Goal: Task Accomplishment & Management: Manage account settings

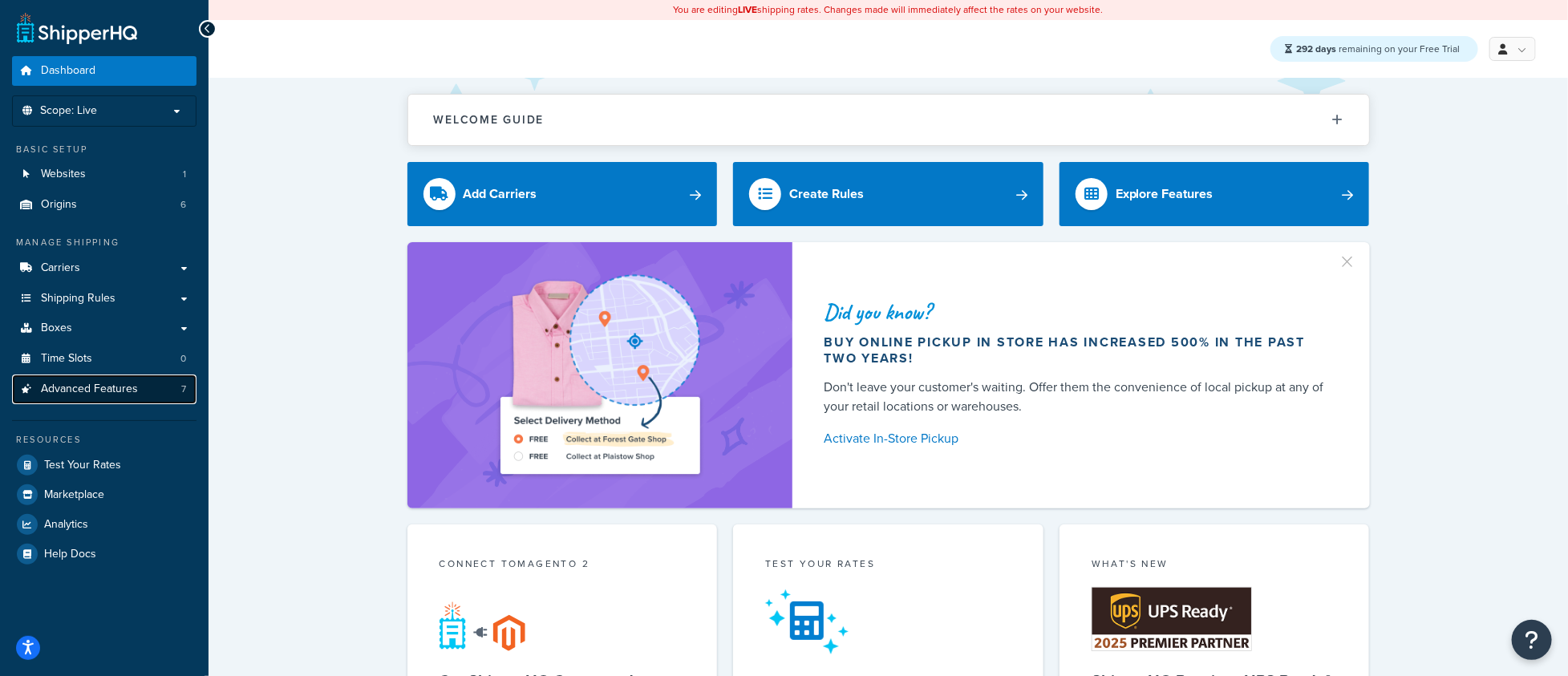
click at [140, 390] on link "Advanced Features 7" at bounding box center [104, 389] width 184 height 30
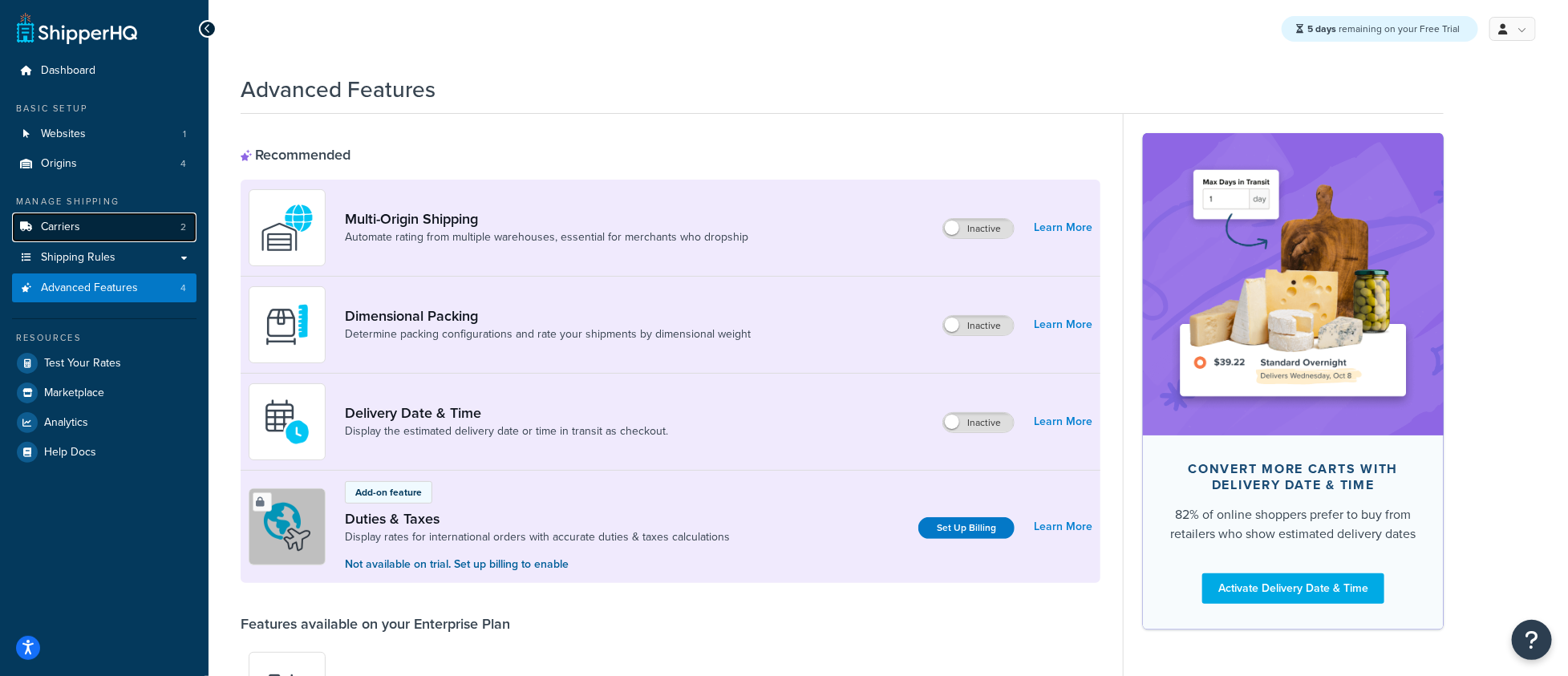
click at [103, 235] on link "Carriers 2" at bounding box center [104, 227] width 184 height 30
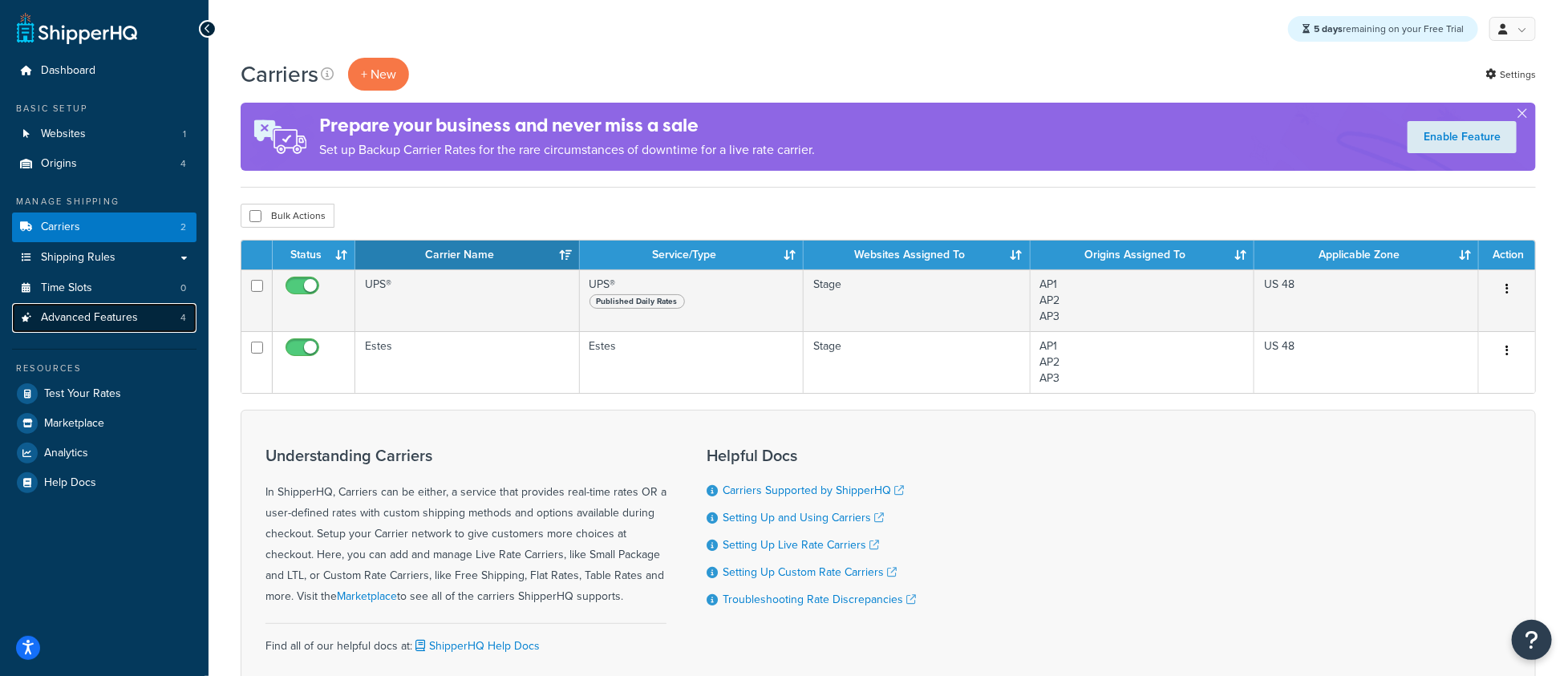
click at [122, 323] on span "Advanced Features" at bounding box center [89, 318] width 97 height 14
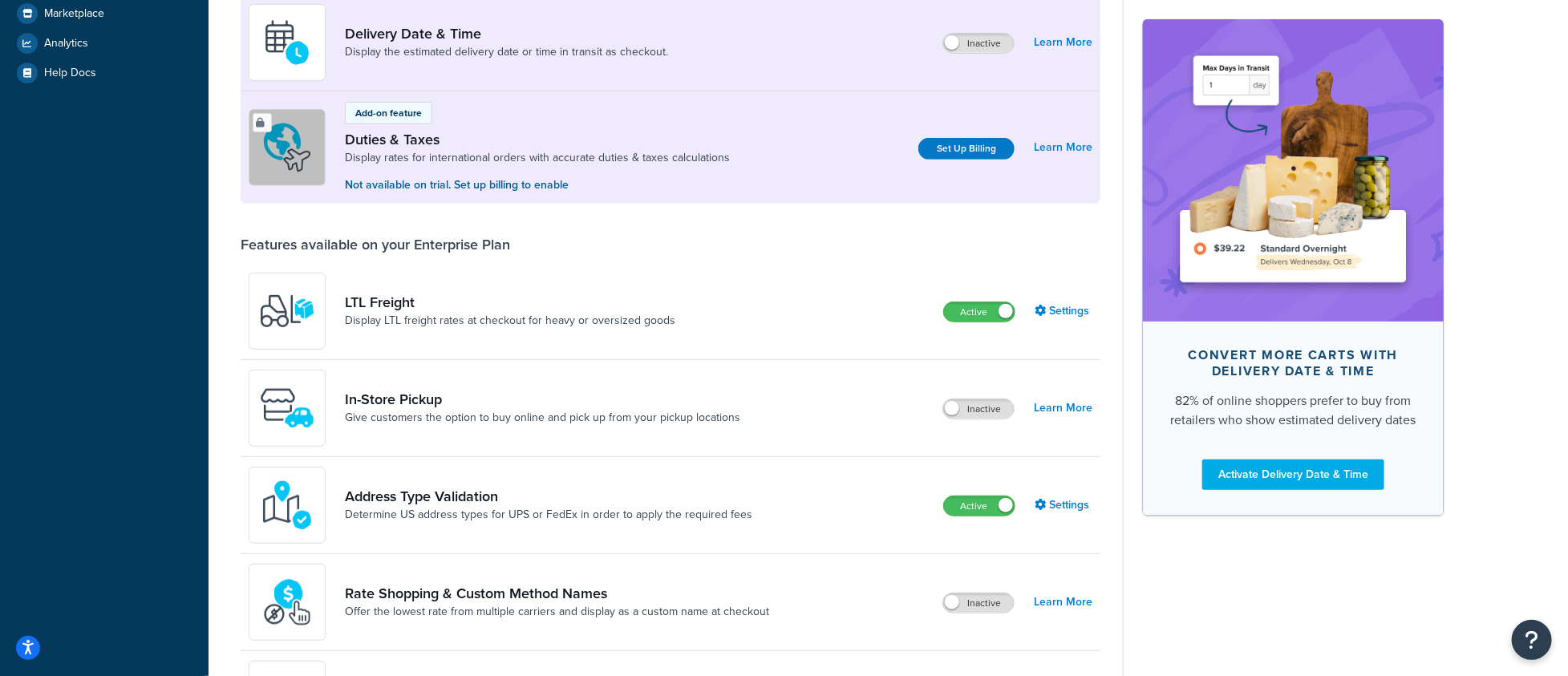
scroll to position [56, 0]
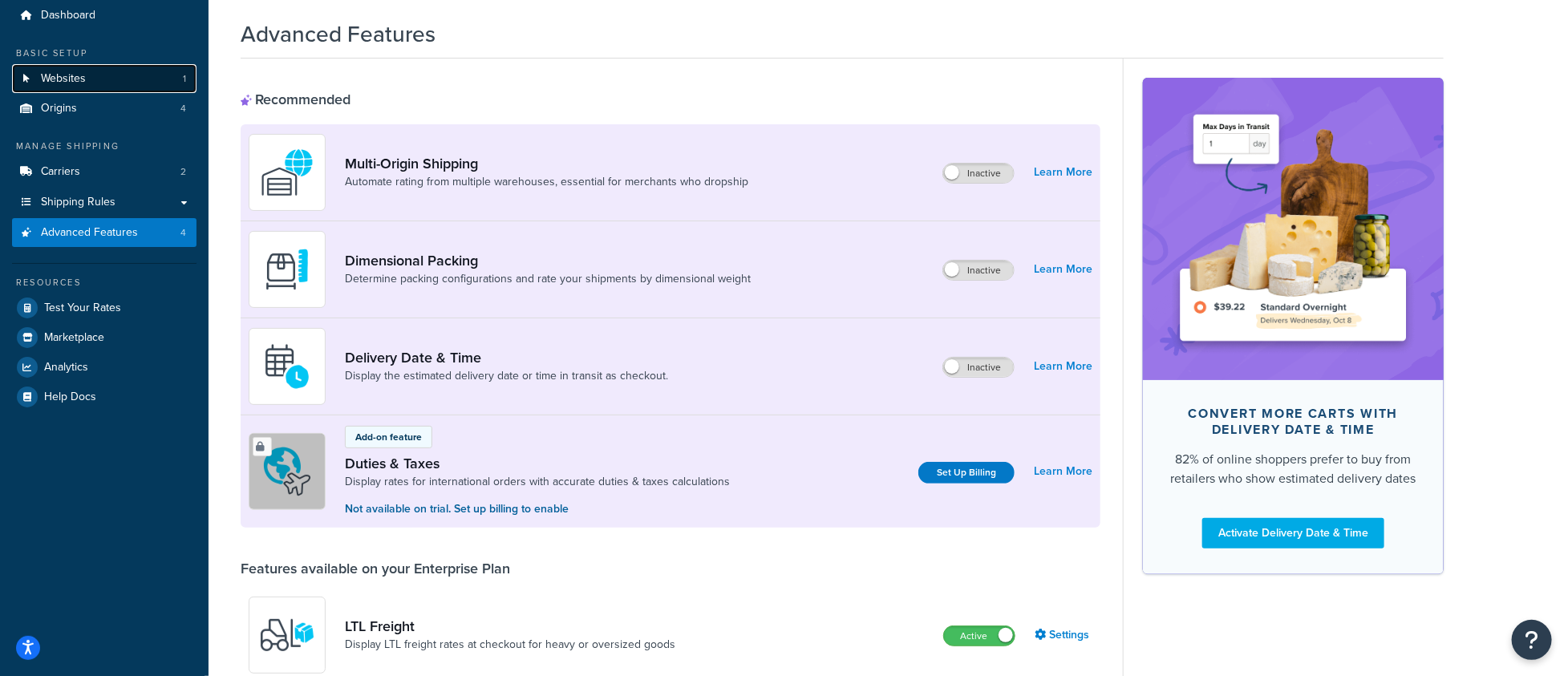
click at [107, 81] on link "Websites 1" at bounding box center [104, 79] width 184 height 30
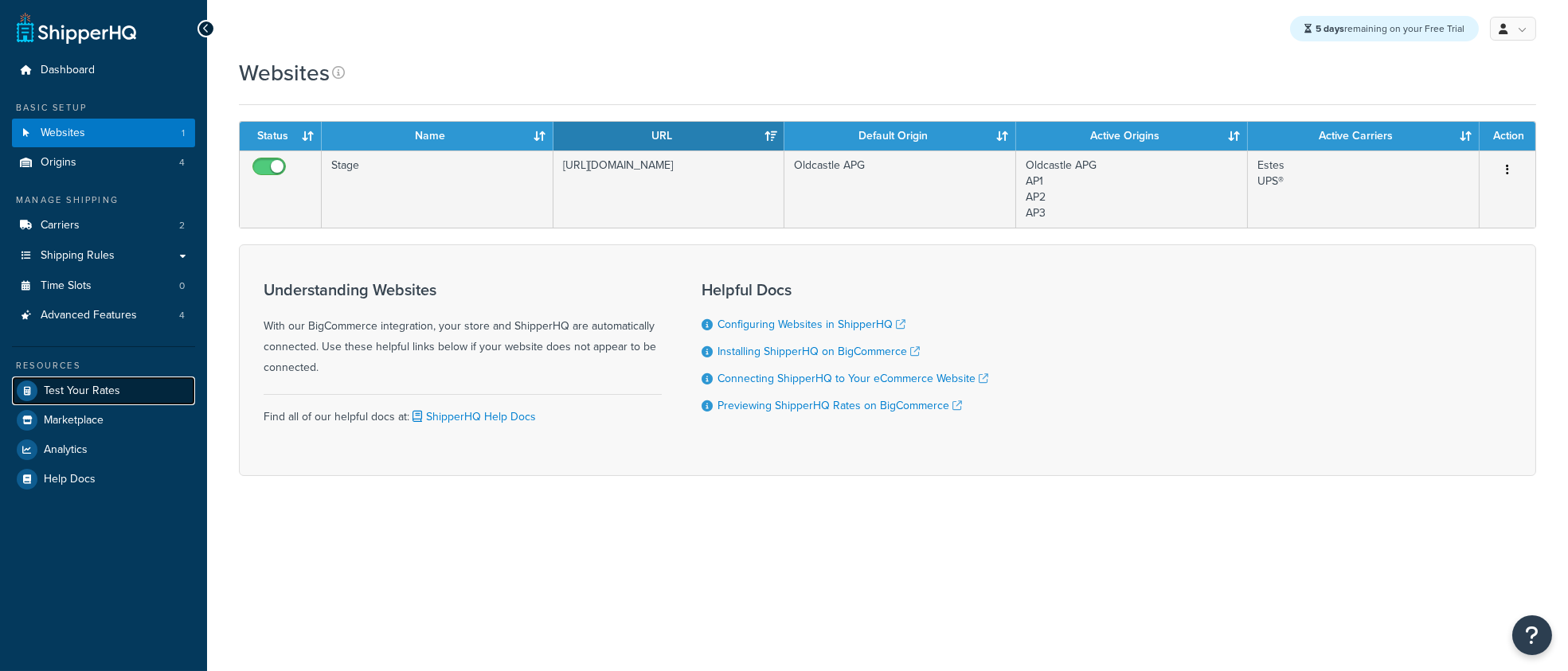
click at [106, 395] on span "Test Your Rates" at bounding box center [82, 391] width 77 height 14
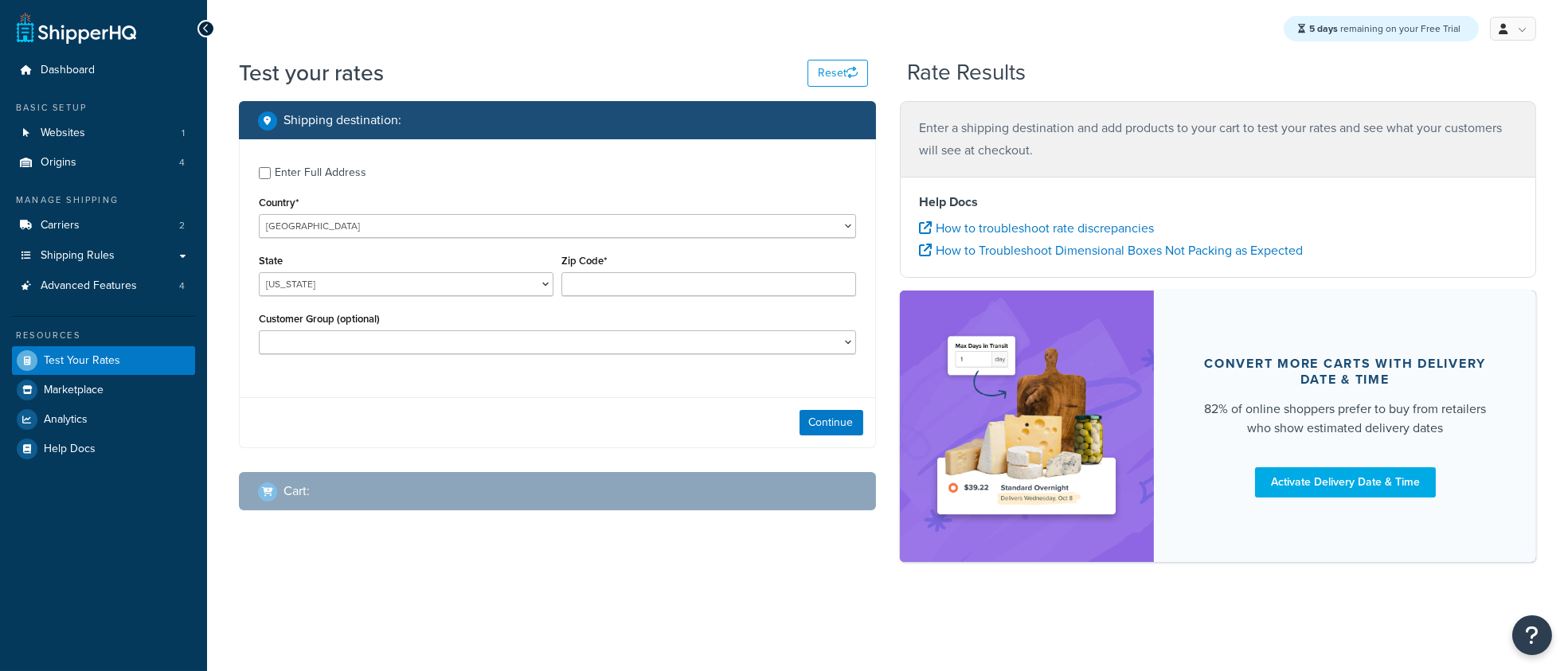
click at [344, 299] on div "State [US_STATE] [US_STATE] [US_STATE] [US_STATE] [US_STATE] Armed Forces Ameri…" at bounding box center [406, 279] width 303 height 58
click at [345, 292] on select "[US_STATE] [US_STATE] [US_STATE] [US_STATE] [US_STATE] Armed Forces Americas Ar…" at bounding box center [406, 284] width 294 height 24
select select "[GEOGRAPHIC_DATA]"
click at [258, 272] on select "[US_STATE] [US_STATE] [US_STATE] [US_STATE] [US_STATE] Armed Forces Americas Ar…" at bounding box center [406, 284] width 294 height 24
click at [605, 284] on input "Zip Code*" at bounding box center [708, 284] width 294 height 24
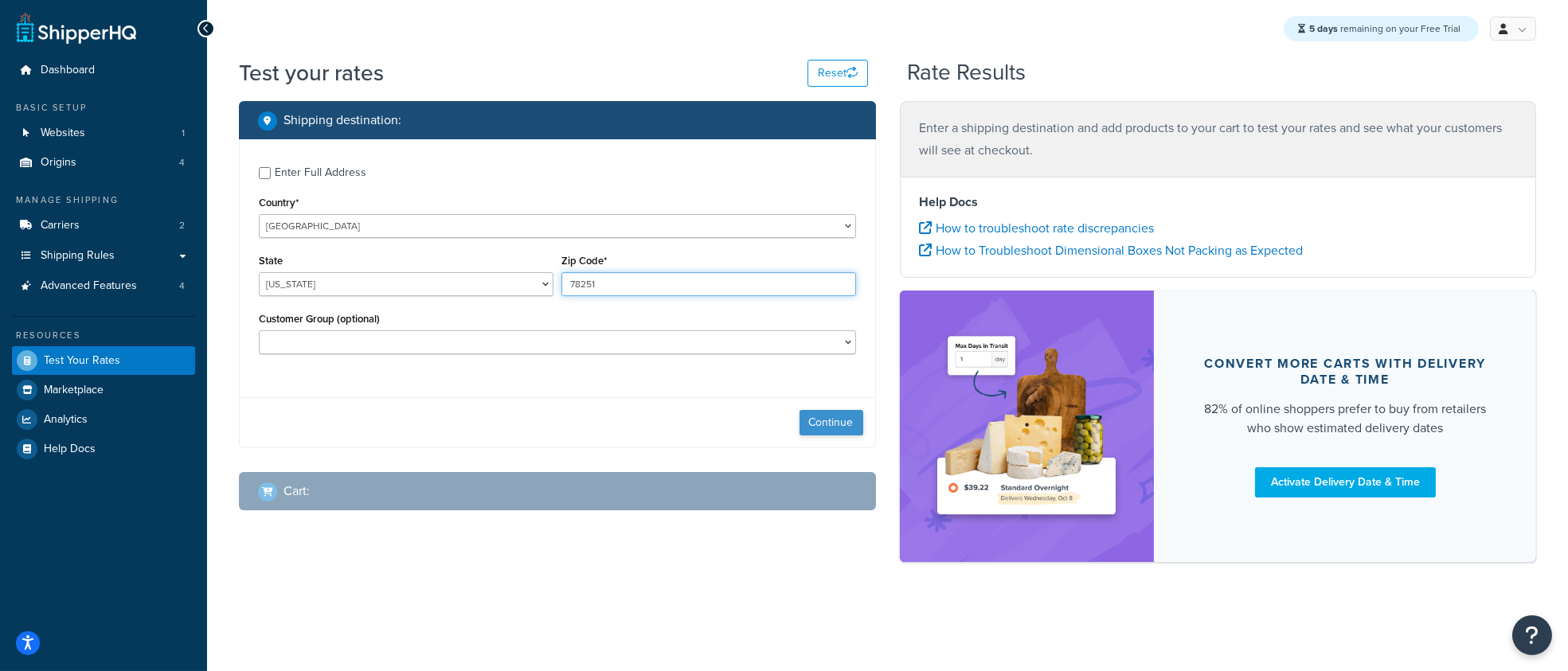
type input "78251"
click at [833, 423] on button "Continue" at bounding box center [831, 423] width 64 height 26
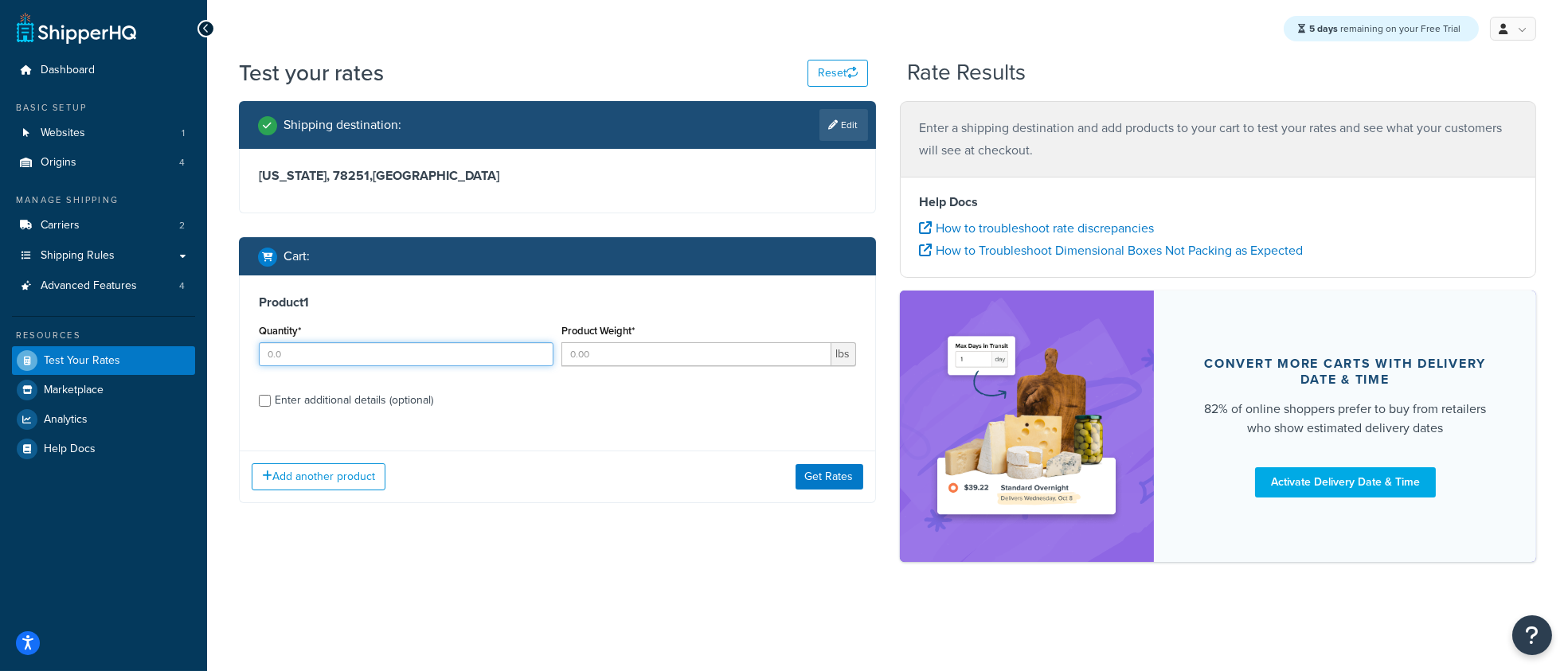
click at [408, 354] on input "Quantity*" at bounding box center [406, 355] width 294 height 24
type input "1"
click at [670, 357] on input "Product Weight*" at bounding box center [696, 355] width 270 height 24
type input "2"
type input "1"
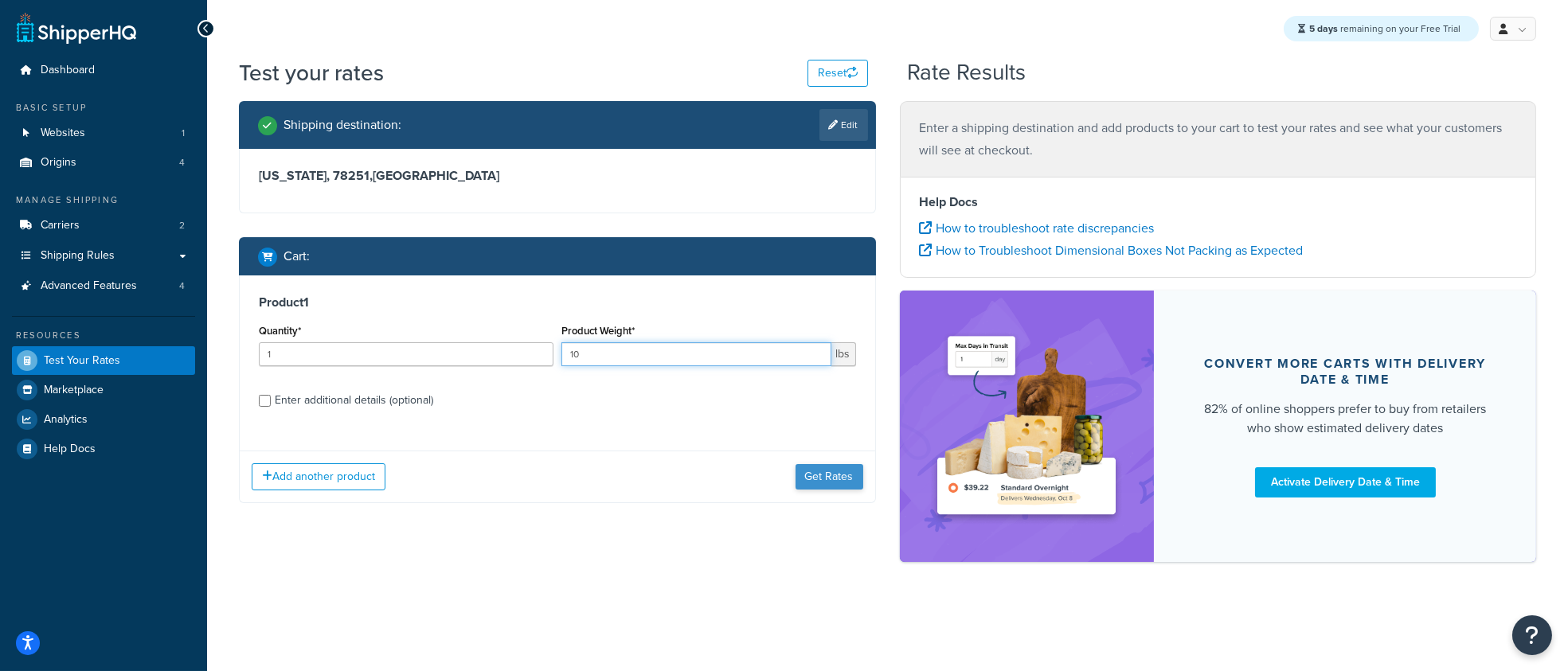
type input "10"
click at [831, 469] on button "Get Rates" at bounding box center [829, 477] width 68 height 26
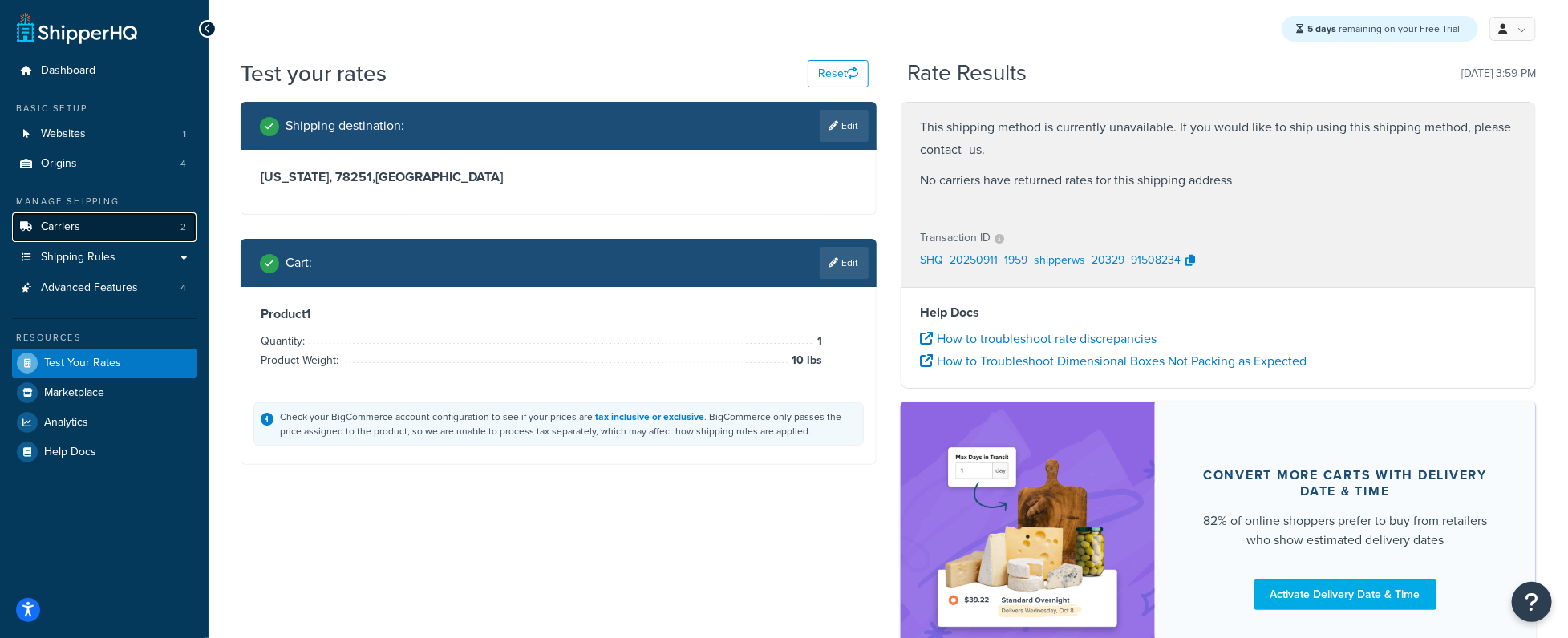
click at [79, 236] on link "Carriers 2" at bounding box center [104, 227] width 184 height 30
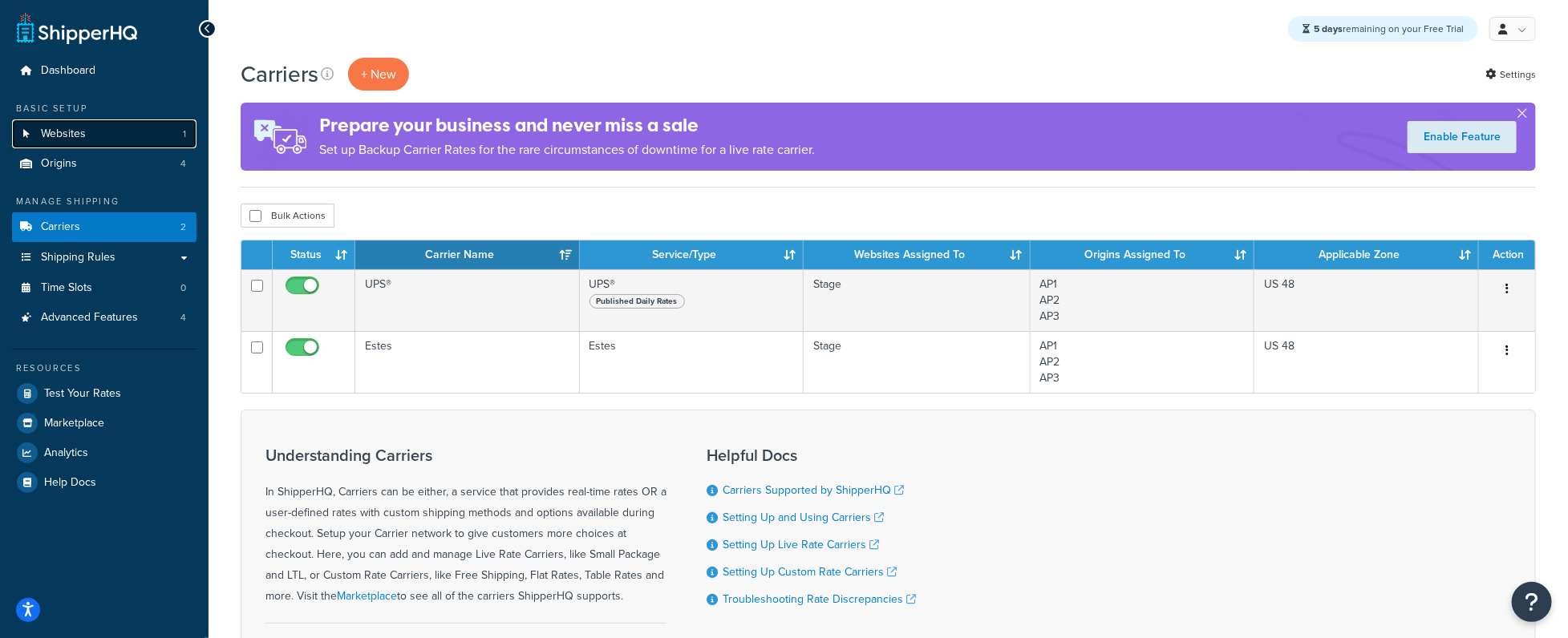
click at [94, 137] on link "Websites 1" at bounding box center [104, 134] width 184 height 30
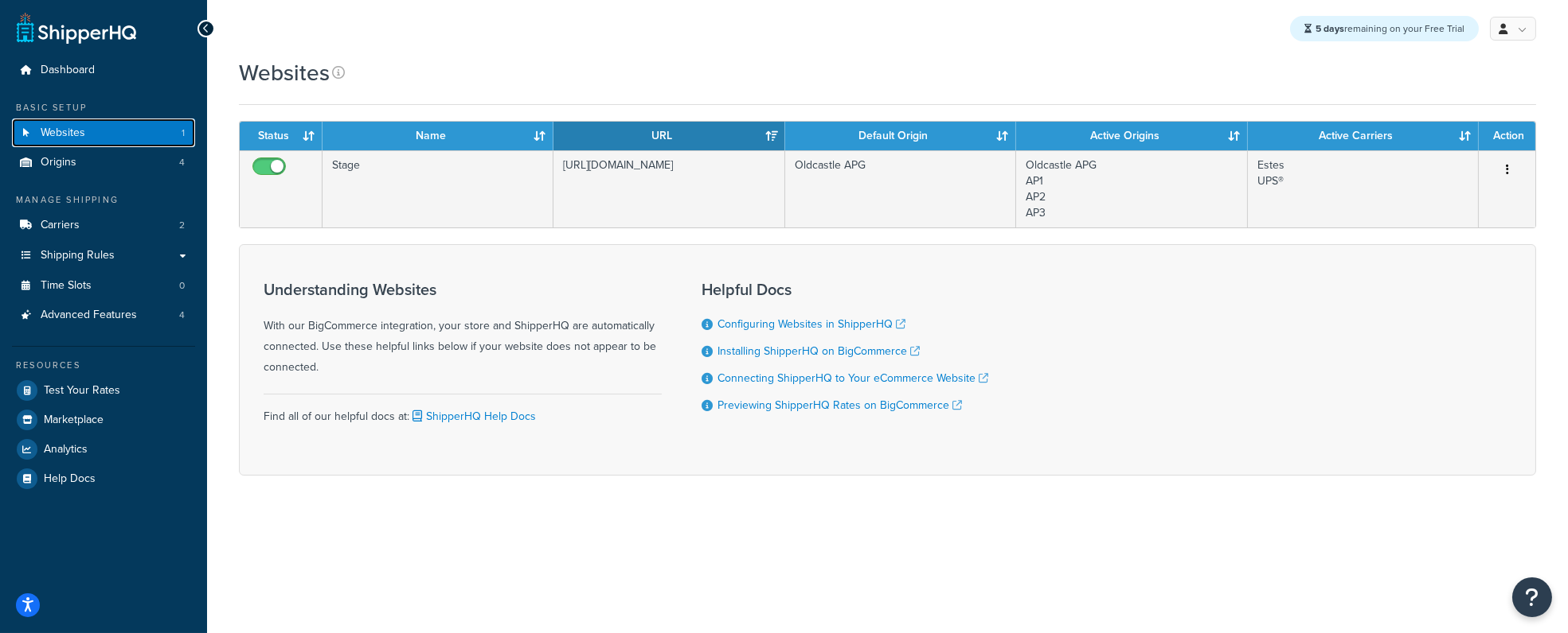
click at [110, 133] on link "Websites 1" at bounding box center [103, 133] width 183 height 30
click at [121, 385] on link "Test Your Rates" at bounding box center [103, 391] width 183 height 29
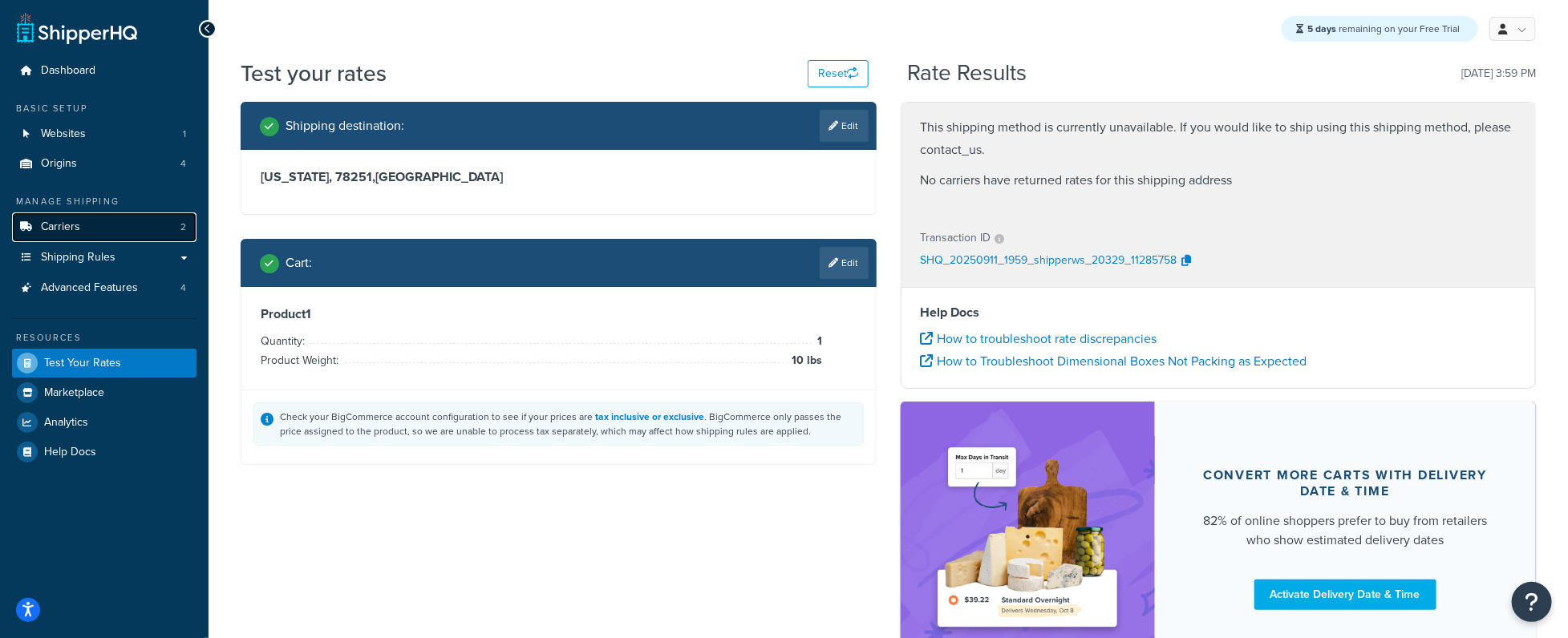
click at [102, 223] on link "Carriers 2" at bounding box center [104, 227] width 184 height 30
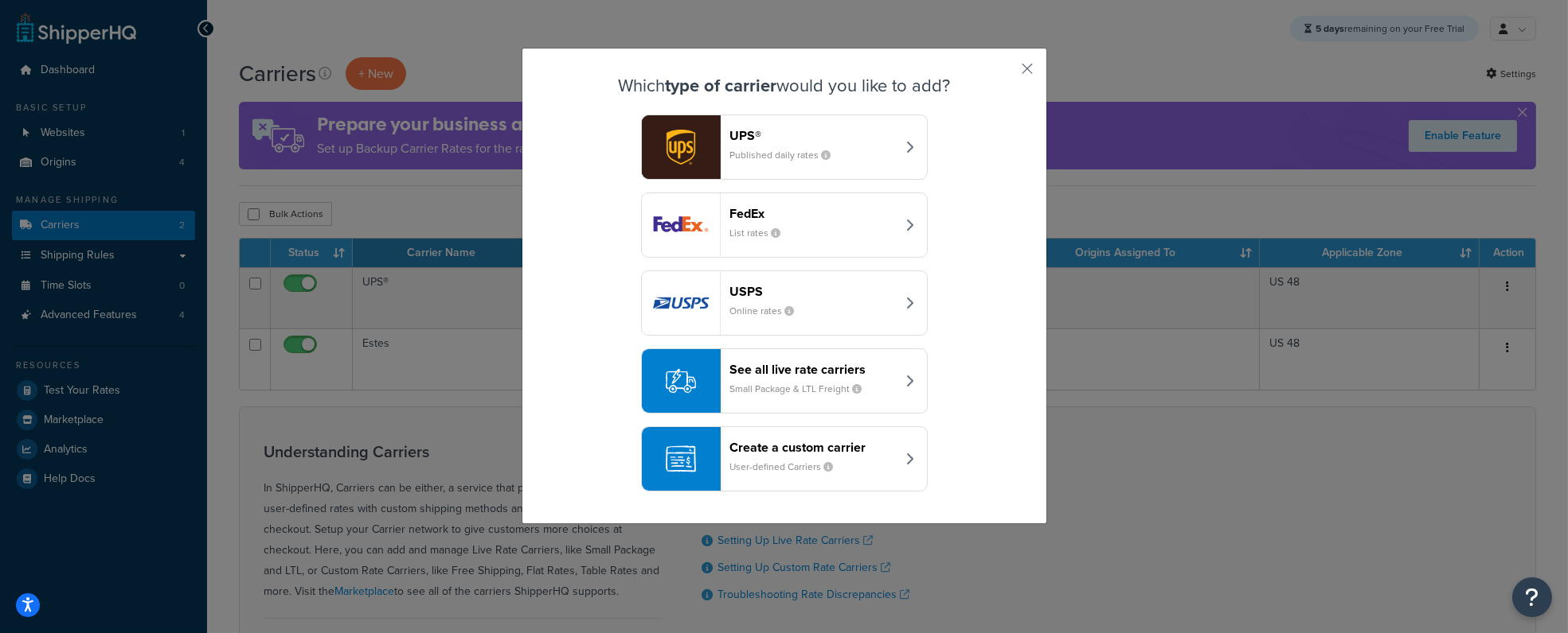
click at [784, 233] on small "List rates" at bounding box center [762, 233] width 64 height 14
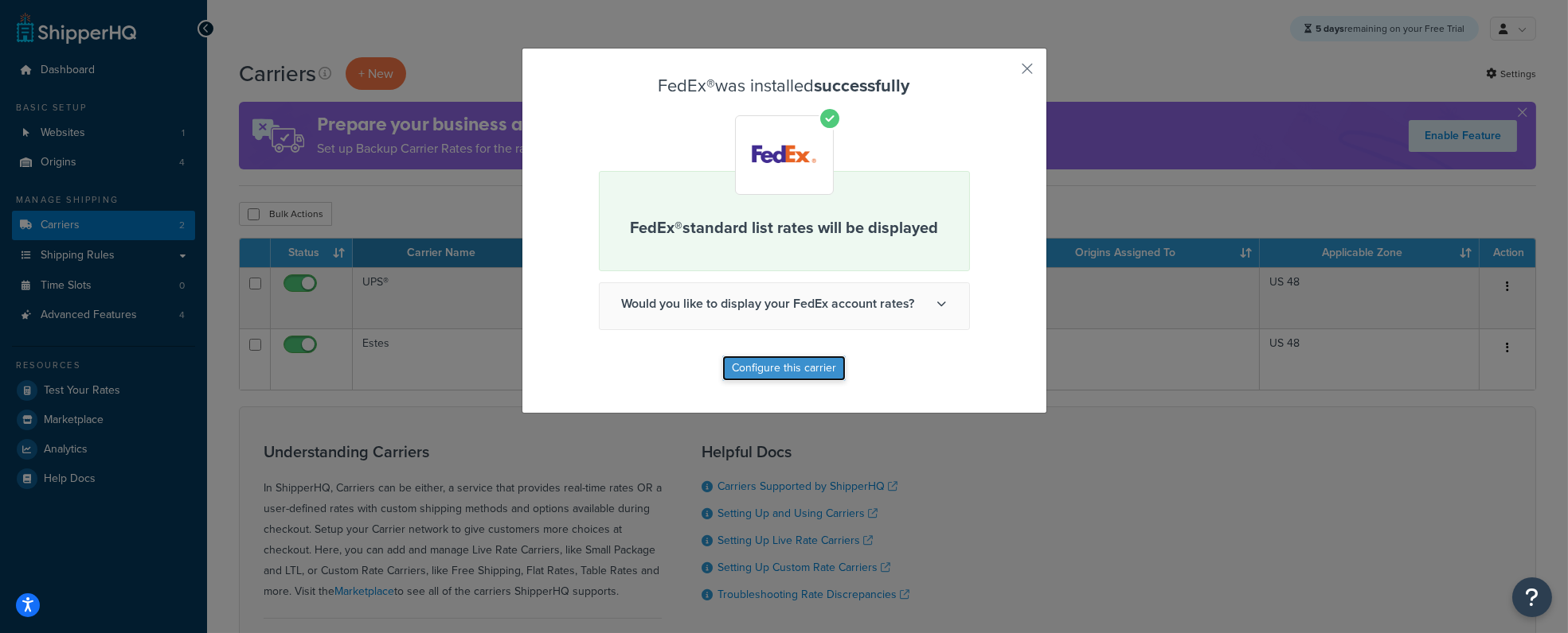
click at [784, 366] on button "Configure this carrier" at bounding box center [783, 369] width 123 height 25
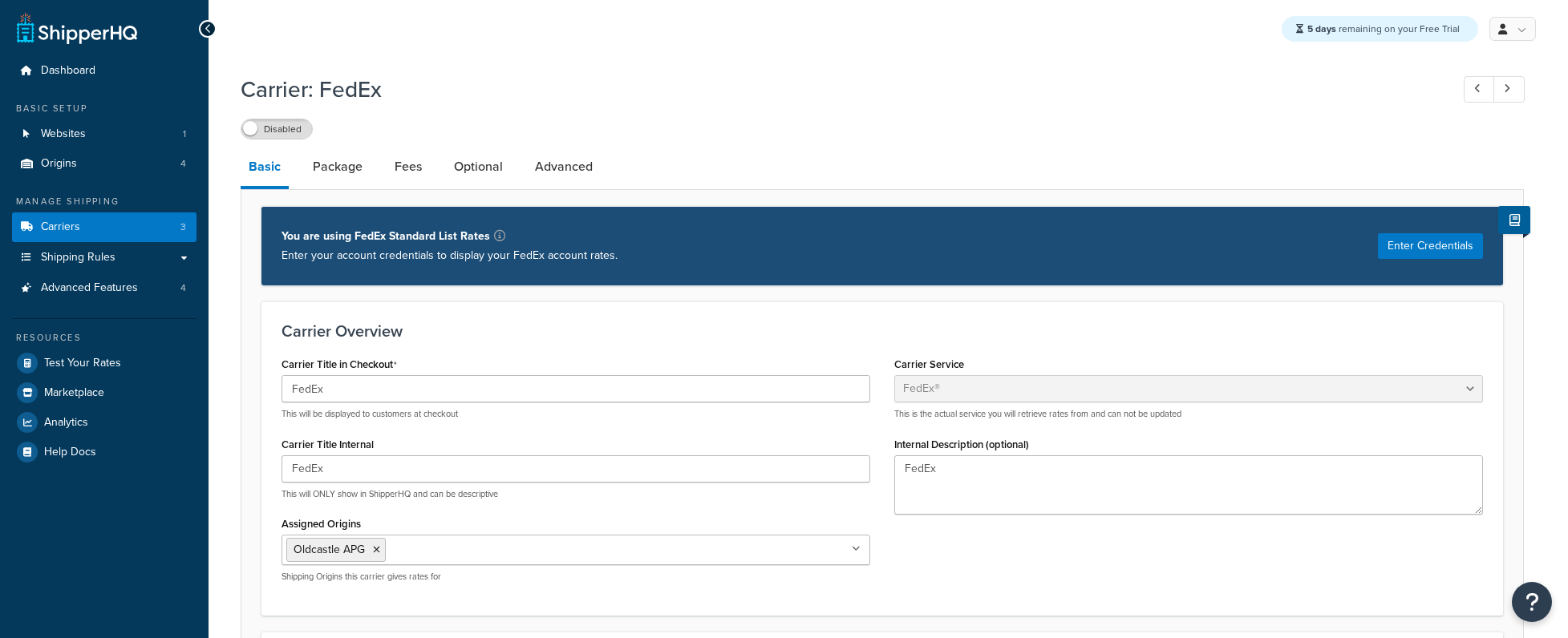
select select "fedEx"
select select "REGULAR_PICKUP"
select select "YOUR_PACKAGING"
click at [257, 126] on span at bounding box center [250, 128] width 15 height 15
click at [103, 139] on link "Websites 1" at bounding box center [104, 134] width 184 height 30
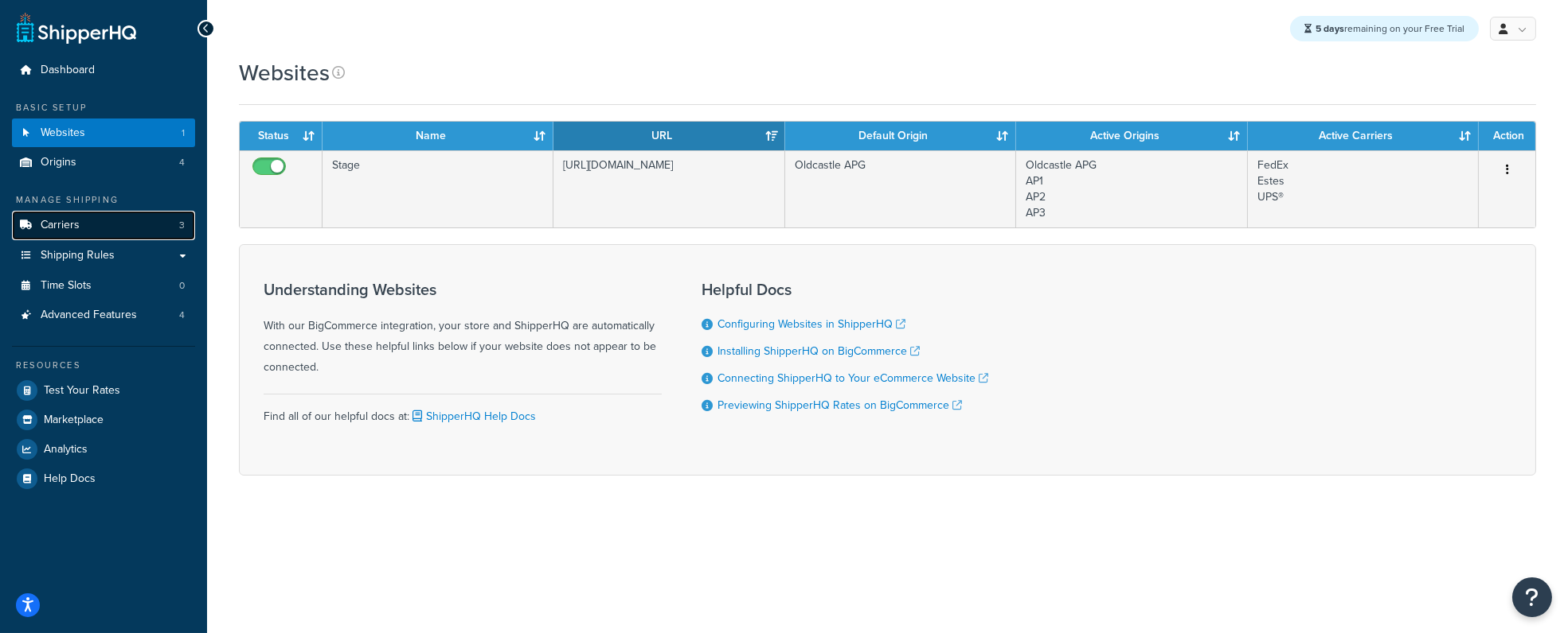
click at [106, 218] on link "Carriers 3" at bounding box center [103, 225] width 183 height 30
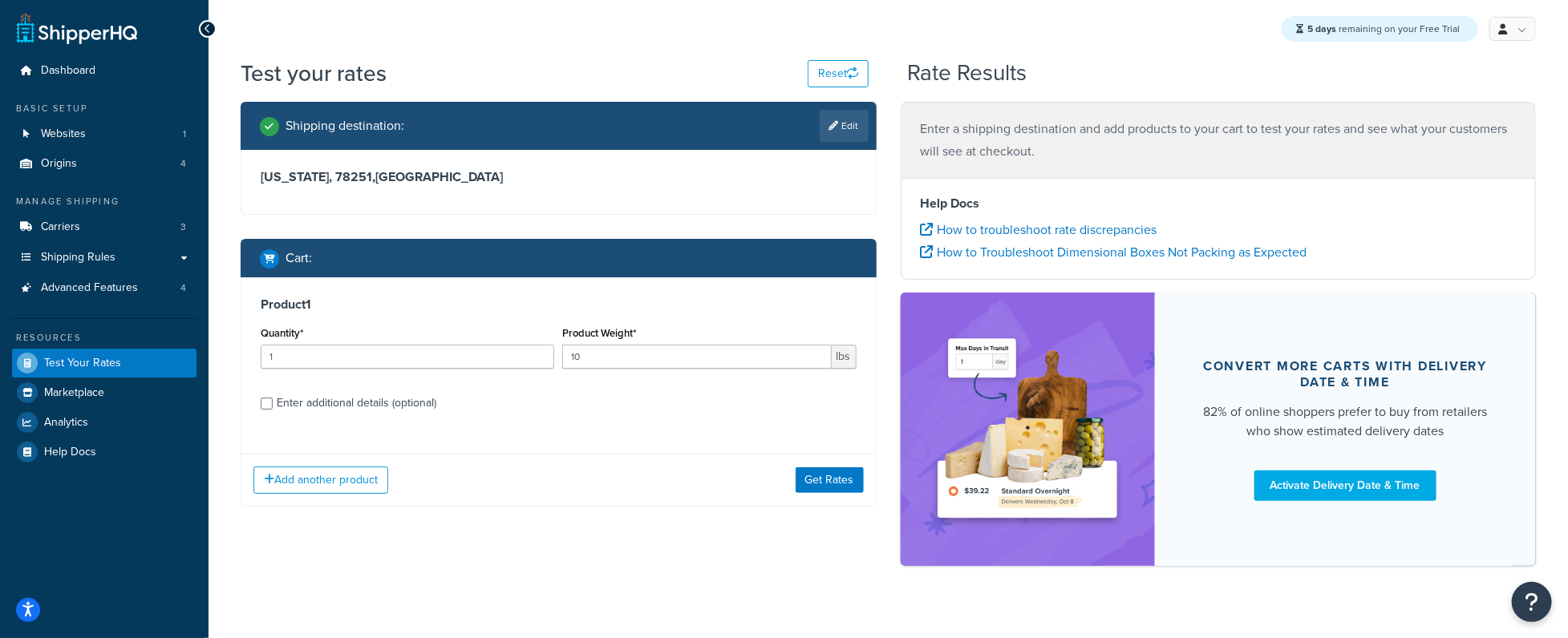
click at [834, 467] on div "Add another product Get Rates" at bounding box center [558, 480] width 635 height 52
click at [819, 482] on button "Get Rates" at bounding box center [830, 480] width 69 height 26
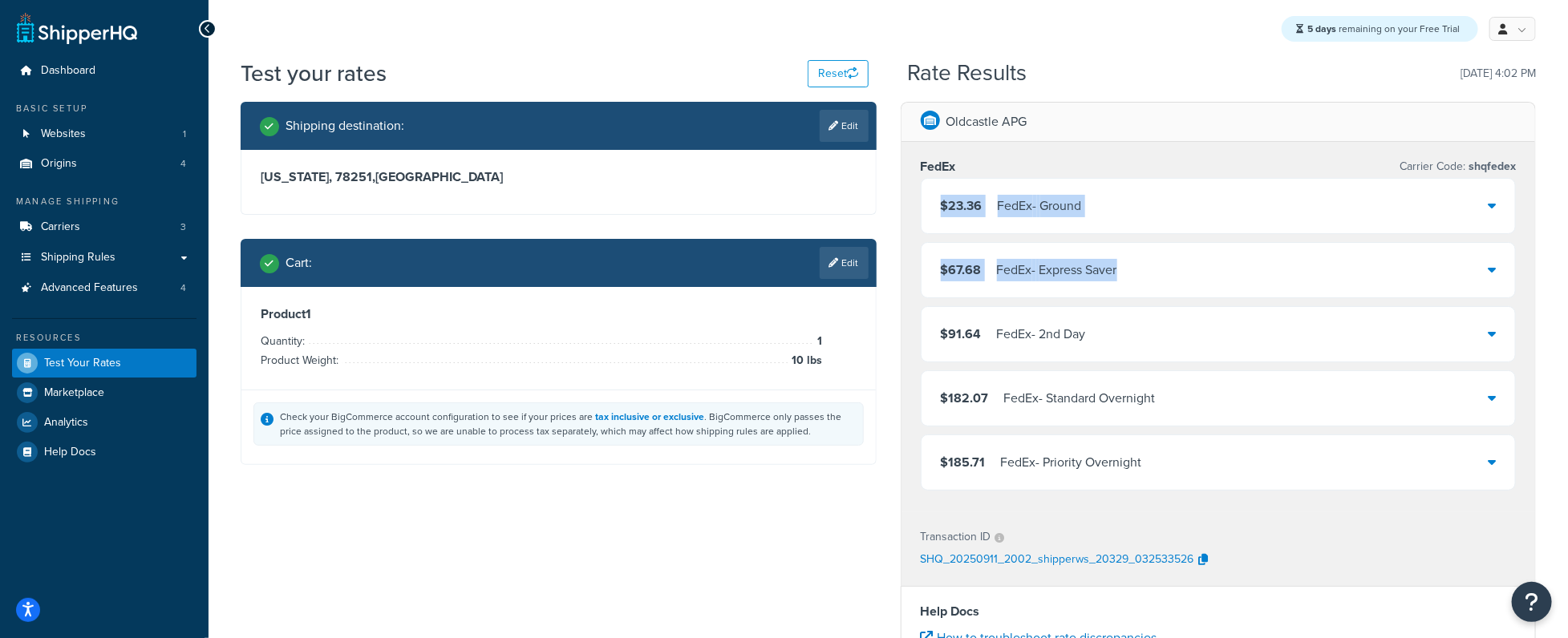
drag, startPoint x: 942, startPoint y: 196, endPoint x: 1197, endPoint y: 262, distance: 263.4
click at [1199, 259] on div "$23.36 FedEx - Ground $67.68 FedEx - Express Saver $91.64 FedEx - 2nd Day $182.…" at bounding box center [1219, 334] width 596 height 313
click at [125, 221] on link "Carriers 3" at bounding box center [104, 227] width 184 height 30
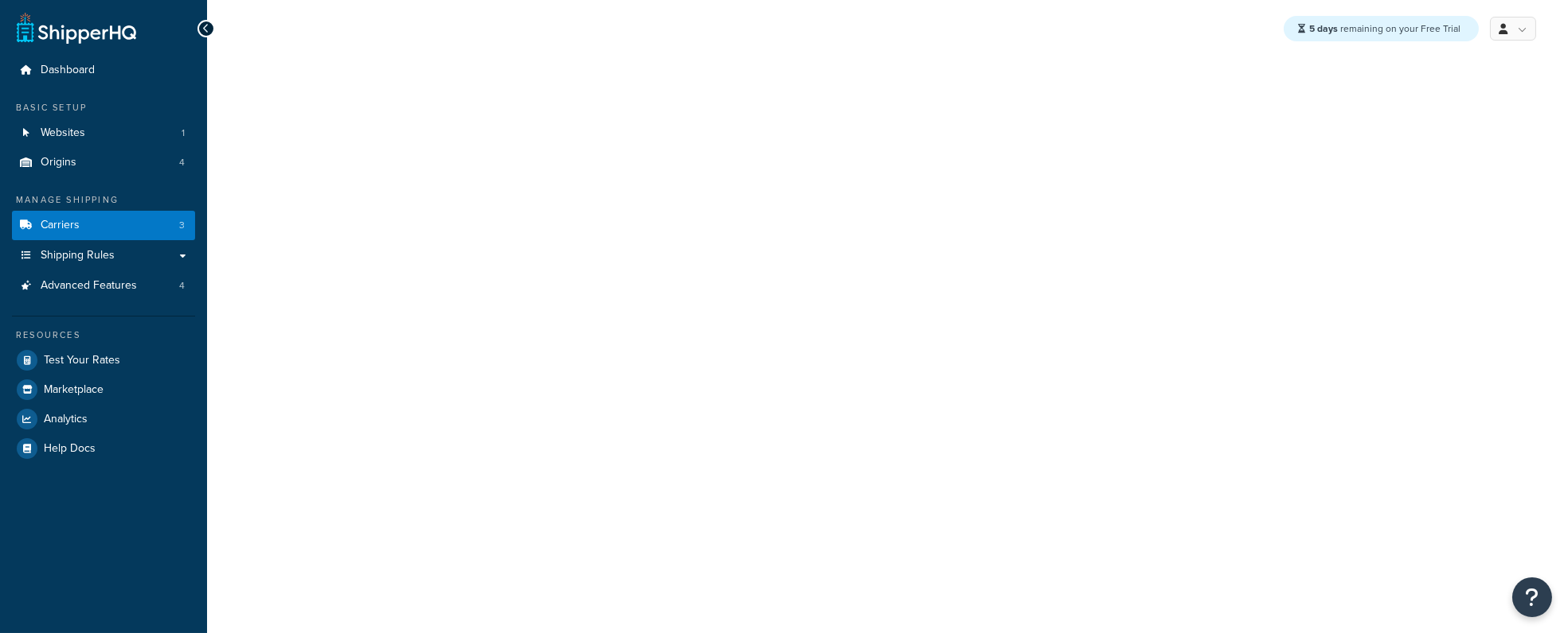
select select "ups"
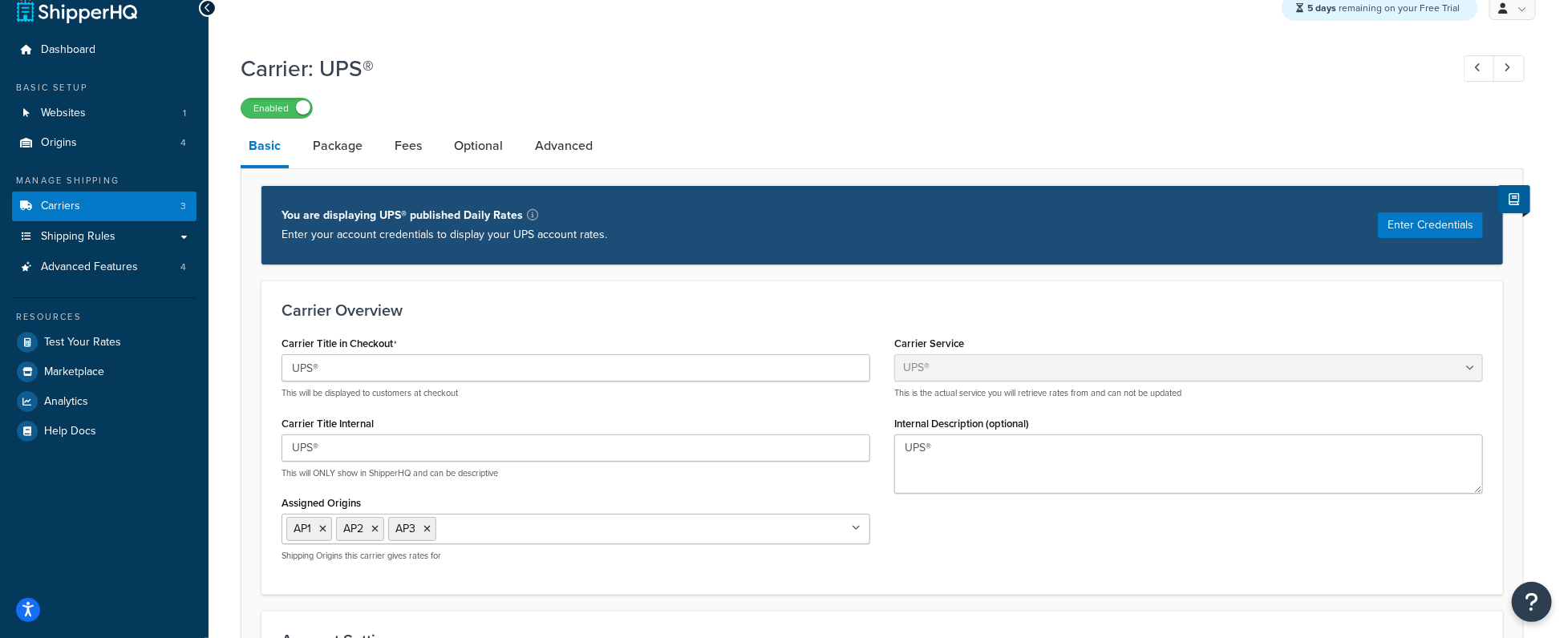
scroll to position [31, 0]
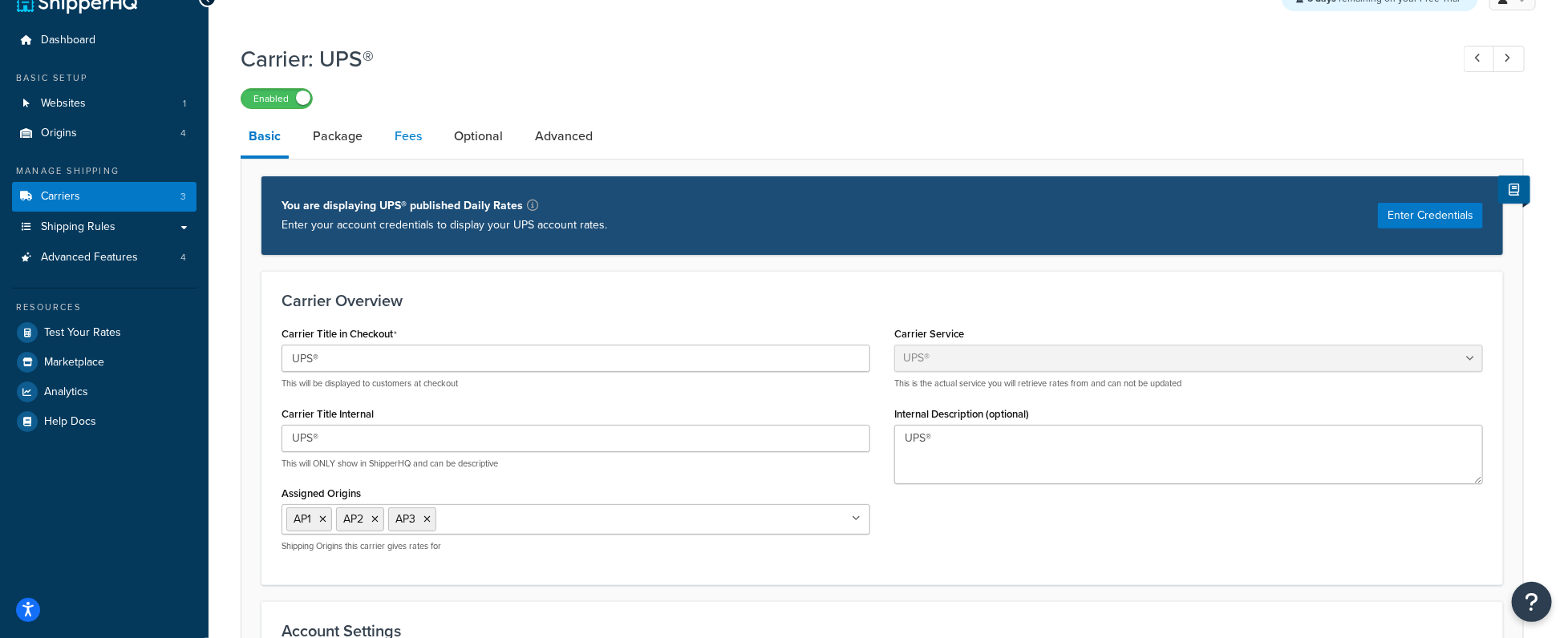
click at [390, 155] on link "Fees" at bounding box center [408, 136] width 44 height 39
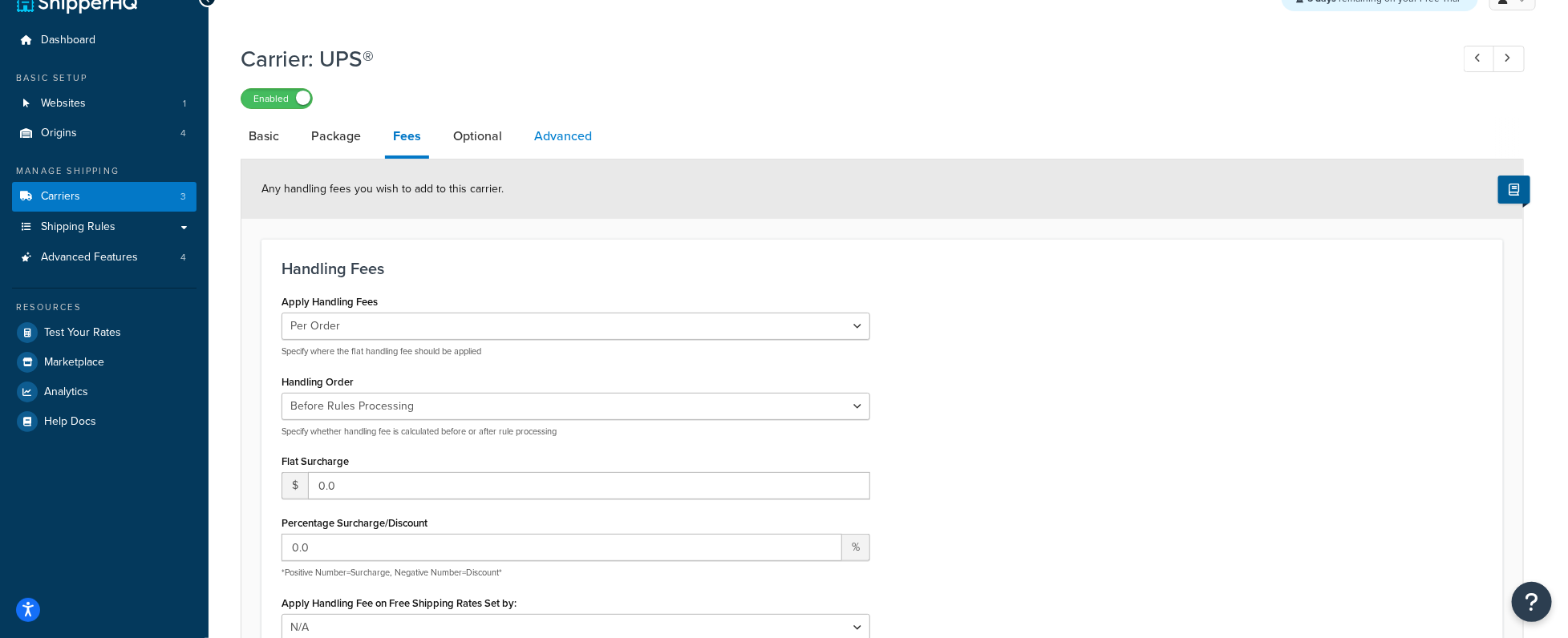
click at [557, 142] on link "Advanced" at bounding box center [563, 136] width 74 height 39
select select "false"
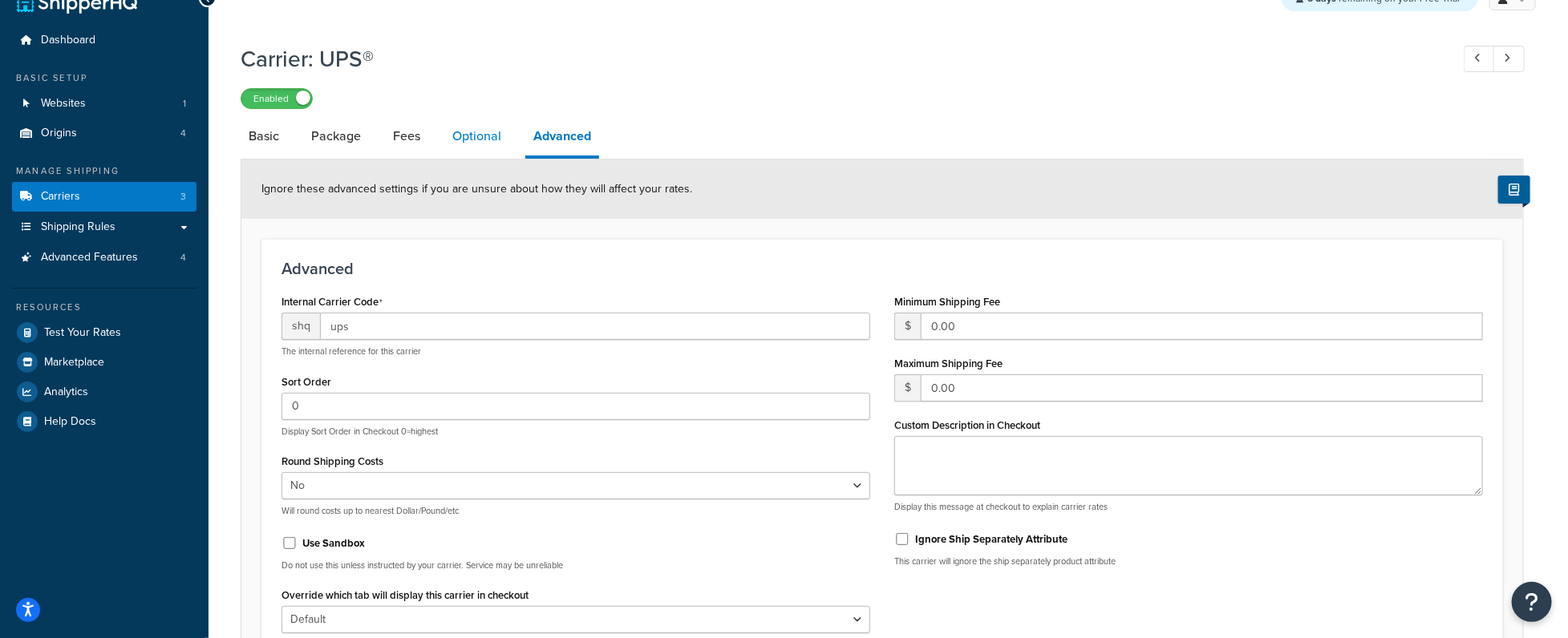
click at [469, 137] on link "Optional" at bounding box center [477, 136] width 65 height 39
select select "business"
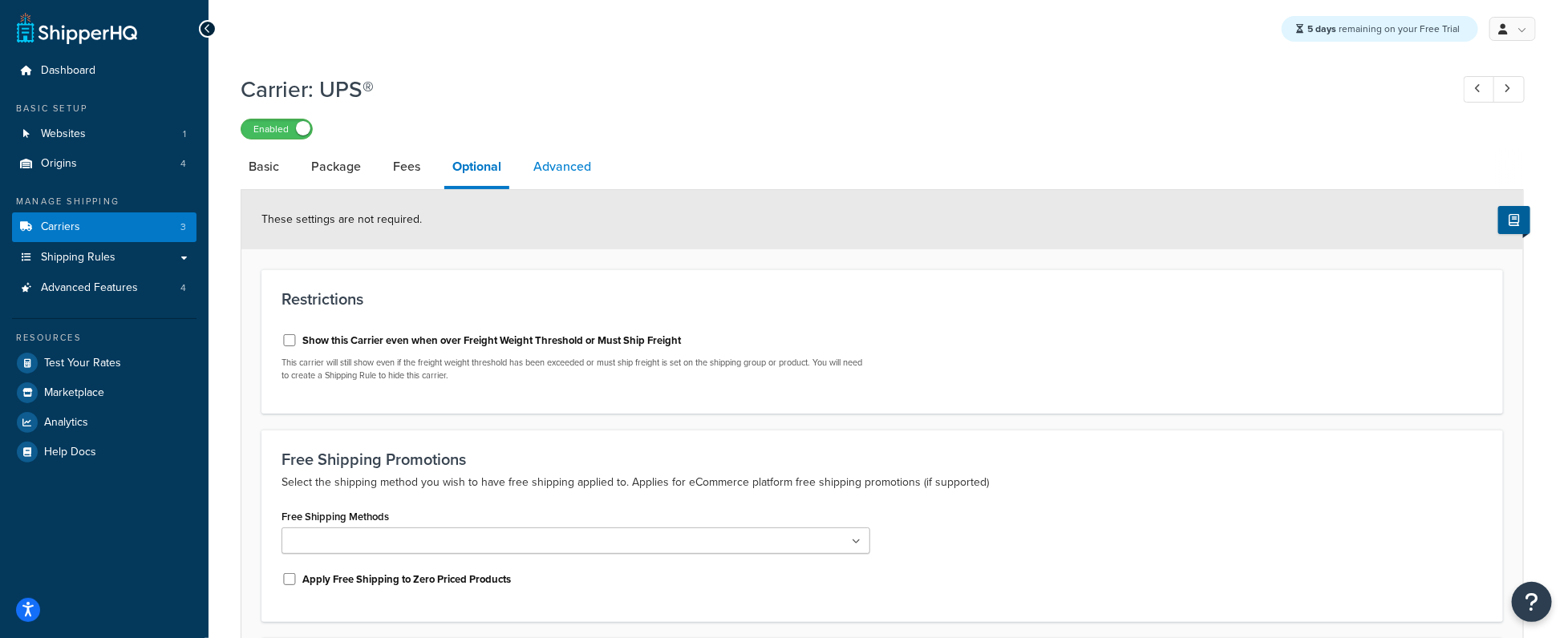
click at [546, 163] on link "Advanced" at bounding box center [562, 166] width 74 height 39
select select "false"
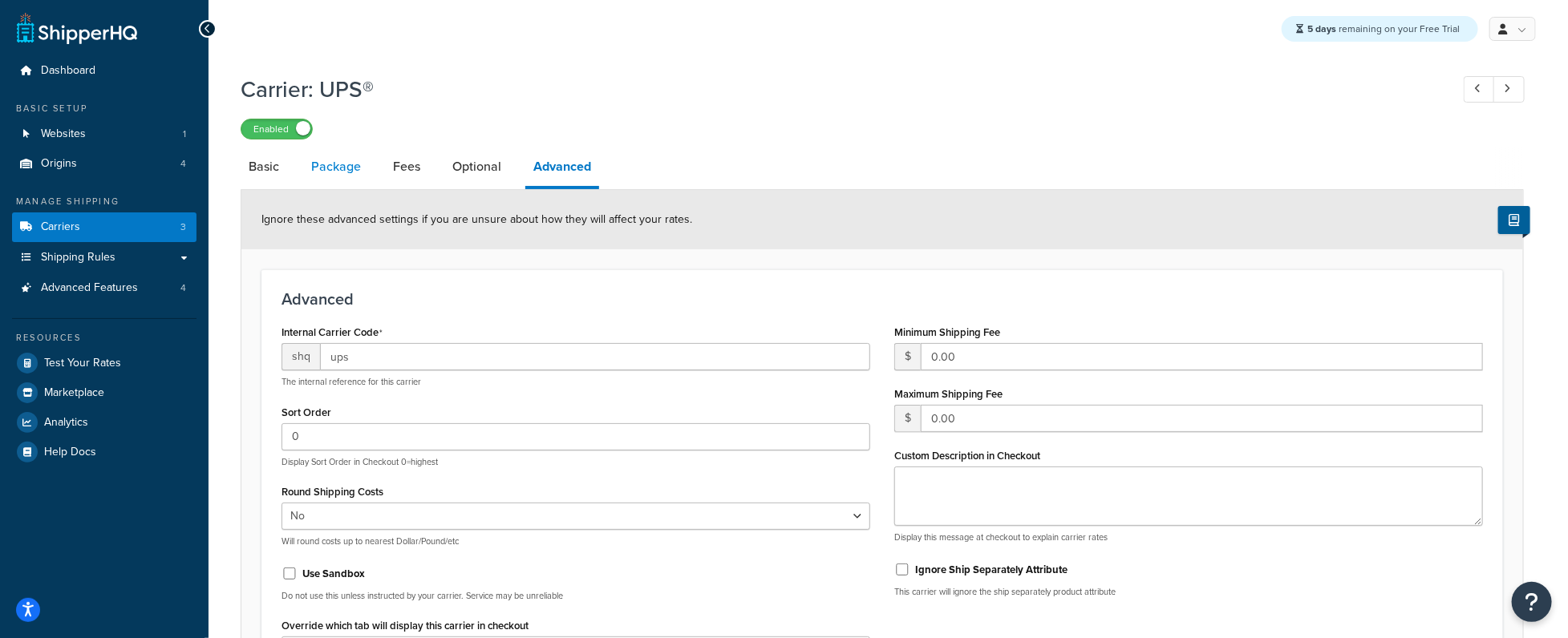
click at [345, 170] on link "Package" at bounding box center [336, 166] width 66 height 39
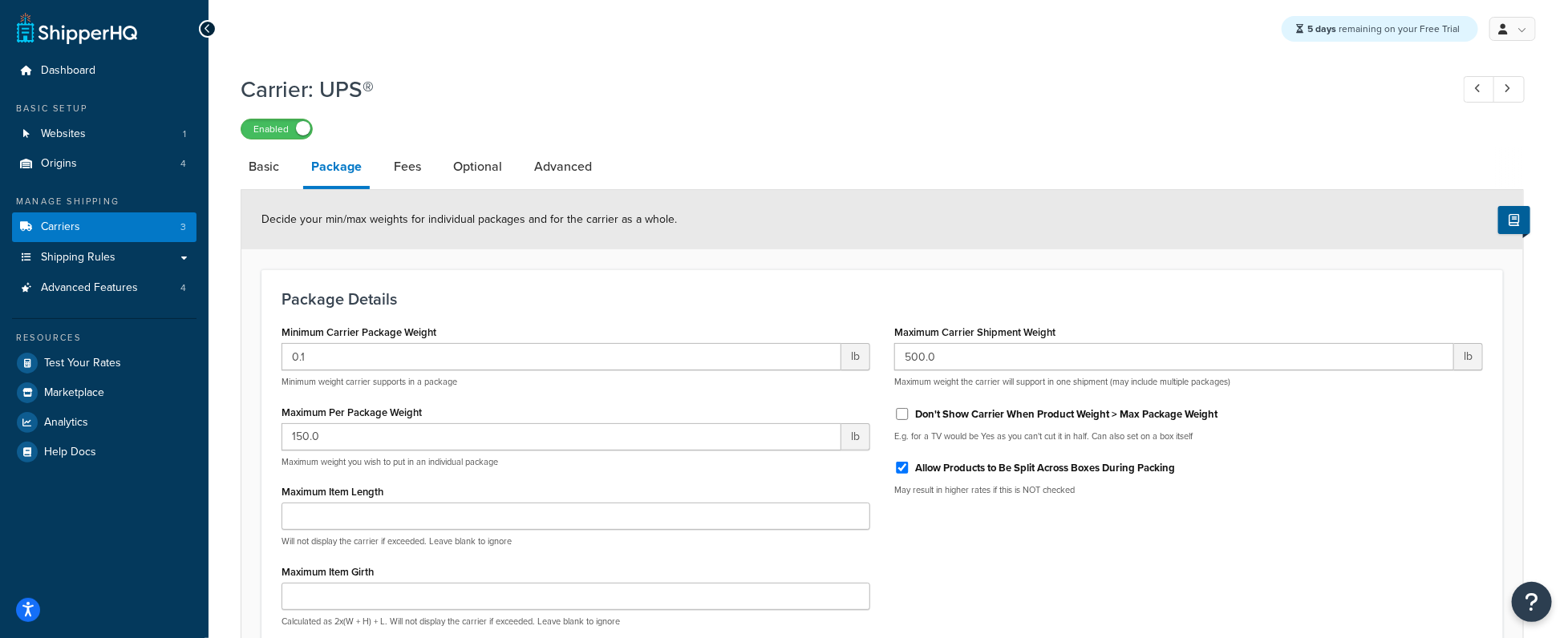
click at [383, 166] on li "Package" at bounding box center [344, 168] width 82 height 42
click at [418, 176] on link "Fees" at bounding box center [407, 166] width 44 height 39
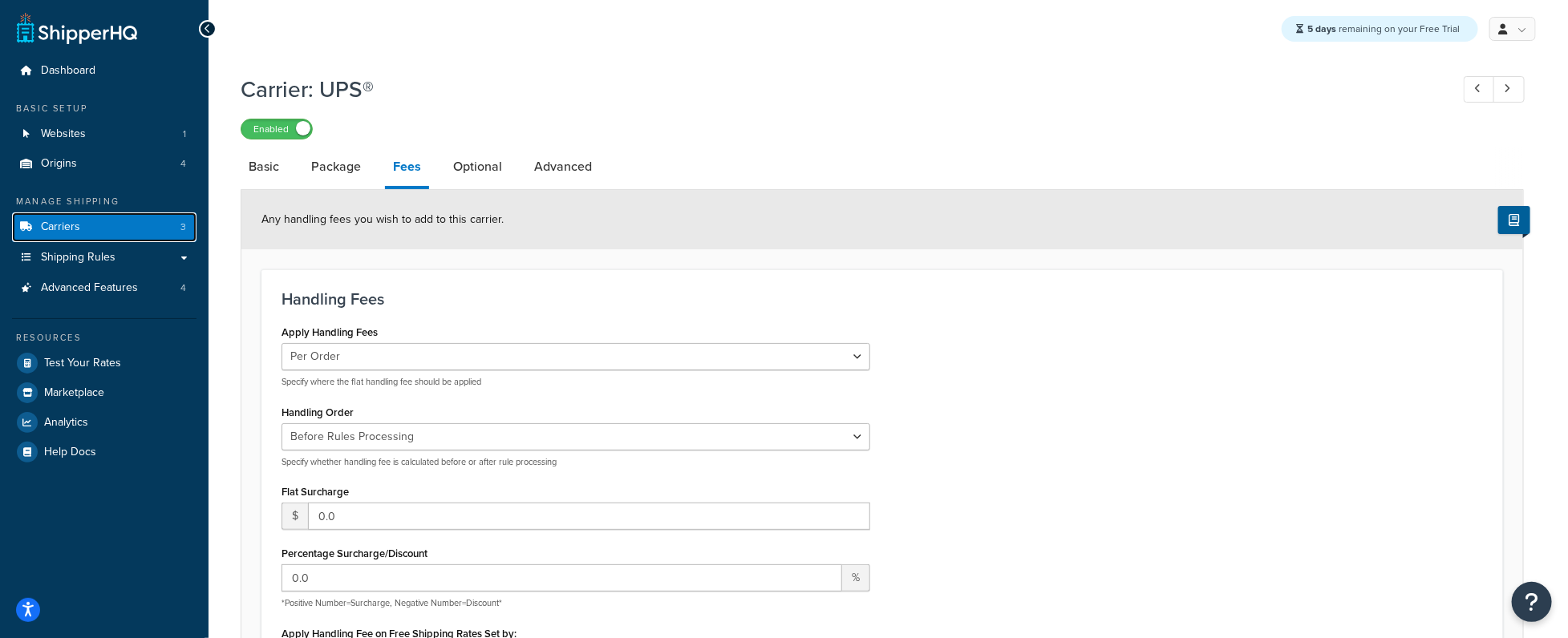
click at [133, 238] on link "Carriers 3" at bounding box center [104, 227] width 184 height 30
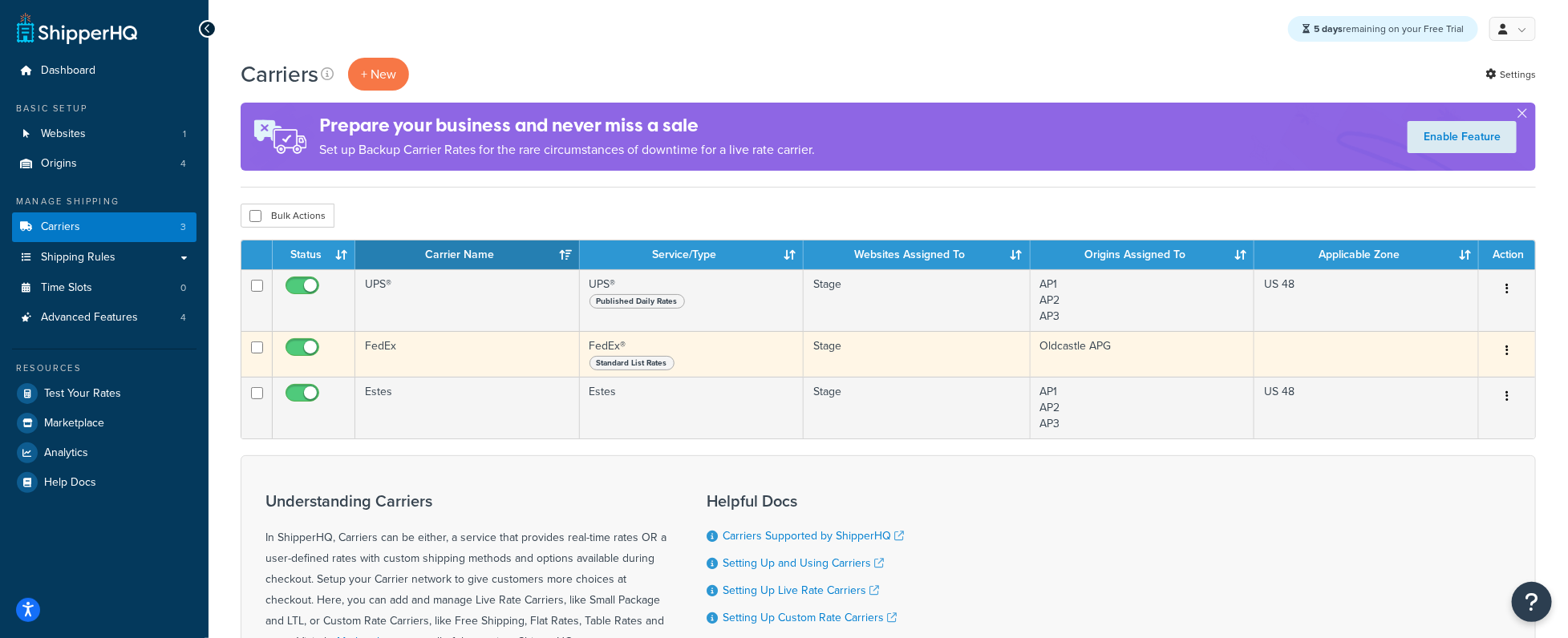
click at [303, 352] on input "checkbox" at bounding box center [305, 351] width 45 height 20
checkbox input "false"
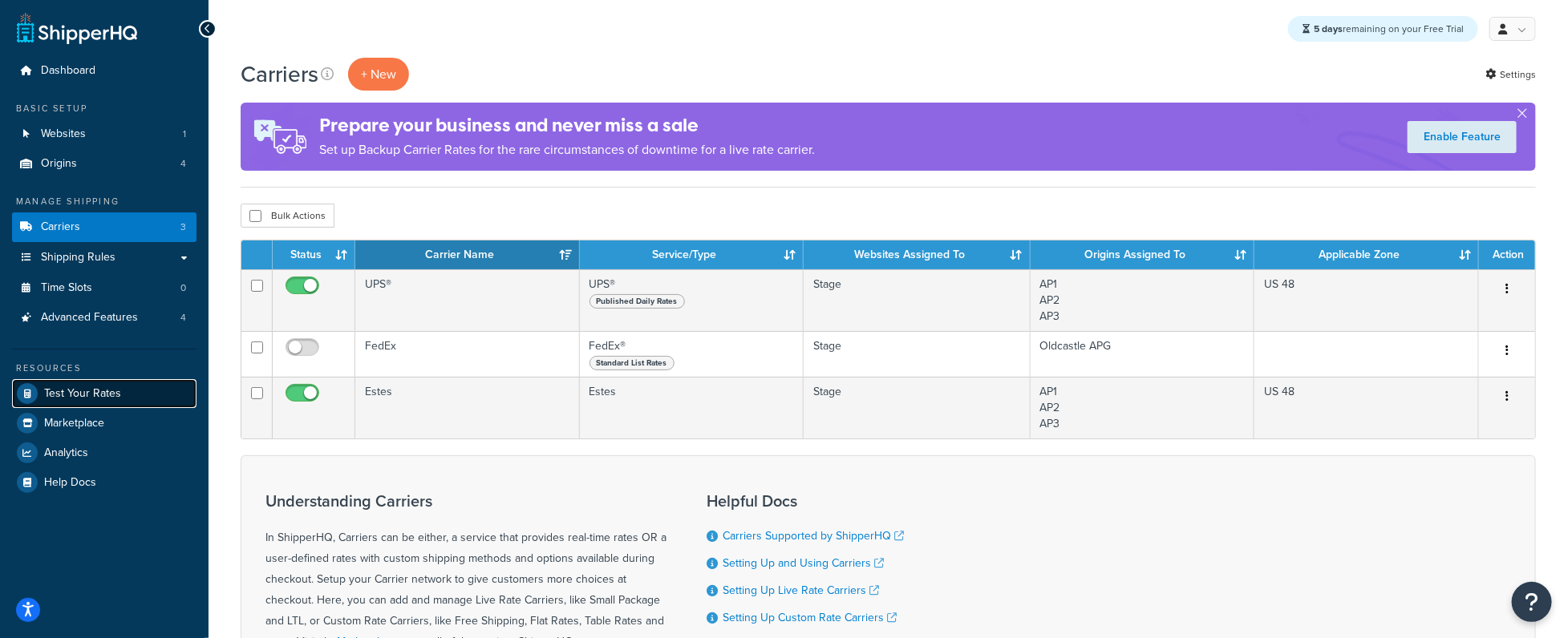
click at [135, 391] on link "Test Your Rates" at bounding box center [104, 394] width 184 height 29
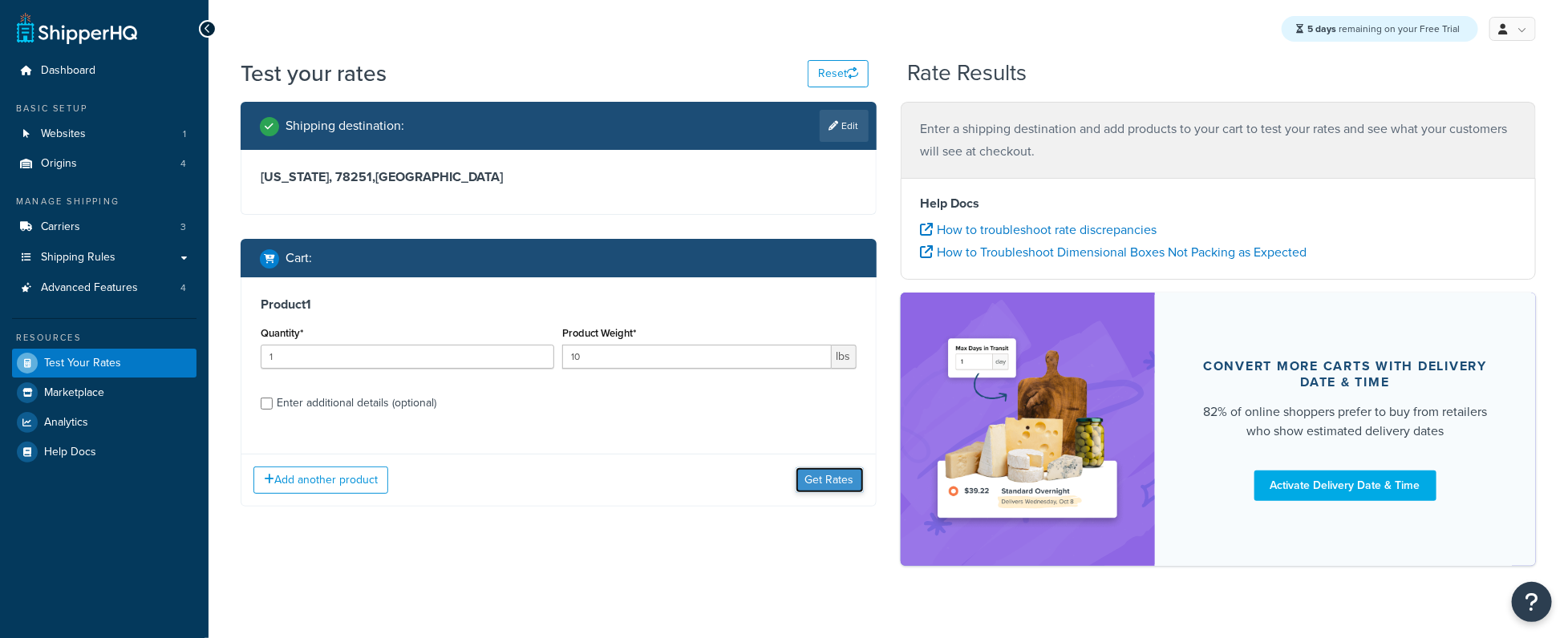
click at [851, 484] on button "Get Rates" at bounding box center [830, 480] width 69 height 26
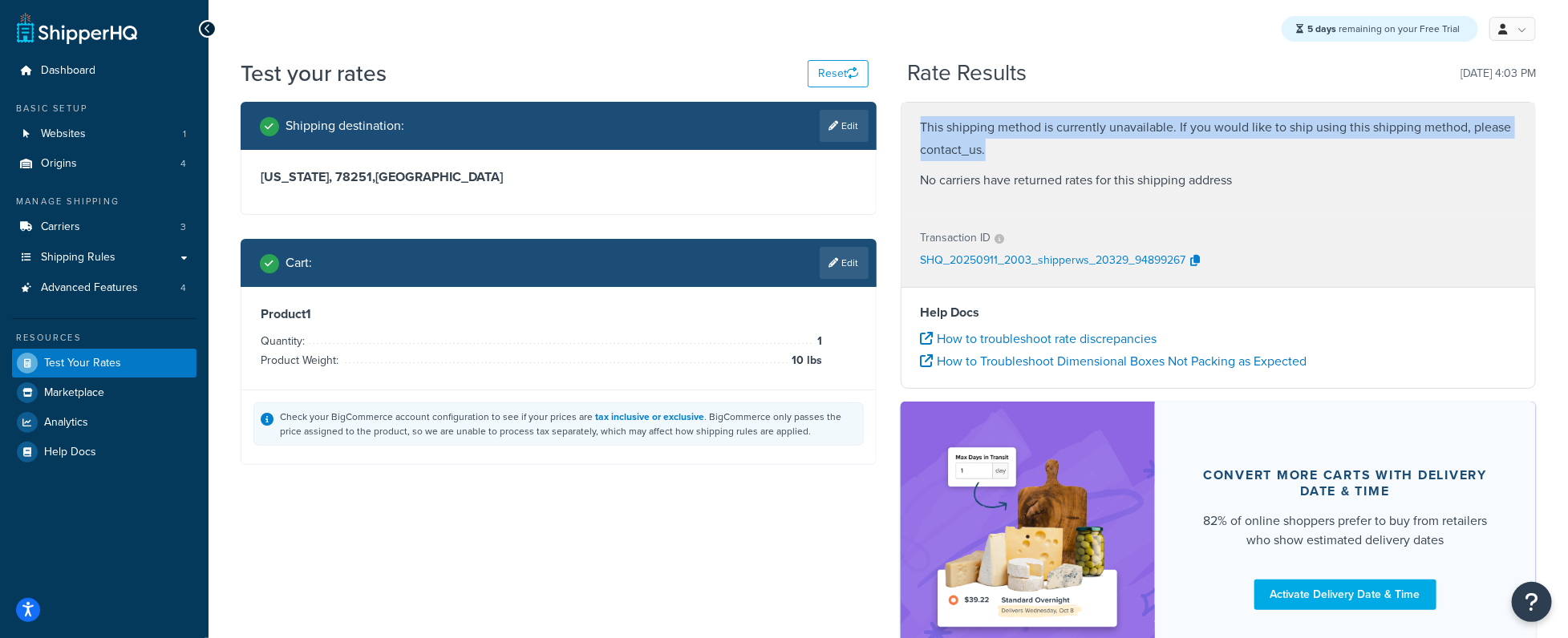
drag, startPoint x: 999, startPoint y: 107, endPoint x: 1262, endPoint y: 175, distance: 271.6
click at [1257, 157] on div "This shipping method is currently unavailable. If you would like to ship using …" at bounding box center [1219, 158] width 635 height 110
drag, startPoint x: 1066, startPoint y: 152, endPoint x: 633, endPoint y: 187, distance: 434.4
click at [927, 119] on div "This shipping method is currently unavailable. If you would like to ship using …" at bounding box center [1219, 158] width 635 height 110
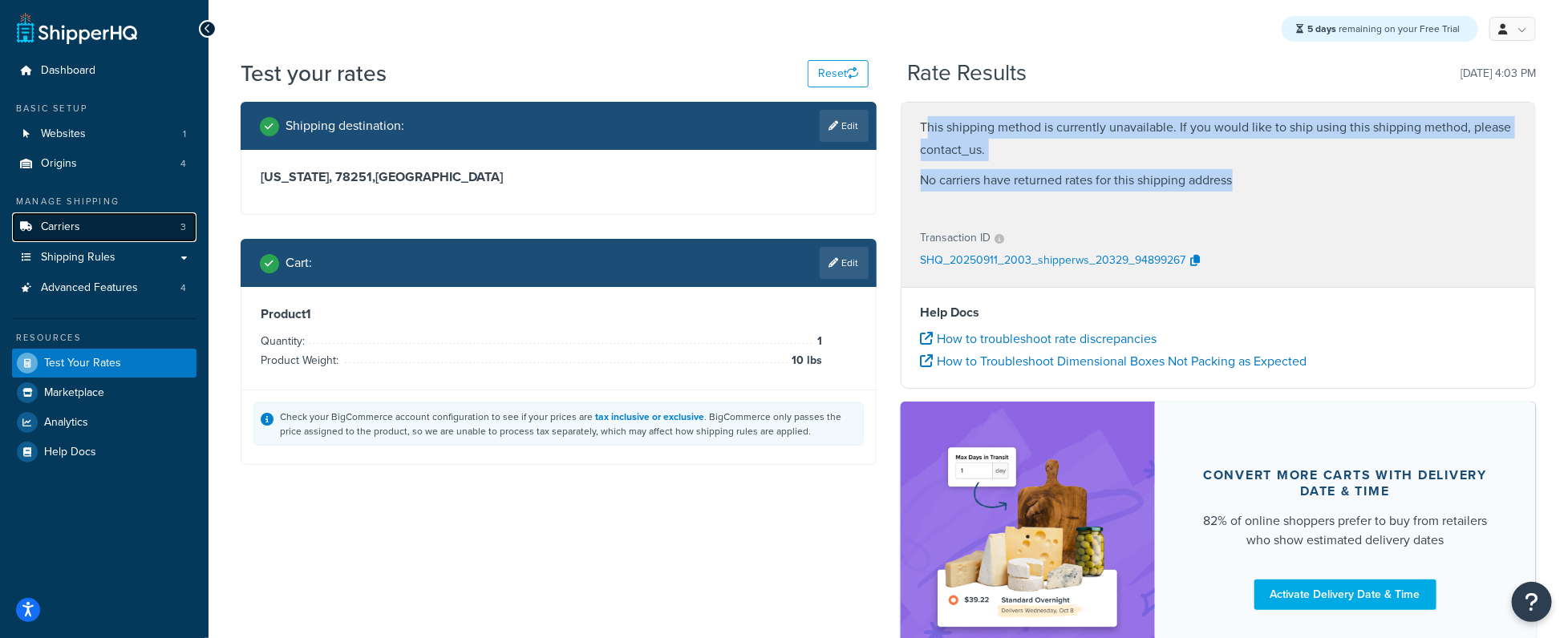
click at [145, 231] on link "Carriers 3" at bounding box center [104, 227] width 184 height 30
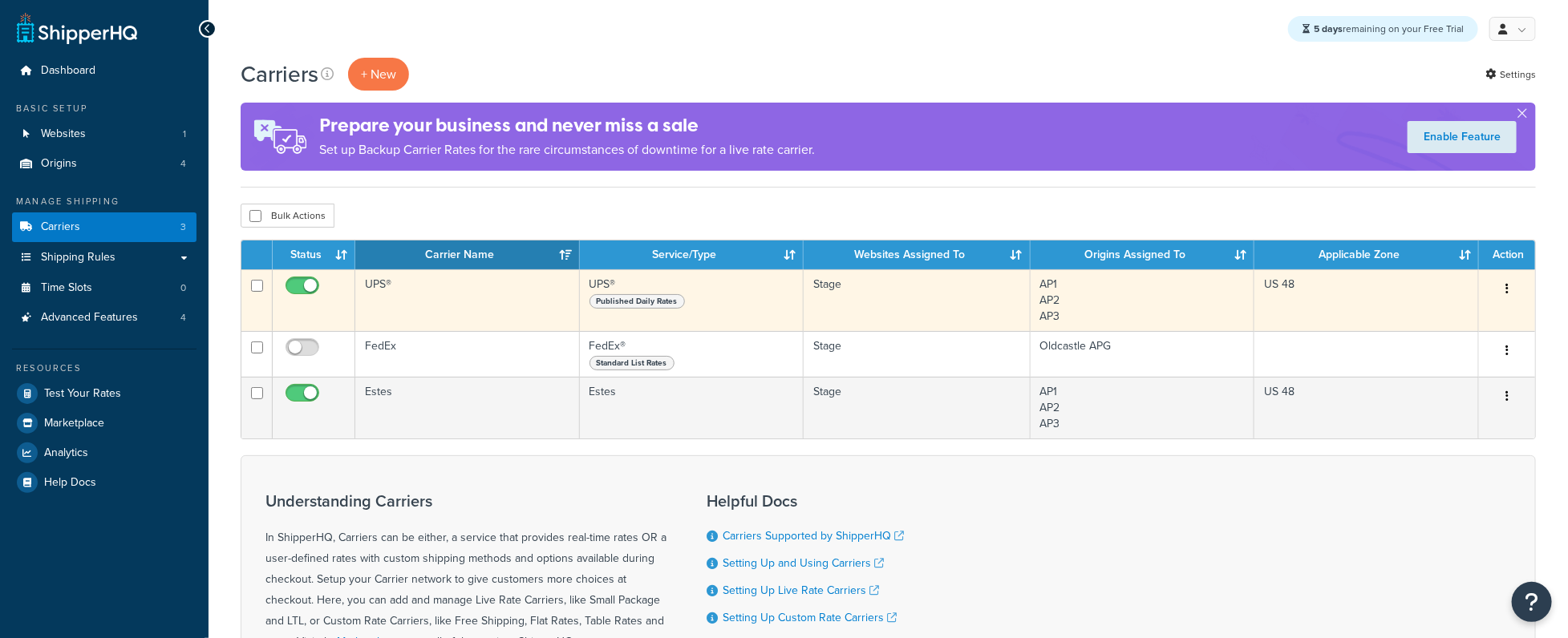
click at [400, 321] on td "UPS®" at bounding box center [468, 301] width 224 height 62
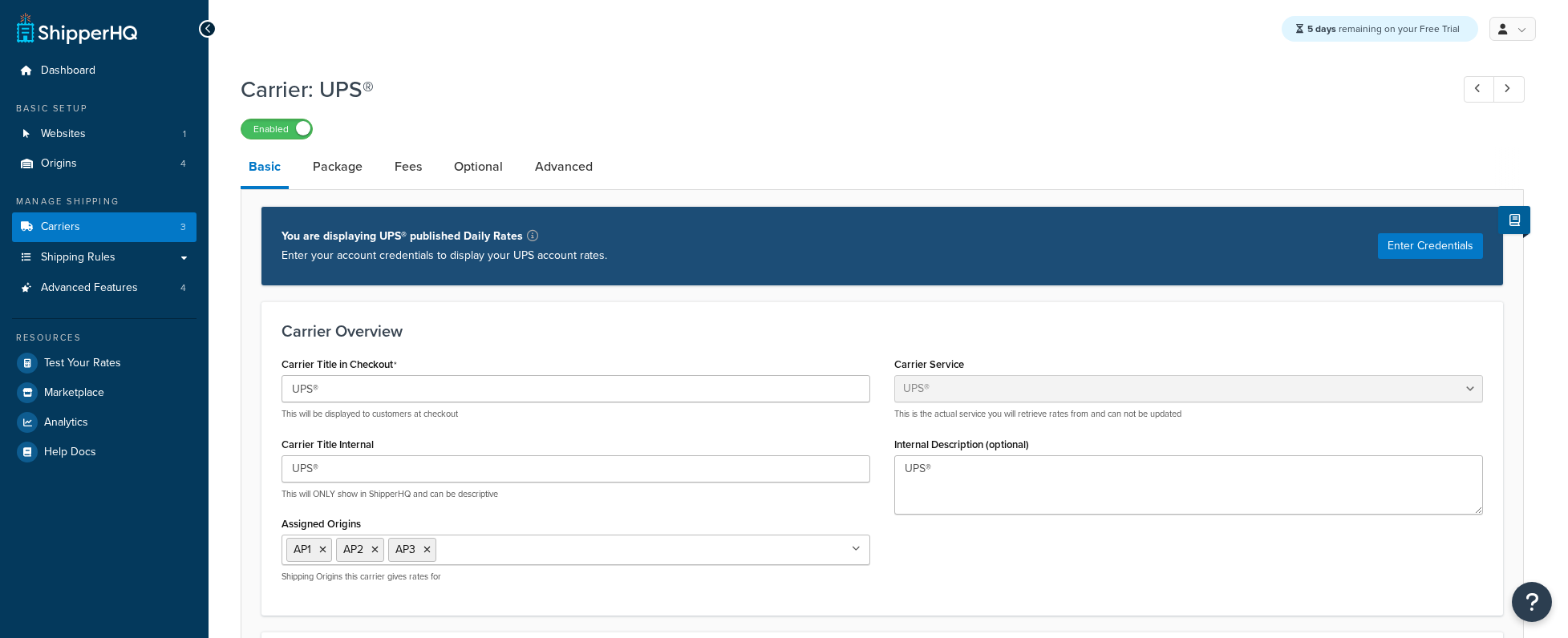
select select "ups"
click at [331, 172] on link "Package" at bounding box center [337, 166] width 66 height 39
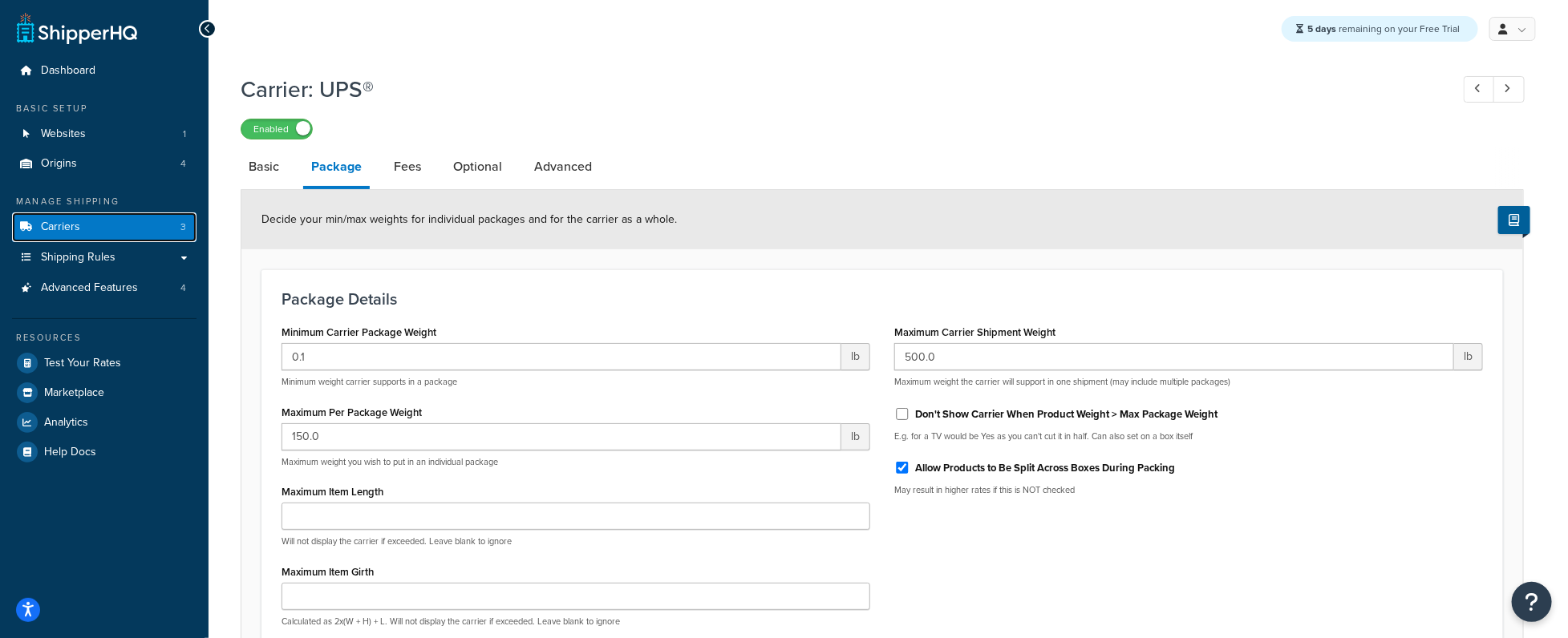
click at [164, 231] on link "Carriers 3" at bounding box center [104, 227] width 184 height 30
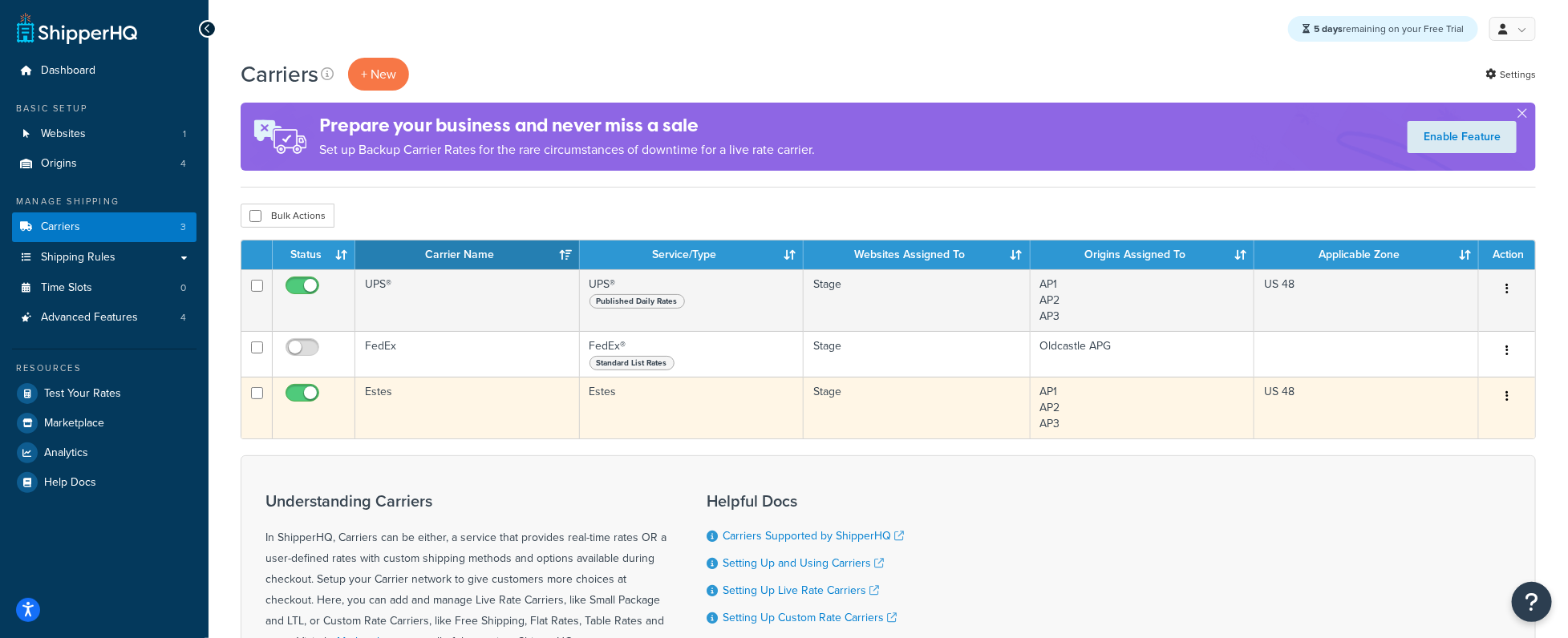
click at [402, 409] on td "Estes" at bounding box center [468, 408] width 224 height 62
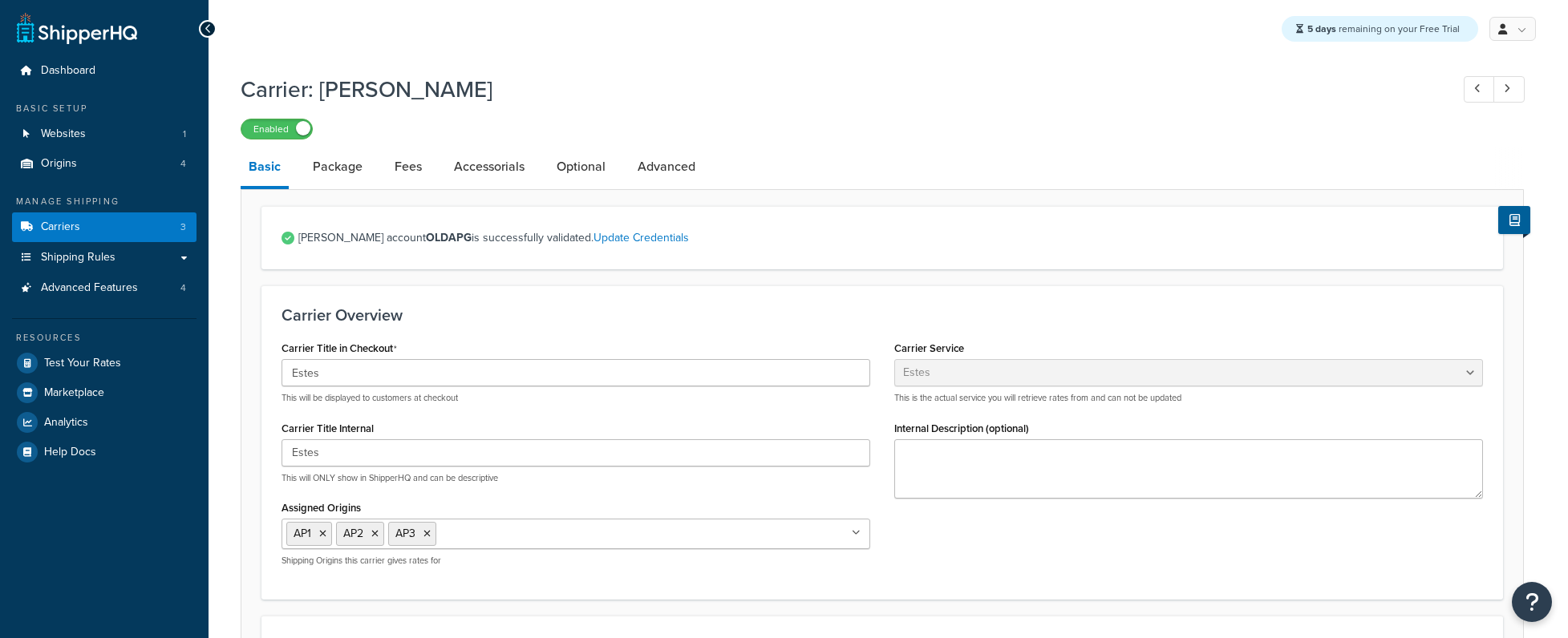
select select "estesFreight"
click at [108, 361] on span "Test Your Rates" at bounding box center [83, 364] width 77 height 14
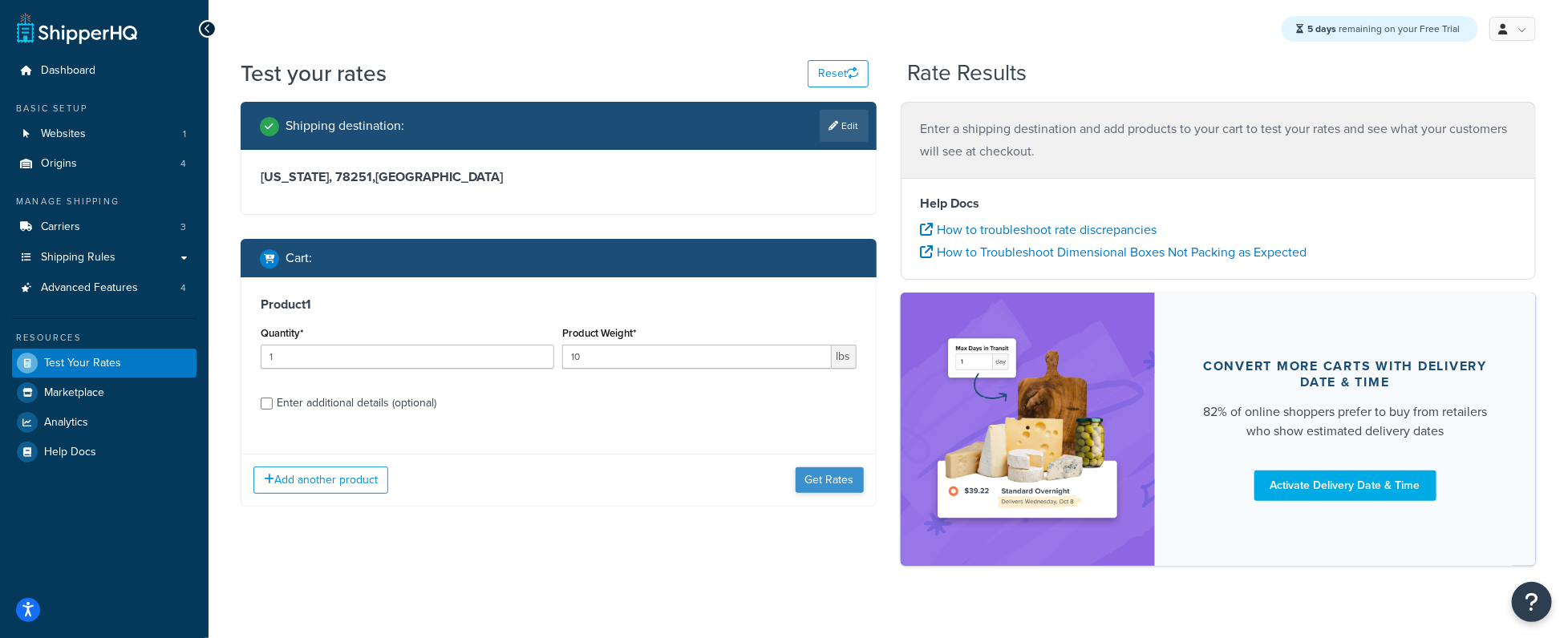
drag, startPoint x: 868, startPoint y: 485, endPoint x: 861, endPoint y: 483, distance: 7.3
click at [865, 485] on div "Add another product Get Rates" at bounding box center [558, 480] width 635 height 52
click at [839, 480] on button "Get Rates" at bounding box center [830, 480] width 69 height 26
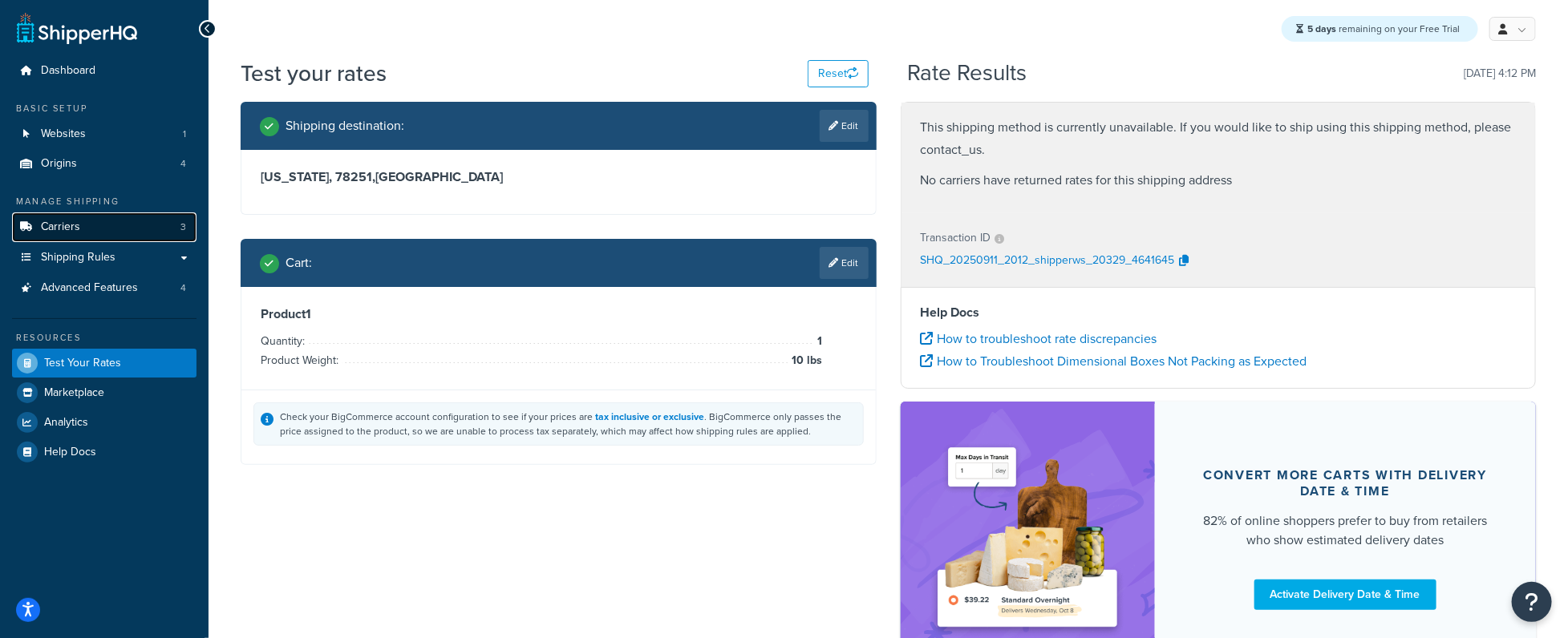
click at [82, 227] on link "Carriers 3" at bounding box center [104, 227] width 184 height 30
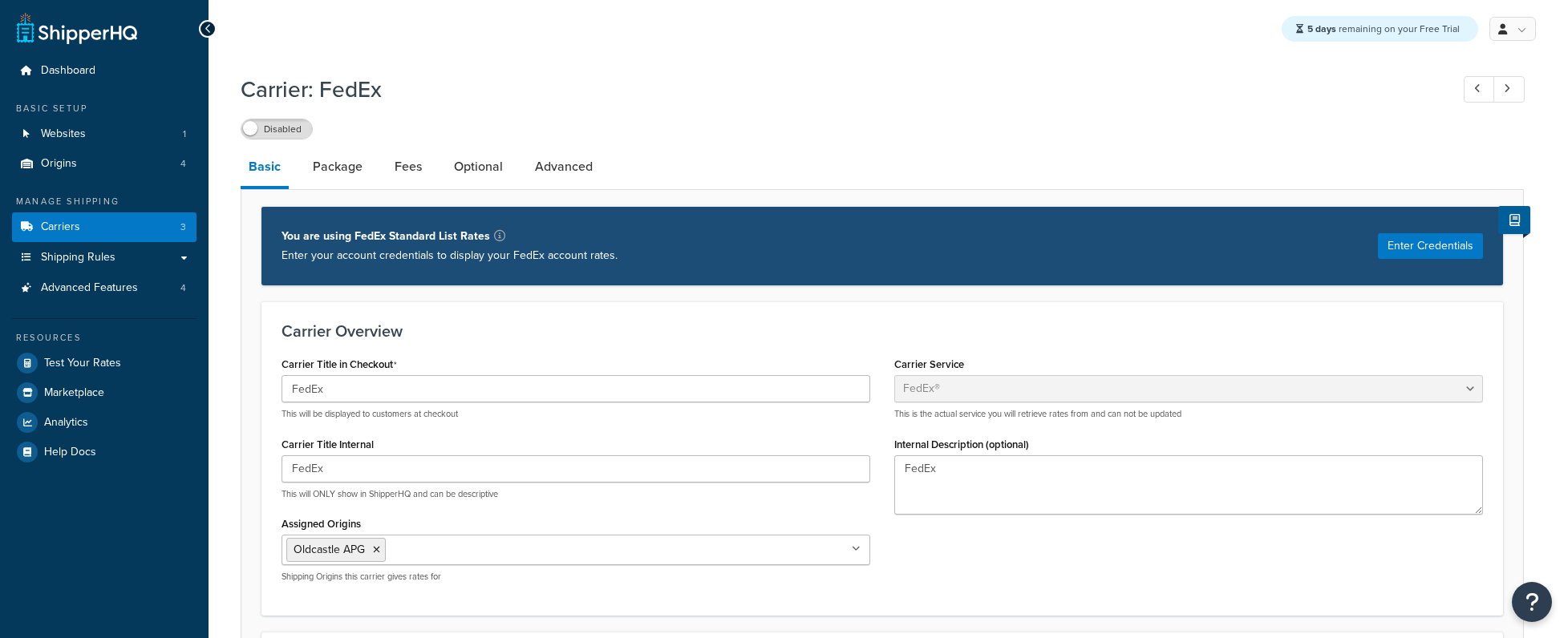
select select "fedEx"
select select "REGULAR_PICKUP"
select select "YOUR_PACKAGING"
click at [76, 230] on span "Carriers" at bounding box center [61, 228] width 39 height 14
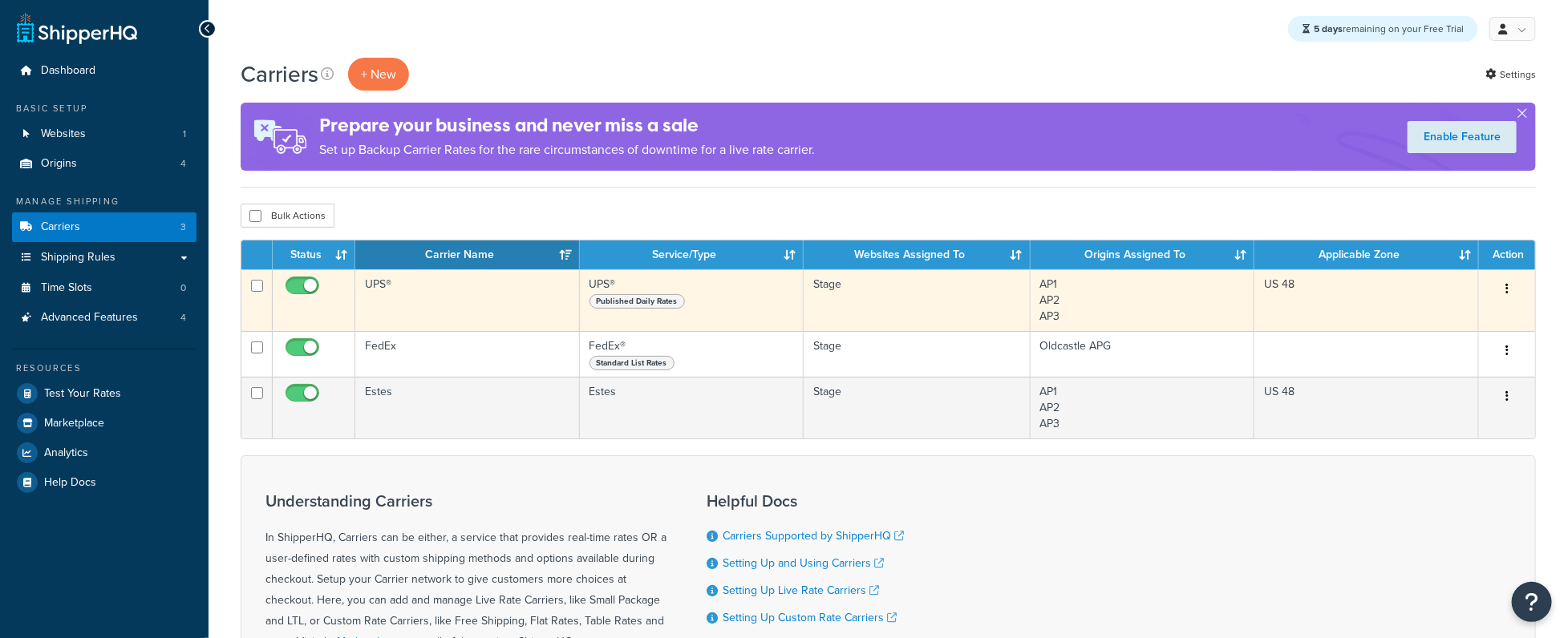
click at [430, 303] on td "UPS®" at bounding box center [468, 301] width 224 height 62
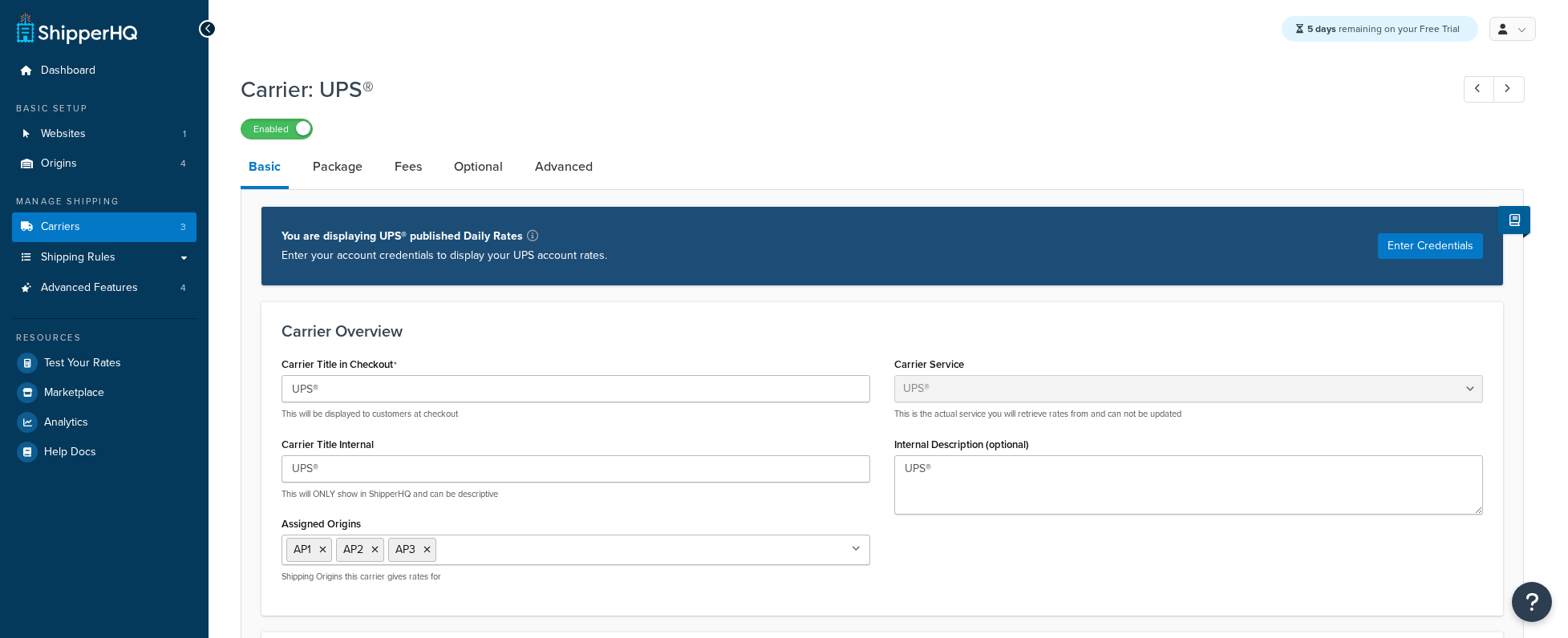
select select "ups"
click at [122, 164] on link "Origins 4" at bounding box center [104, 164] width 184 height 30
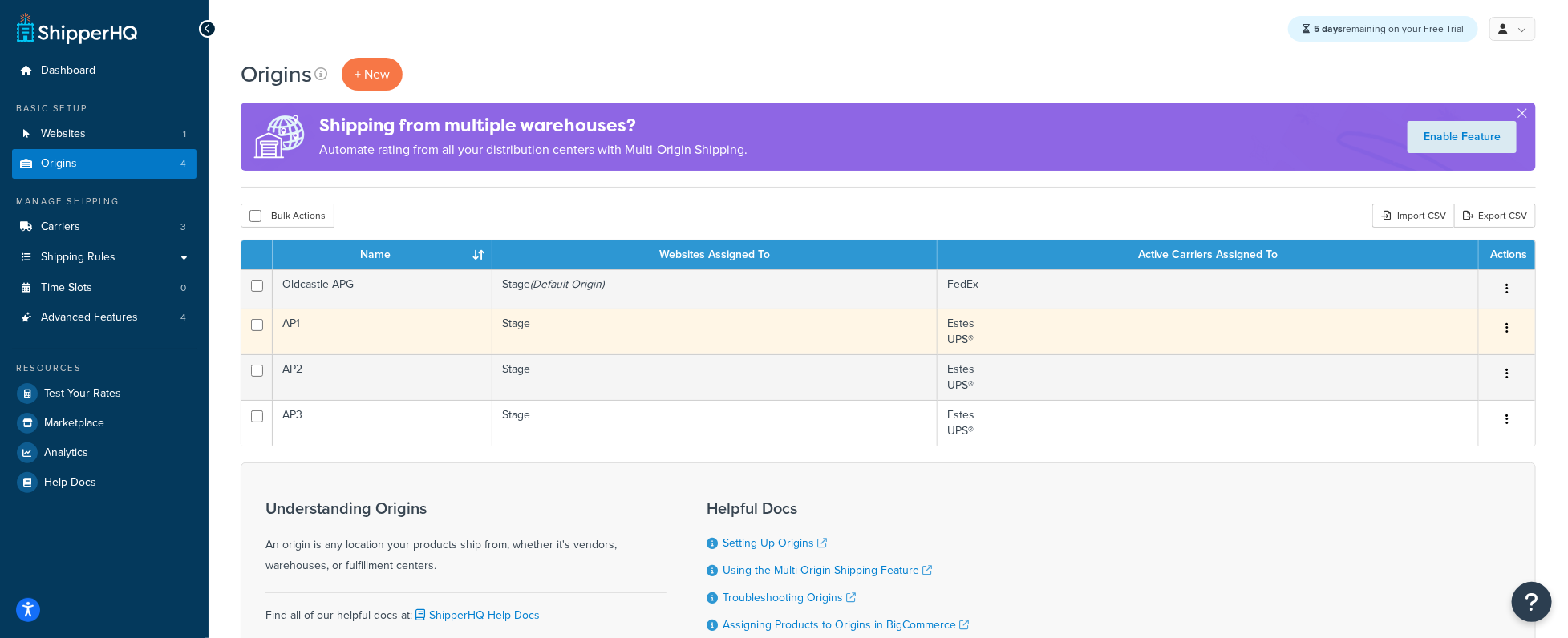
click at [740, 331] on td "Stage" at bounding box center [715, 331] width 445 height 45
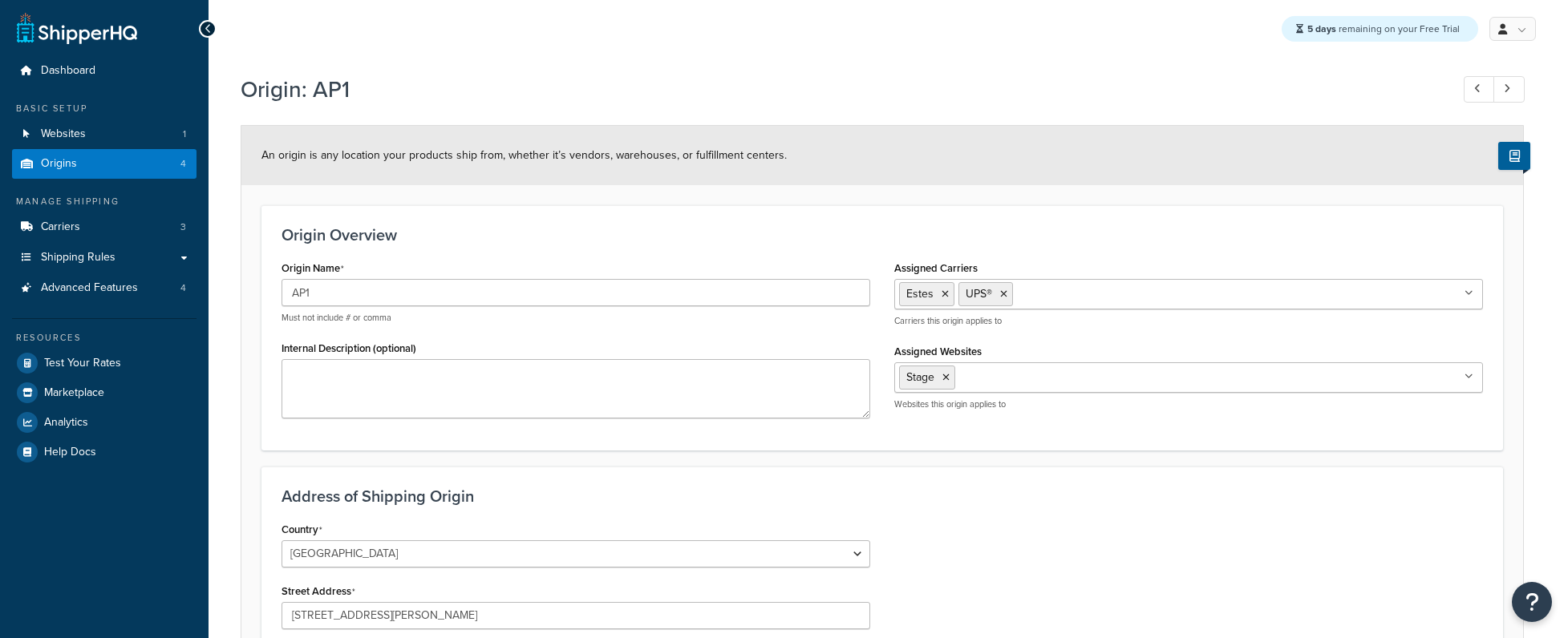
select select "42"
click at [118, 372] on link "Test Your Rates" at bounding box center [104, 363] width 184 height 29
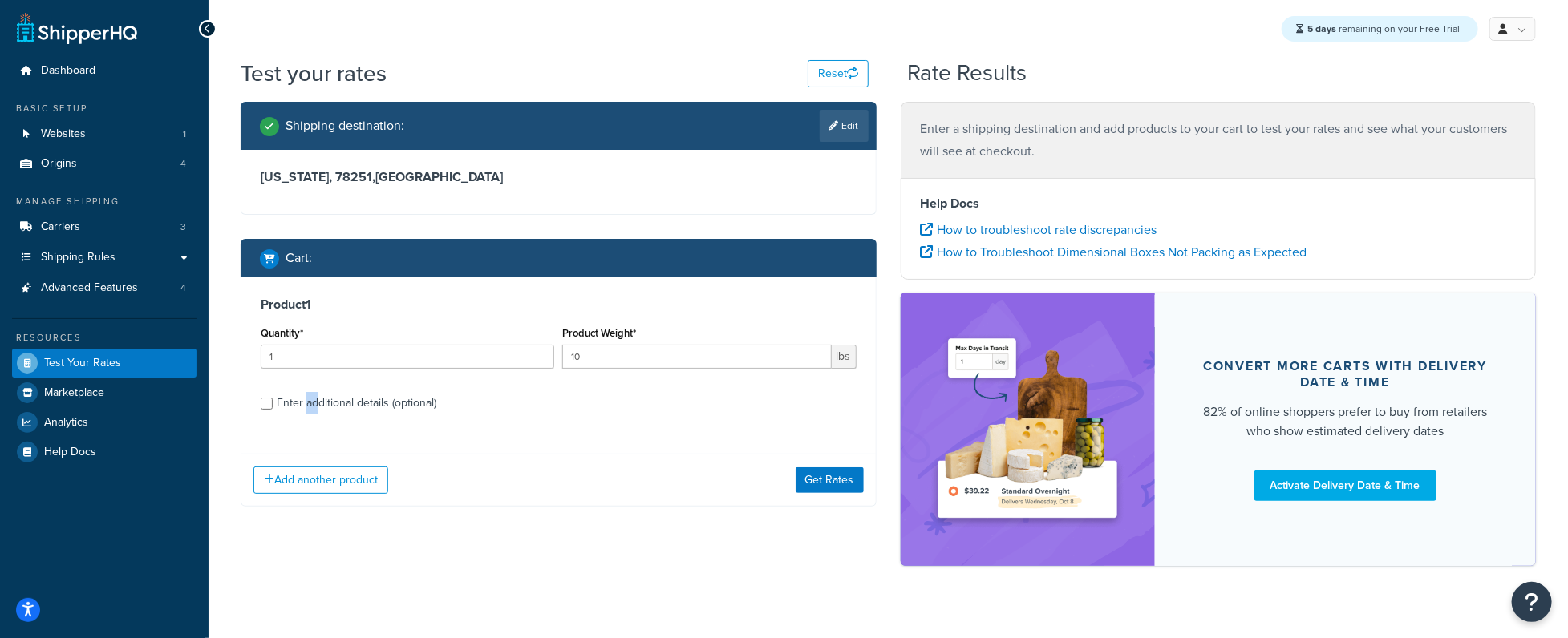
click at [314, 405] on div "Enter additional details (optional)" at bounding box center [356, 403] width 159 height 22
click at [275, 403] on div "Enter additional details (optional)" at bounding box center [558, 402] width 596 height 26
click at [273, 403] on div "Enter additional details (optional)" at bounding box center [558, 402] width 596 height 26
click at [261, 402] on input "Enter additional details (optional)" at bounding box center [266, 403] width 12 height 12
checkbox input "true"
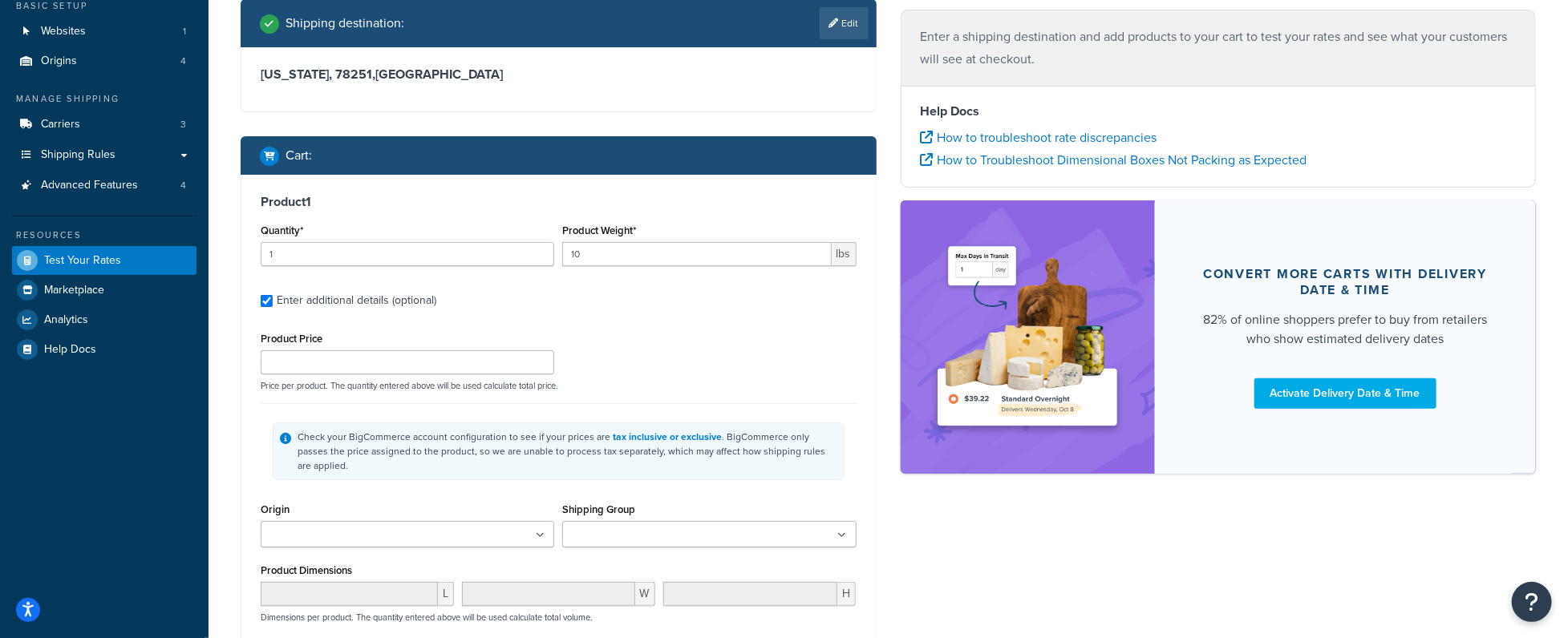
scroll to position [106, 0]
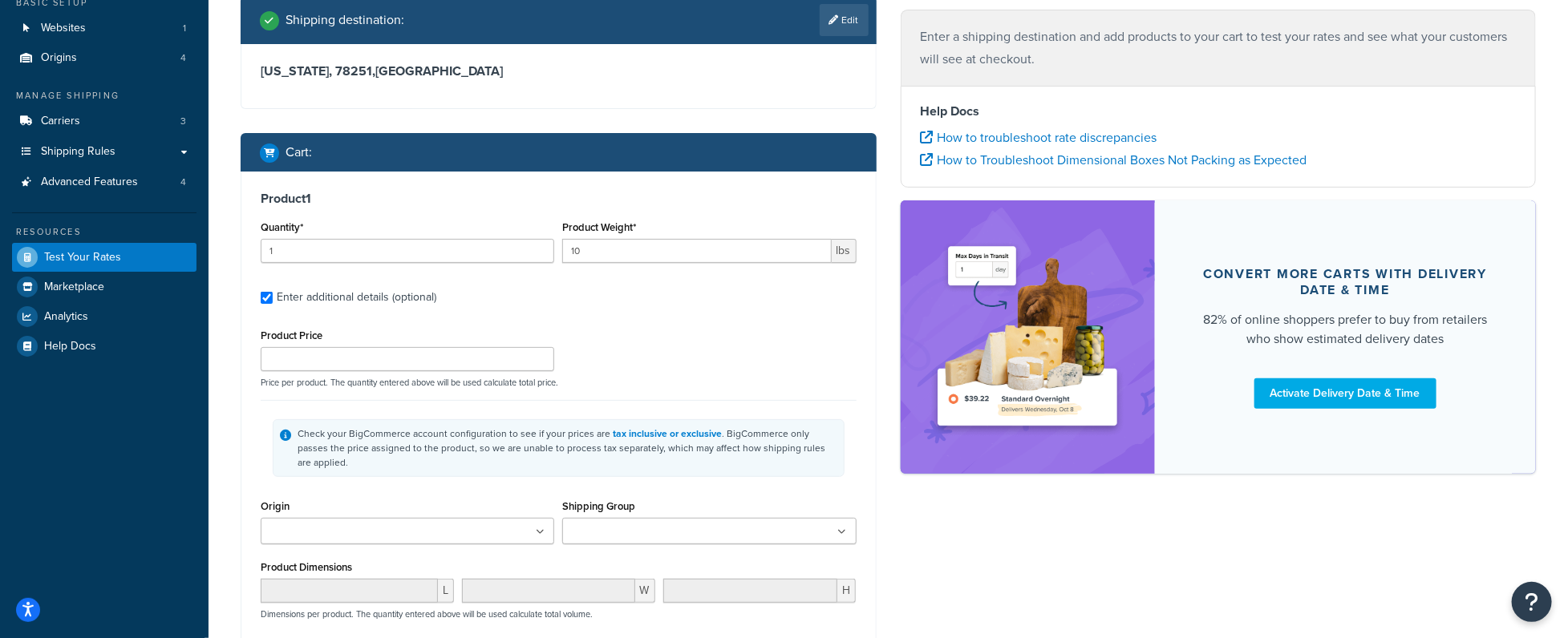
click at [416, 518] on ul at bounding box center [407, 531] width 294 height 27
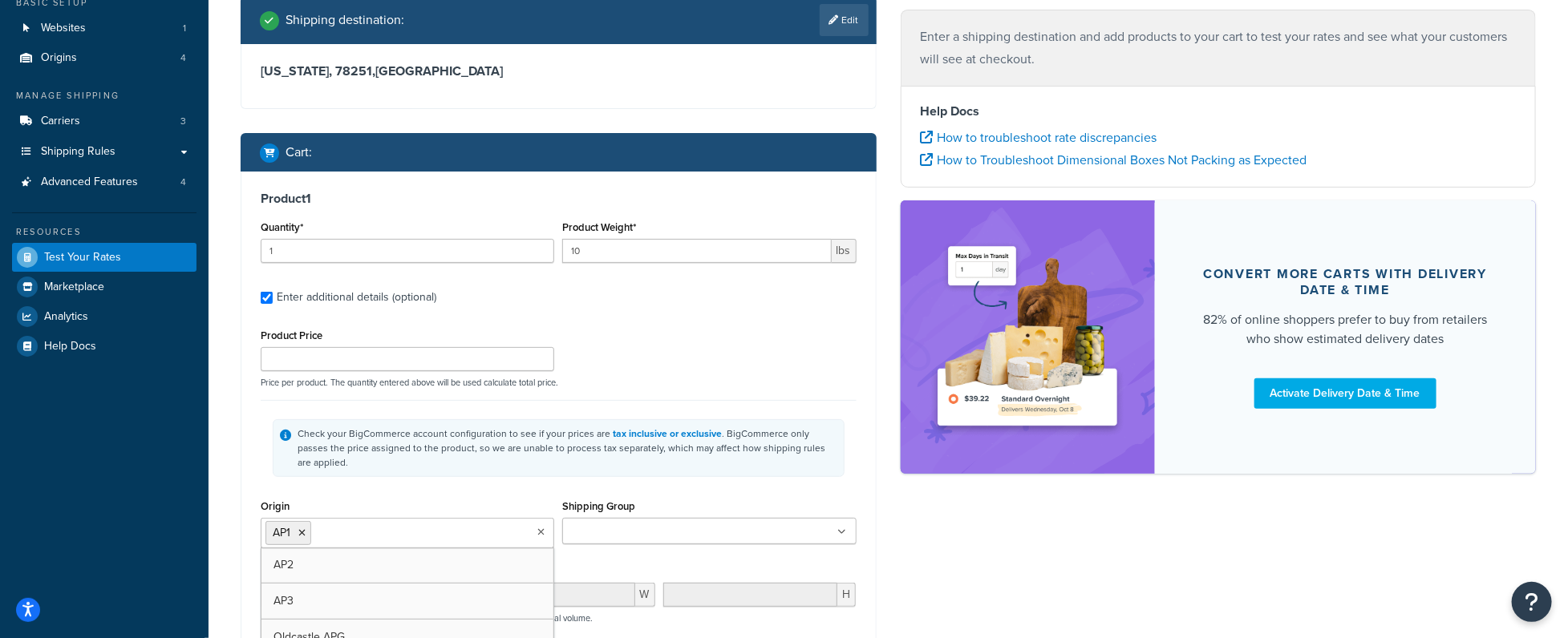
click at [712, 496] on div "Shipping Group LTL Parcel Small" at bounding box center [708, 520] width 294 height 49
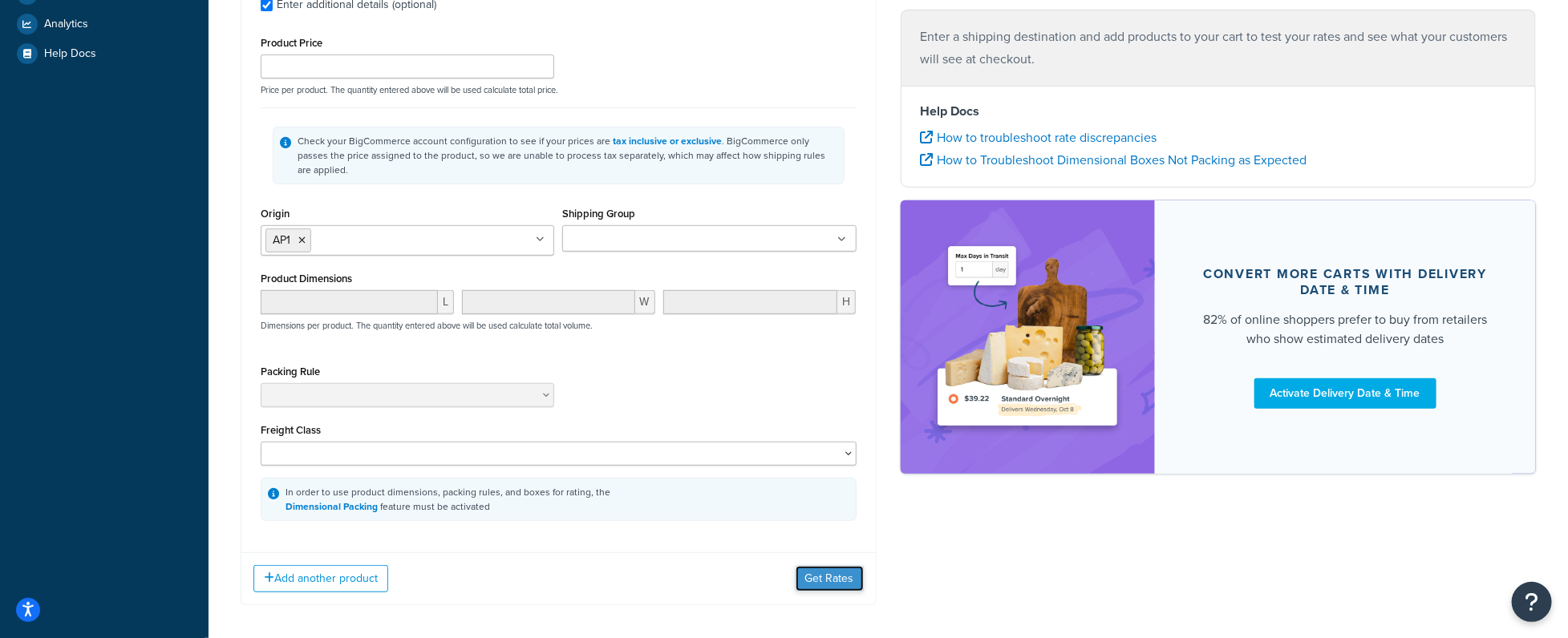
click at [809, 566] on button "Get Rates" at bounding box center [830, 579] width 69 height 26
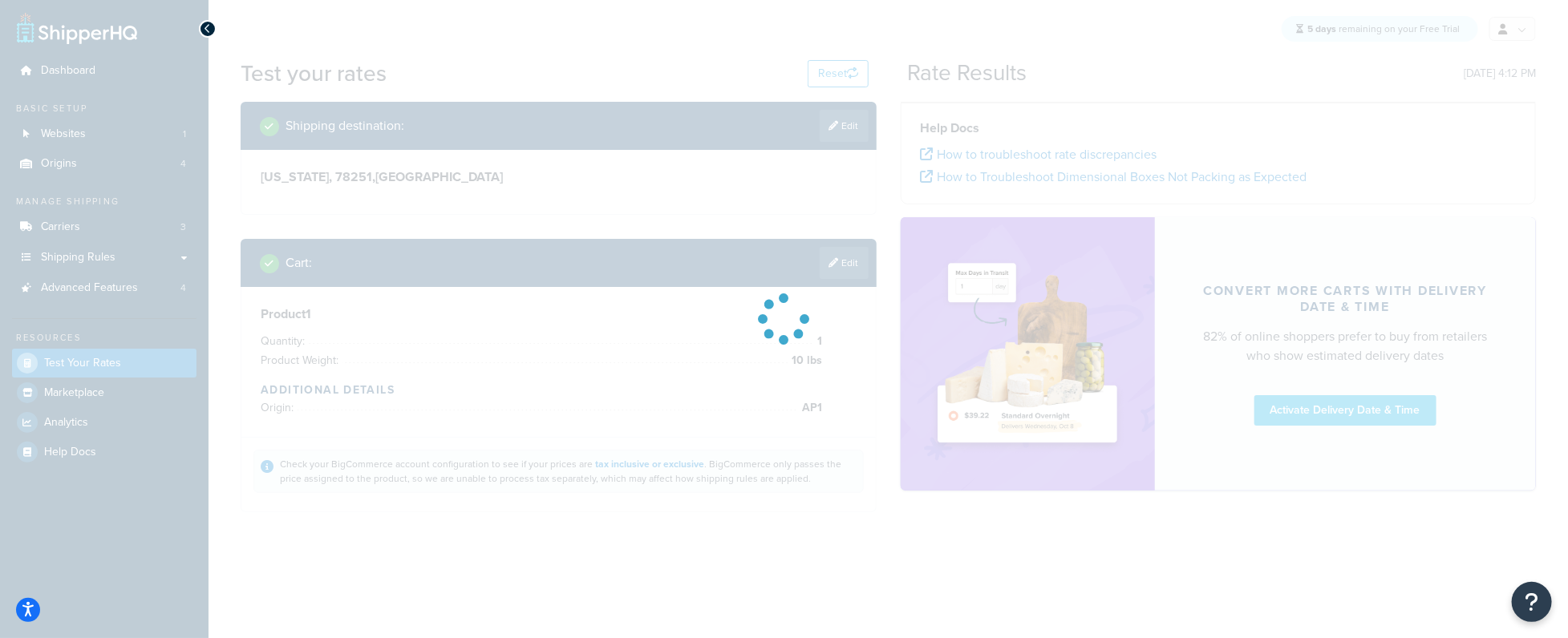
scroll to position [0, 0]
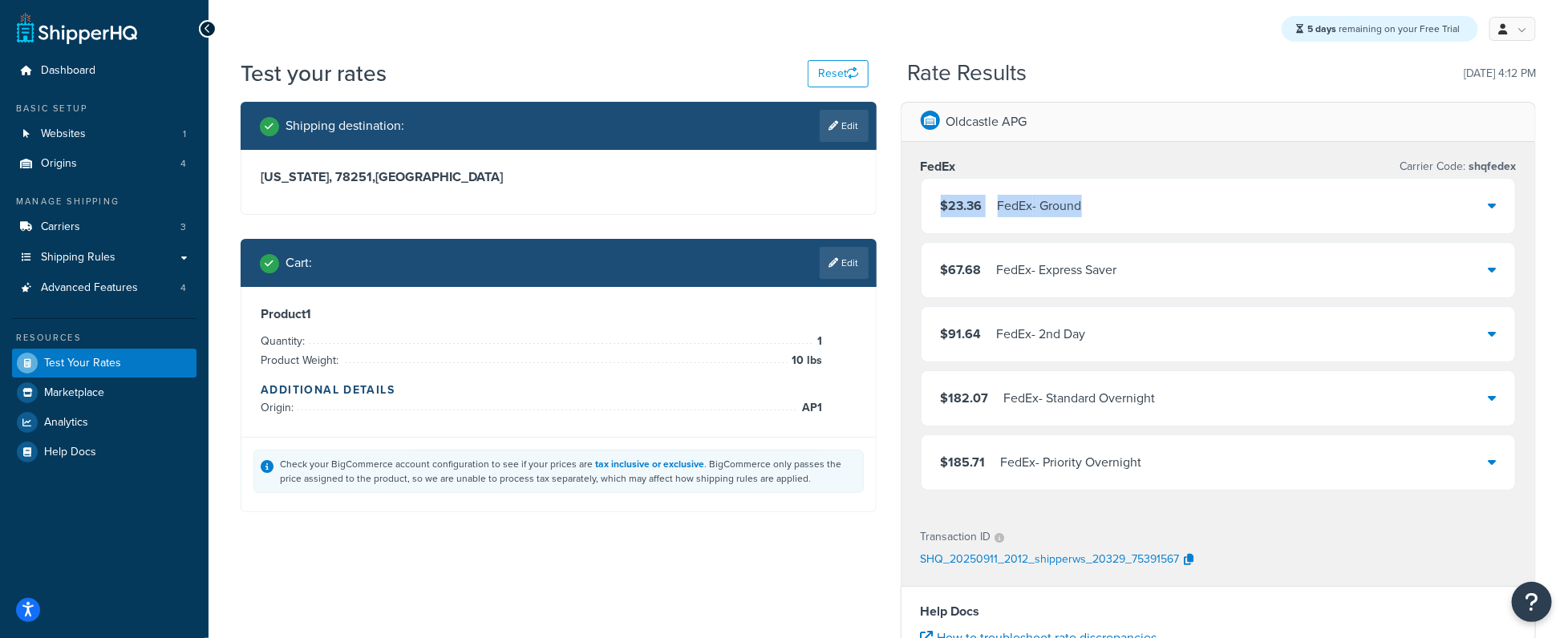
drag, startPoint x: 947, startPoint y: 206, endPoint x: 1234, endPoint y: 230, distance: 288.0
click at [1234, 230] on div "$23.36 FedEx - Ground" at bounding box center [1219, 206] width 594 height 55
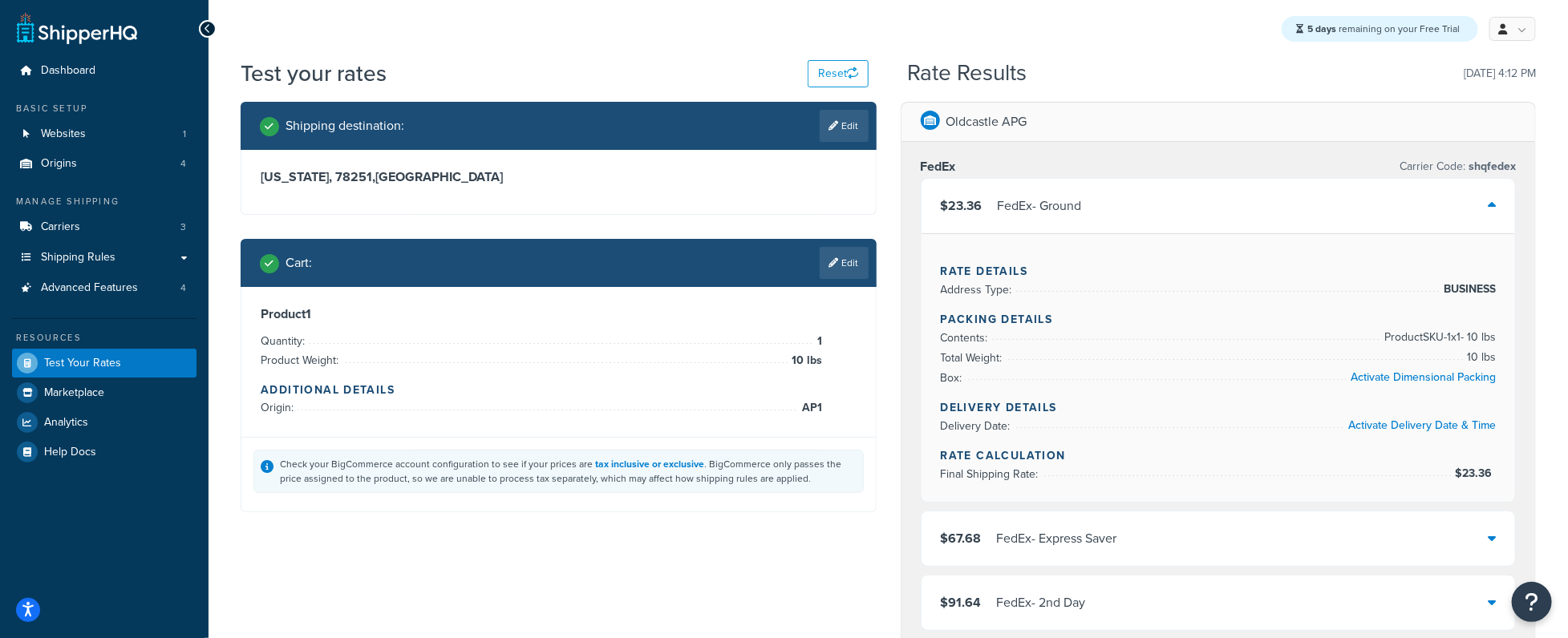
click at [1420, 204] on div "$23.36 FedEx - Ground" at bounding box center [1219, 206] width 594 height 55
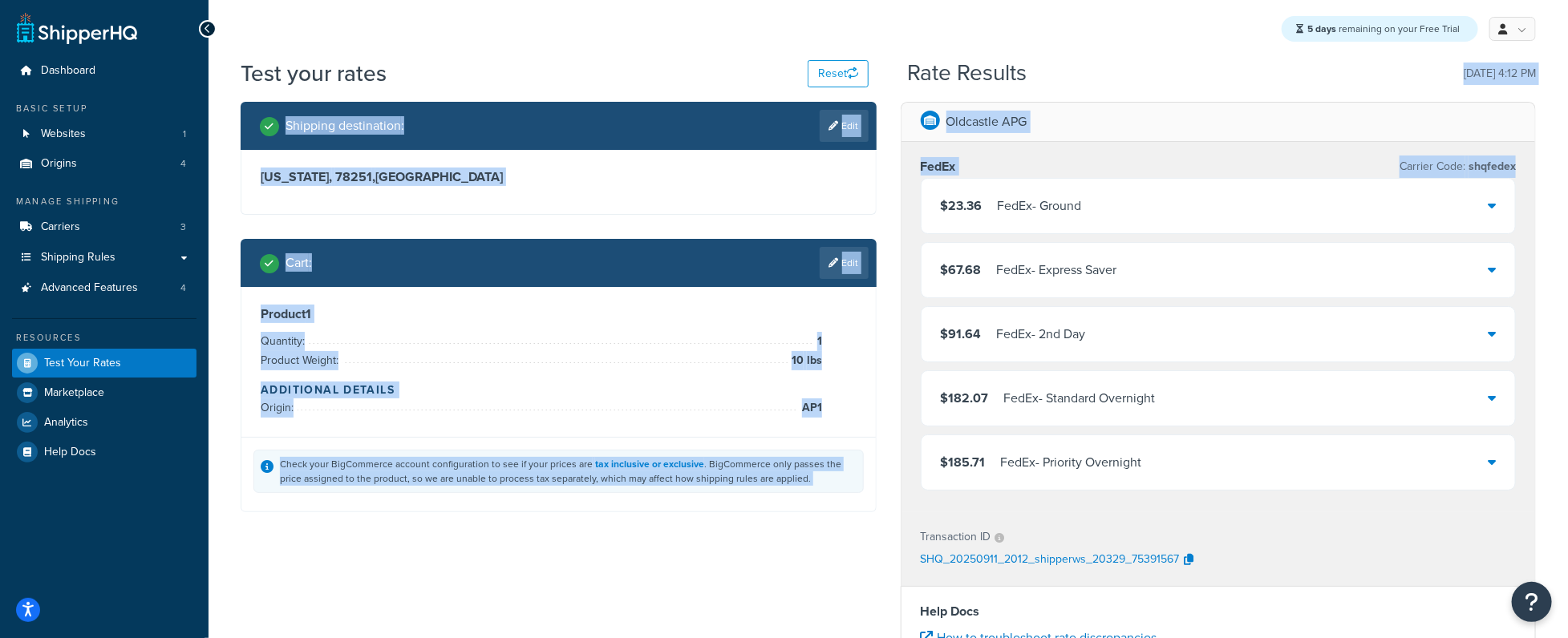
drag, startPoint x: 939, startPoint y: 203, endPoint x: 1170, endPoint y: 97, distance: 254.2
click at [1170, 97] on div "Test your rates Reset Rate Results 09/11/2025, 4:12 PM Shipping destination : E…" at bounding box center [888, 523] width 1295 height 933
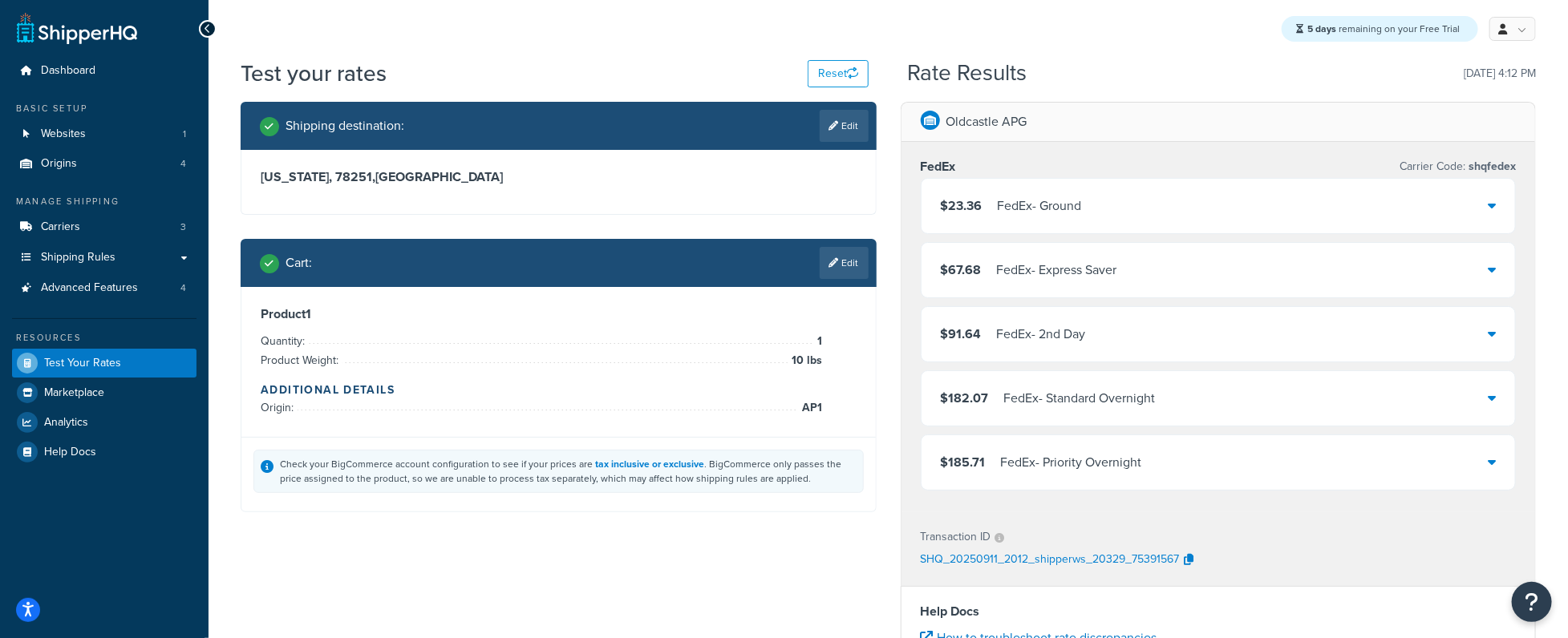
click at [1118, 199] on div "$23.36 FedEx - Ground" at bounding box center [1219, 206] width 594 height 55
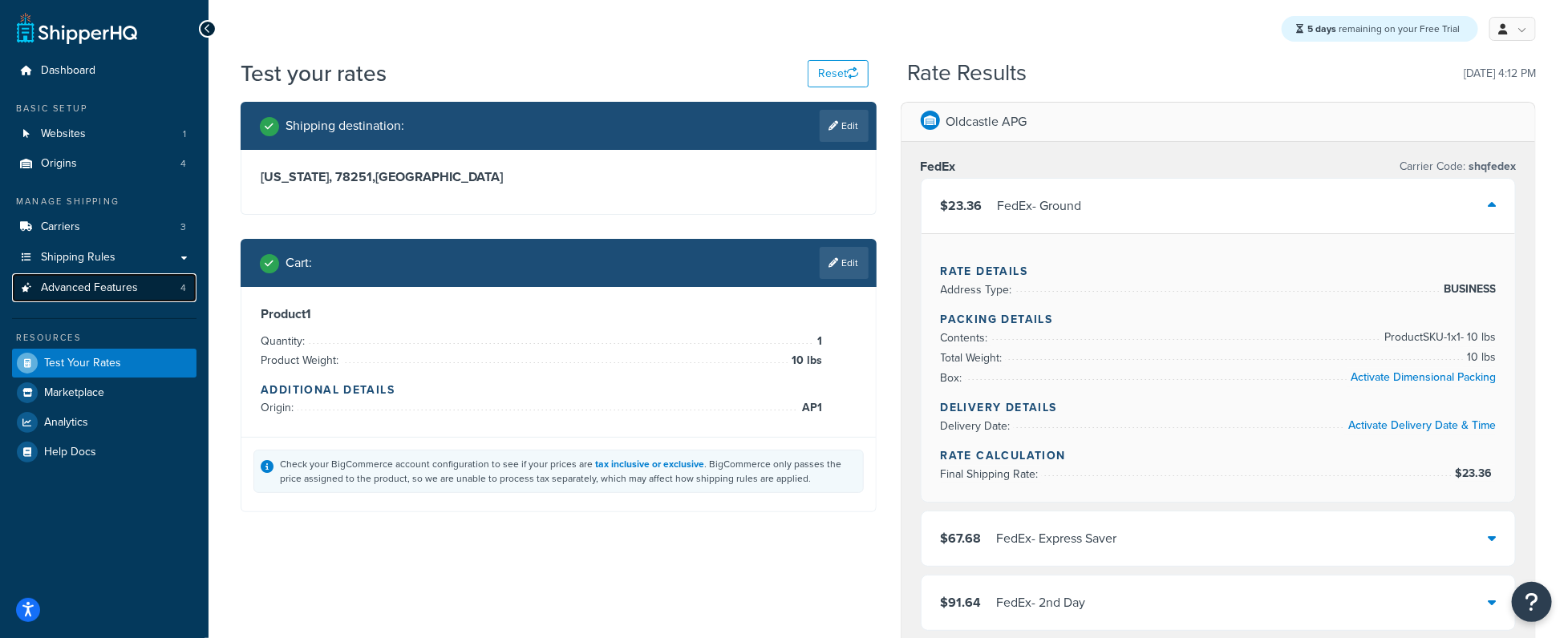
click at [143, 289] on link "Advanced Features 4" at bounding box center [104, 288] width 184 height 30
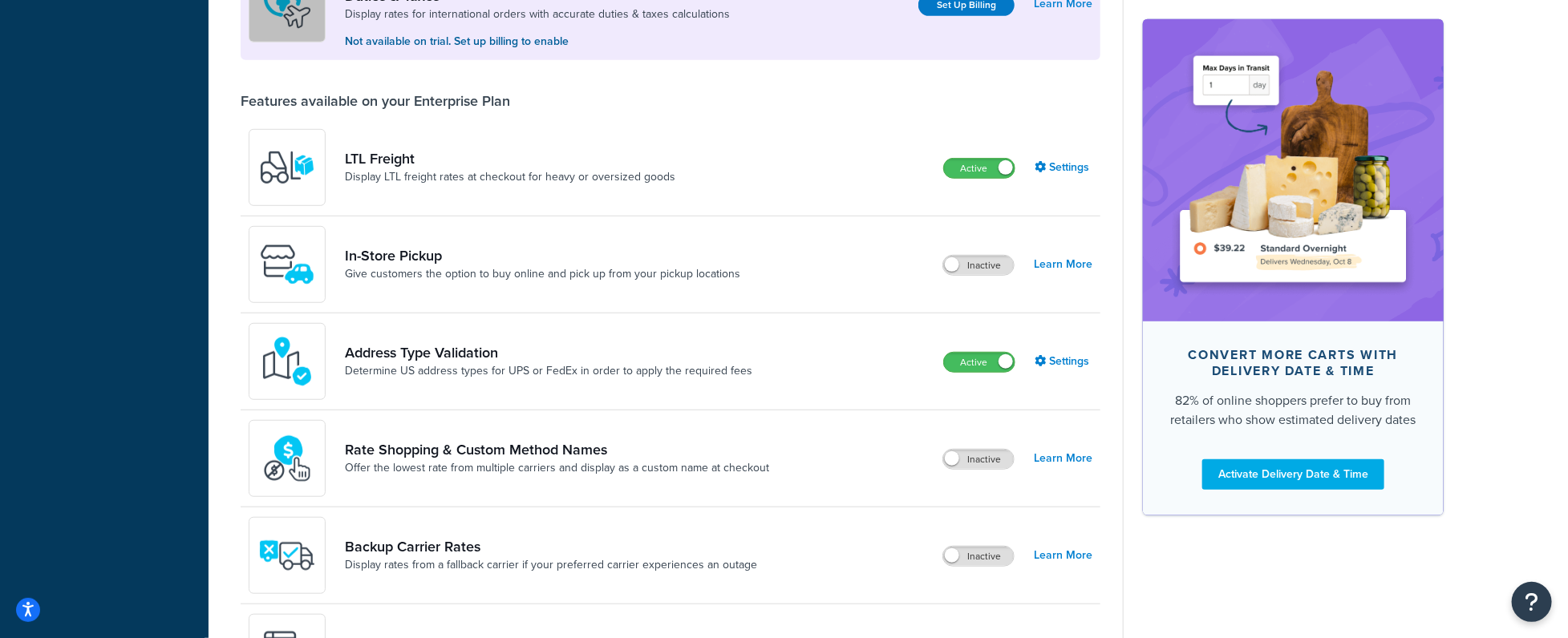
scroll to position [955, 0]
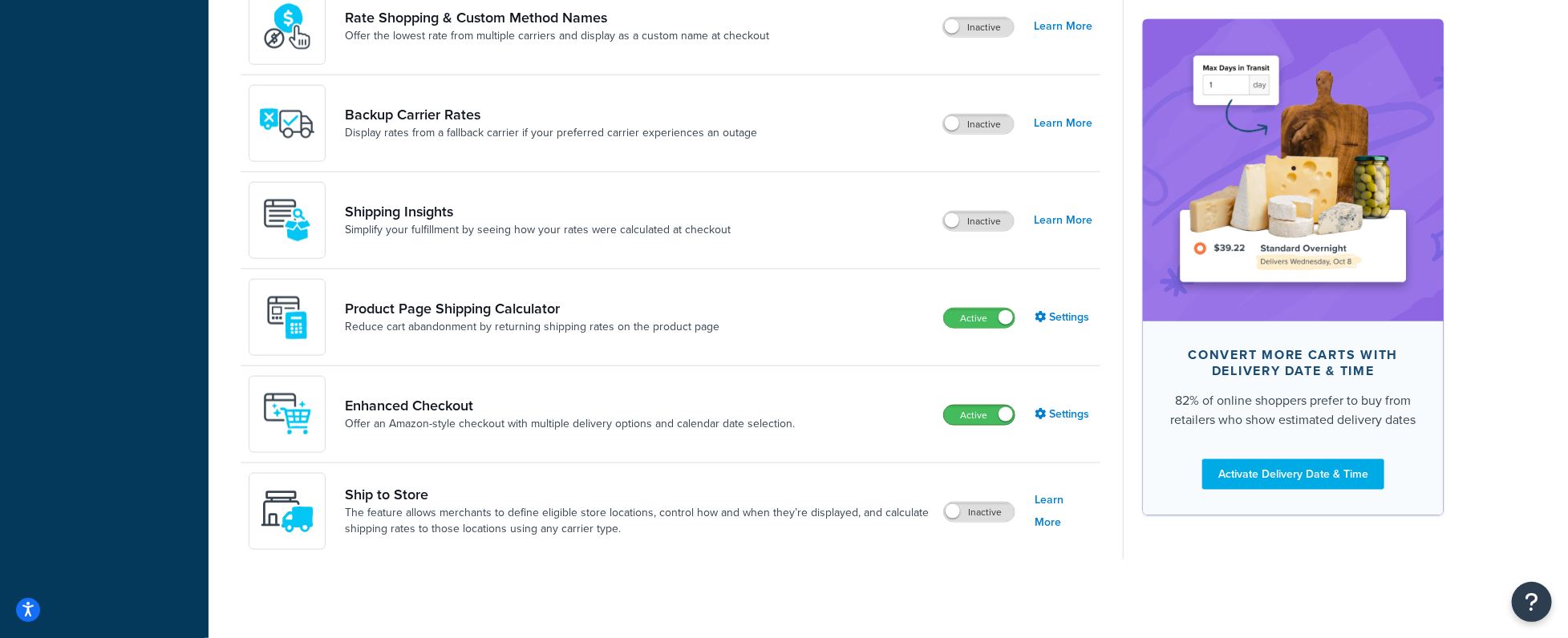
click at [1005, 414] on span at bounding box center [1005, 414] width 15 height 15
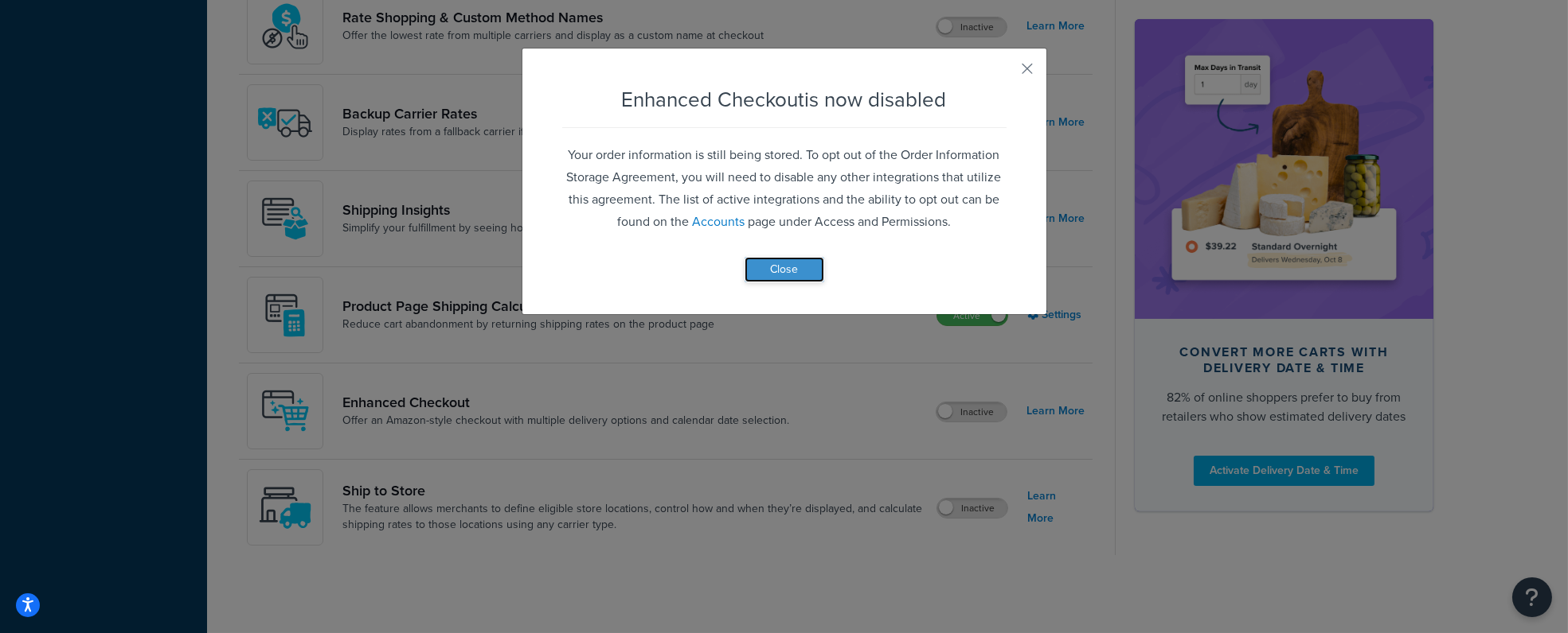
click at [780, 263] on button "Close" at bounding box center [785, 269] width 80 height 25
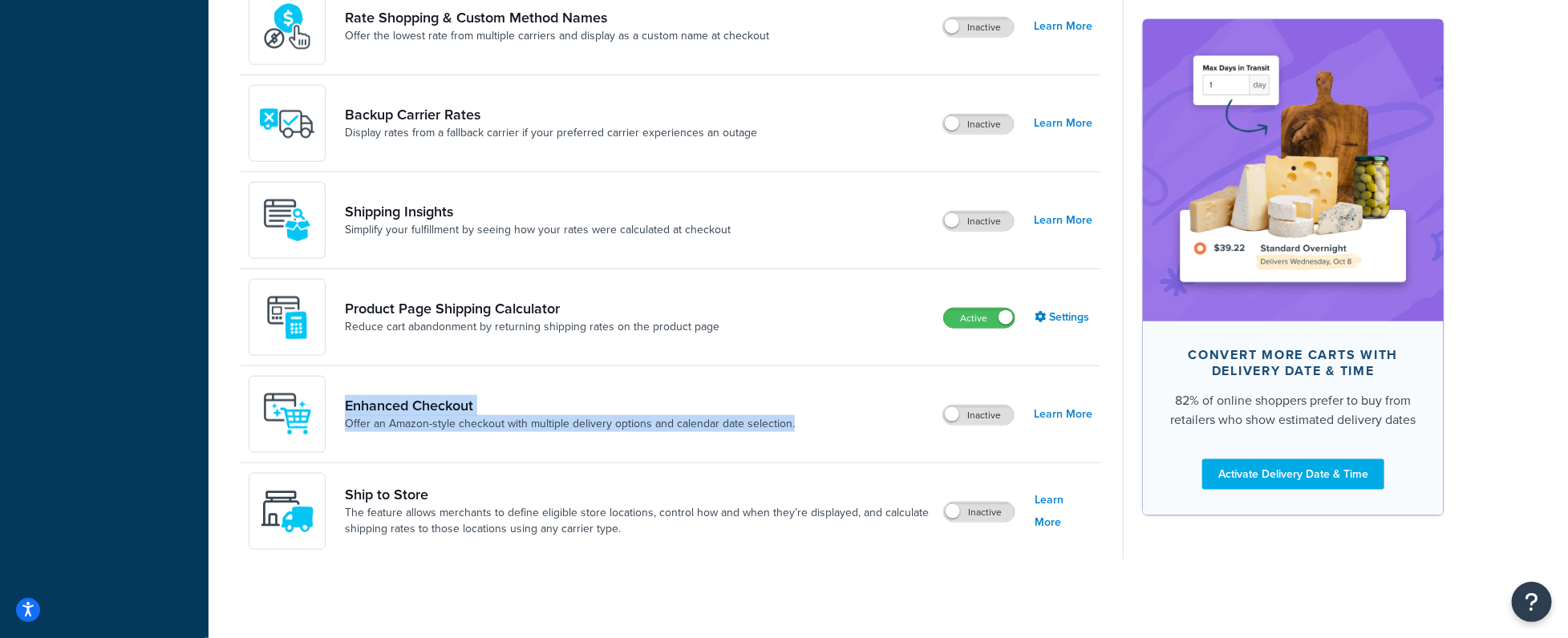
drag, startPoint x: 825, startPoint y: 431, endPoint x: 346, endPoint y: 403, distance: 479.8
click at [346, 403] on div "Enhanced Checkout Offer an Amazon-style checkout with multiple delivery options…" at bounding box center [671, 414] width 860 height 97
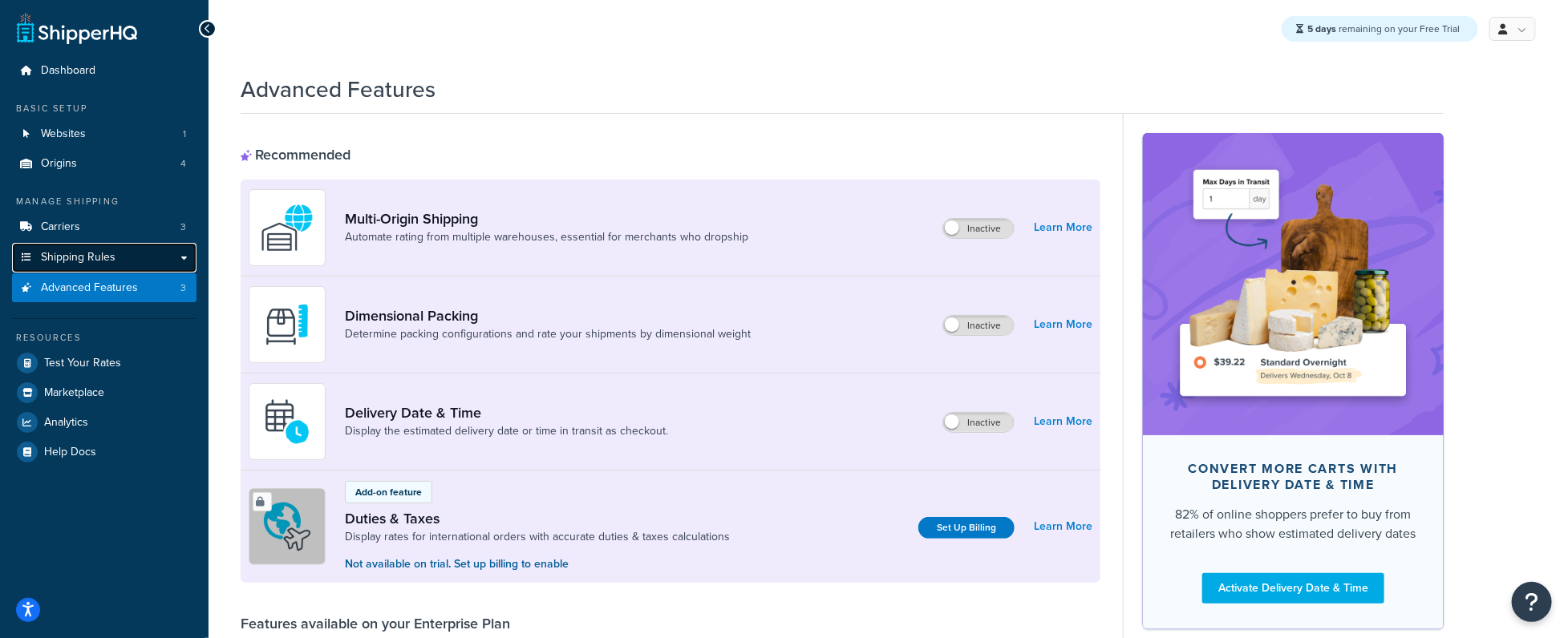
click at [94, 251] on span "Shipping Rules" at bounding box center [78, 258] width 75 height 14
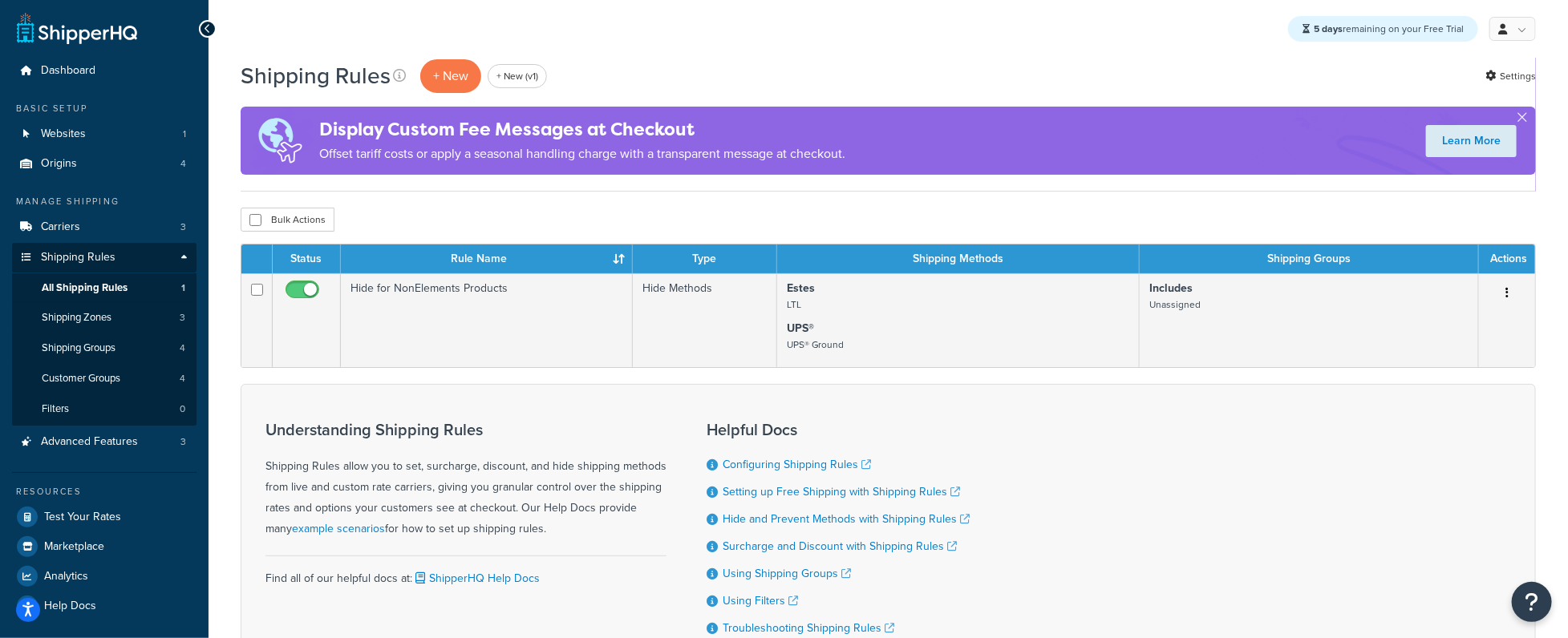
click at [133, 462] on ul "Manage Shipping Carriers 3 Shipping Rules Shipping Rules All Shipping Rules 1 S…" at bounding box center [104, 408] width 184 height 426
click at [142, 448] on link "Advanced Features 3" at bounding box center [104, 442] width 184 height 30
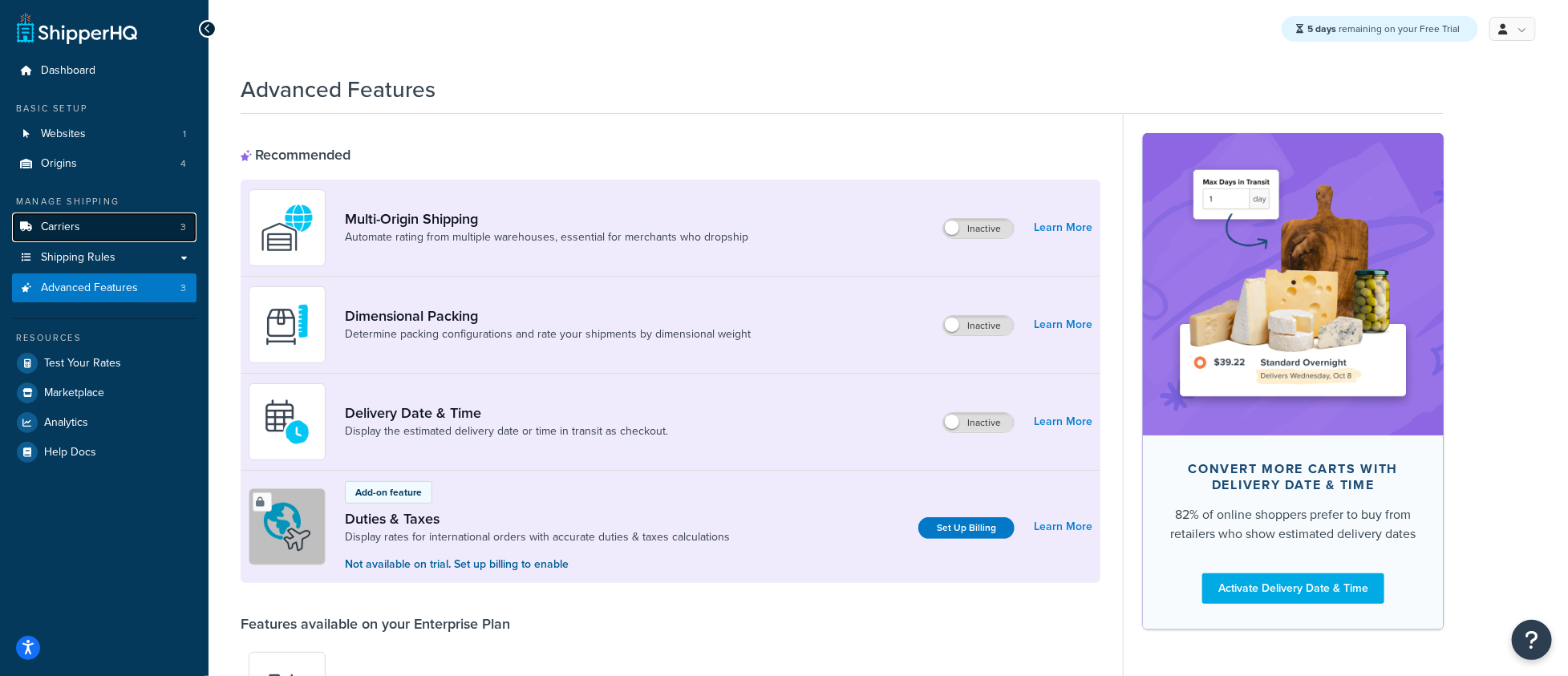
click at [86, 226] on link "Carriers 3" at bounding box center [104, 227] width 184 height 30
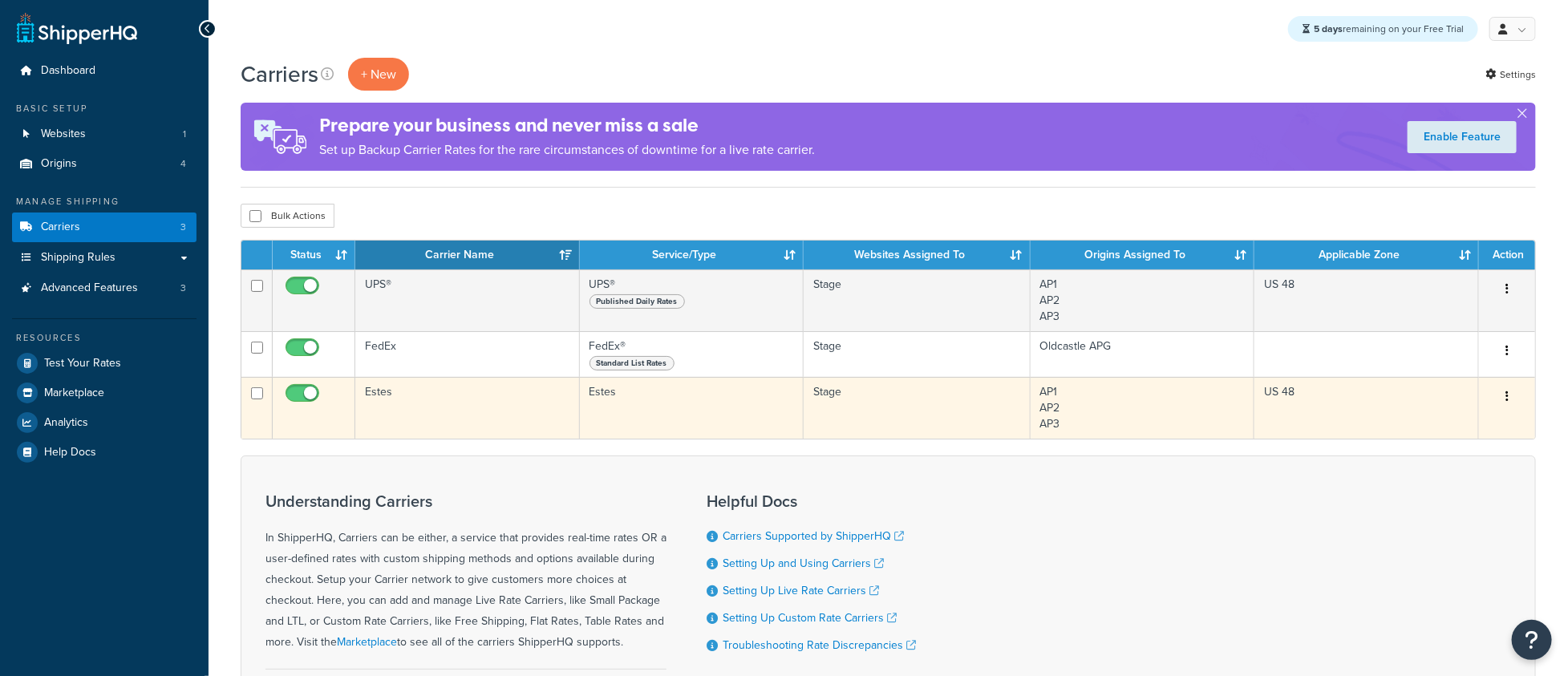
click at [422, 385] on td "Estes" at bounding box center [468, 408] width 224 height 62
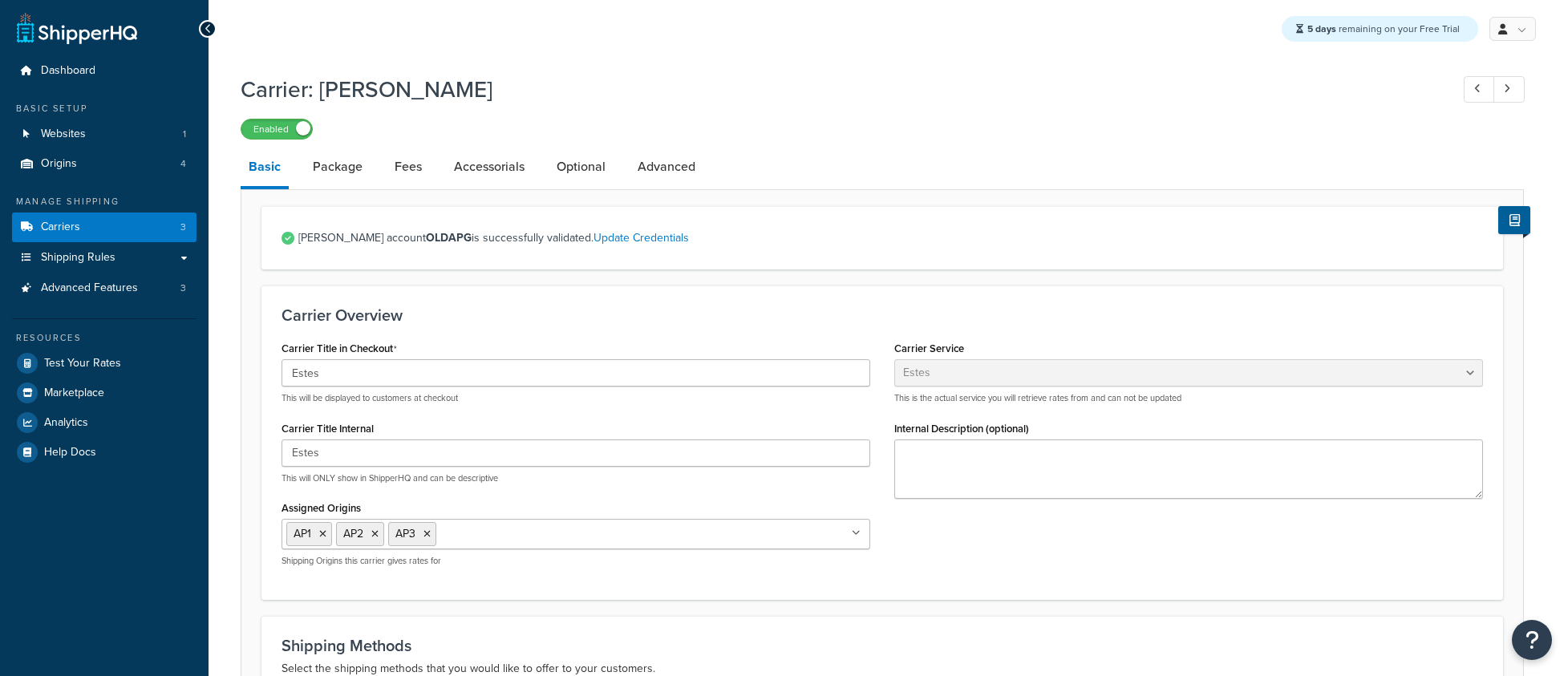
select select "estesFreight"
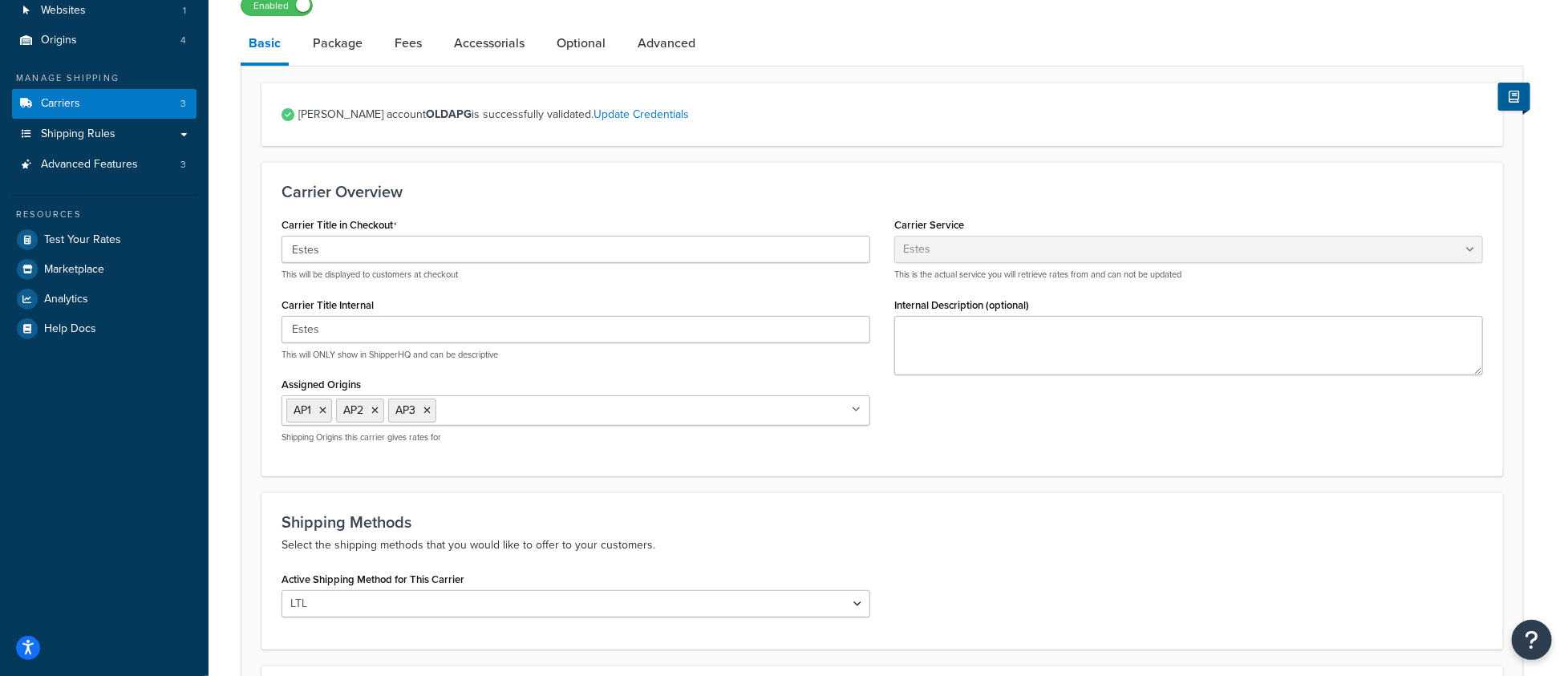
scroll to position [36, 0]
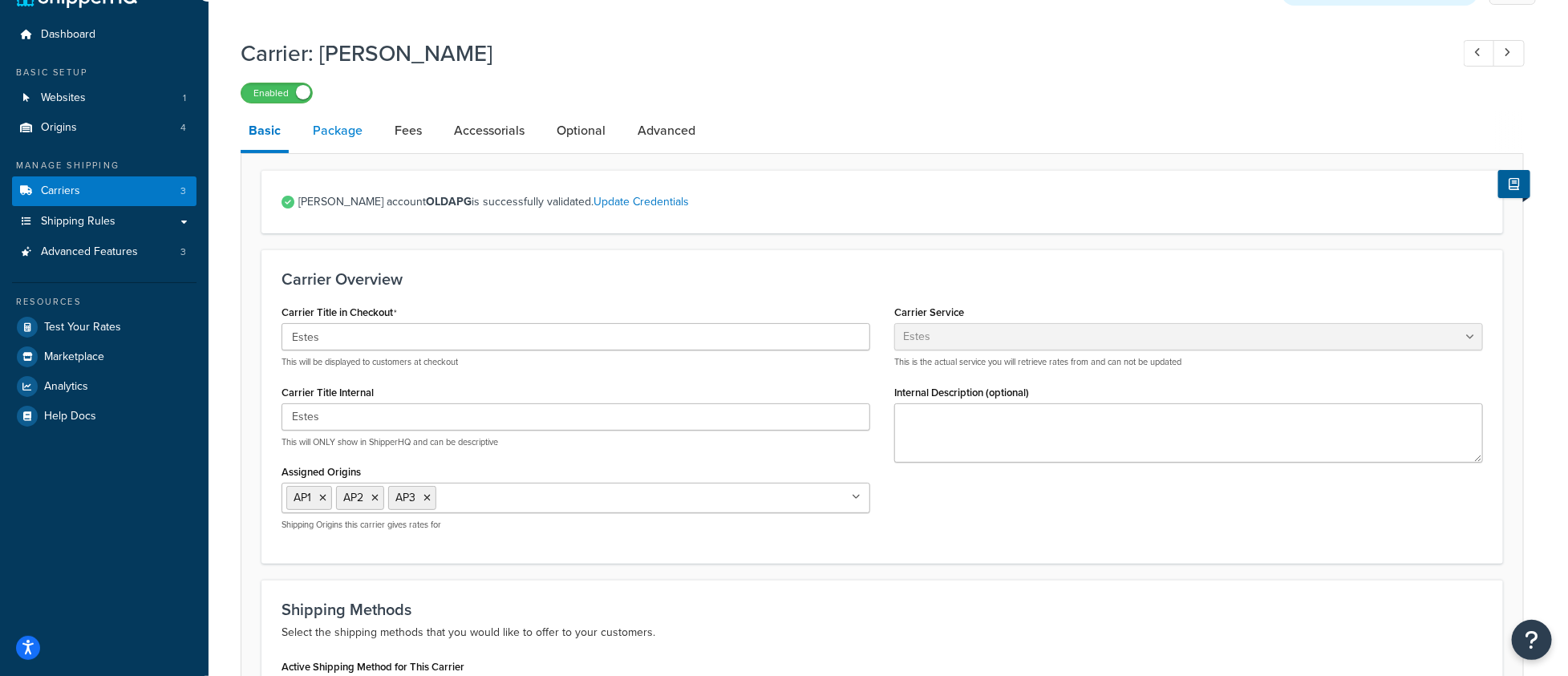
click at [321, 137] on link "Package" at bounding box center [337, 130] width 66 height 39
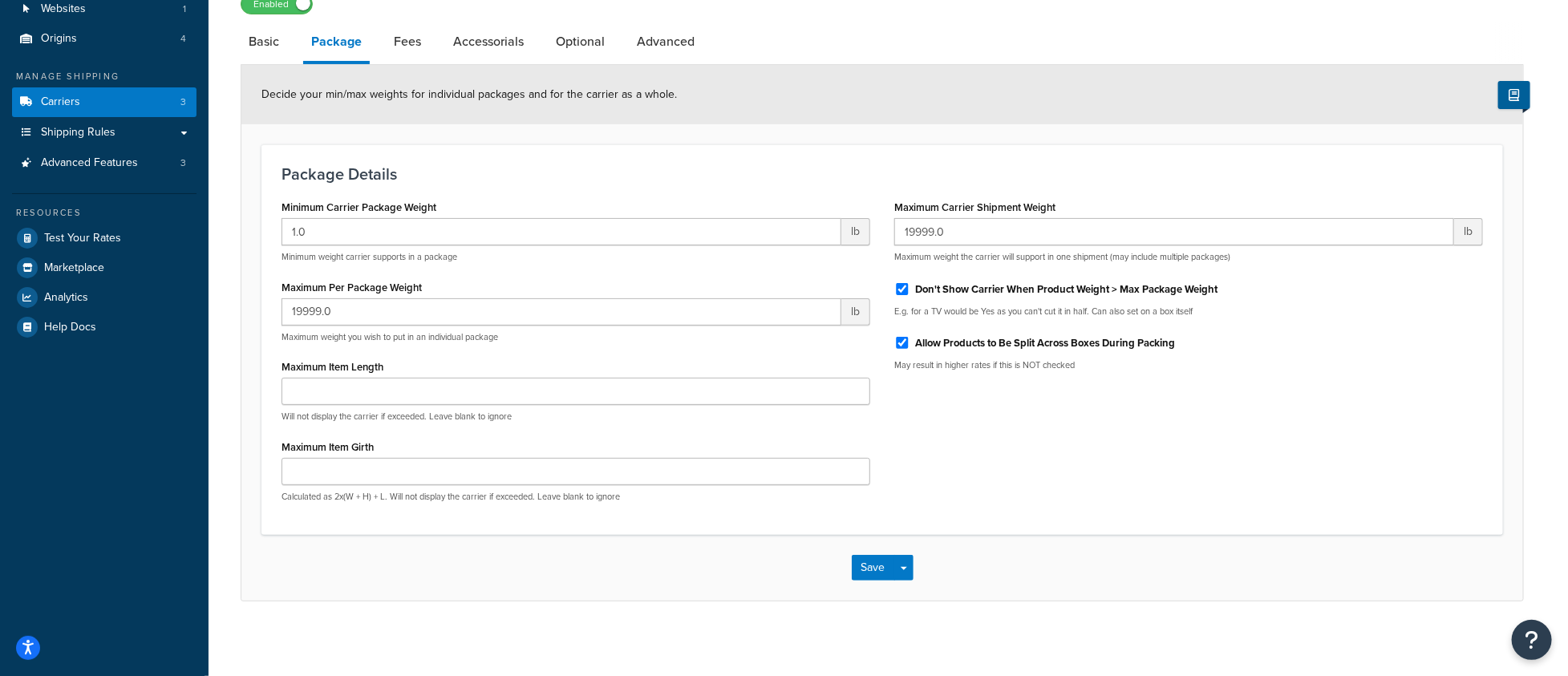
scroll to position [129, 0]
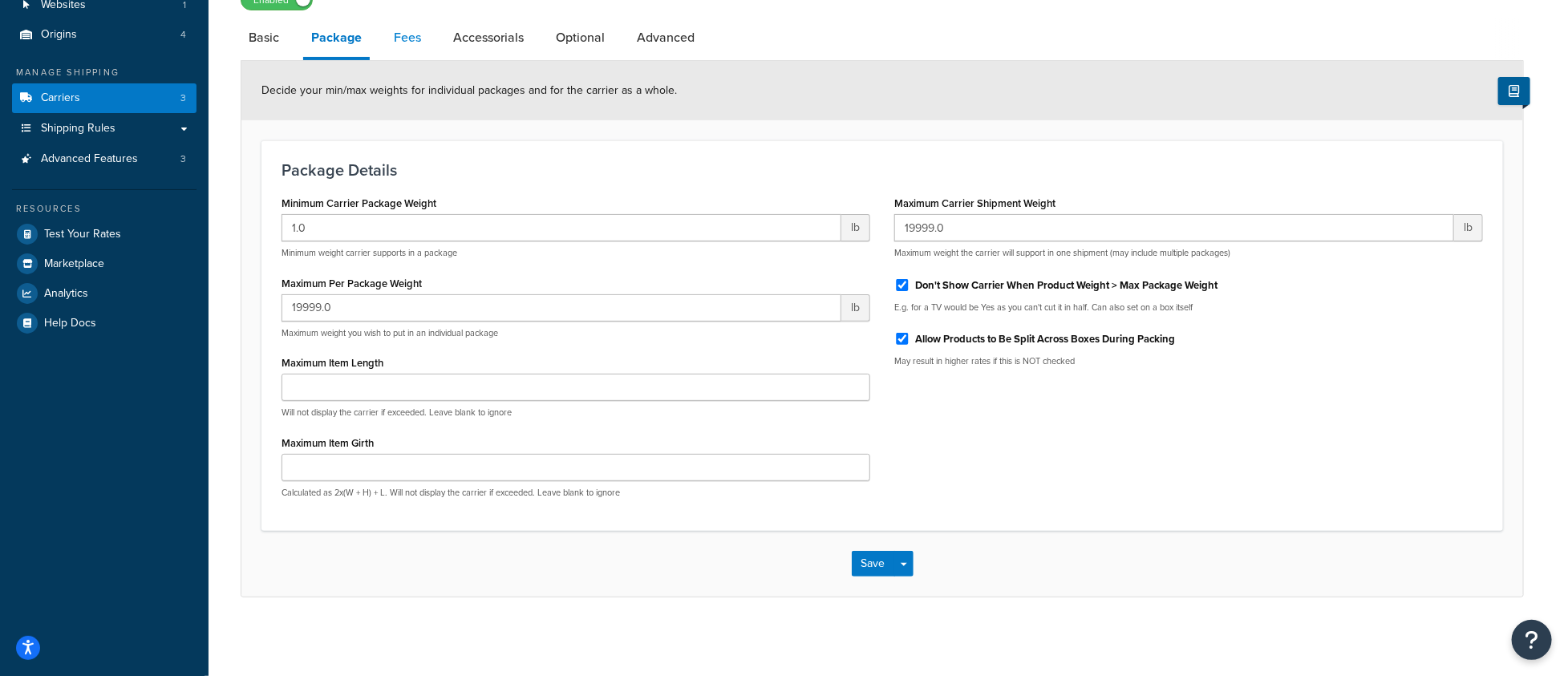
click at [395, 49] on link "Fees" at bounding box center [407, 38] width 44 height 39
select select "AFTER"
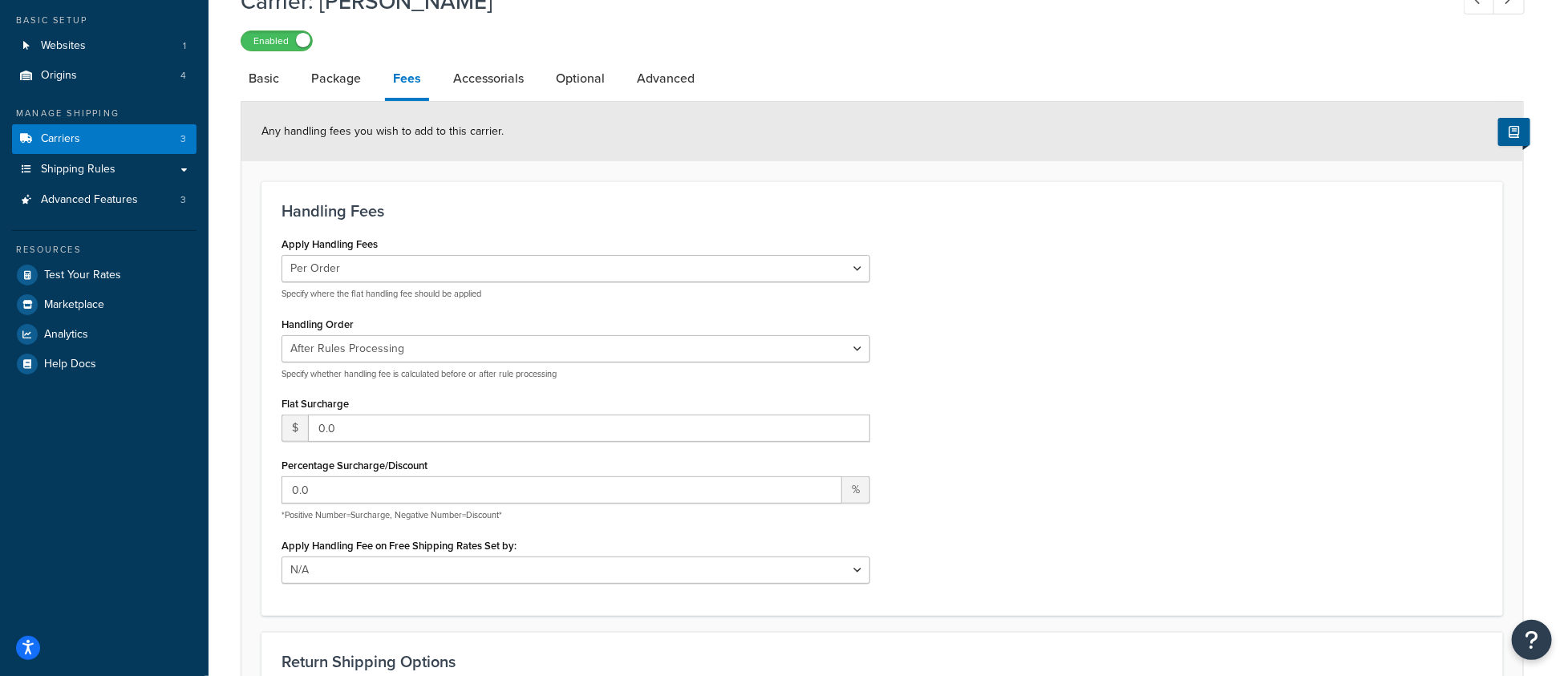
scroll to position [34, 0]
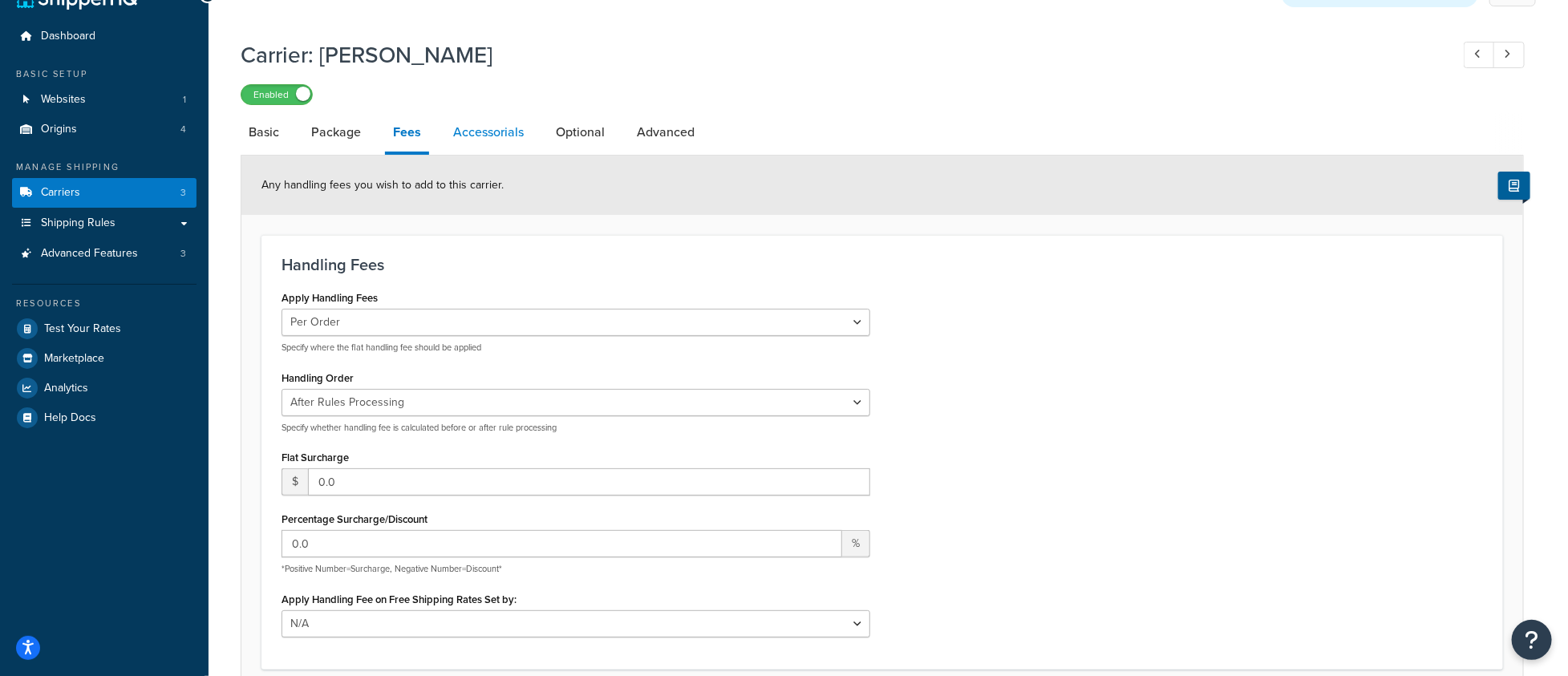
click at [498, 129] on link "Accessorials" at bounding box center [488, 132] width 86 height 39
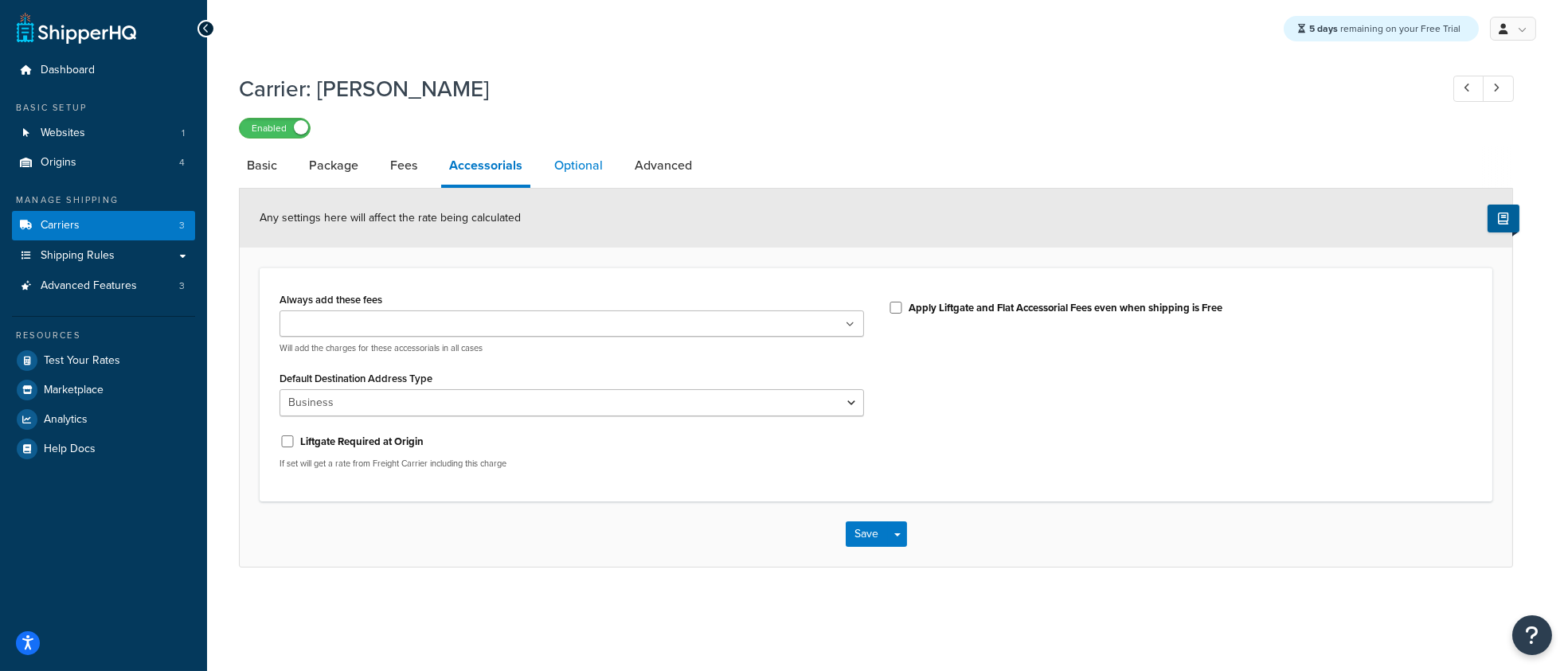
click at [580, 162] on link "Optional" at bounding box center [578, 165] width 65 height 38
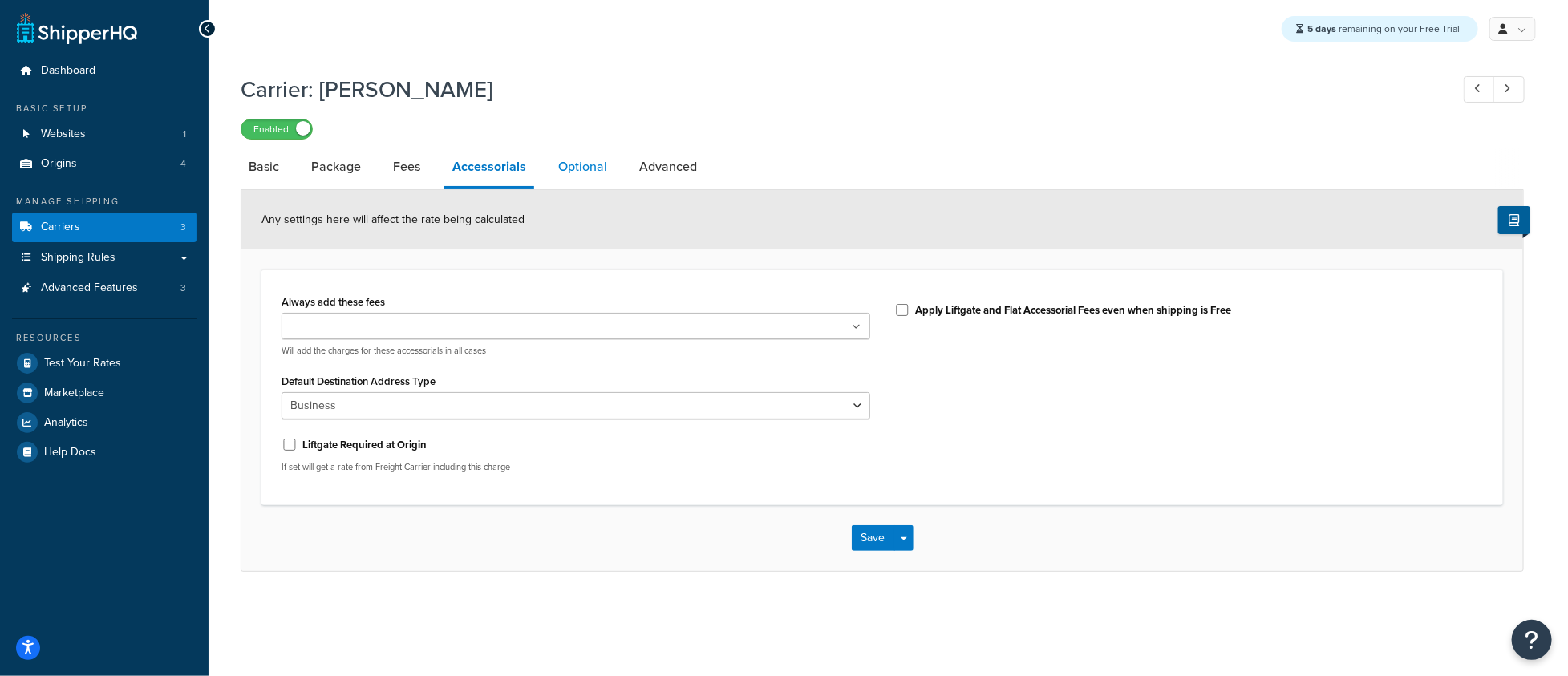
select select "55"
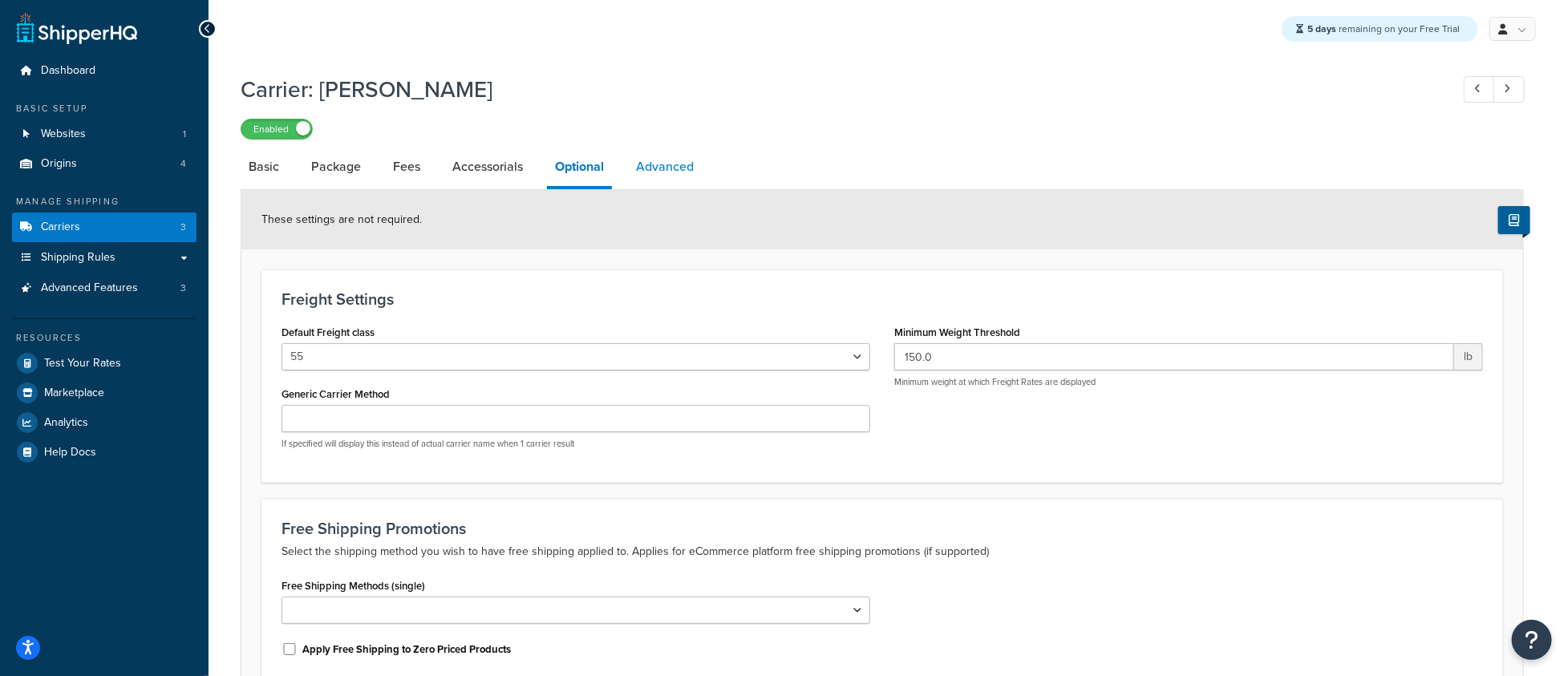
click at [676, 161] on link "Advanced" at bounding box center [665, 166] width 74 height 39
select select "false"
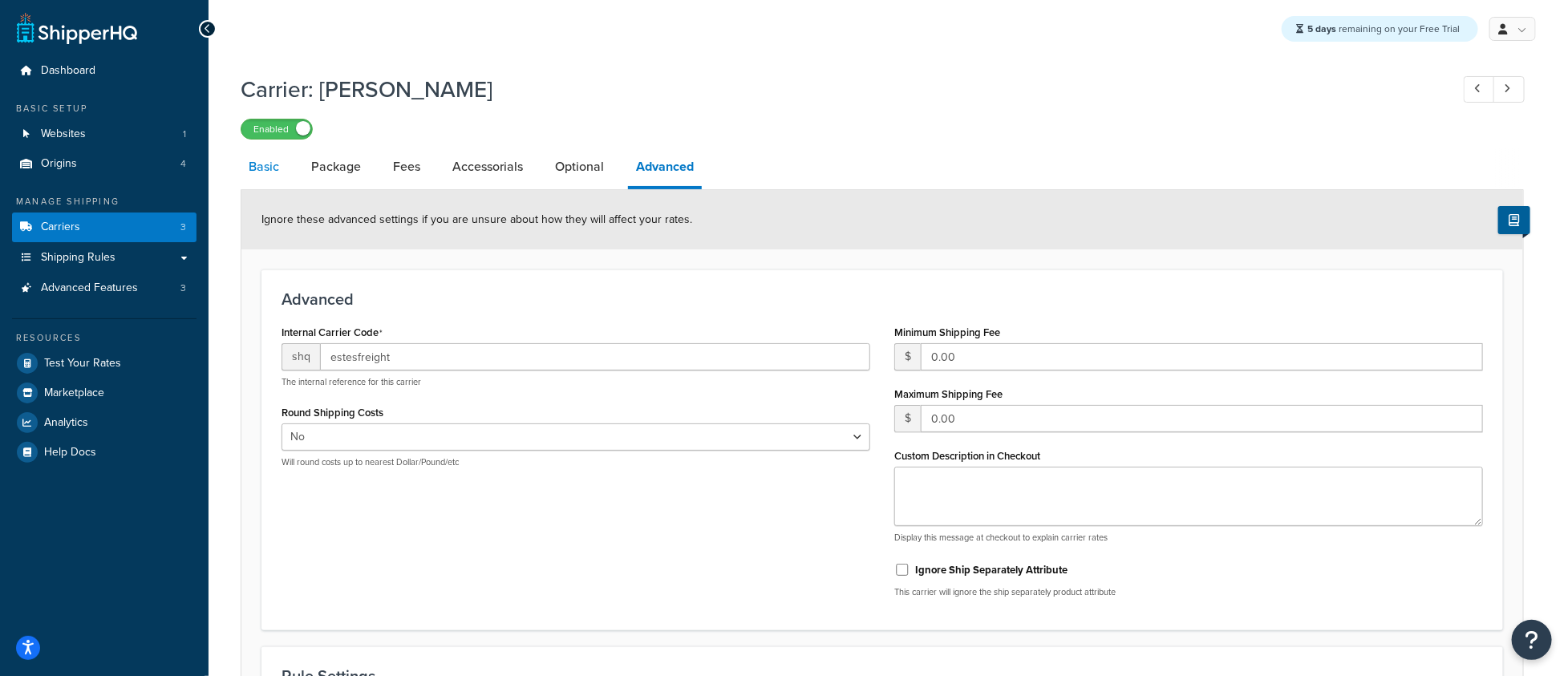
click at [253, 170] on link "Basic" at bounding box center [264, 166] width 46 height 39
select select "estesFreight"
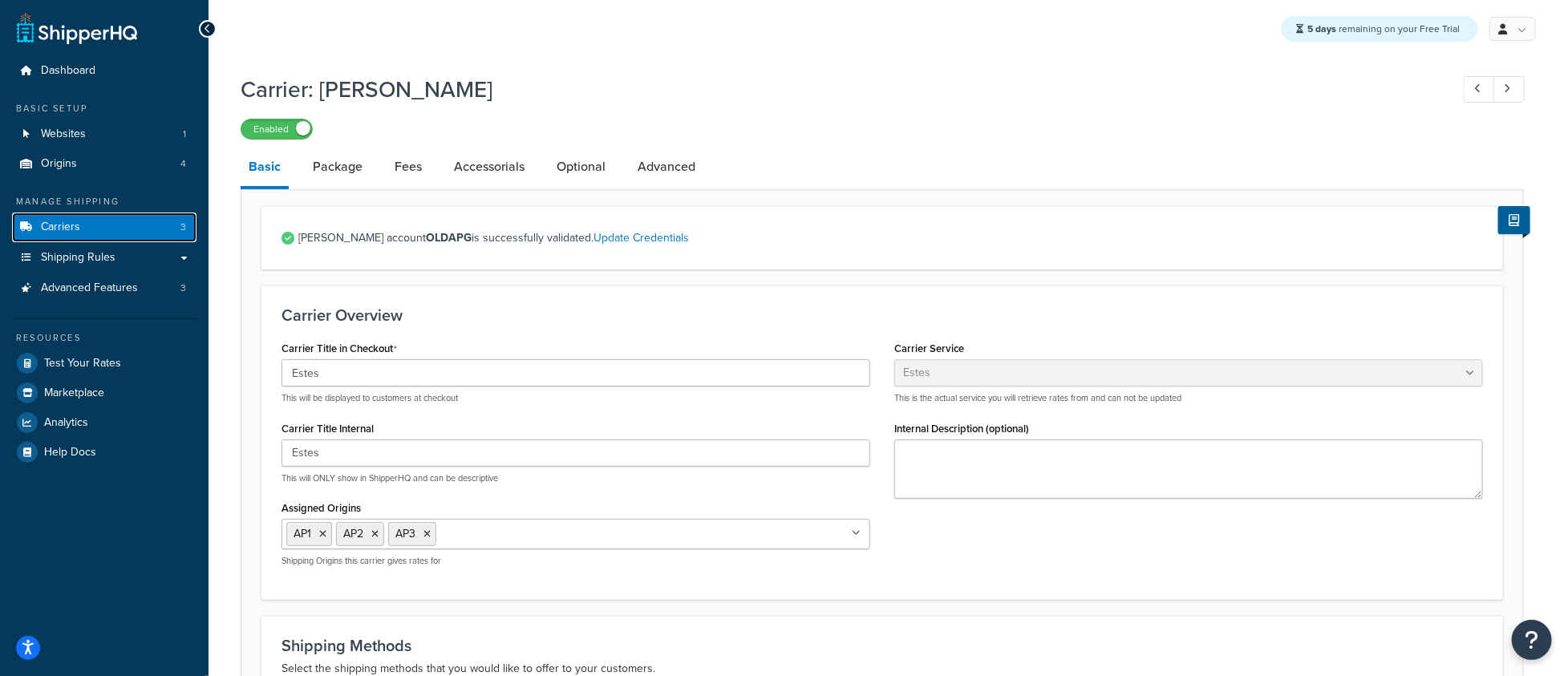
click at [107, 221] on link "Carriers 3" at bounding box center [104, 227] width 184 height 30
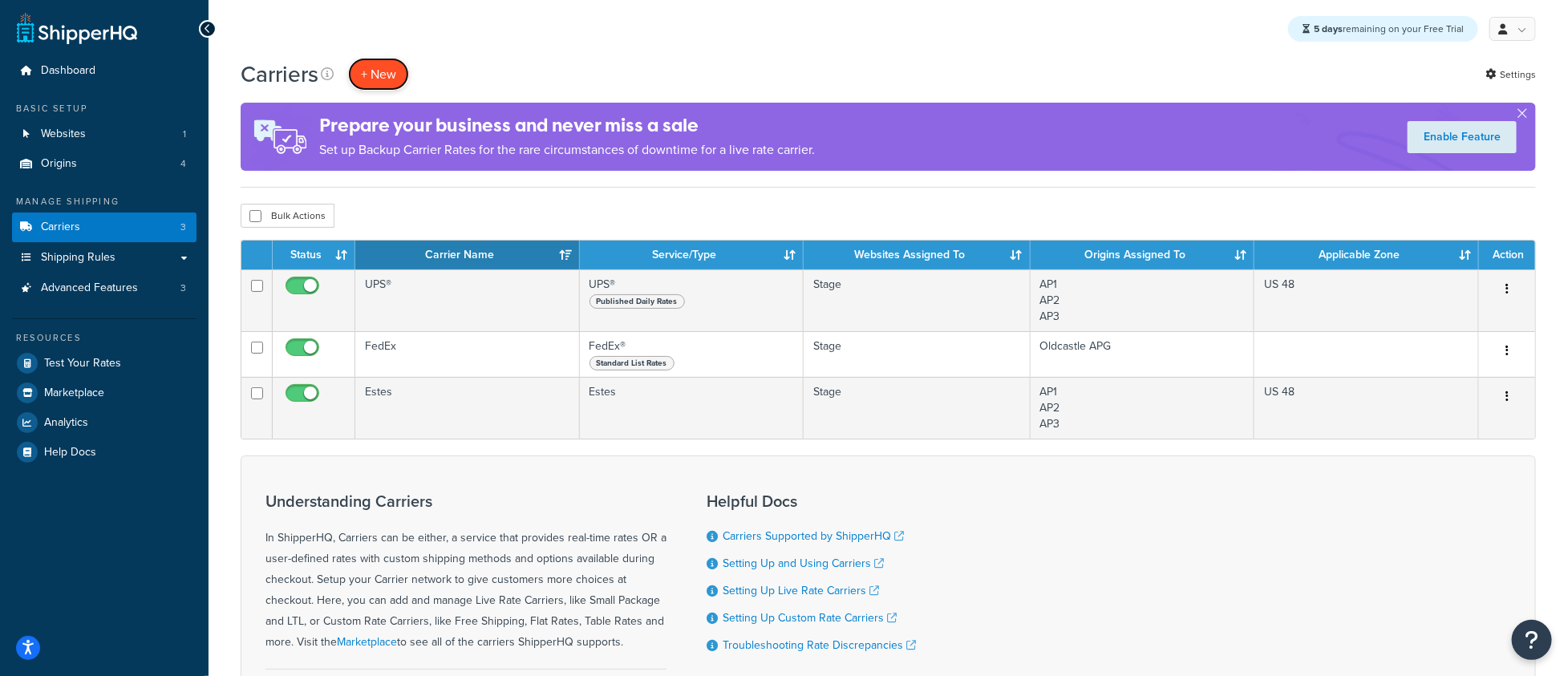
click at [355, 65] on button "+ New" at bounding box center [378, 74] width 61 height 33
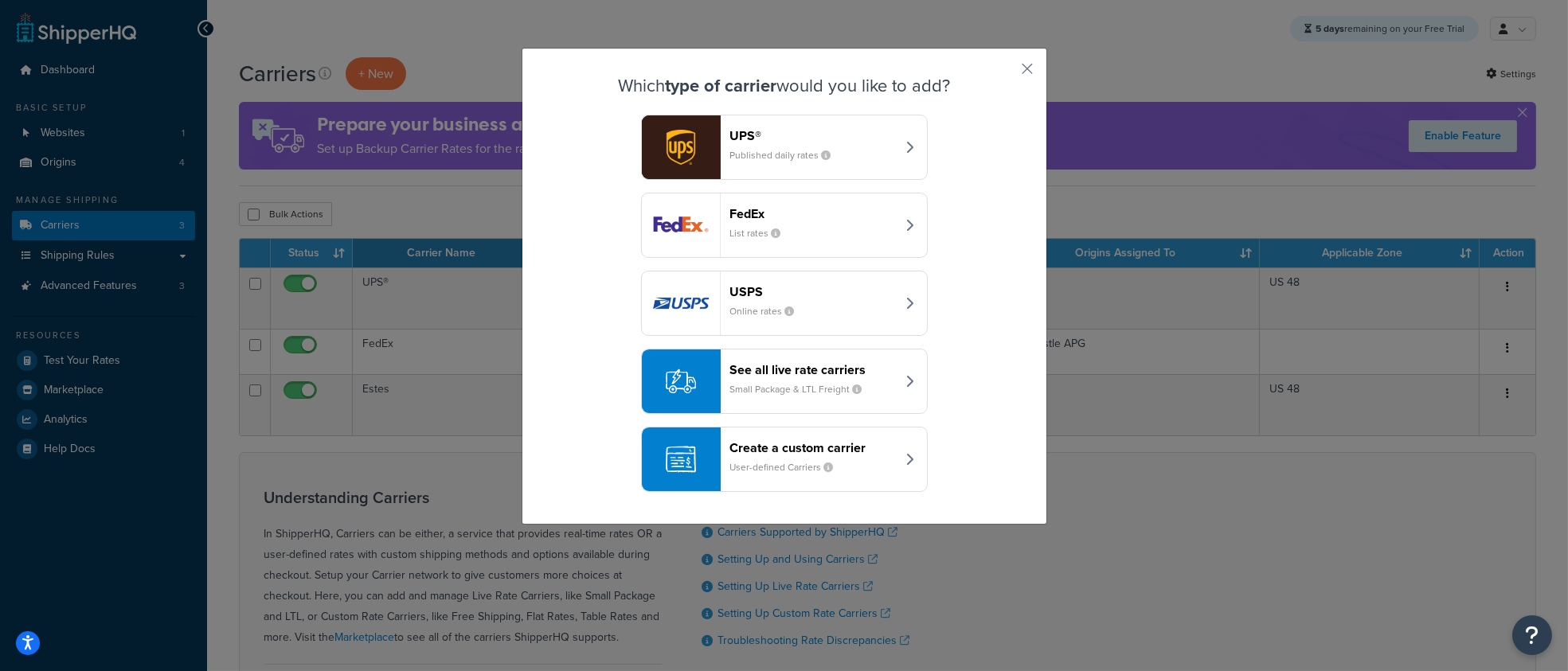
click at [794, 382] on small "Small Package & LTL Freight" at bounding box center [803, 389] width 145 height 14
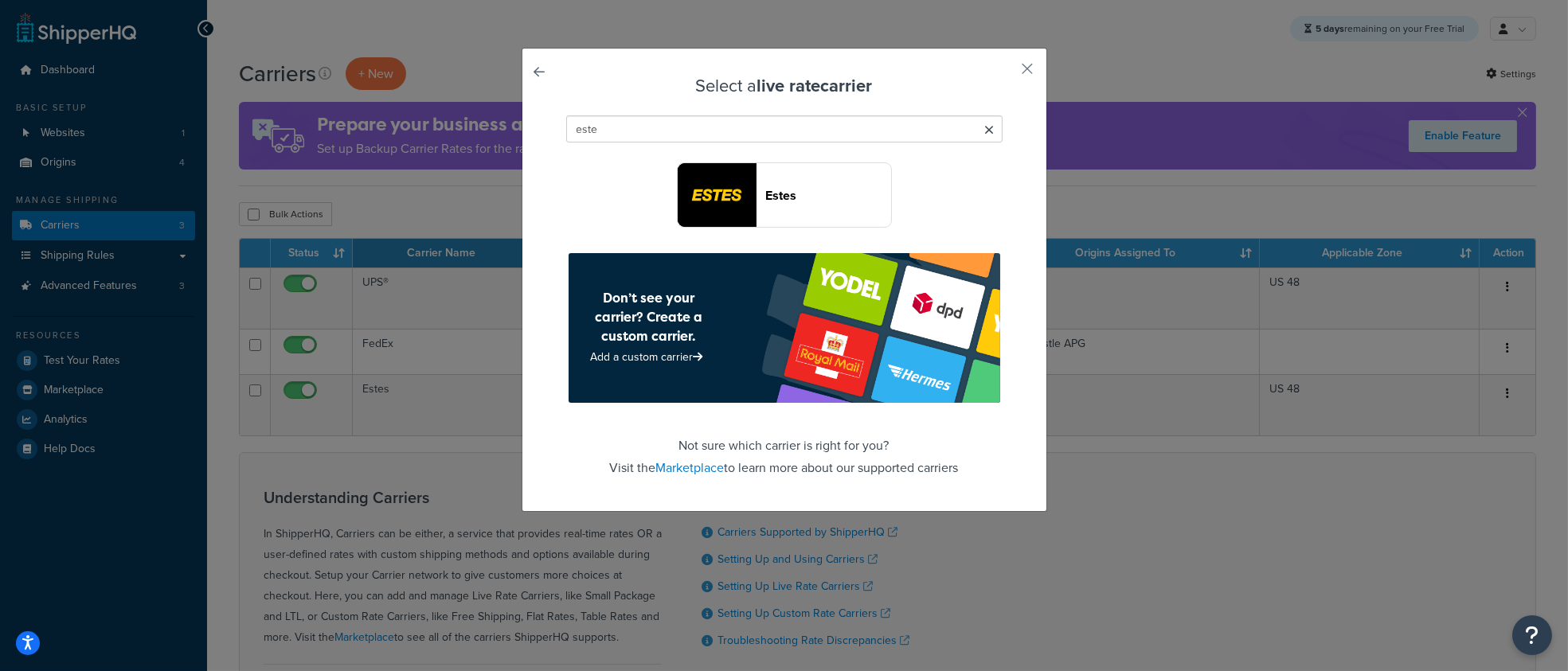
type input "este"
click at [741, 188] on img "button" at bounding box center [717, 195] width 78 height 64
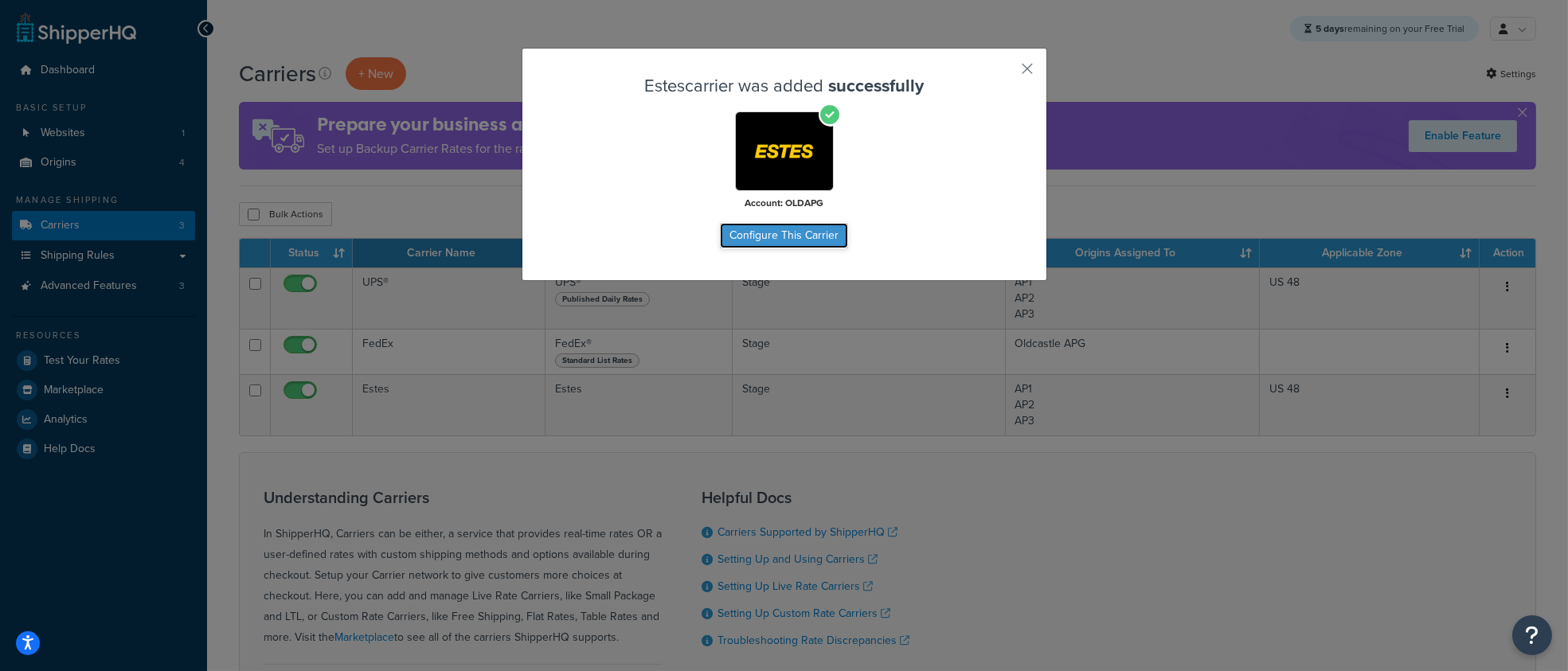
click at [789, 238] on button "Configure This Carrier" at bounding box center [784, 236] width 128 height 26
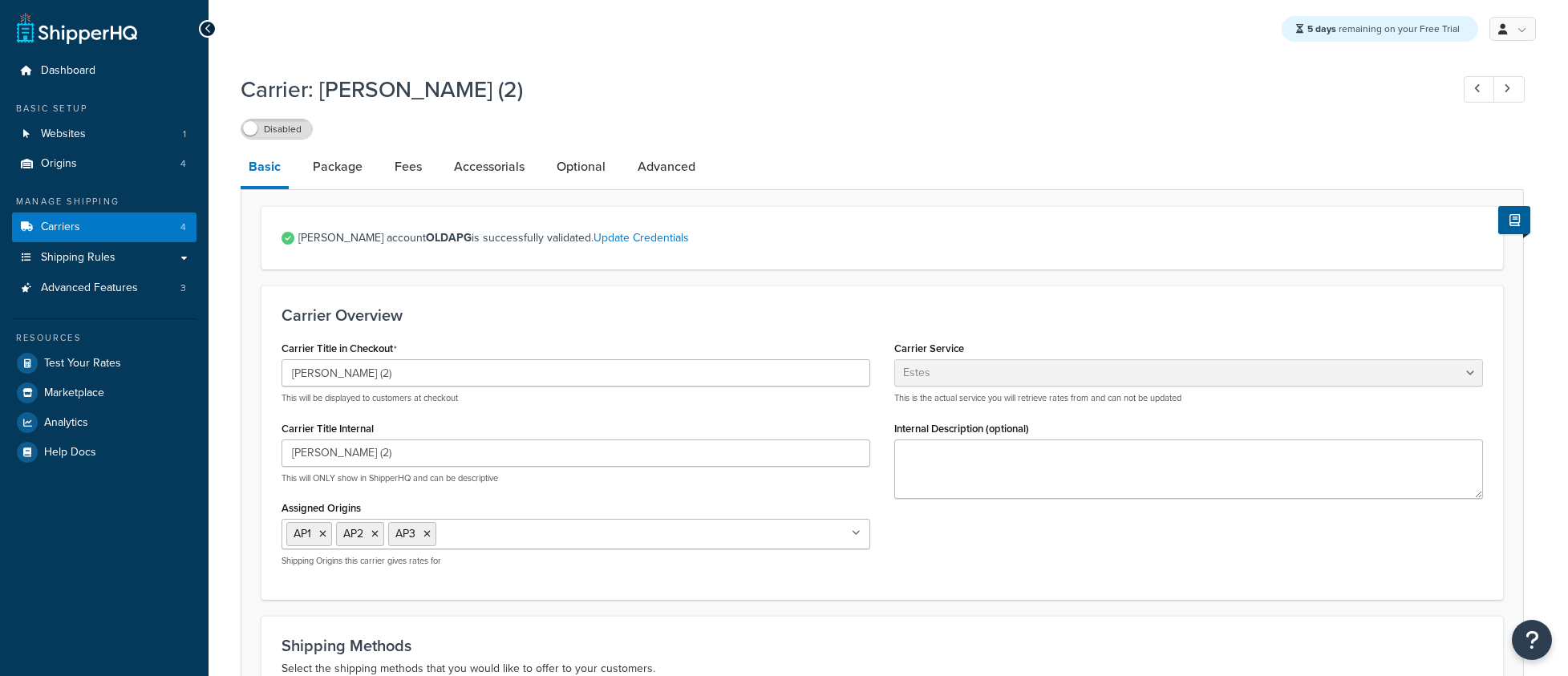
select select "estesFreight"
click at [129, 229] on link "Carriers 4" at bounding box center [104, 227] width 184 height 30
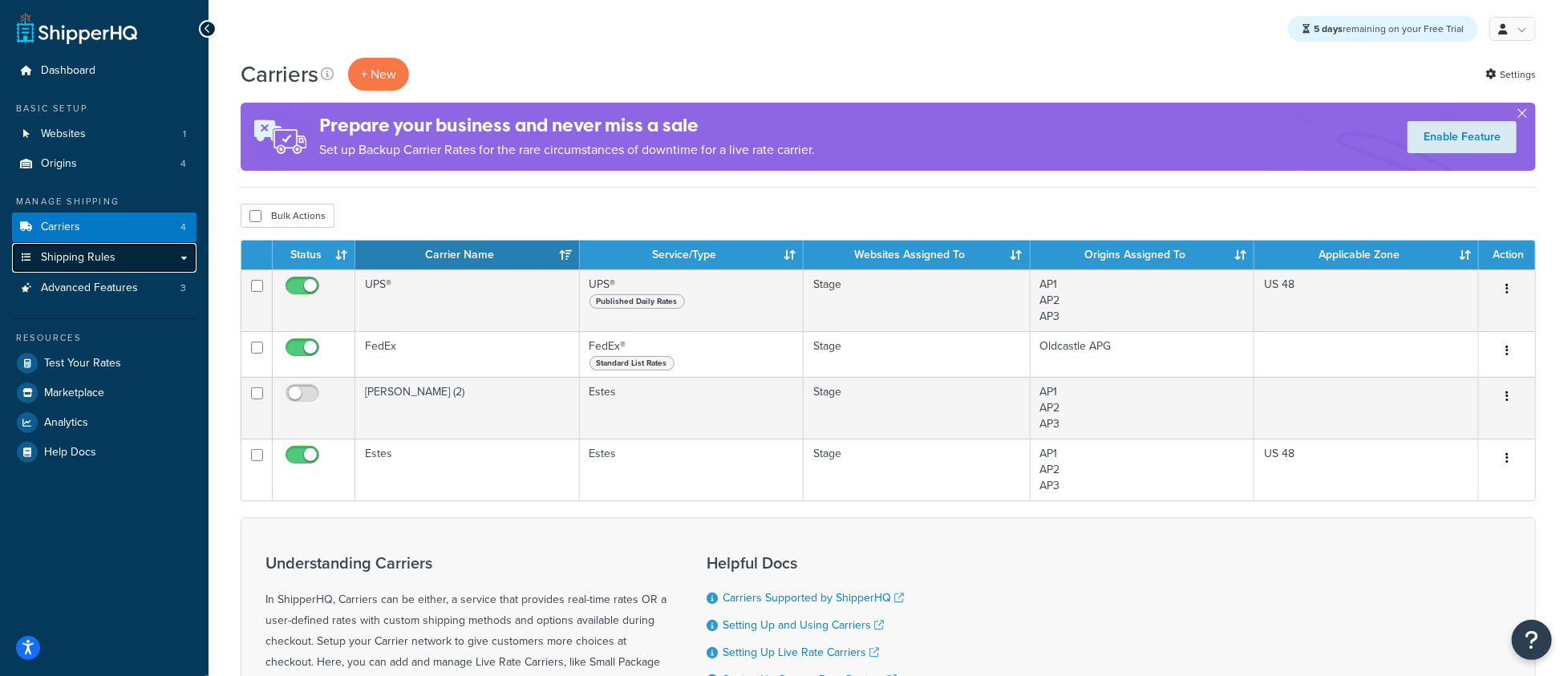
click at [148, 261] on link "Shipping Rules" at bounding box center [104, 258] width 184 height 30
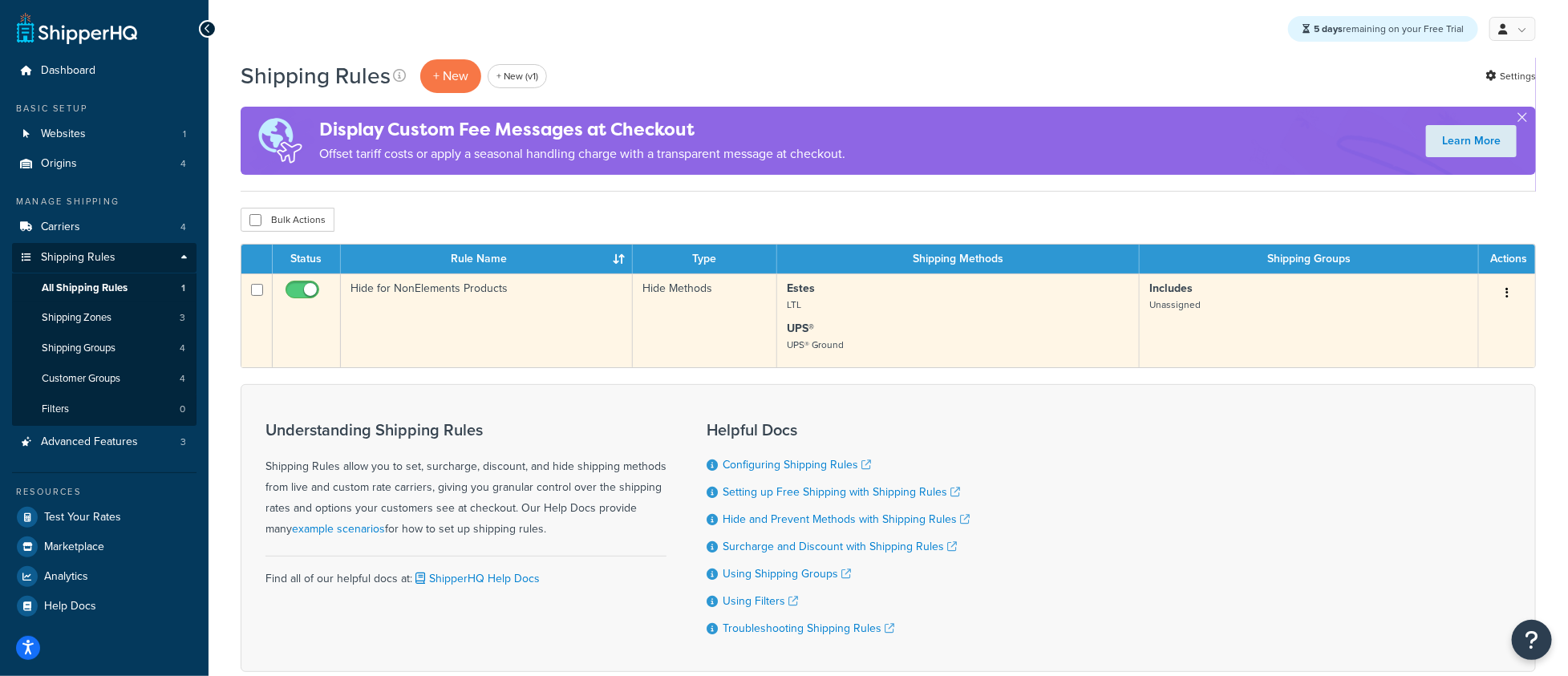
click at [316, 294] on input "checkbox" at bounding box center [305, 293] width 45 height 20
checkbox input "false"
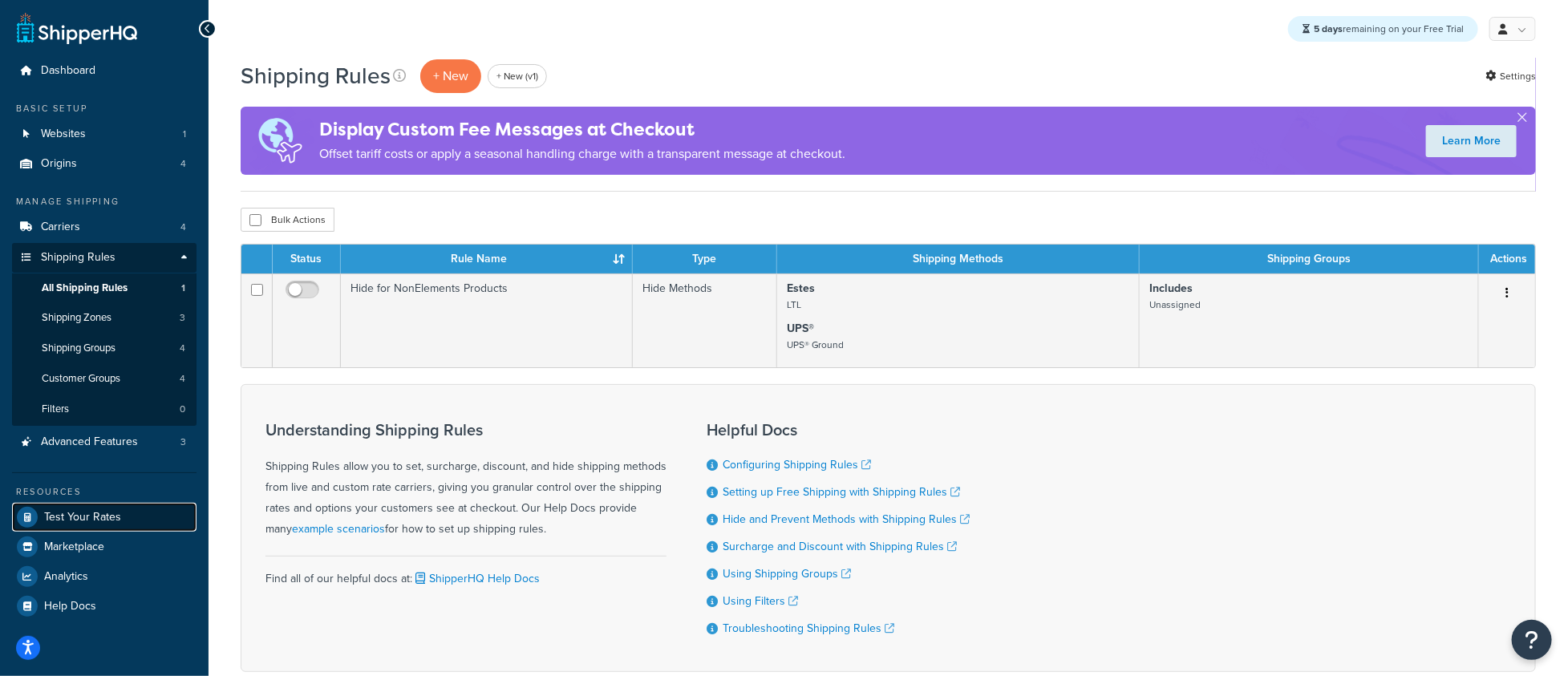
click at [140, 527] on link "Test Your Rates" at bounding box center [104, 517] width 184 height 29
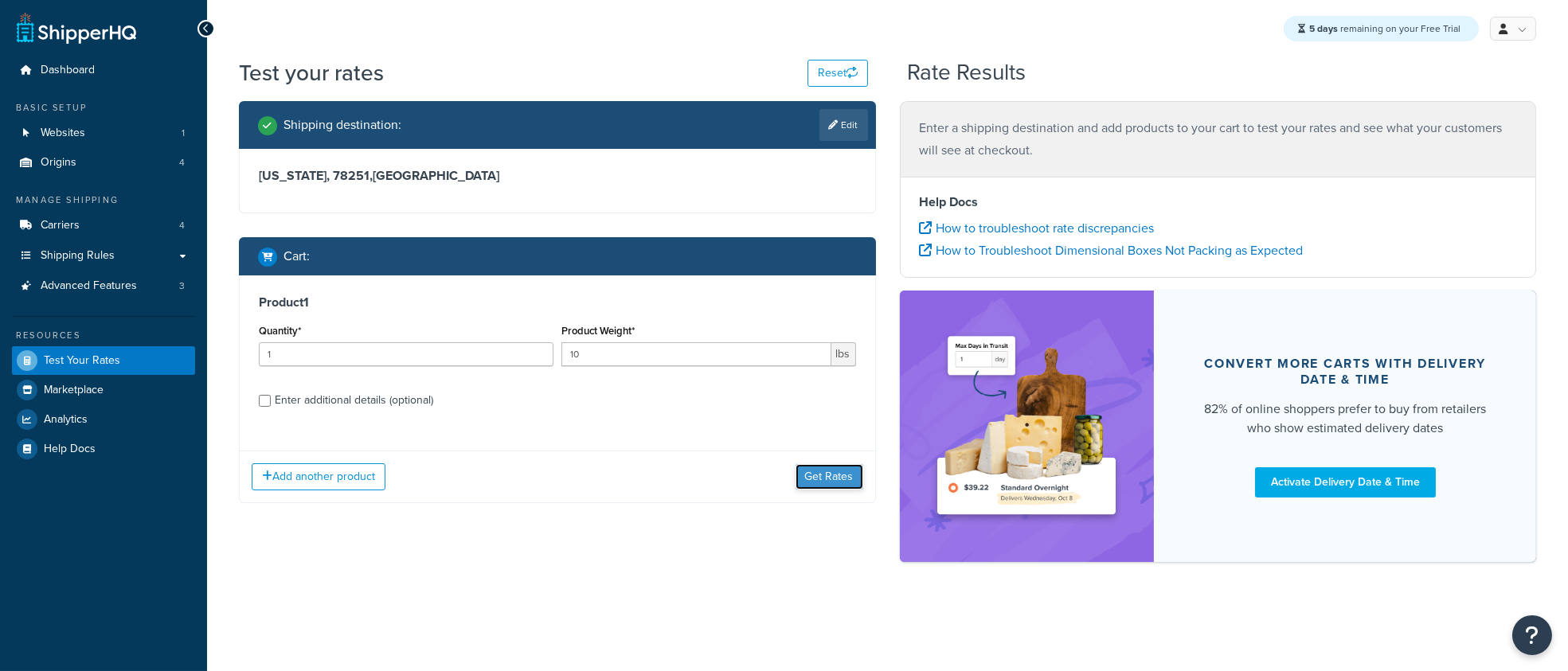
click at [827, 482] on button "Get Rates" at bounding box center [829, 477] width 68 height 26
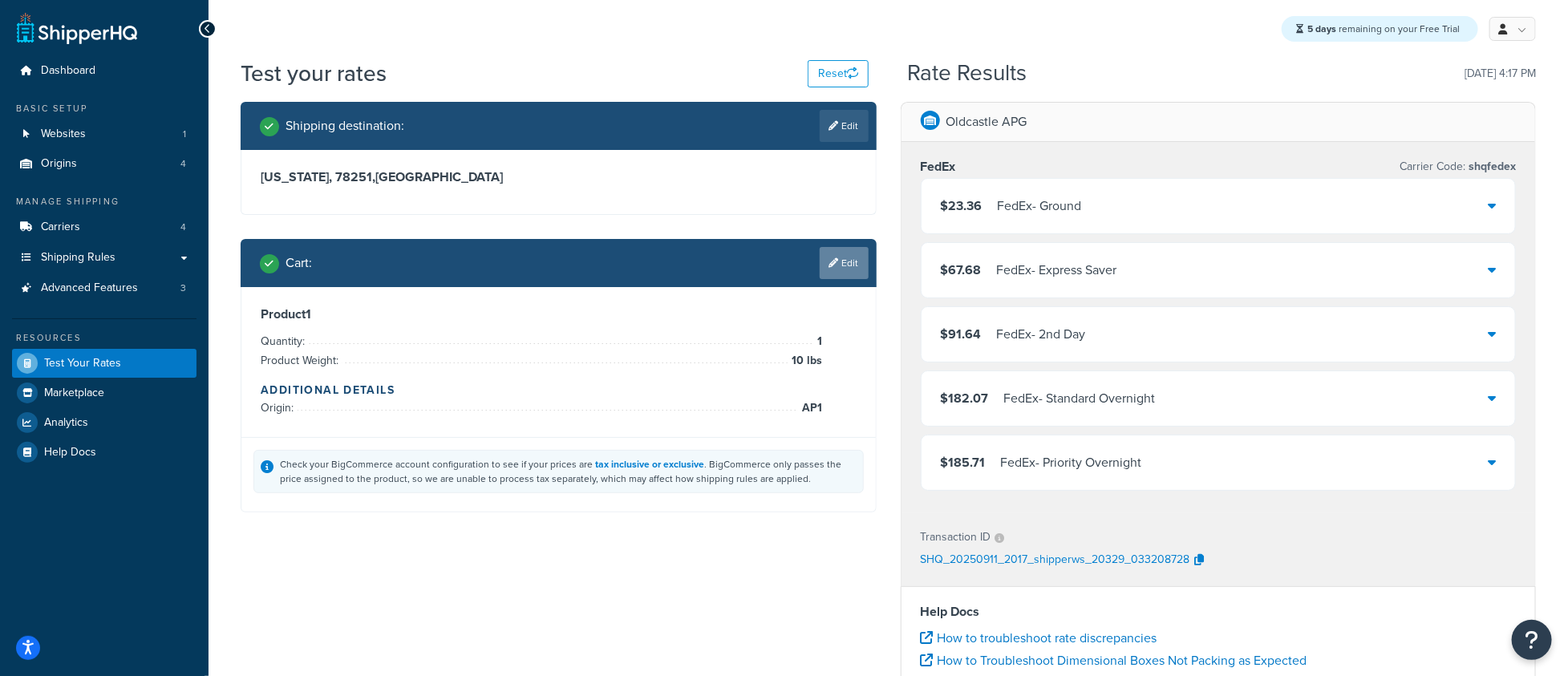
click at [854, 257] on link "Edit" at bounding box center [844, 262] width 49 height 32
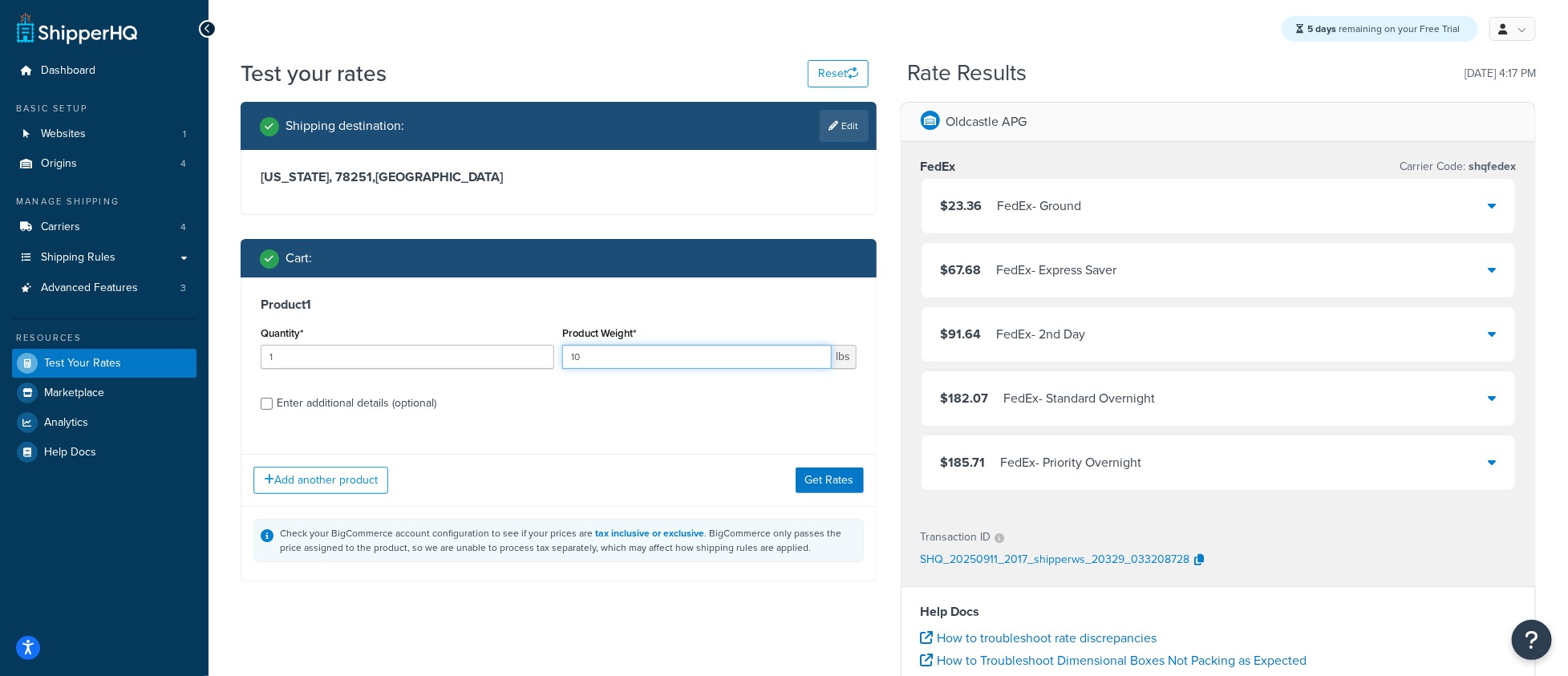
click at [653, 362] on input "10" at bounding box center [696, 357] width 269 height 24
click at [653, 363] on input "10" at bounding box center [696, 357] width 269 height 24
type input "1"
type input "155"
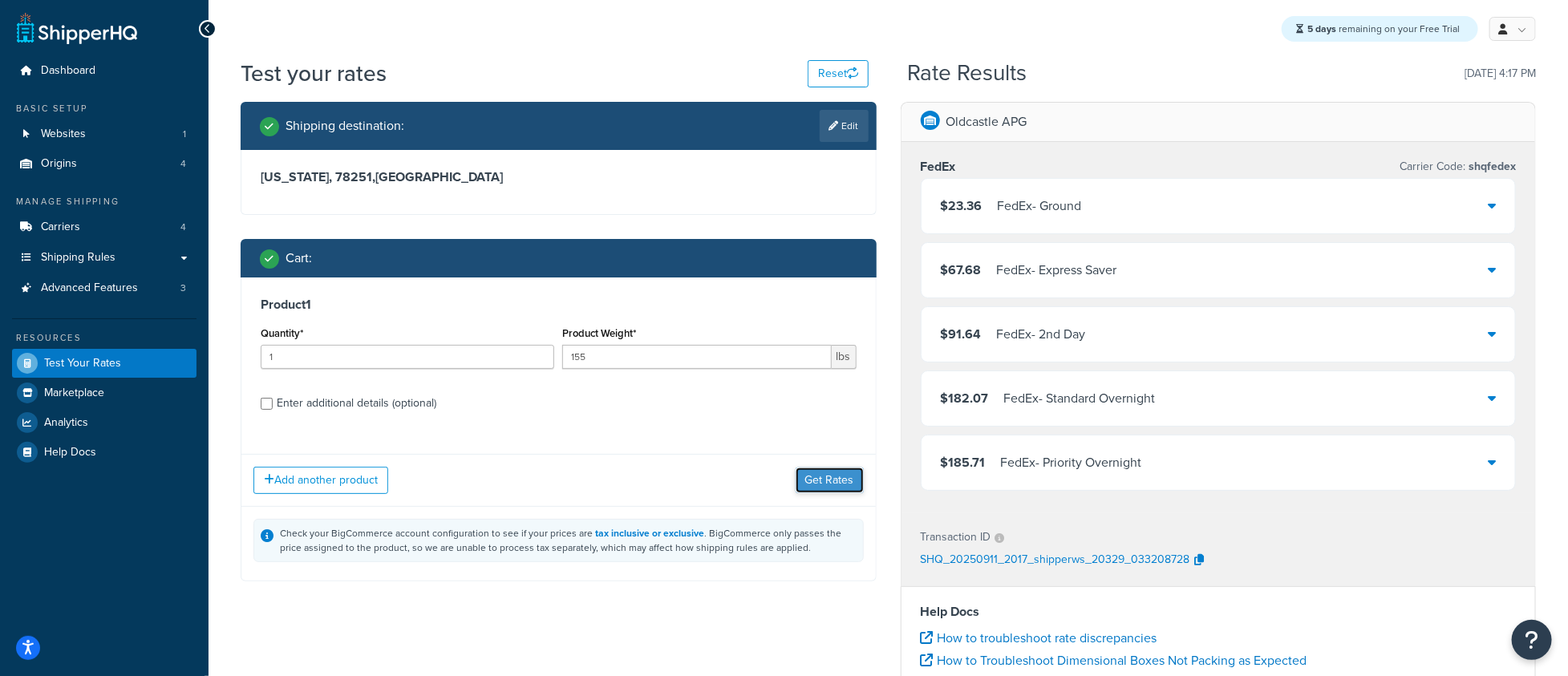
click at [838, 486] on button "Get Rates" at bounding box center [830, 481] width 69 height 26
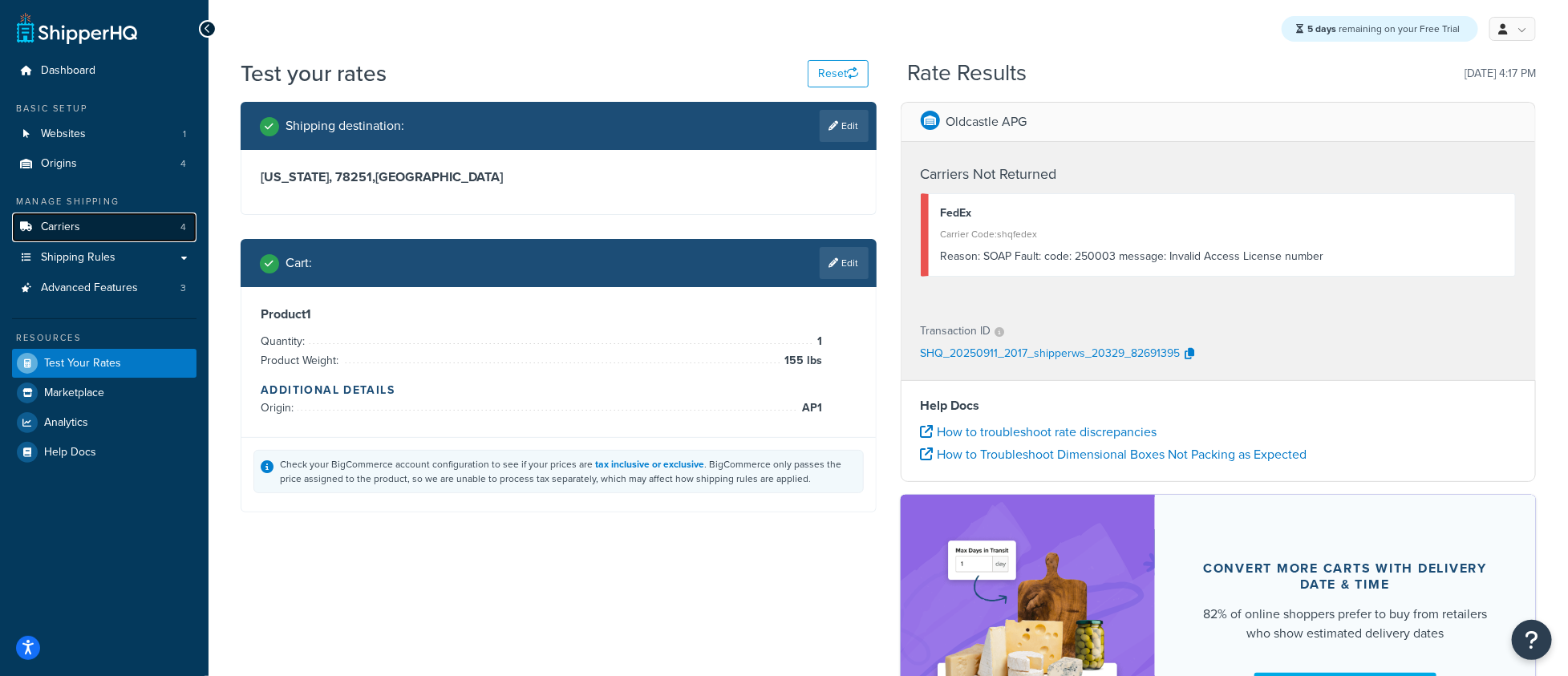
click at [110, 239] on link "Carriers 4" at bounding box center [104, 227] width 184 height 30
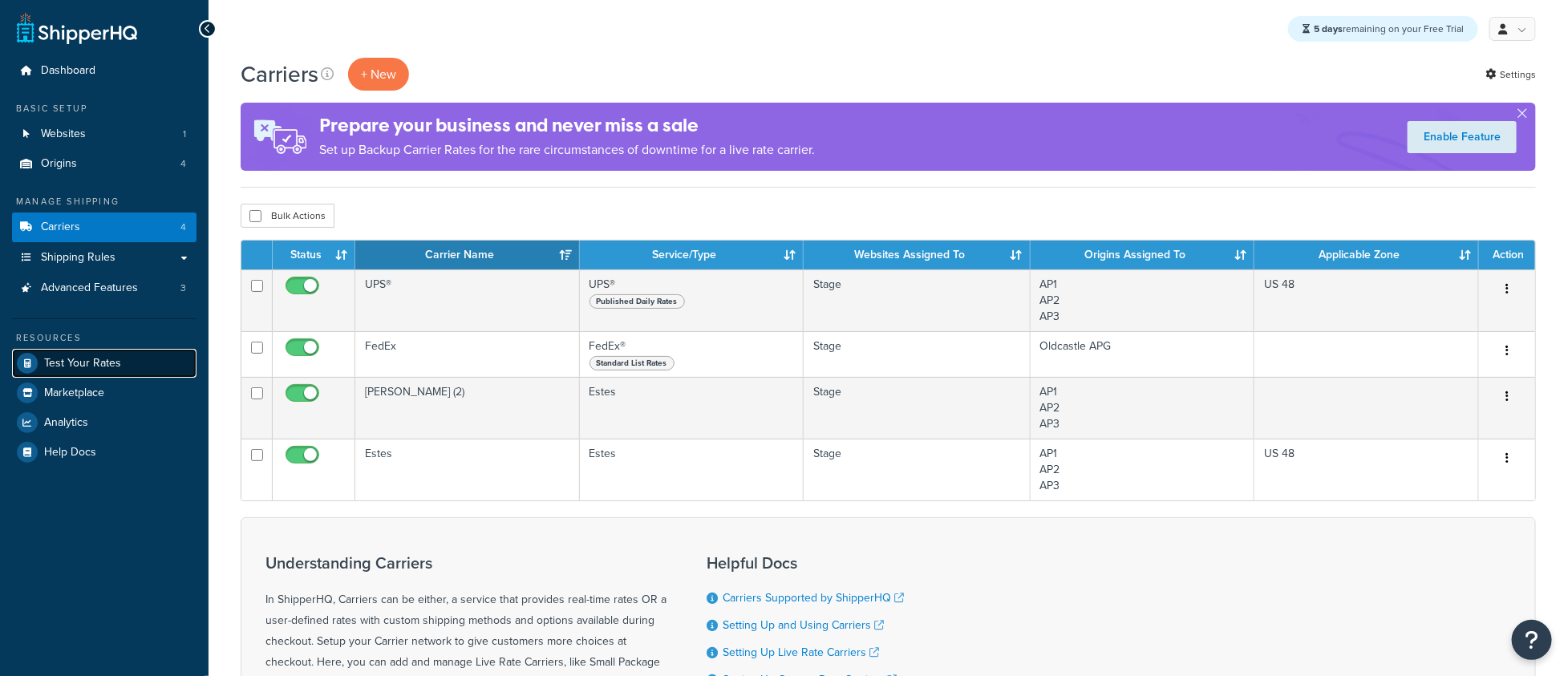
click at [164, 368] on link "Test Your Rates" at bounding box center [104, 363] width 184 height 29
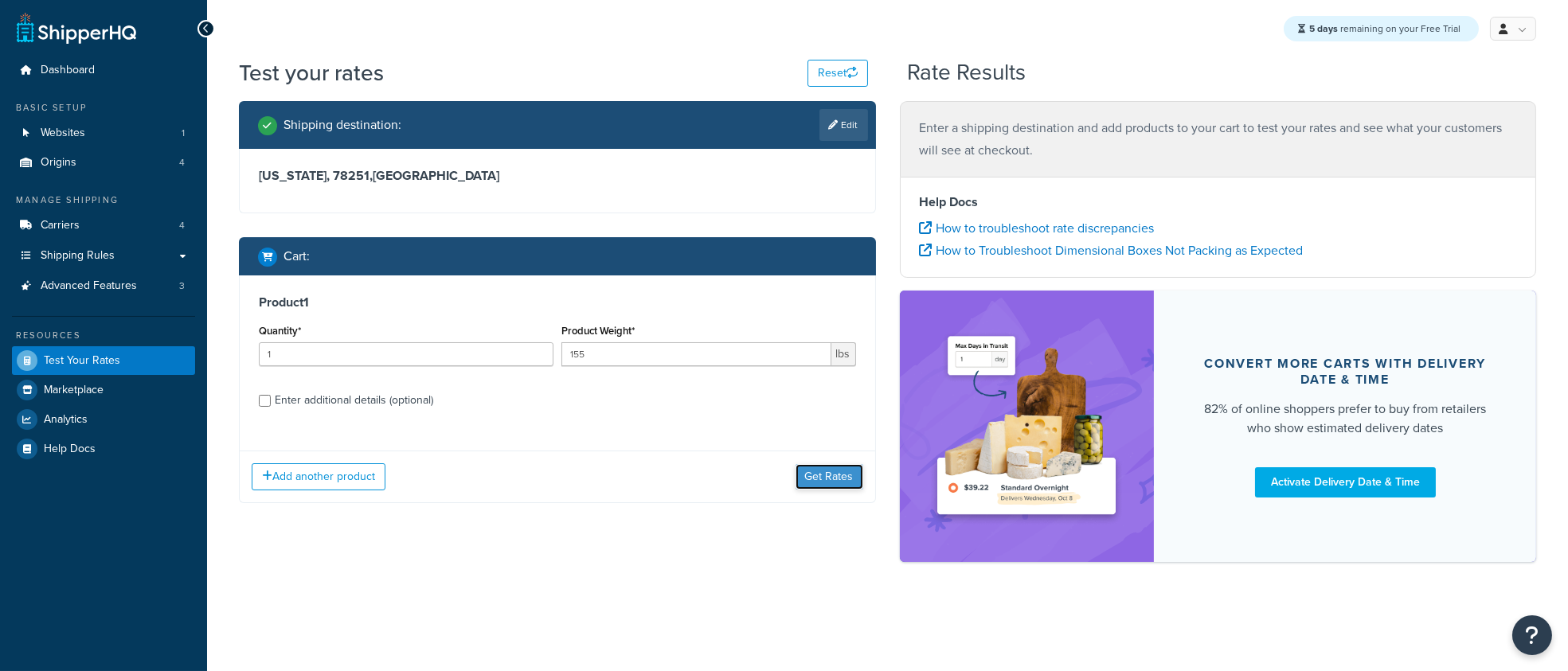
click at [839, 482] on button "Get Rates" at bounding box center [829, 477] width 68 height 26
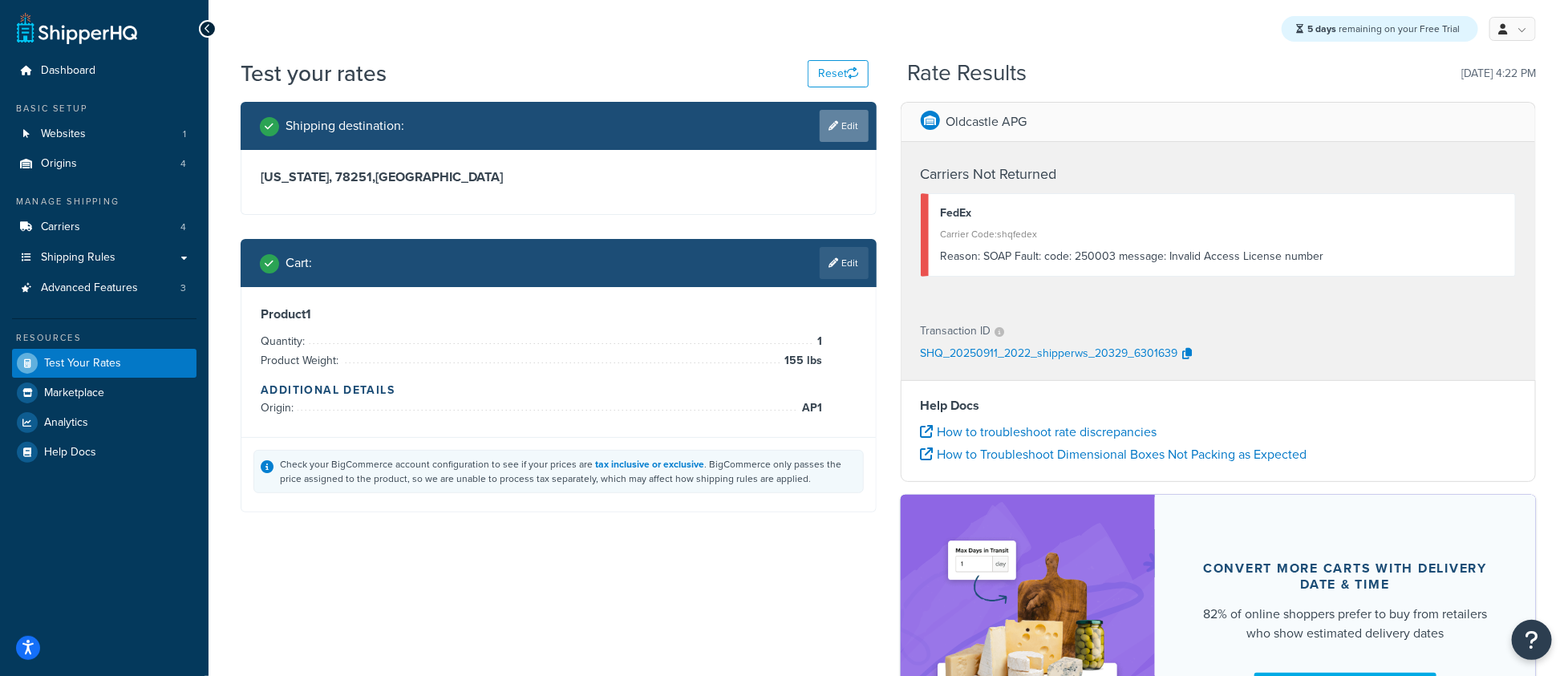
click at [838, 135] on link "Edit" at bounding box center [844, 125] width 49 height 32
select select "[GEOGRAPHIC_DATA]"
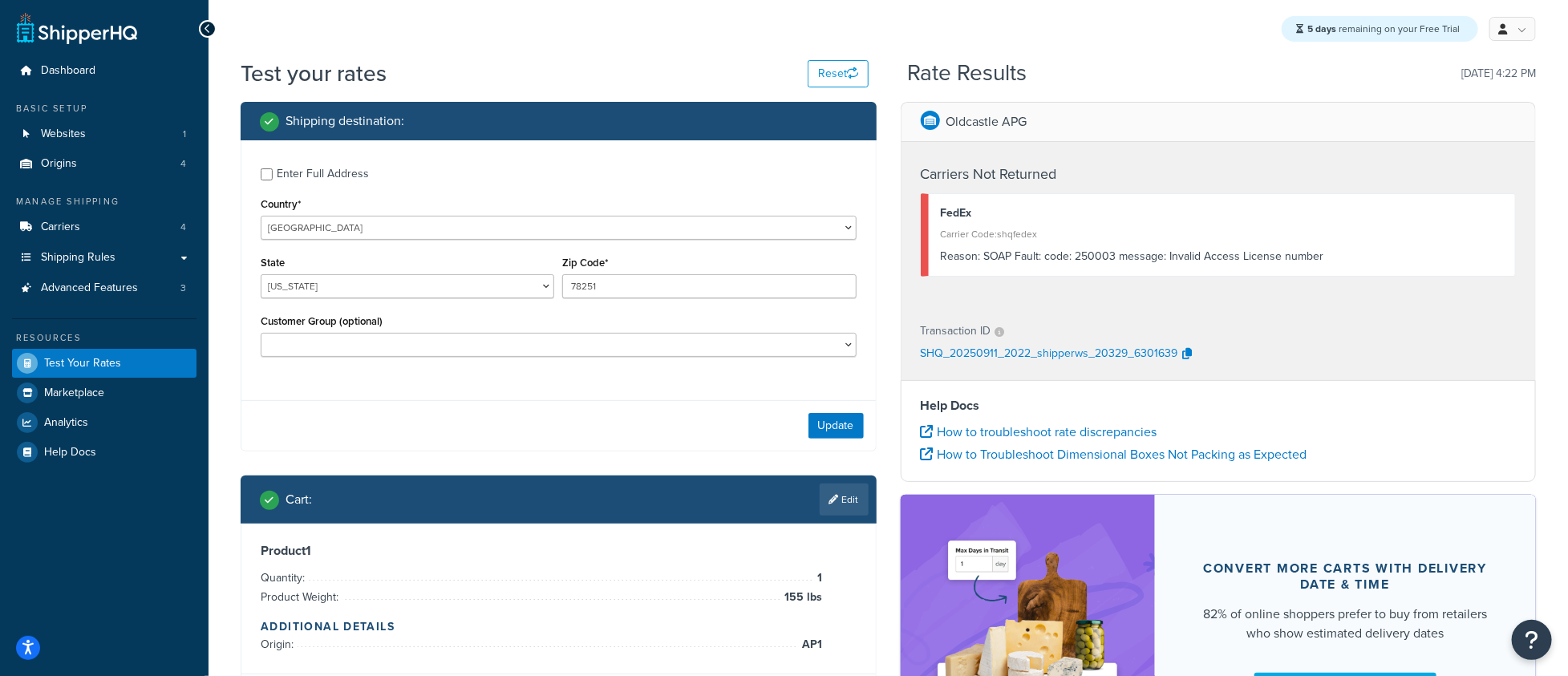
drag, startPoint x: 294, startPoint y: 164, endPoint x: 291, endPoint y: 172, distance: 8.5
click at [294, 165] on div "Enter Full Address" at bounding box center [323, 174] width 92 height 22
click at [272, 169] on input "Enter Full Address" at bounding box center [266, 175] width 12 height 12
checkbox input "true"
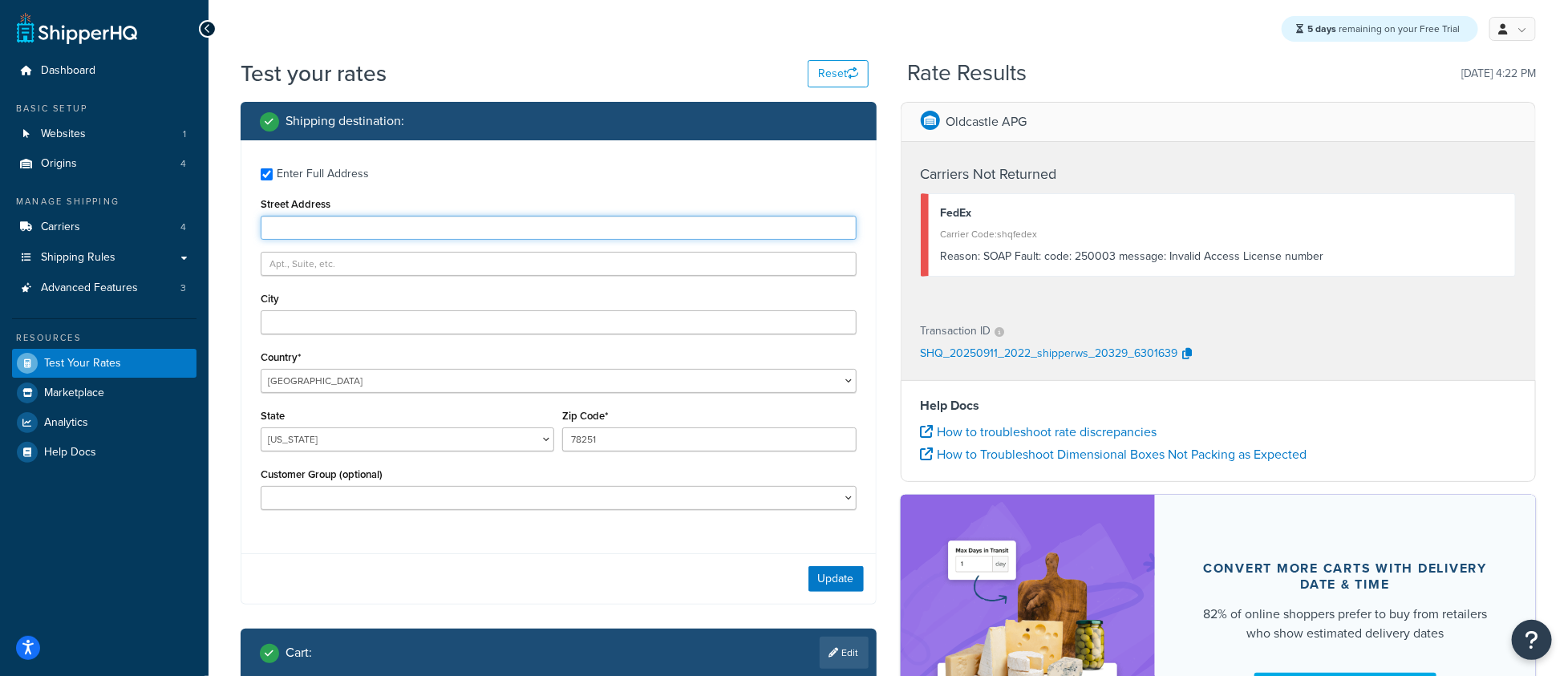
click at [305, 222] on input "Street Address" at bounding box center [558, 228] width 596 height 24
type input "1135 rattler gap"
click at [295, 328] on input "City" at bounding box center [558, 322] width 596 height 24
drag, startPoint x: 375, startPoint y: 335, endPoint x: 314, endPoint y: 327, distance: 61.5
click at [314, 327] on div "Enter Full Address Street Address 1135 rattler gap City san anontio Country* Un…" at bounding box center [558, 341] width 635 height 401
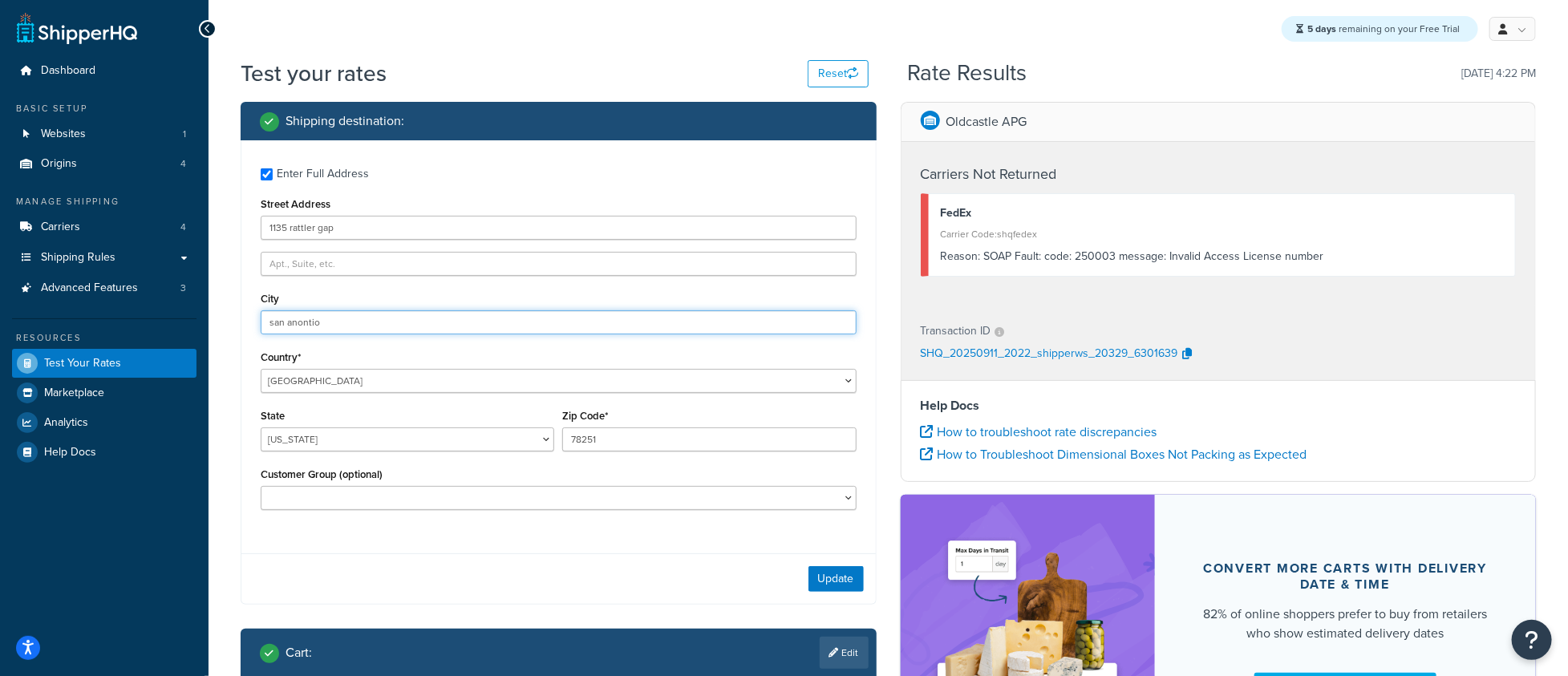
drag, startPoint x: 325, startPoint y: 323, endPoint x: 302, endPoint y: 322, distance: 23.0
click at [302, 322] on input "san anontio" at bounding box center [558, 322] width 596 height 24
type input "san antonio"
click at [820, 575] on button "Update" at bounding box center [836, 579] width 56 height 26
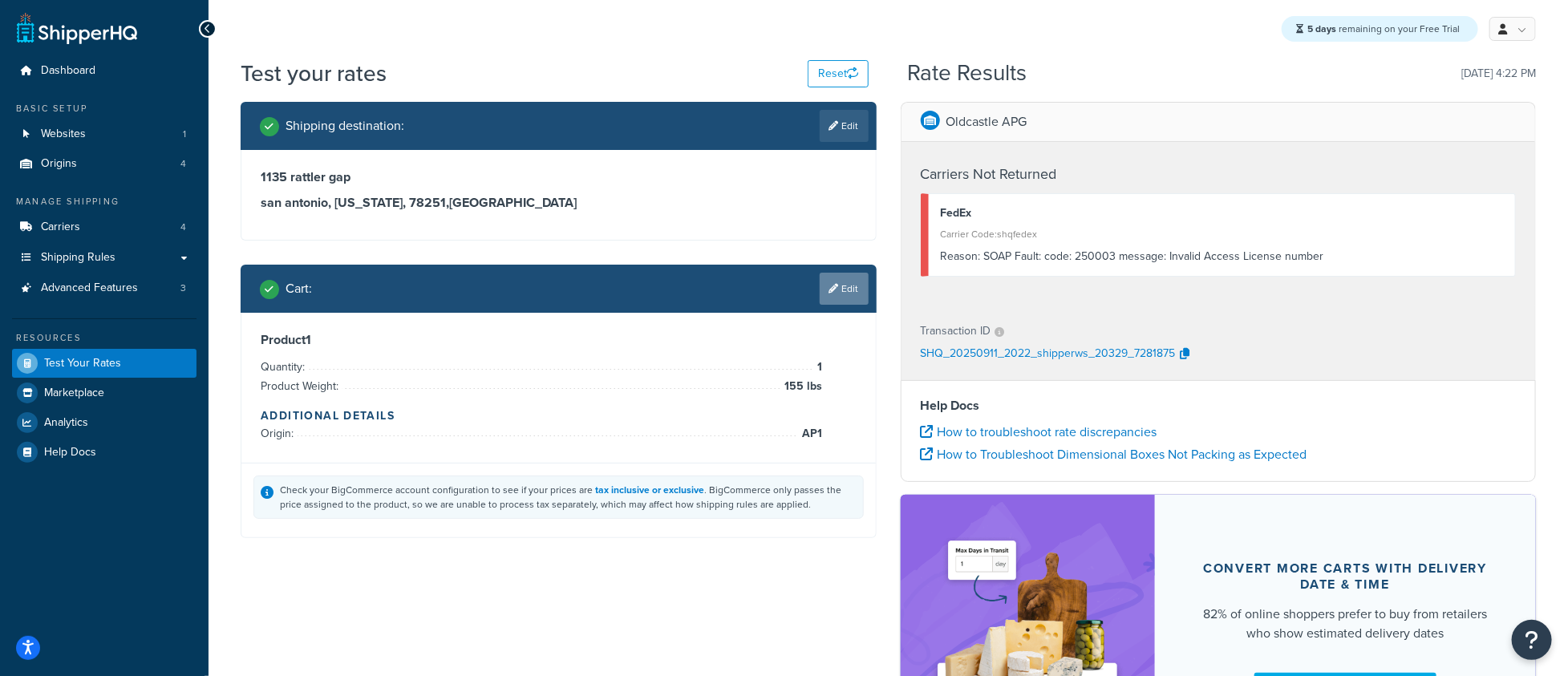
click at [867, 301] on link "Edit" at bounding box center [844, 288] width 49 height 32
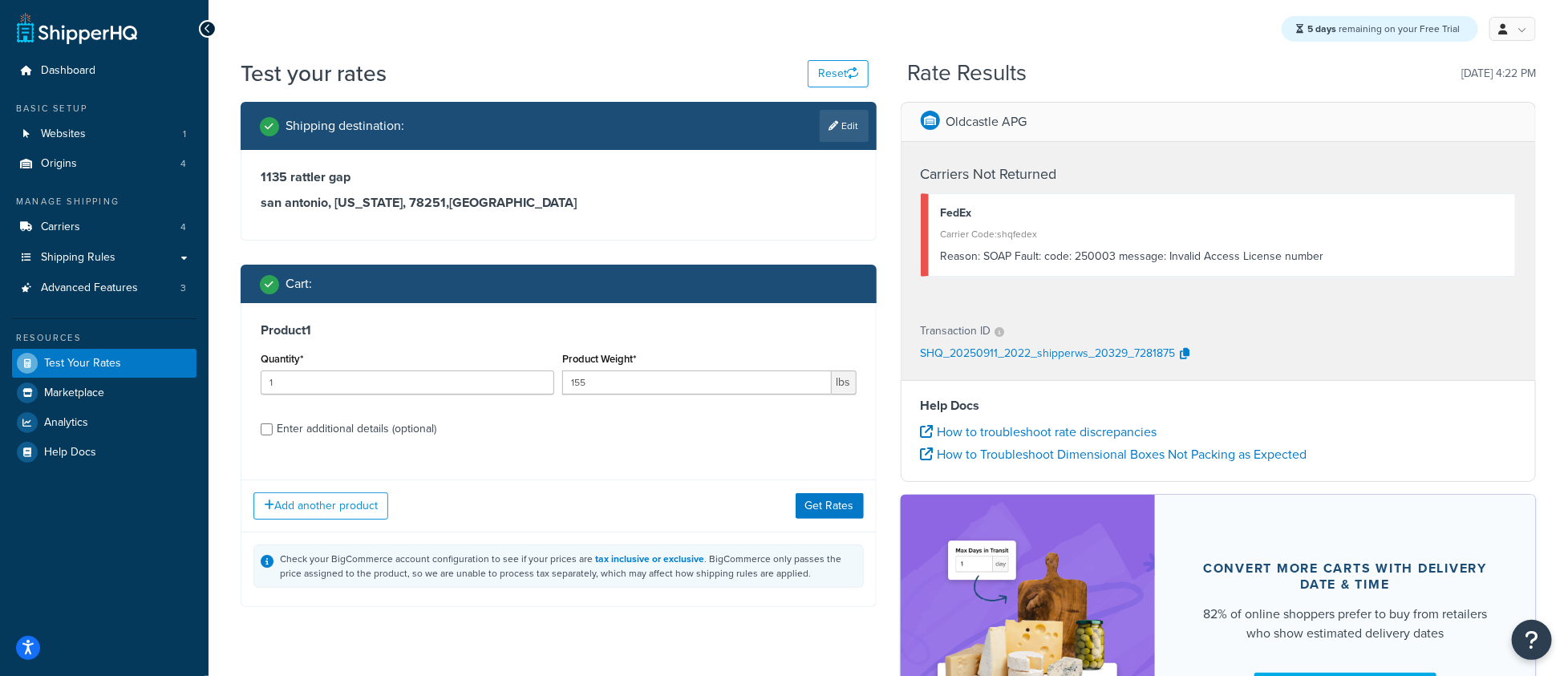
click at [310, 446] on div "Product 1 Quantity* 1 Product Weight* 155 lbs Enter additional details (optiona…" at bounding box center [558, 386] width 635 height 165
click at [309, 436] on div "Enter additional details (optional)" at bounding box center [356, 429] width 159 height 22
click at [272, 435] on input "Enter additional details (optional)" at bounding box center [266, 429] width 12 height 12
checkbox input "true"
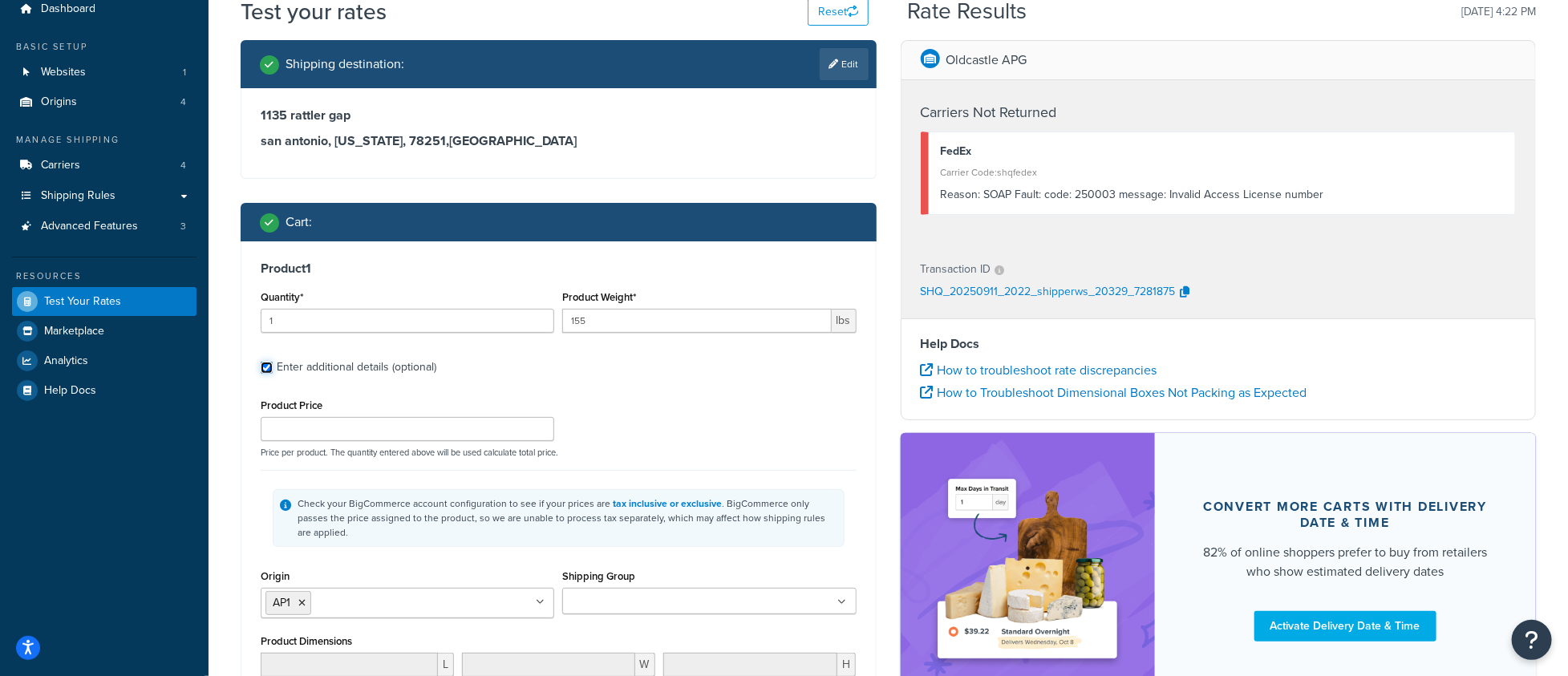
scroll to position [121, 0]
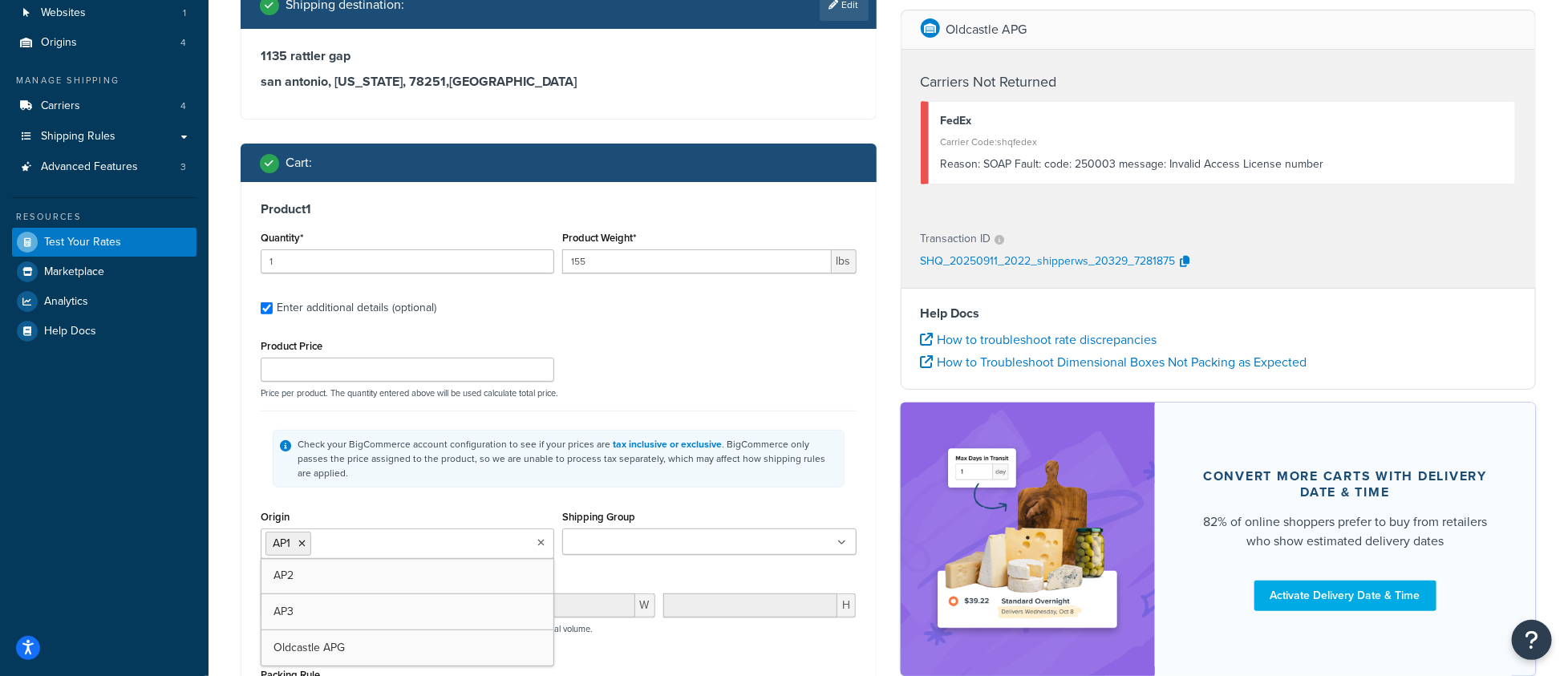
click at [343, 535] on input "Origin" at bounding box center [386, 543] width 142 height 18
click at [303, 539] on icon at bounding box center [301, 543] width 7 height 9
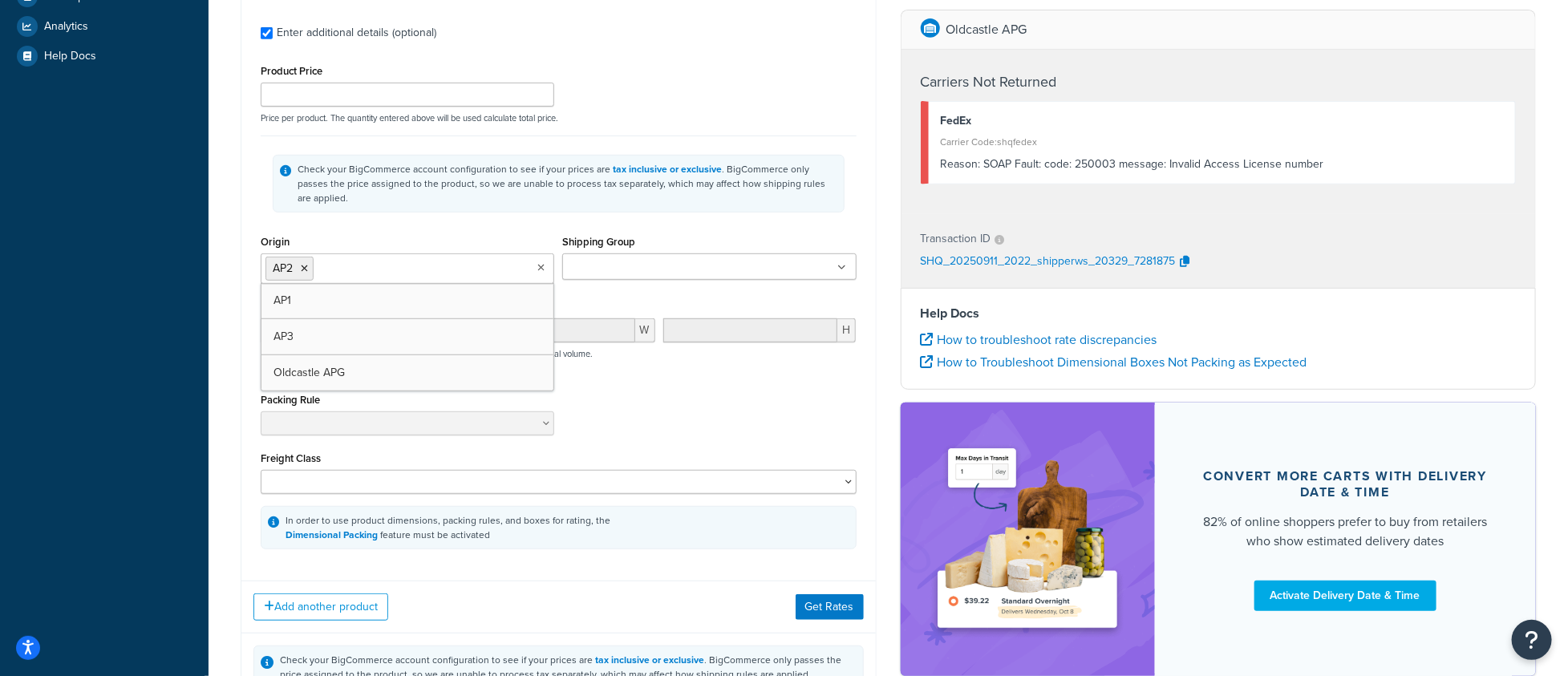
scroll to position [398, 0]
click at [743, 580] on div "Add another product Get Rates" at bounding box center [558, 606] width 635 height 52
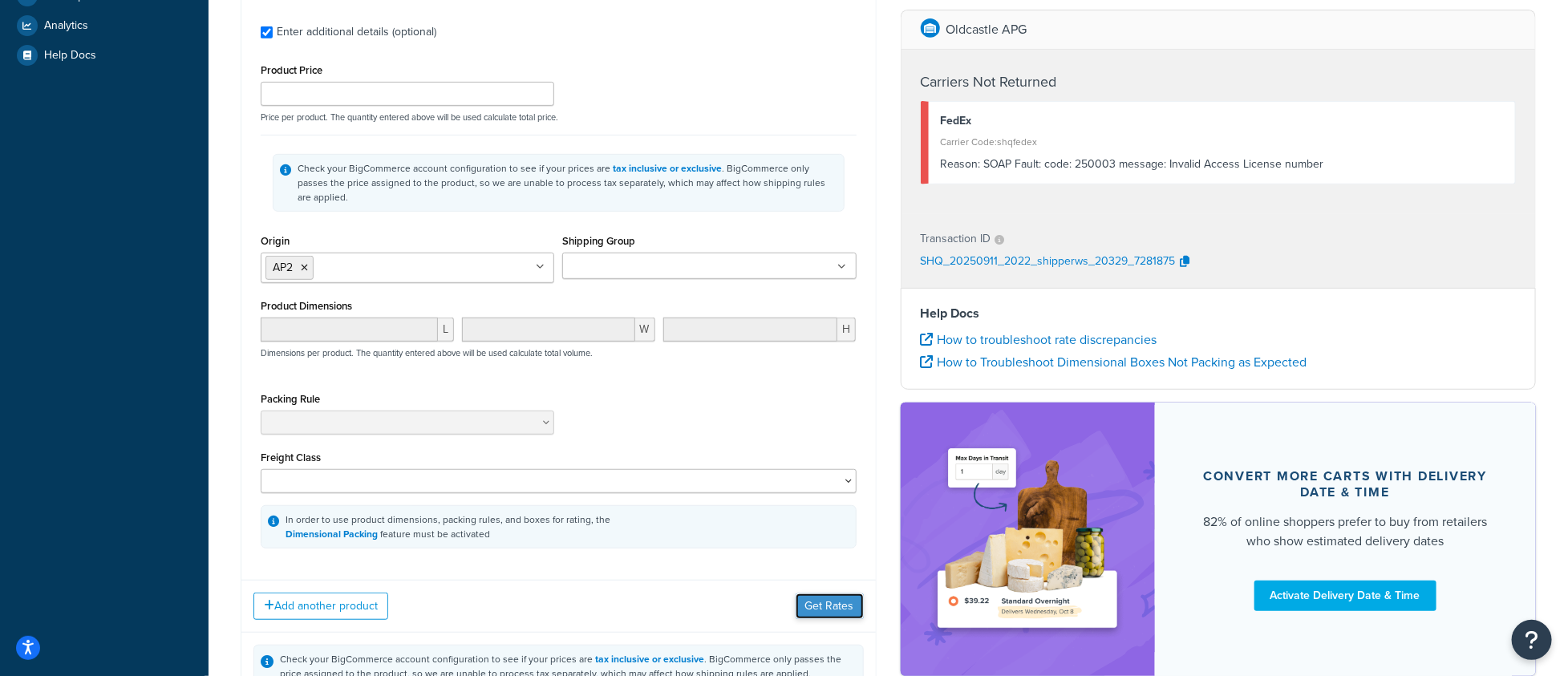
click at [825, 594] on button "Get Rates" at bounding box center [830, 607] width 69 height 26
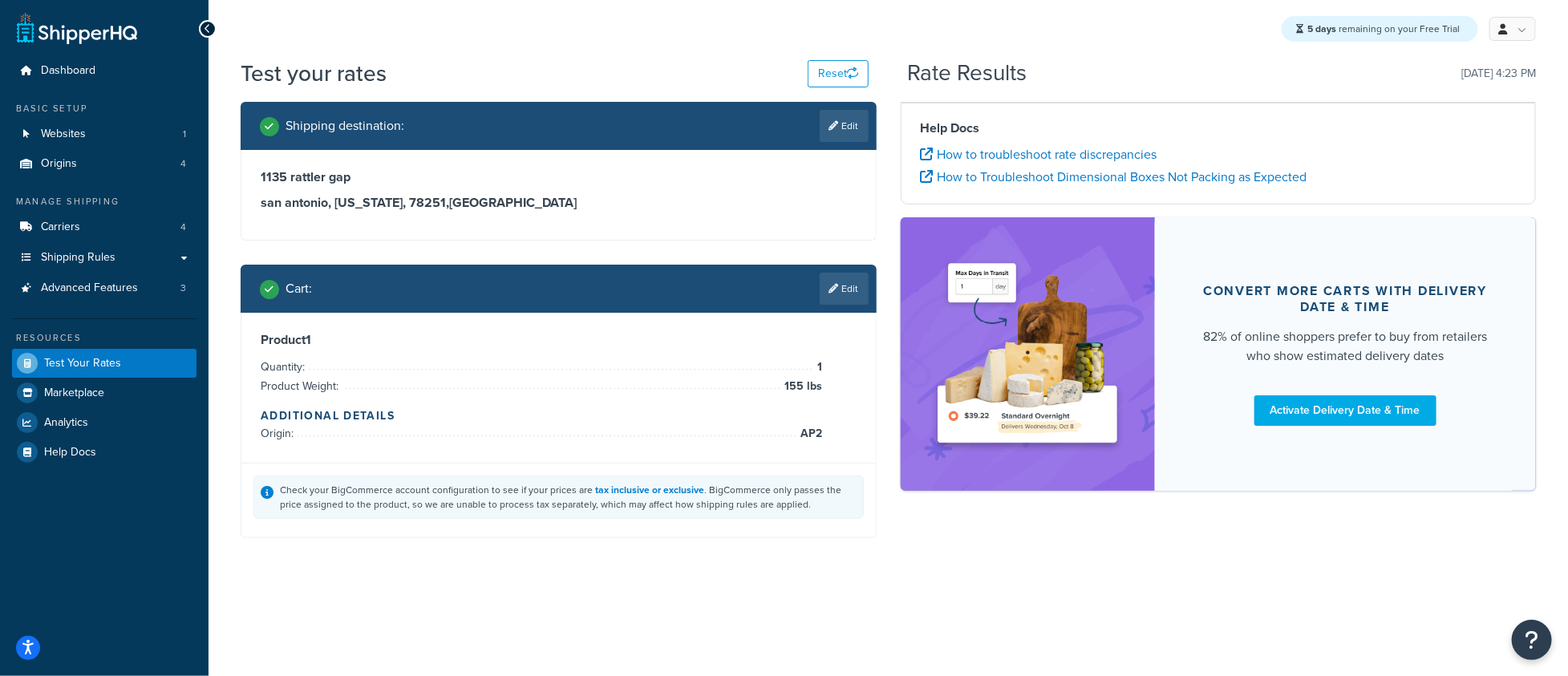
scroll to position [0, 0]
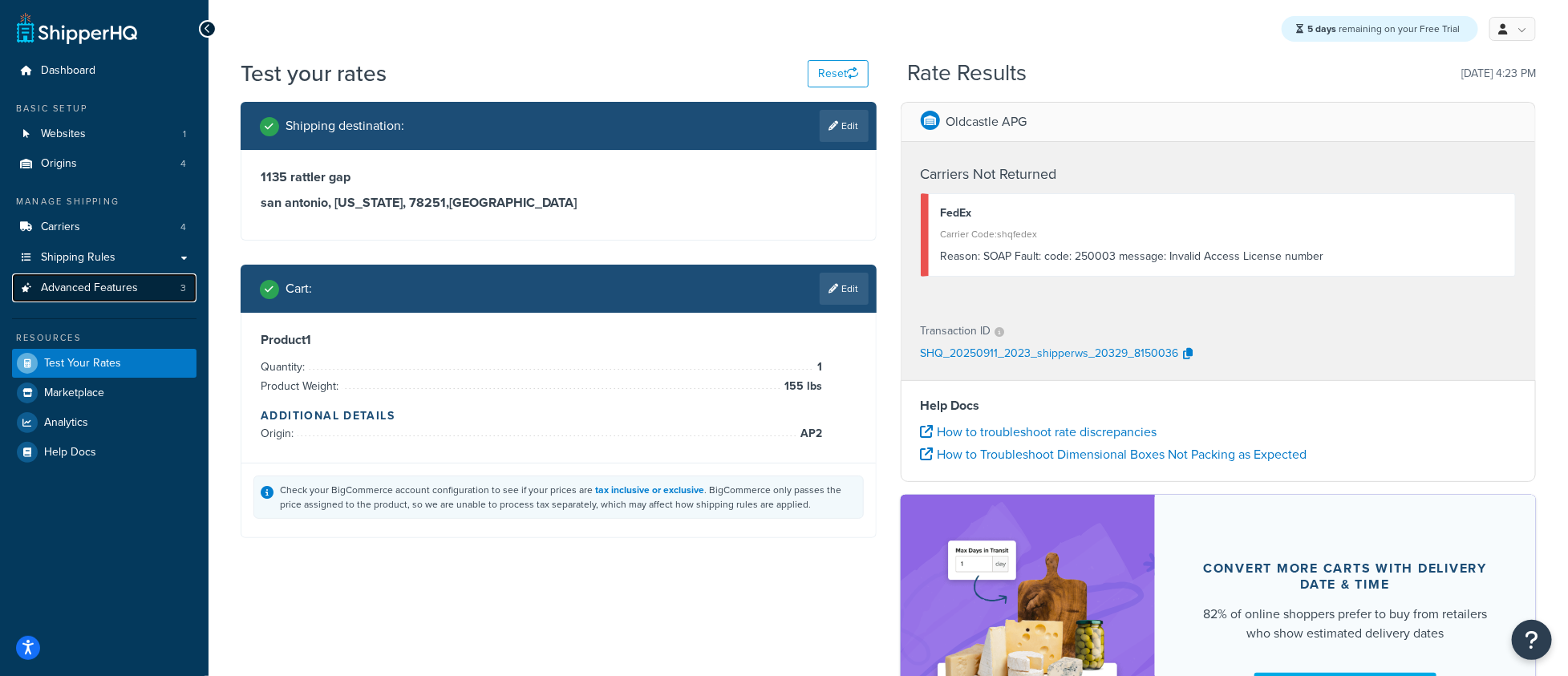
click at [155, 281] on link "Advanced Features 3" at bounding box center [104, 288] width 184 height 30
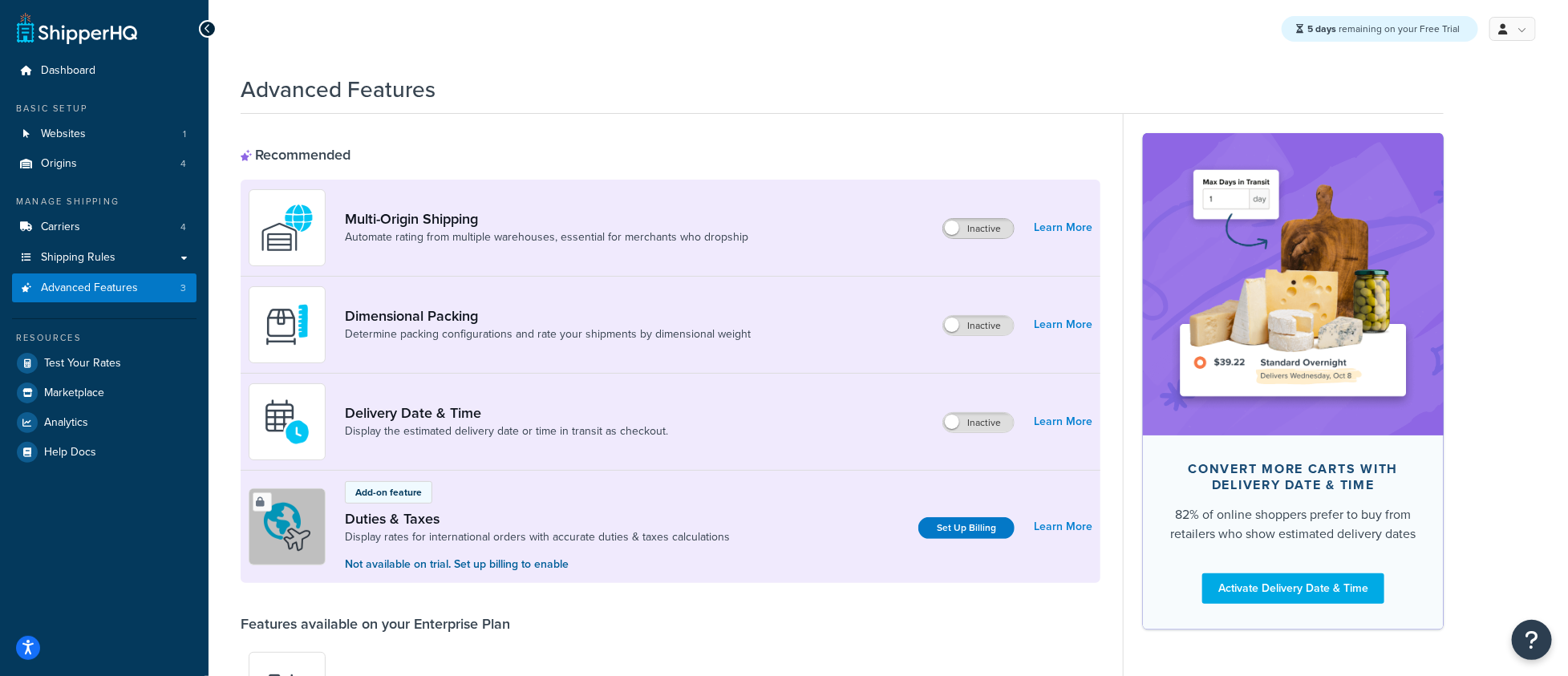
click at [945, 231] on span at bounding box center [951, 228] width 15 height 15
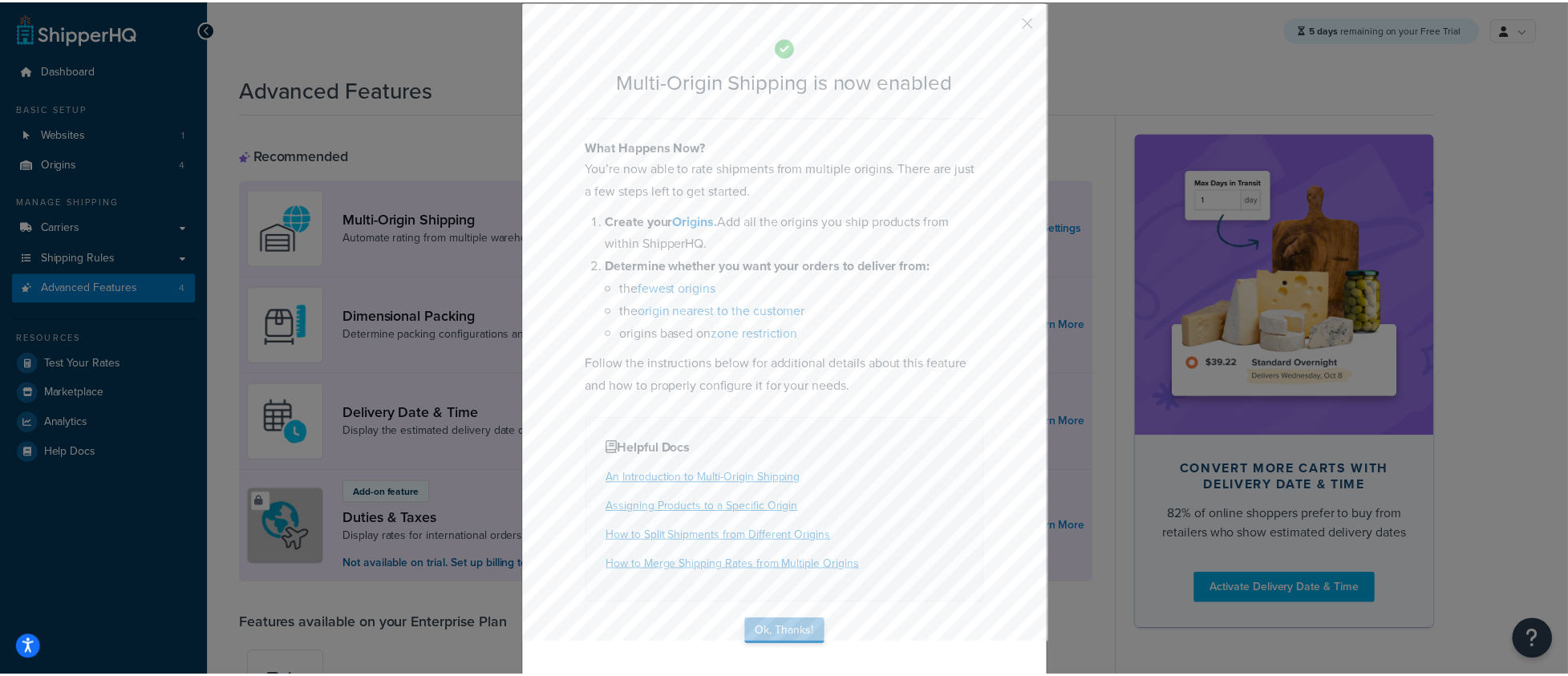
scroll to position [48, 0]
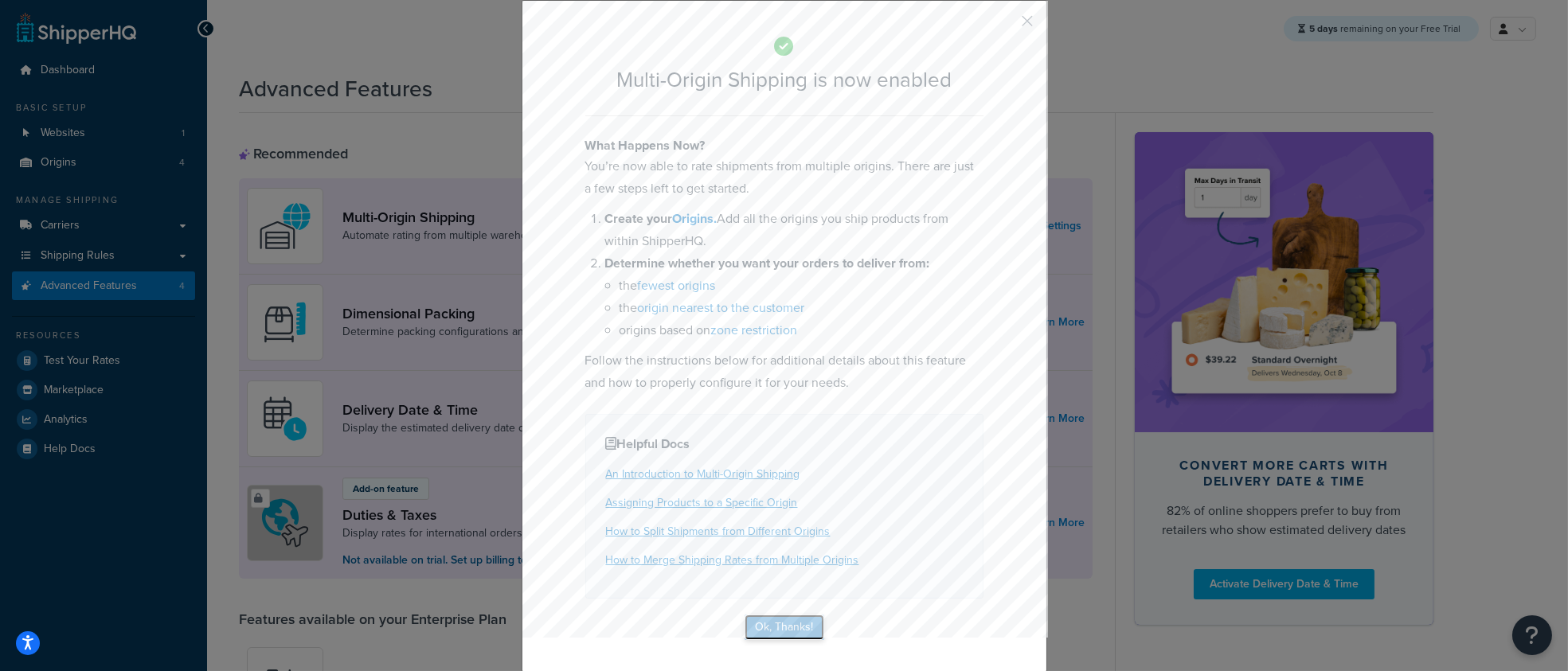
click at [782, 630] on button "Ok, Thanks!" at bounding box center [785, 628] width 80 height 26
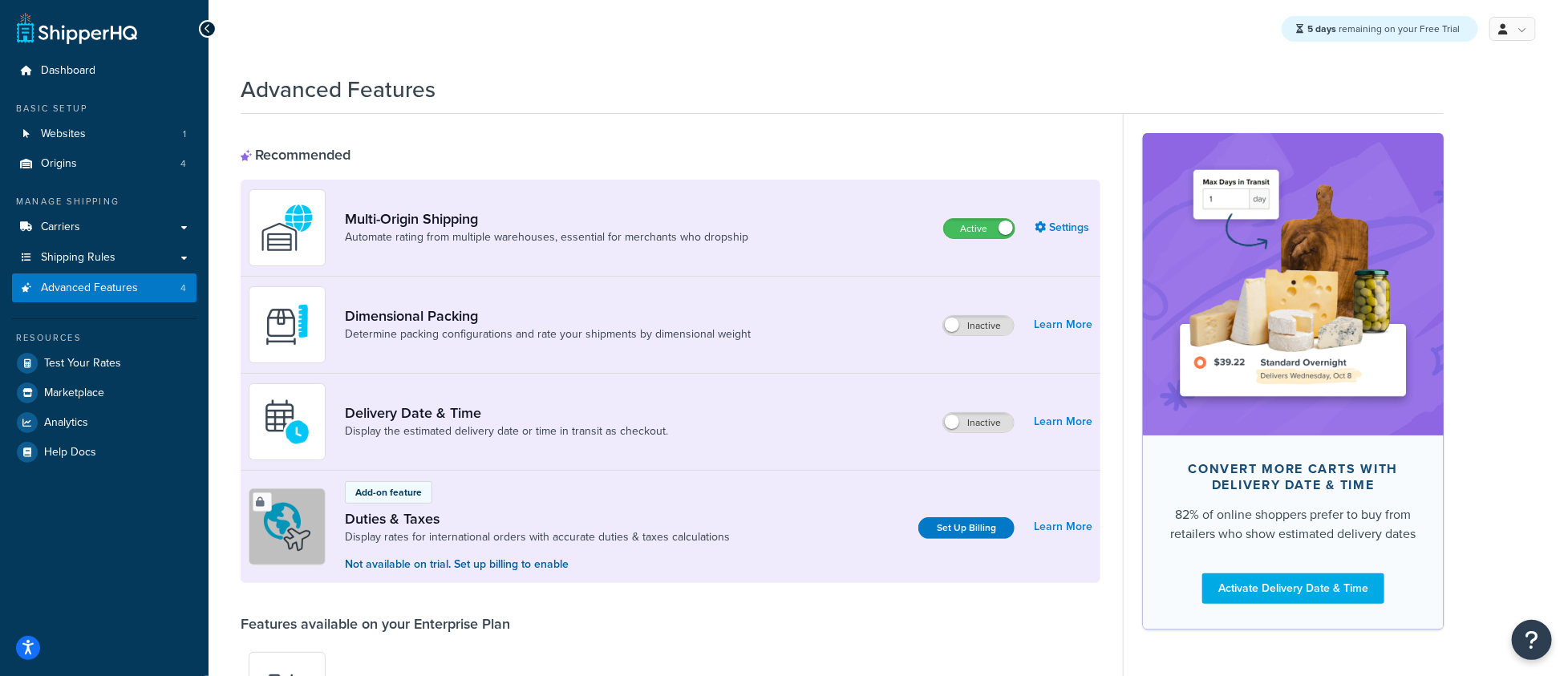
click at [69, 344] on div "Resources" at bounding box center [104, 338] width 184 height 14
click at [107, 373] on link "Test Your Rates" at bounding box center [104, 363] width 184 height 29
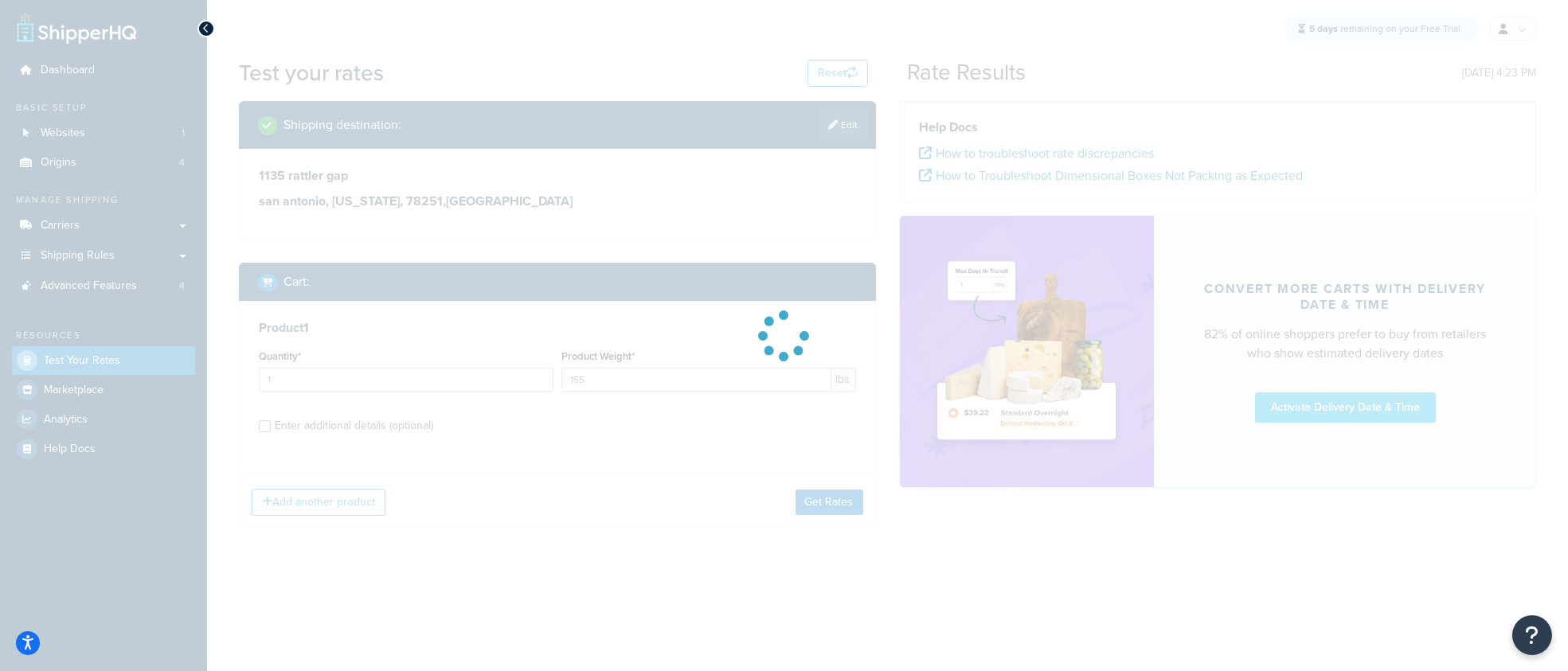
click at [328, 418] on div at bounding box center [784, 335] width 1568 height 671
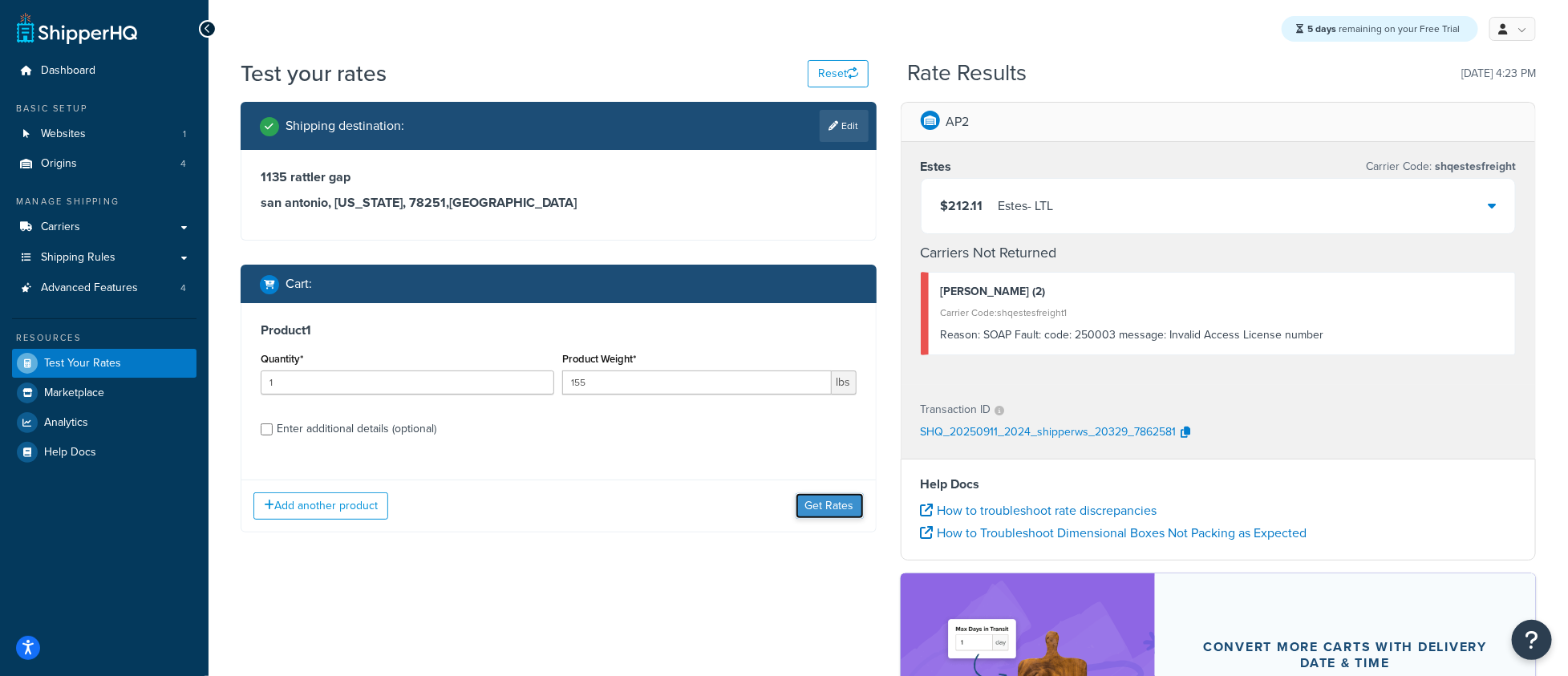
click at [844, 509] on button "Get Rates" at bounding box center [830, 506] width 69 height 26
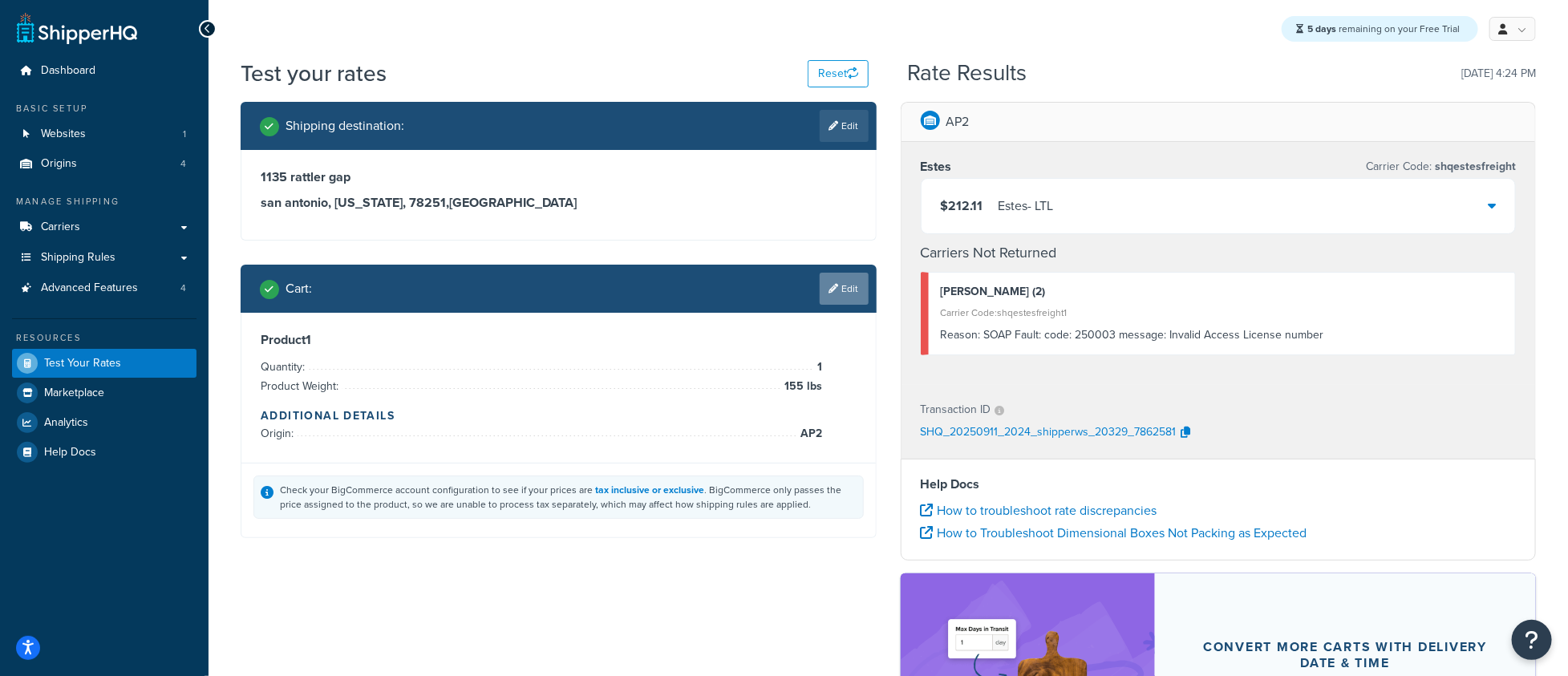
click at [838, 283] on link "Edit" at bounding box center [844, 288] width 49 height 32
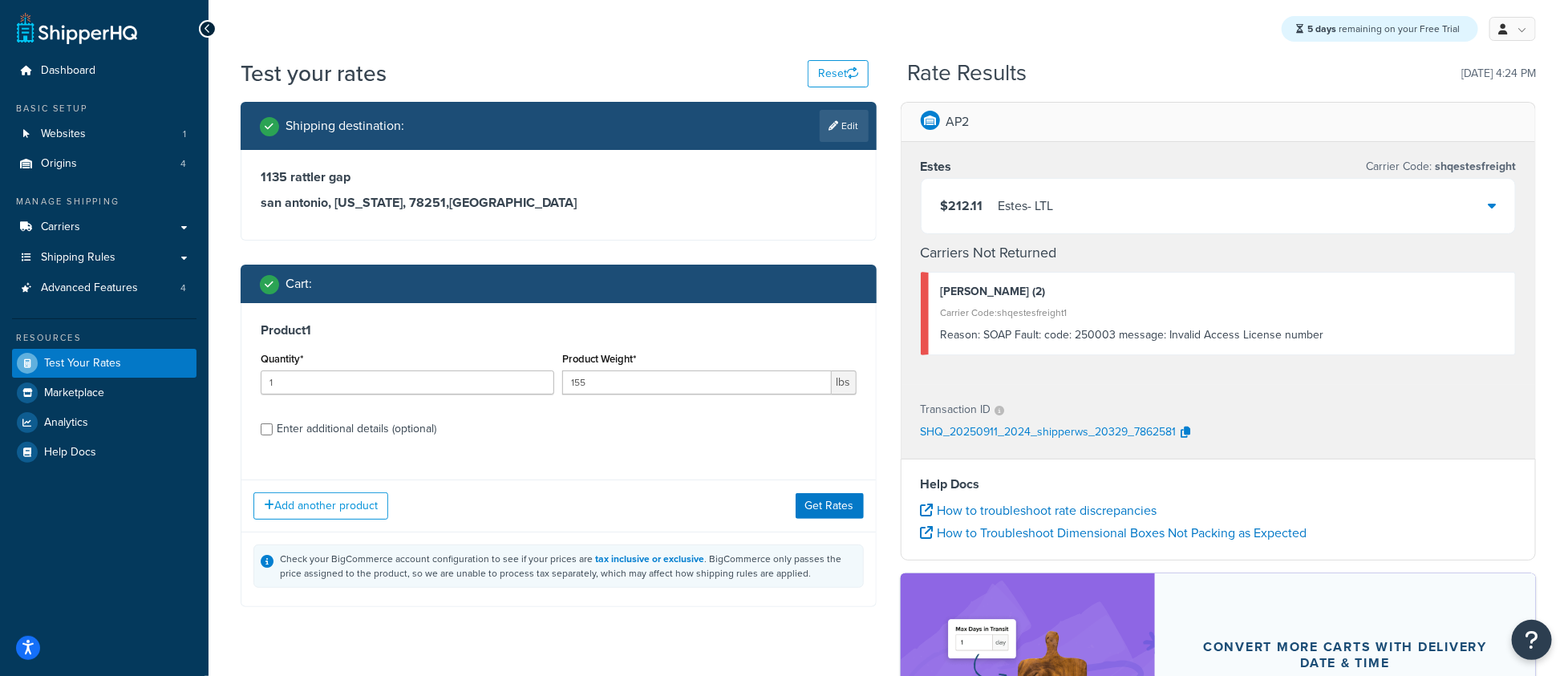
click at [323, 431] on div "Enter additional details (optional)" at bounding box center [356, 429] width 159 height 22
click at [272, 431] on input "Enter additional details (optional)" at bounding box center [266, 429] width 12 height 12
checkbox input "true"
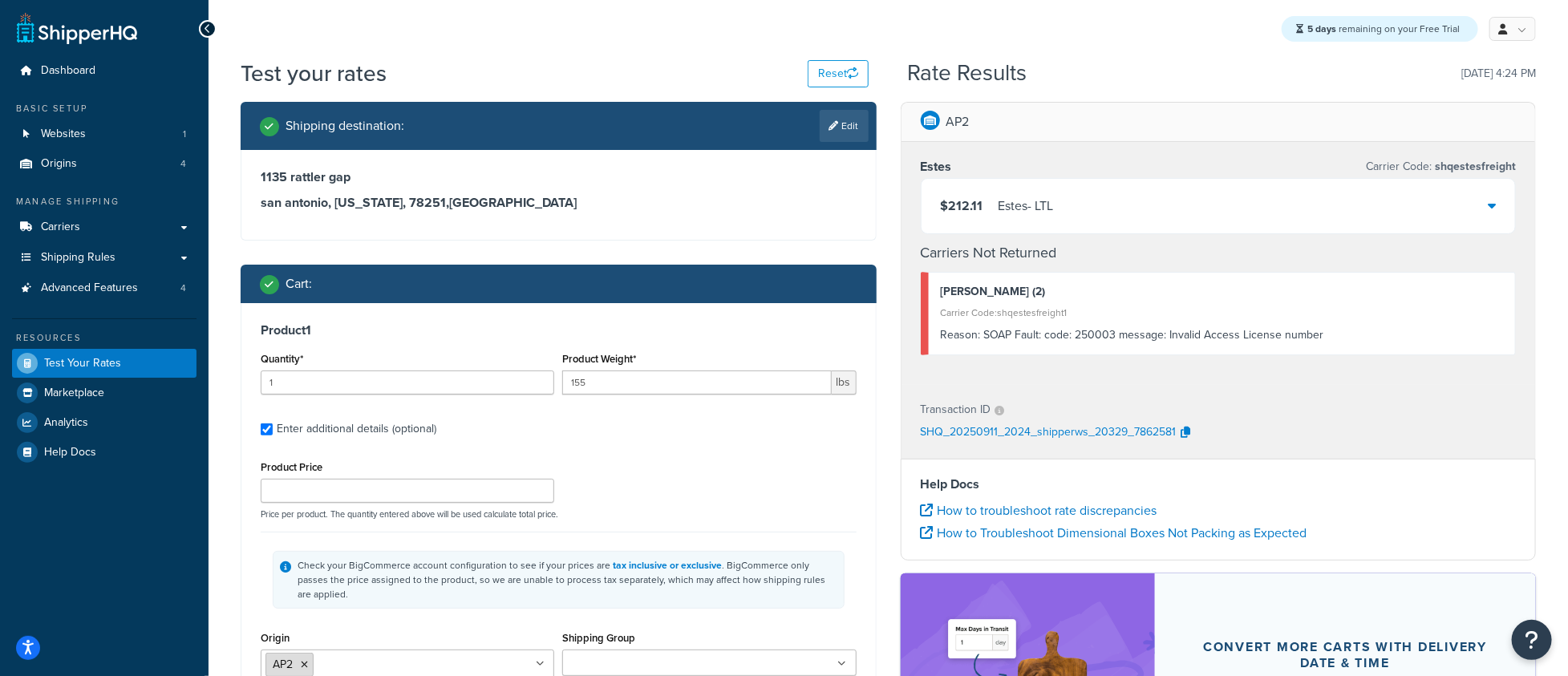
click at [301, 661] on icon at bounding box center [304, 665] width 7 height 9
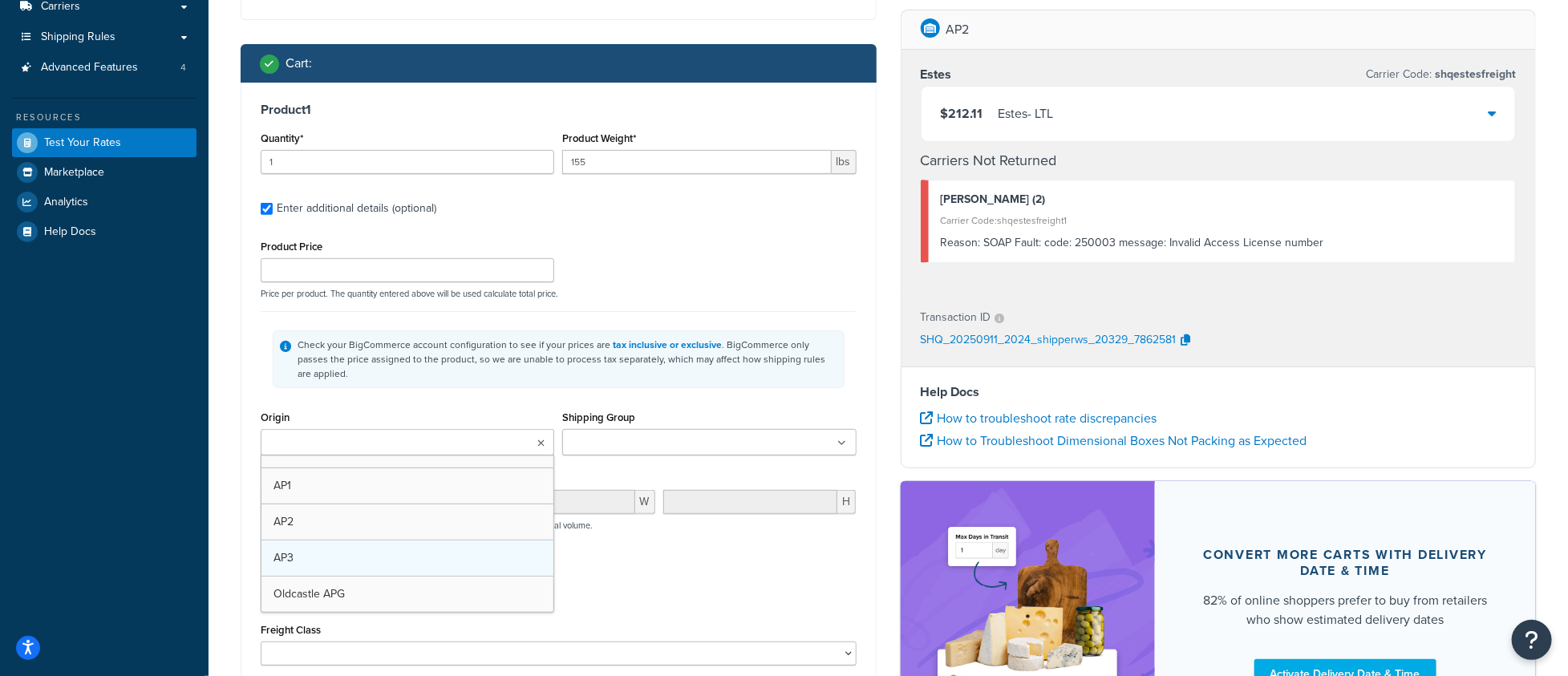
scroll to position [301, 0]
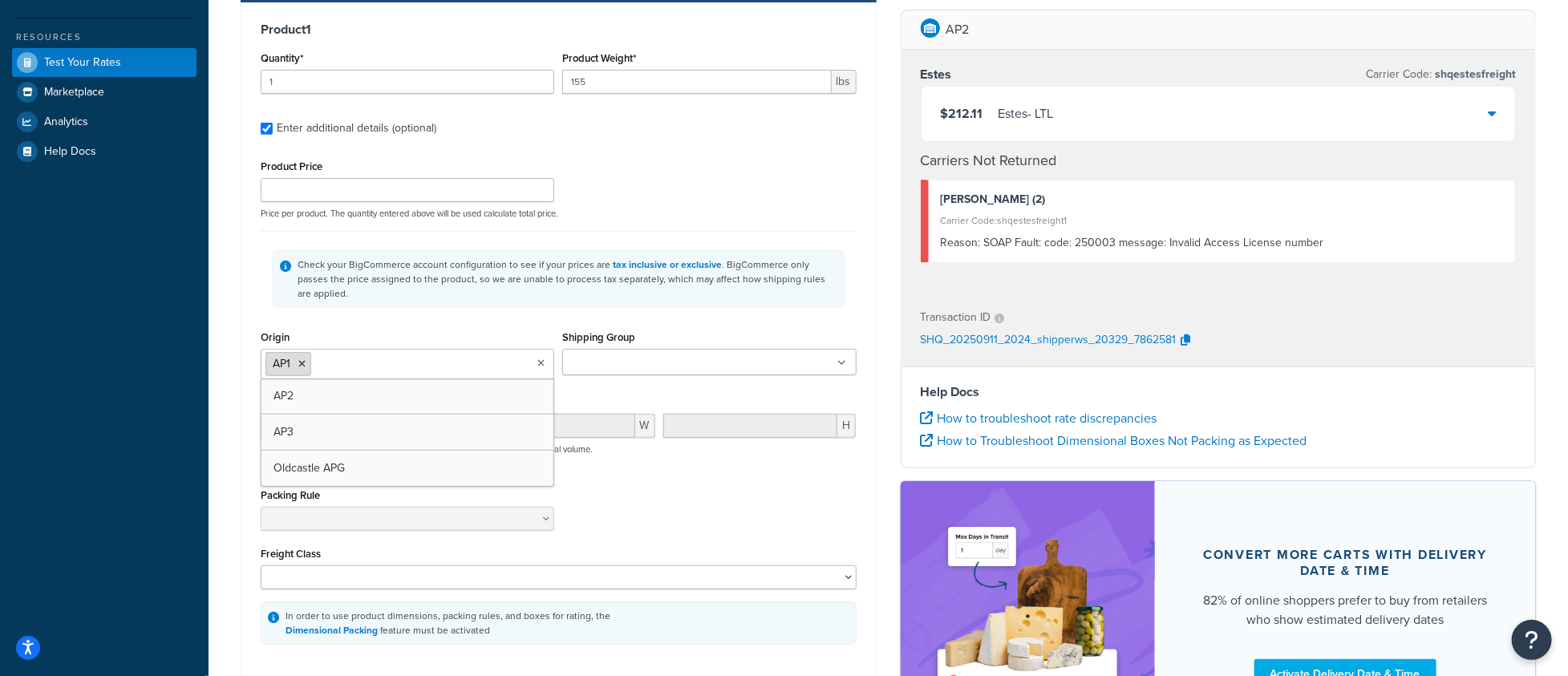
click at [301, 360] on icon at bounding box center [301, 364] width 7 height 9
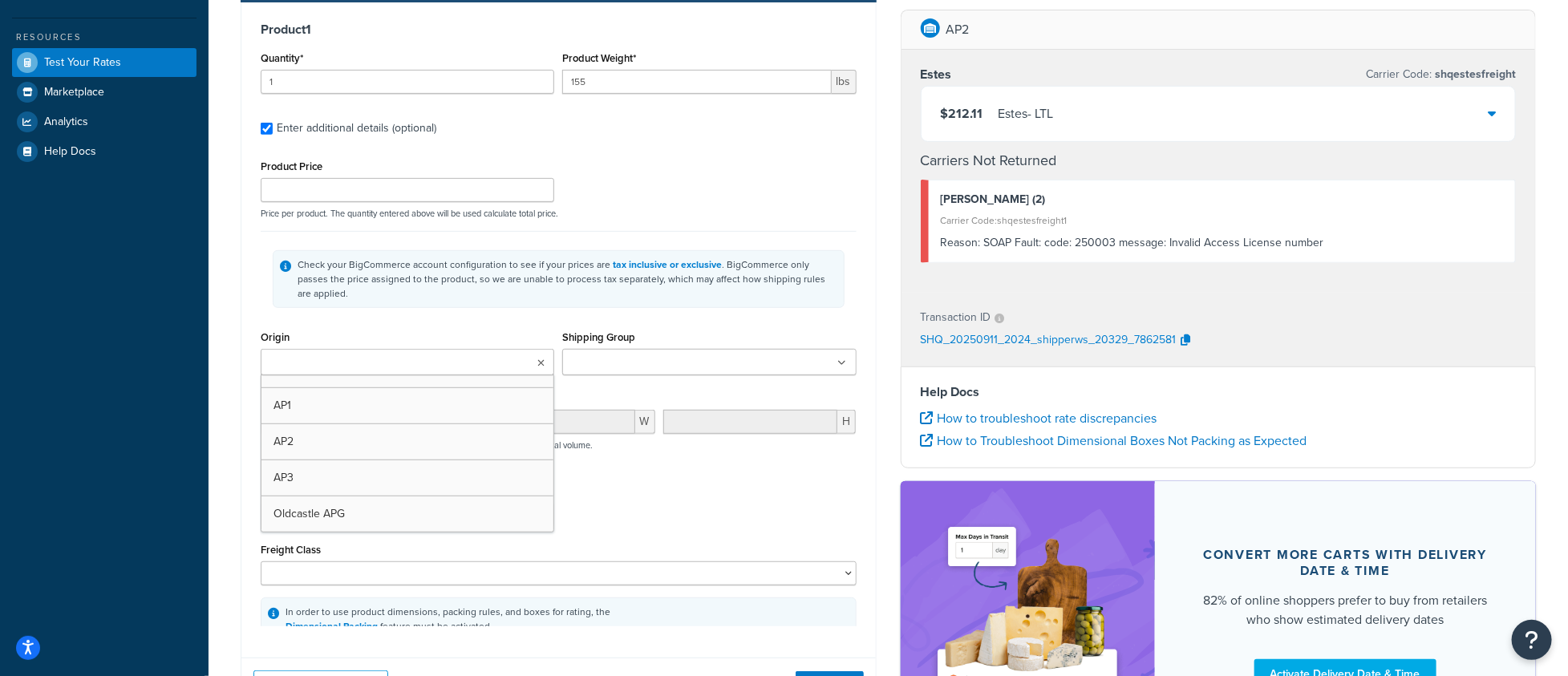
click at [430, 304] on div "Check your BigCommerce account configuration to see if your prices are tax incl…" at bounding box center [558, 278] width 596 height 95
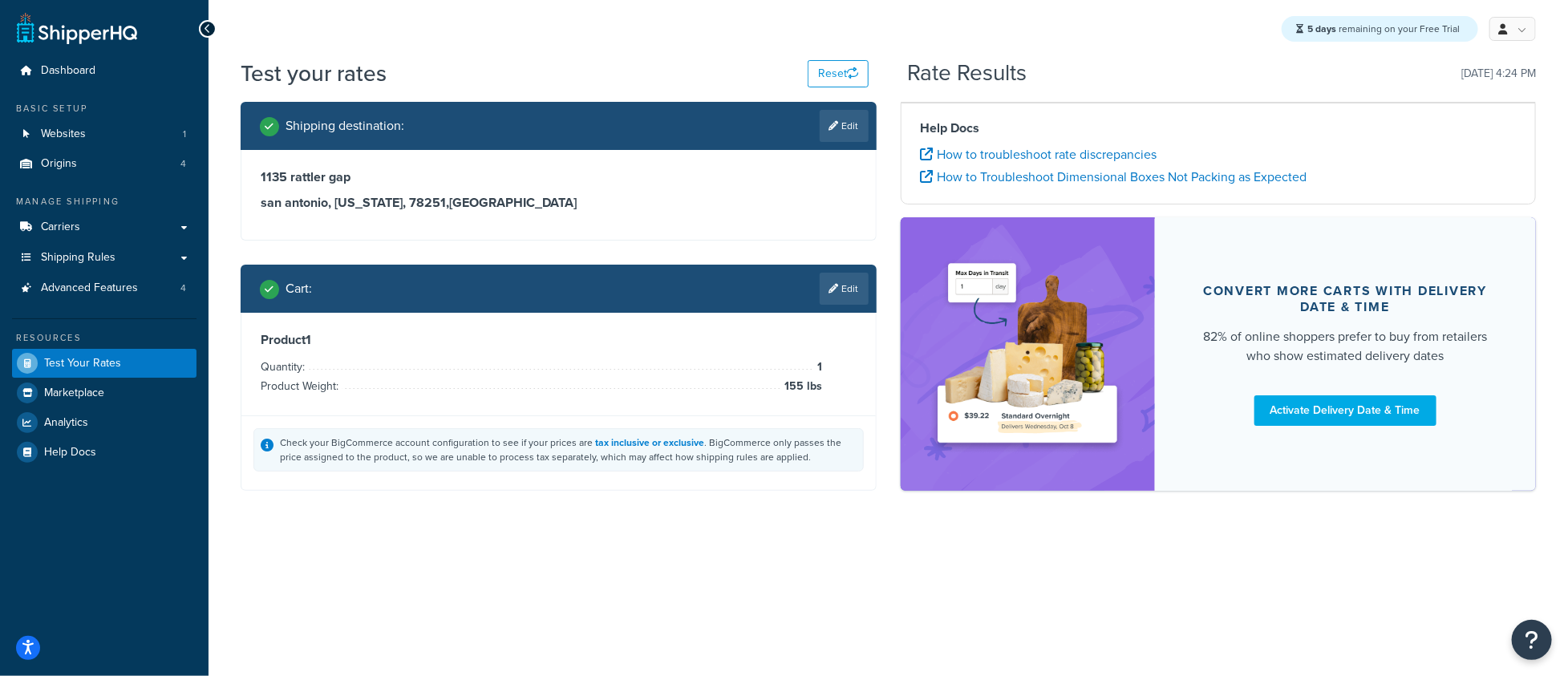
scroll to position [0, 0]
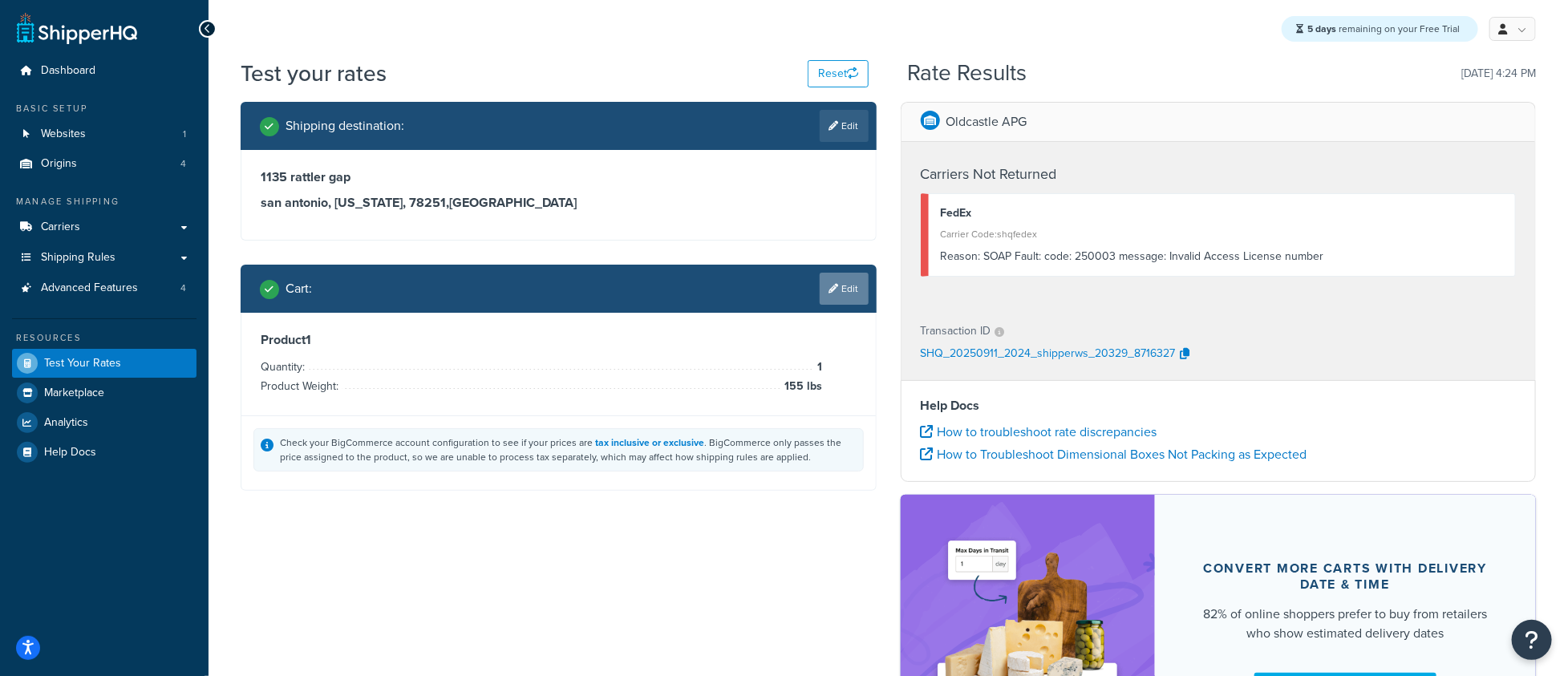
click at [836, 286] on icon at bounding box center [833, 288] width 9 height 9
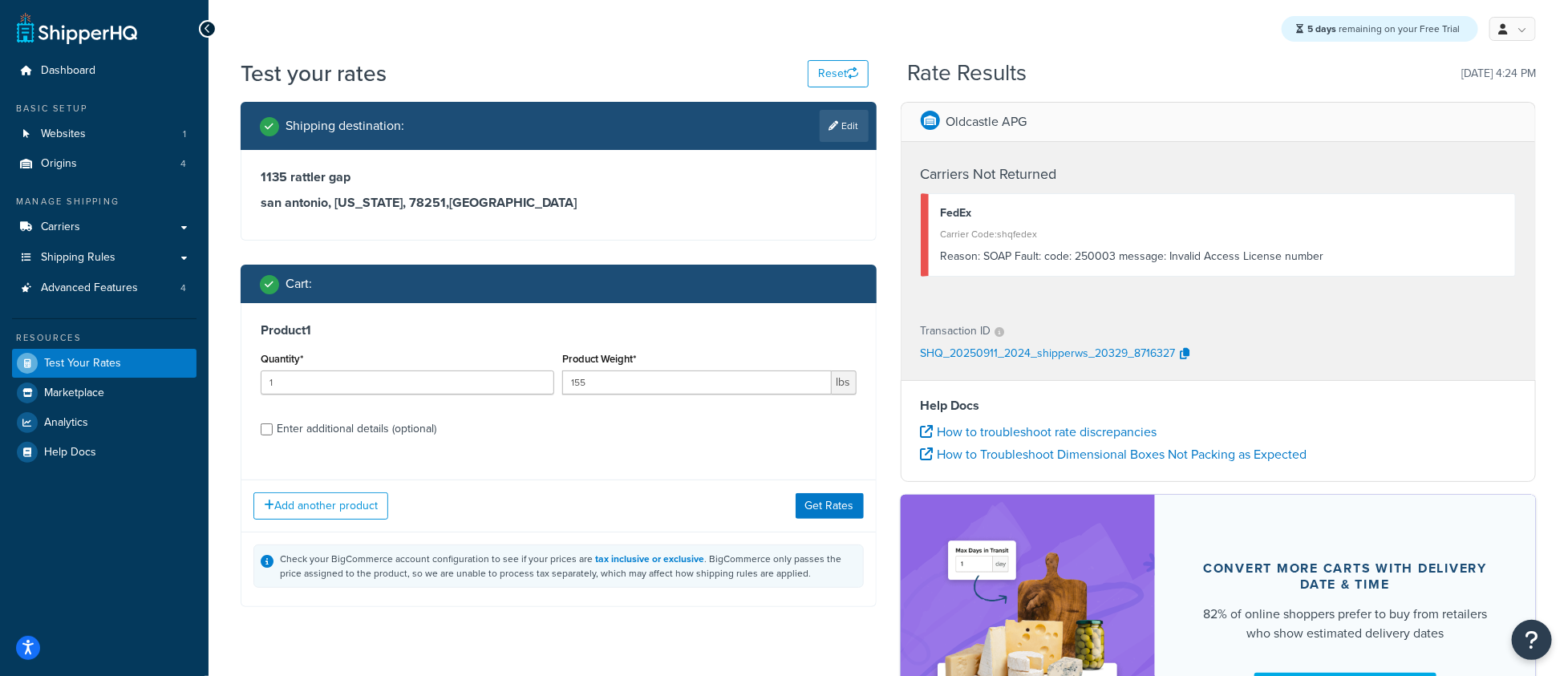
click at [287, 435] on div "Enter additional details (optional)" at bounding box center [356, 429] width 159 height 22
click at [272, 435] on input "Enter additional details (optional)" at bounding box center [266, 429] width 12 height 12
checkbox input "true"
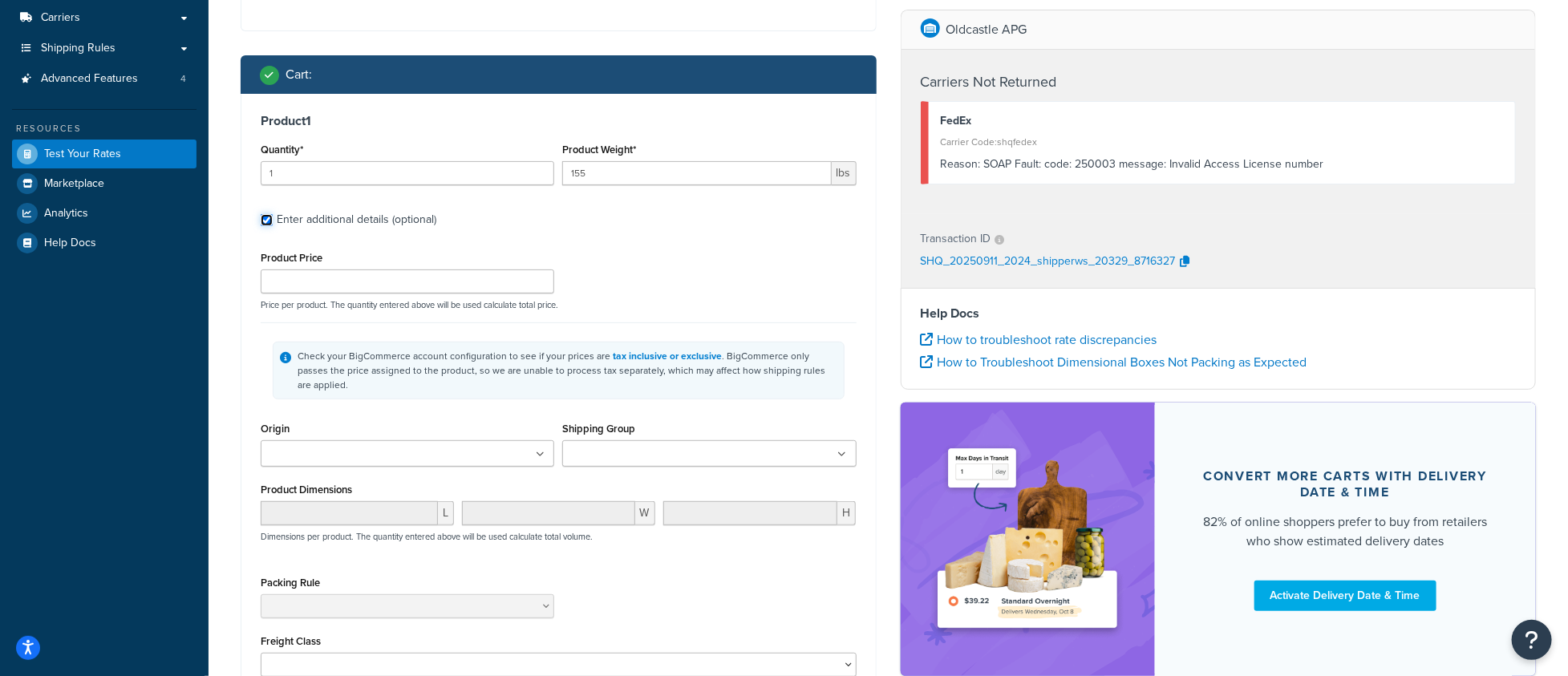
scroll to position [272, 0]
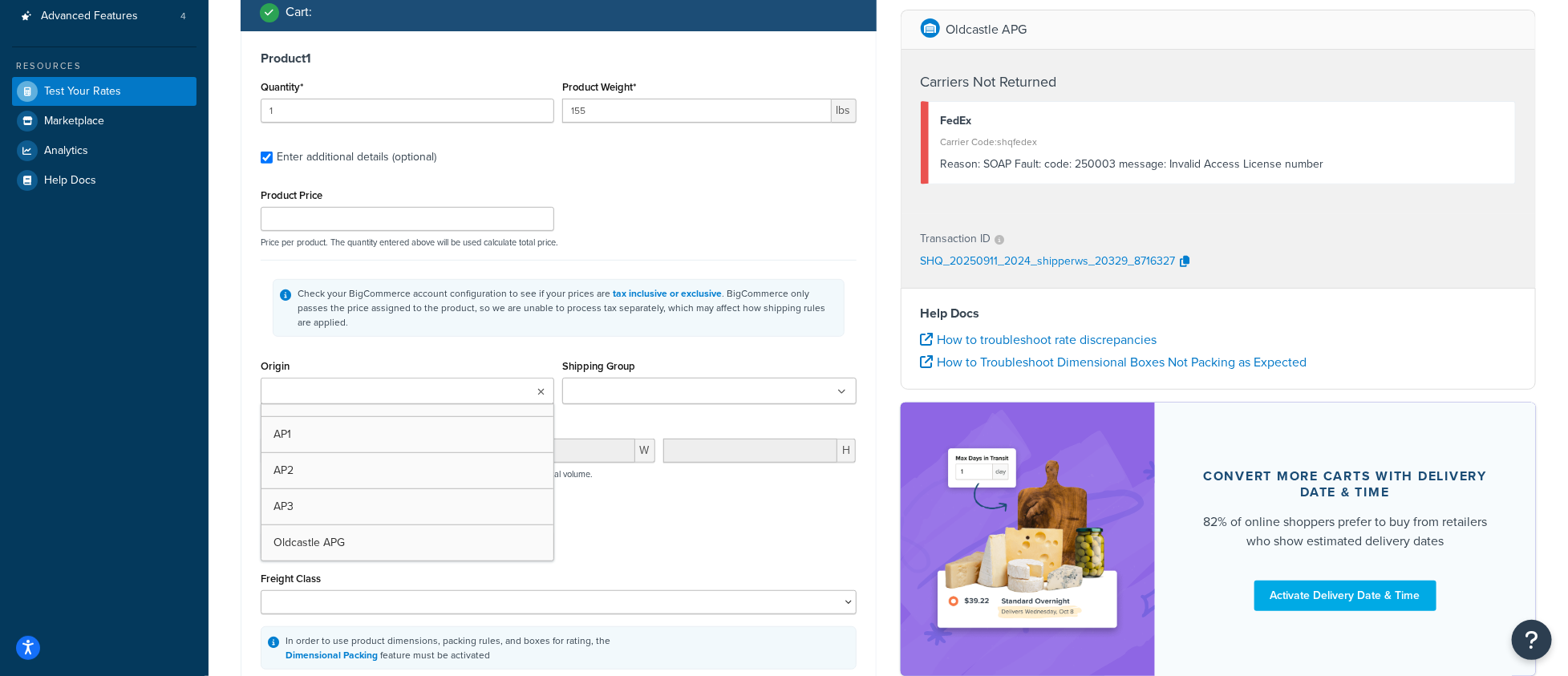
click at [452, 378] on ul at bounding box center [407, 391] width 294 height 27
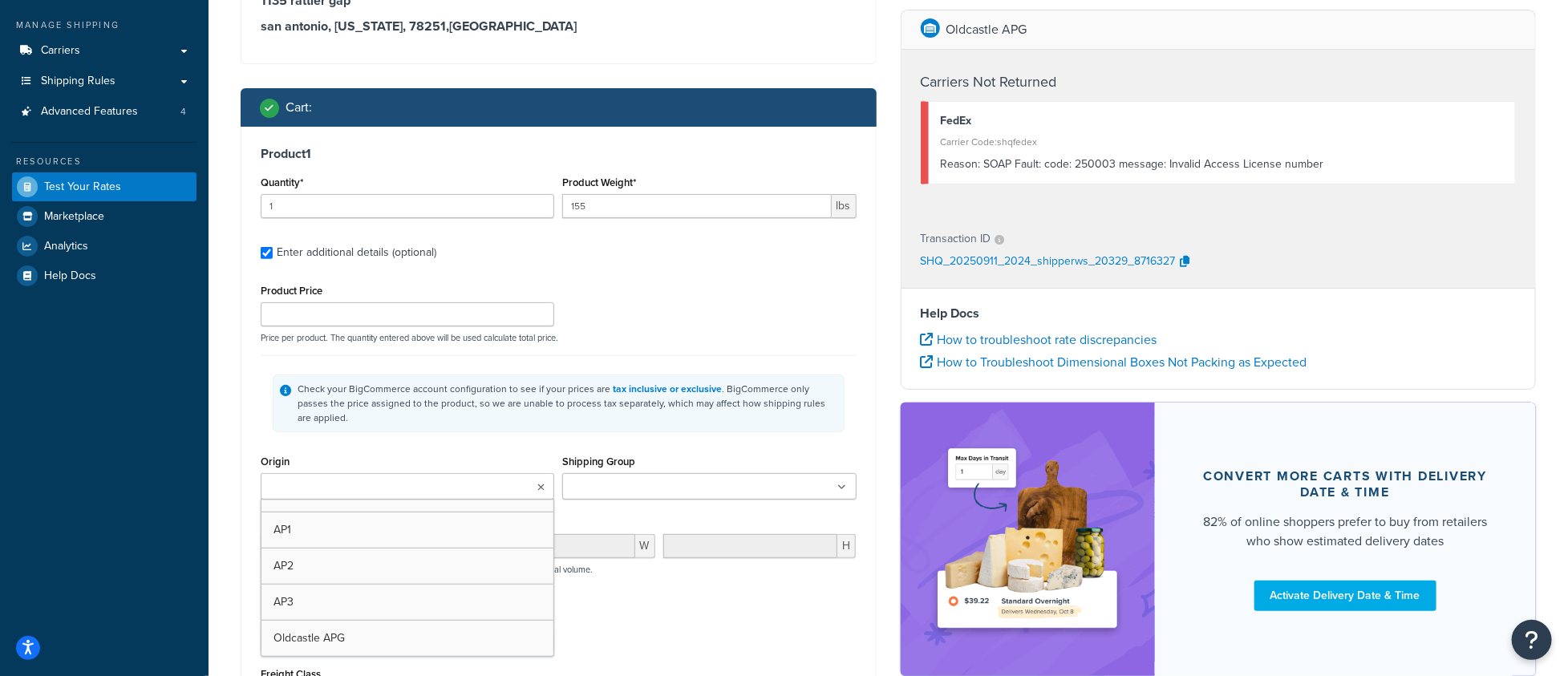
scroll to position [476, 0]
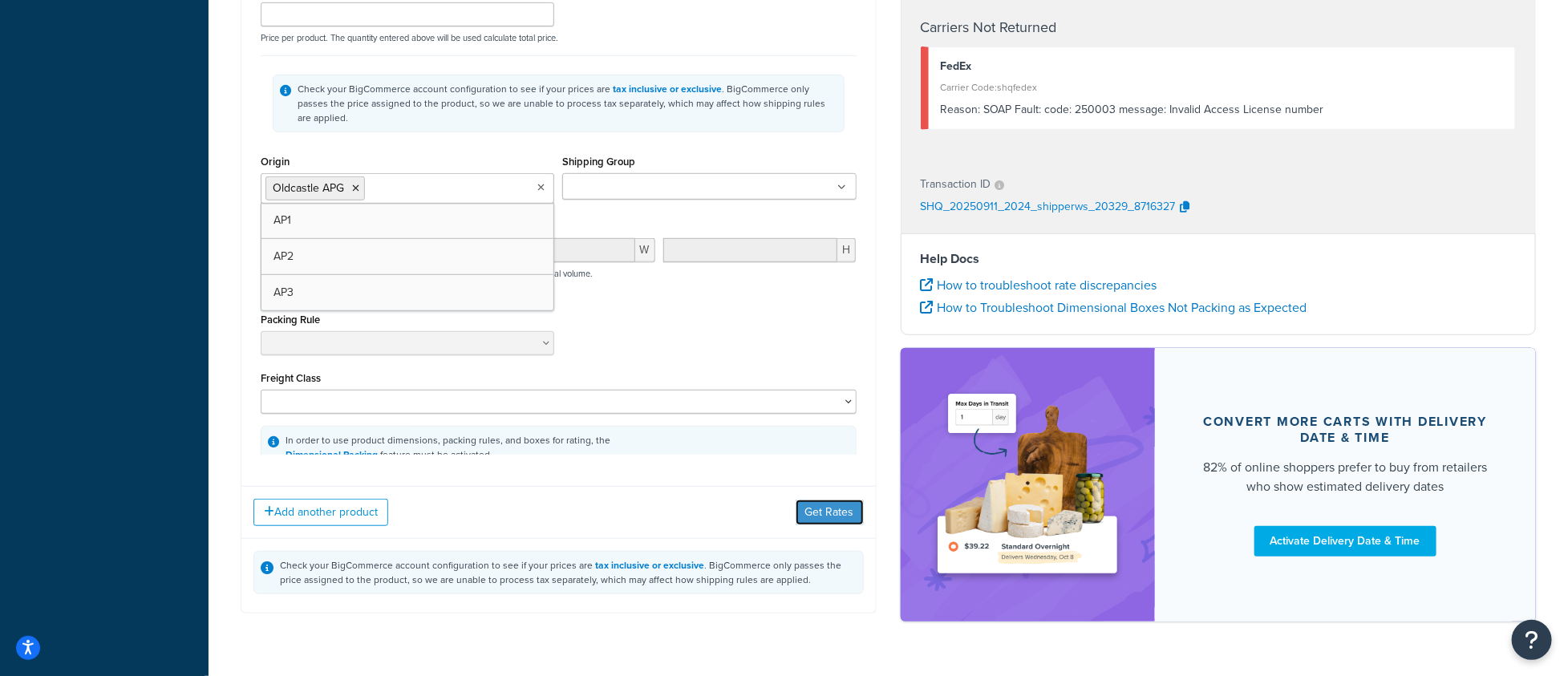
click at [817, 506] on button "Get Rates" at bounding box center [830, 512] width 69 height 26
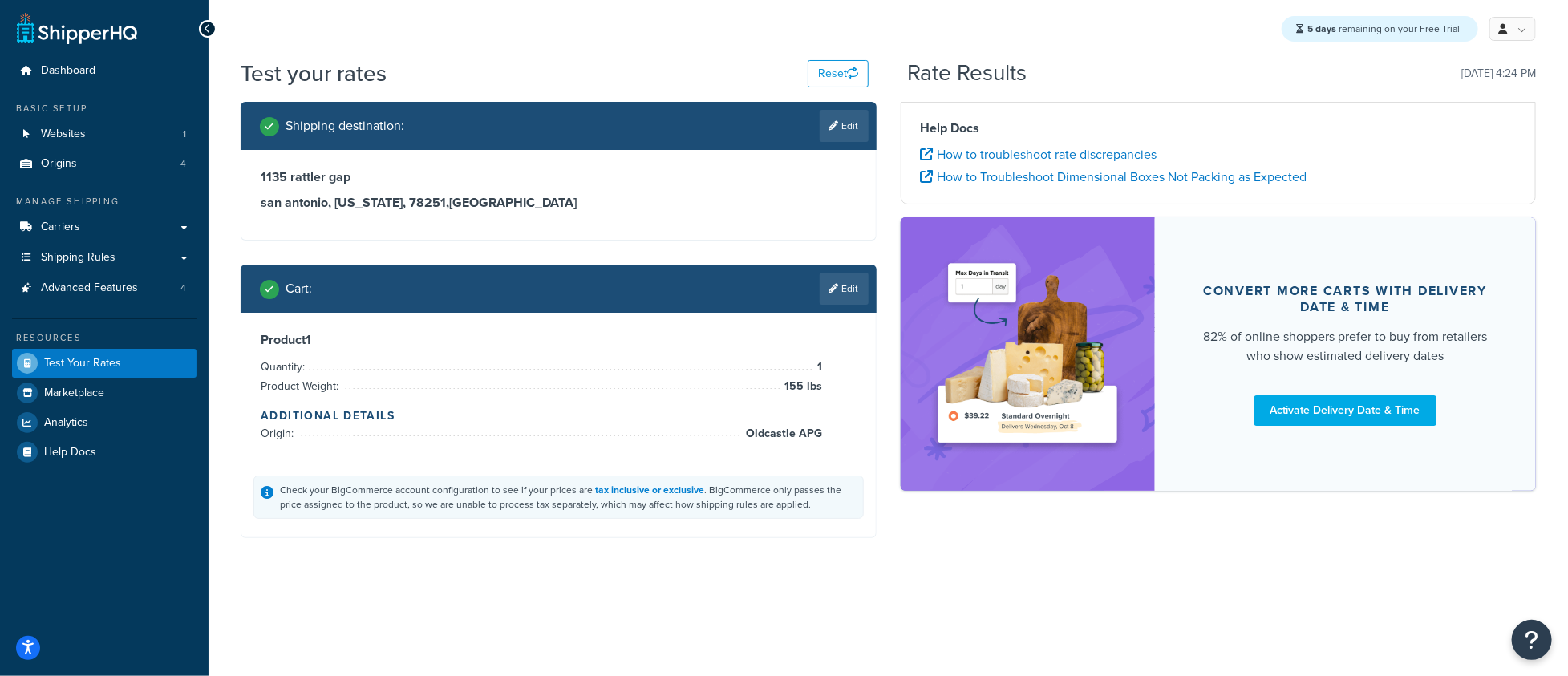
scroll to position [0, 0]
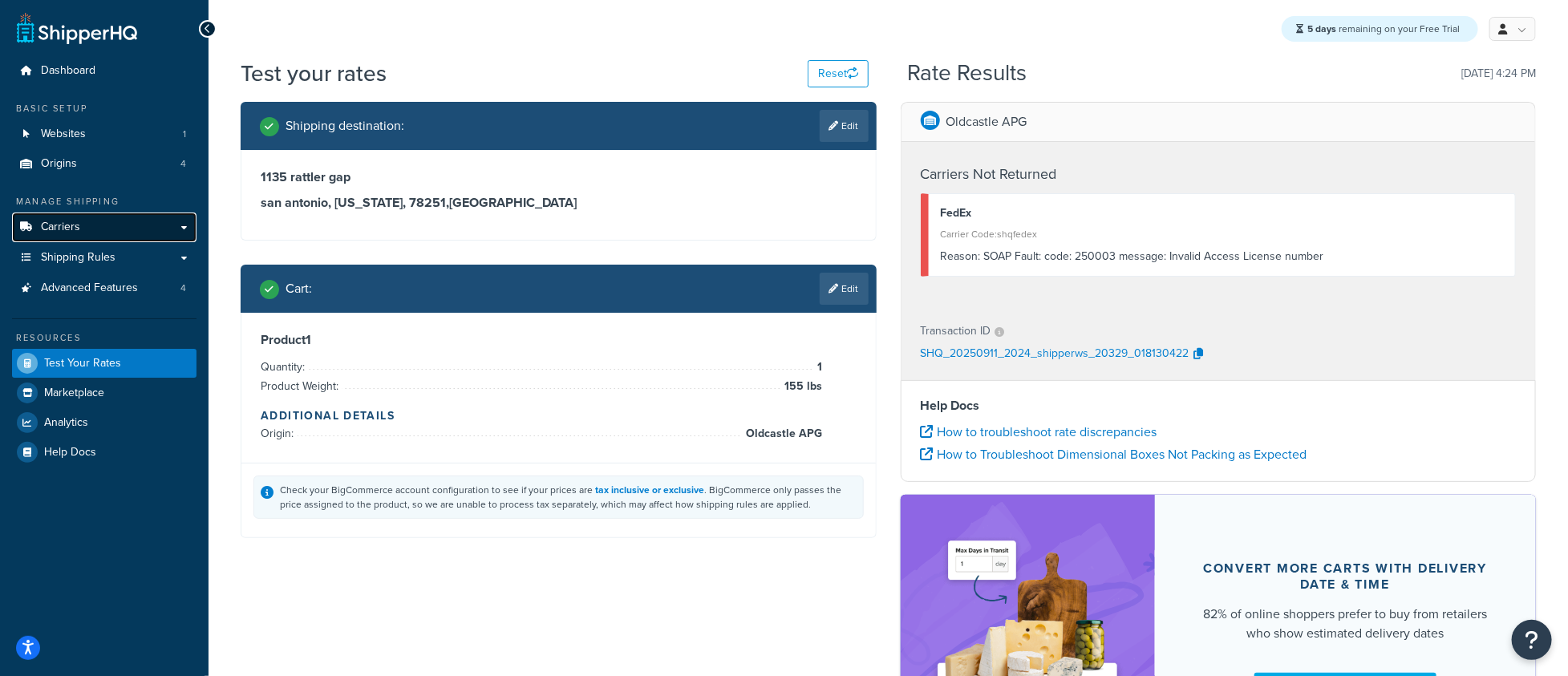
click at [130, 230] on link "Carriers" at bounding box center [104, 227] width 184 height 30
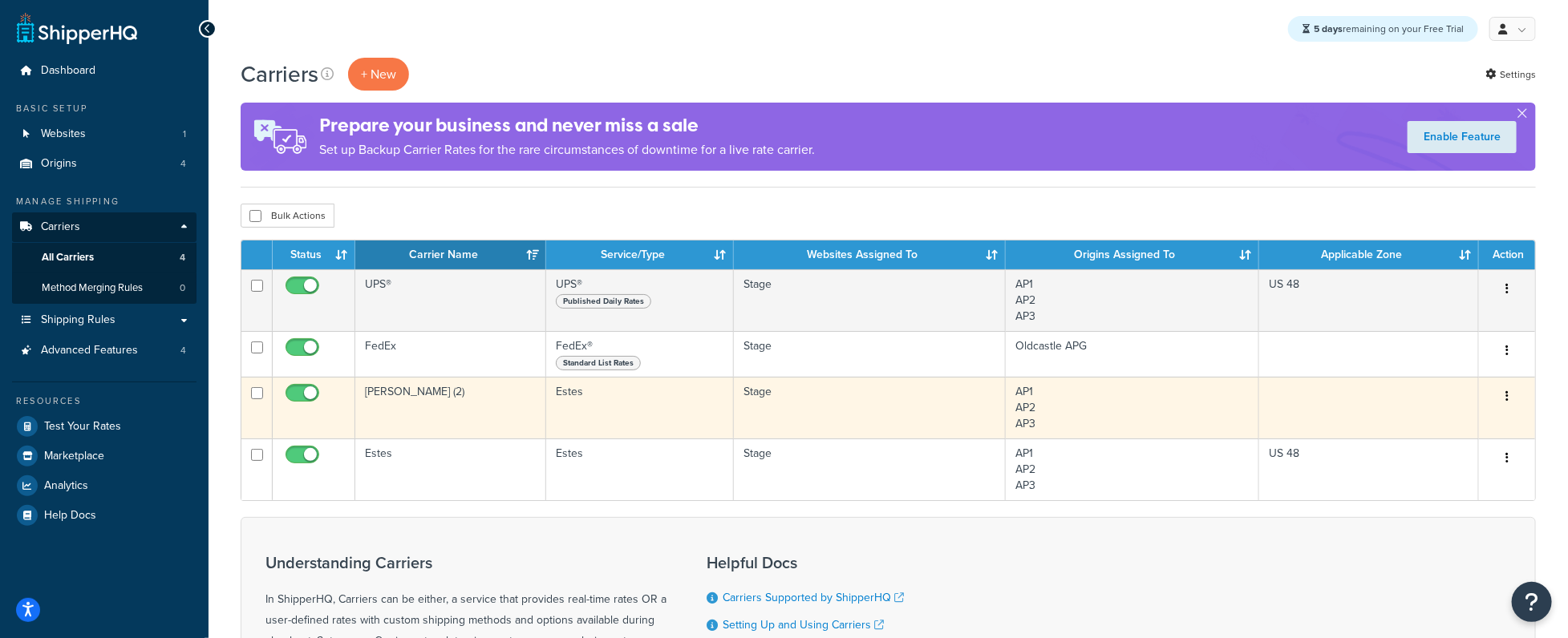
click at [1060, 410] on td "AP1 AP2 AP3" at bounding box center [1132, 408] width 254 height 62
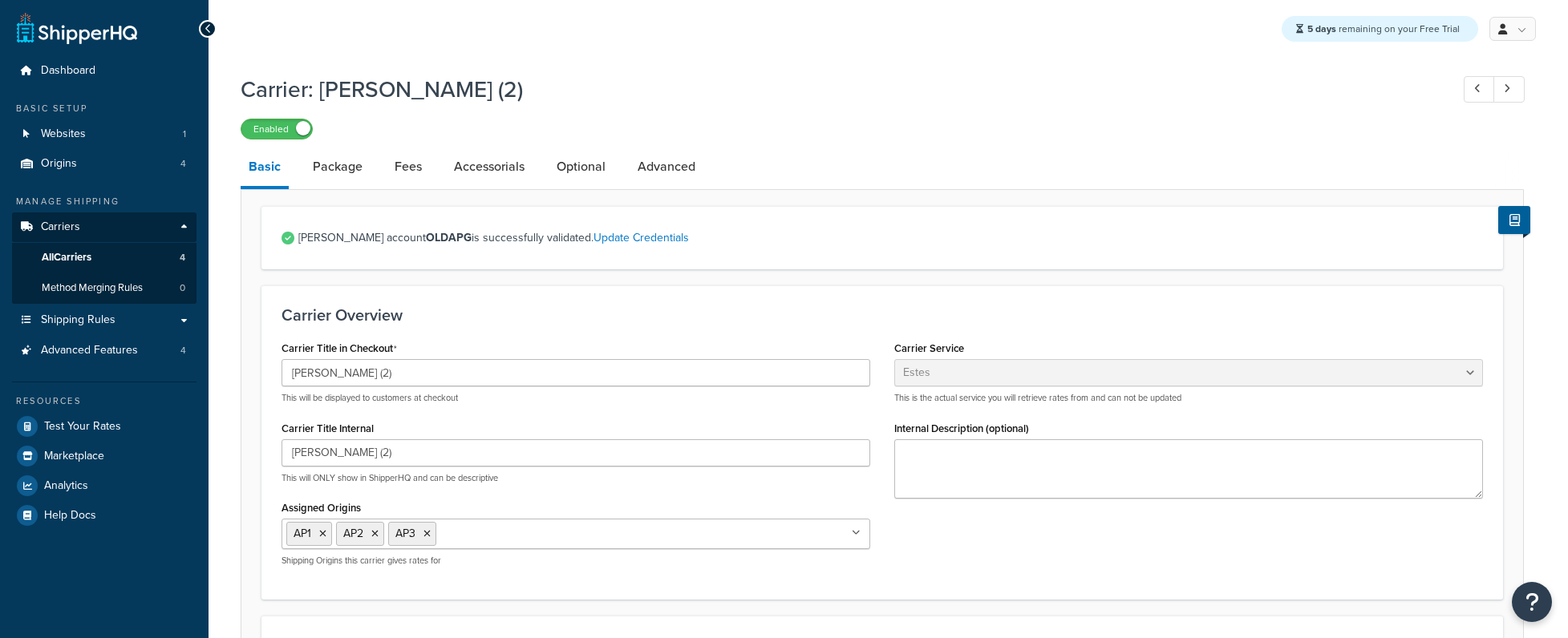
select select "estesFreight"
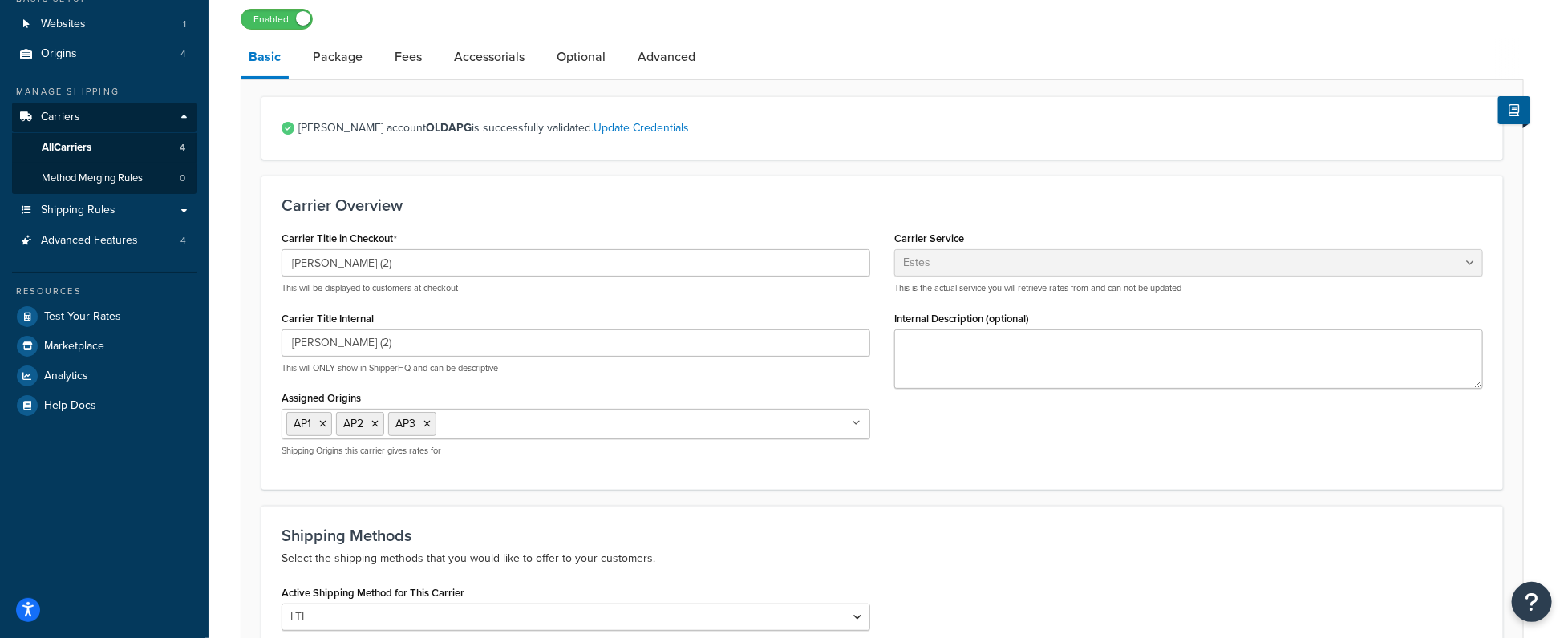
click at [594, 420] on ul "AP1 AP2 AP3" at bounding box center [575, 425] width 588 height 31
drag, startPoint x: 433, startPoint y: 465, endPoint x: 417, endPoint y: 462, distance: 16.3
click at [429, 465] on link "All Origins" at bounding box center [575, 456] width 587 height 35
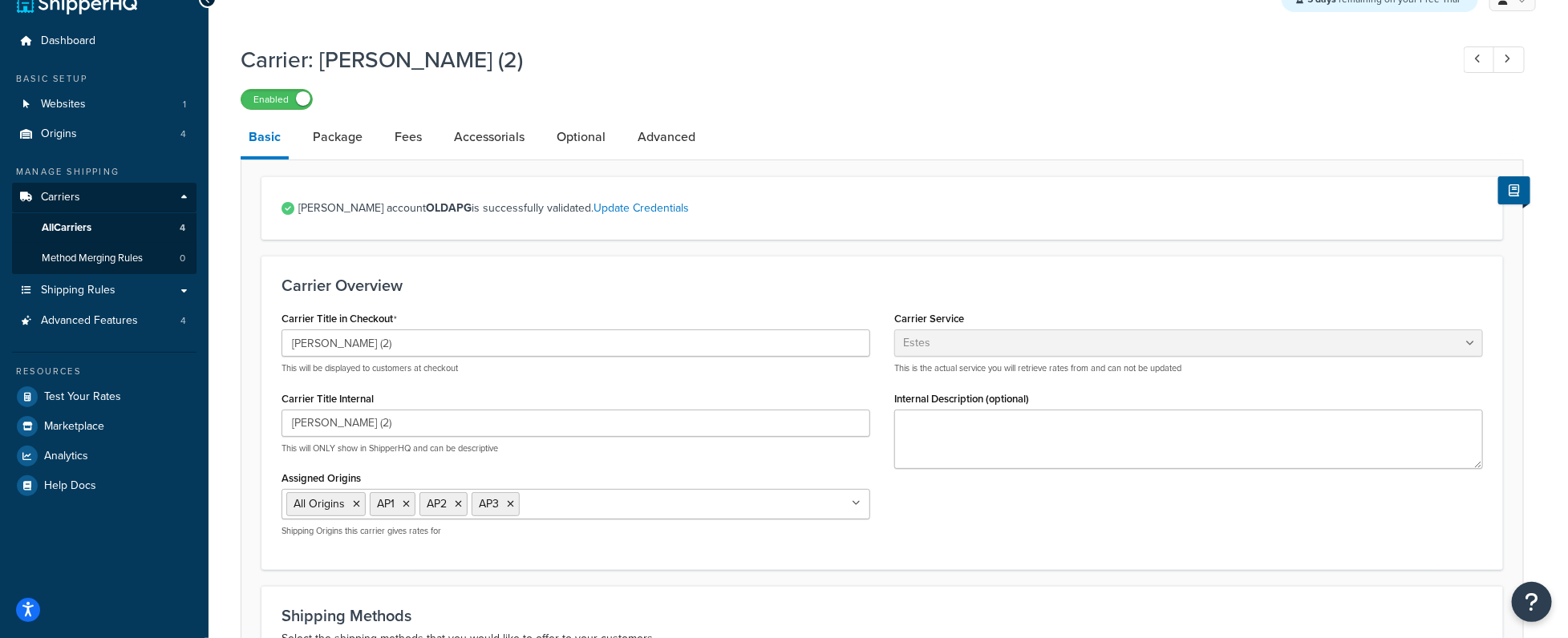
click at [677, 467] on div "Carrier Title in Checkout [PERSON_NAME] (2) This will be displayed to customers…" at bounding box center [575, 428] width 612 height 242
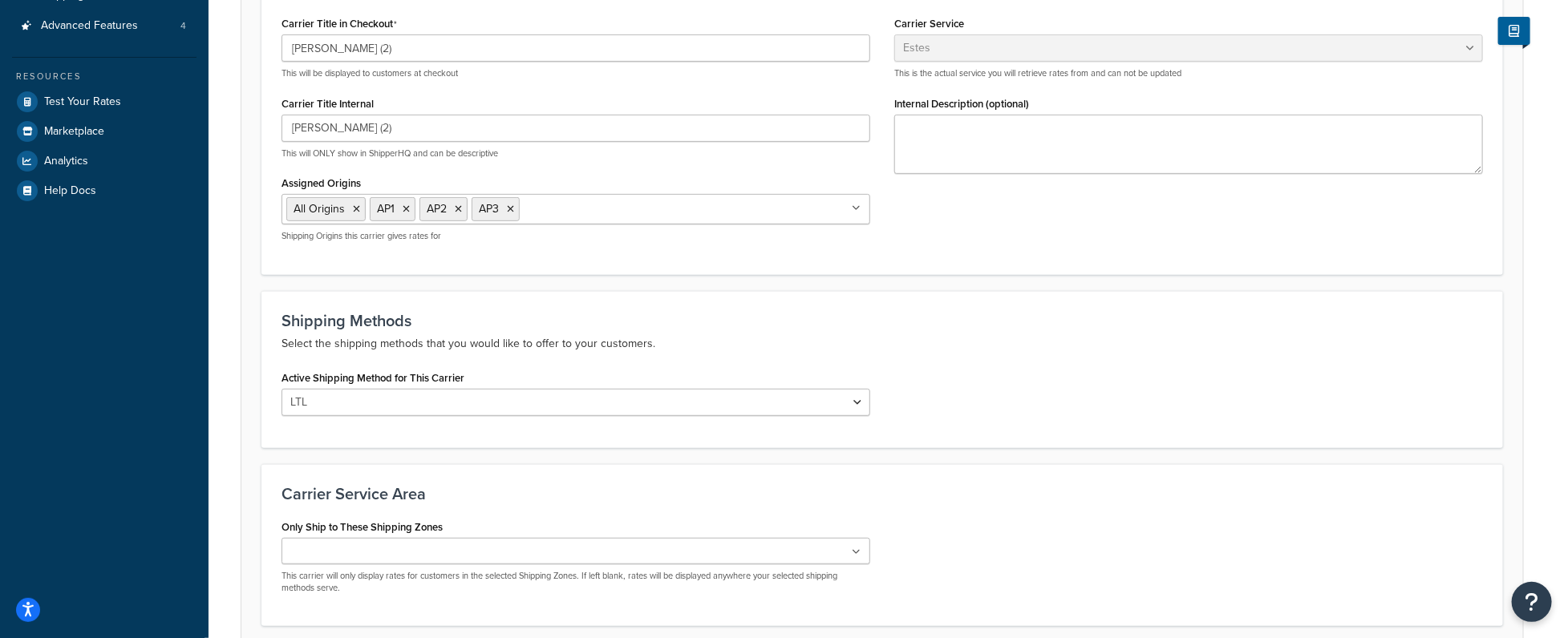
scroll to position [458, 0]
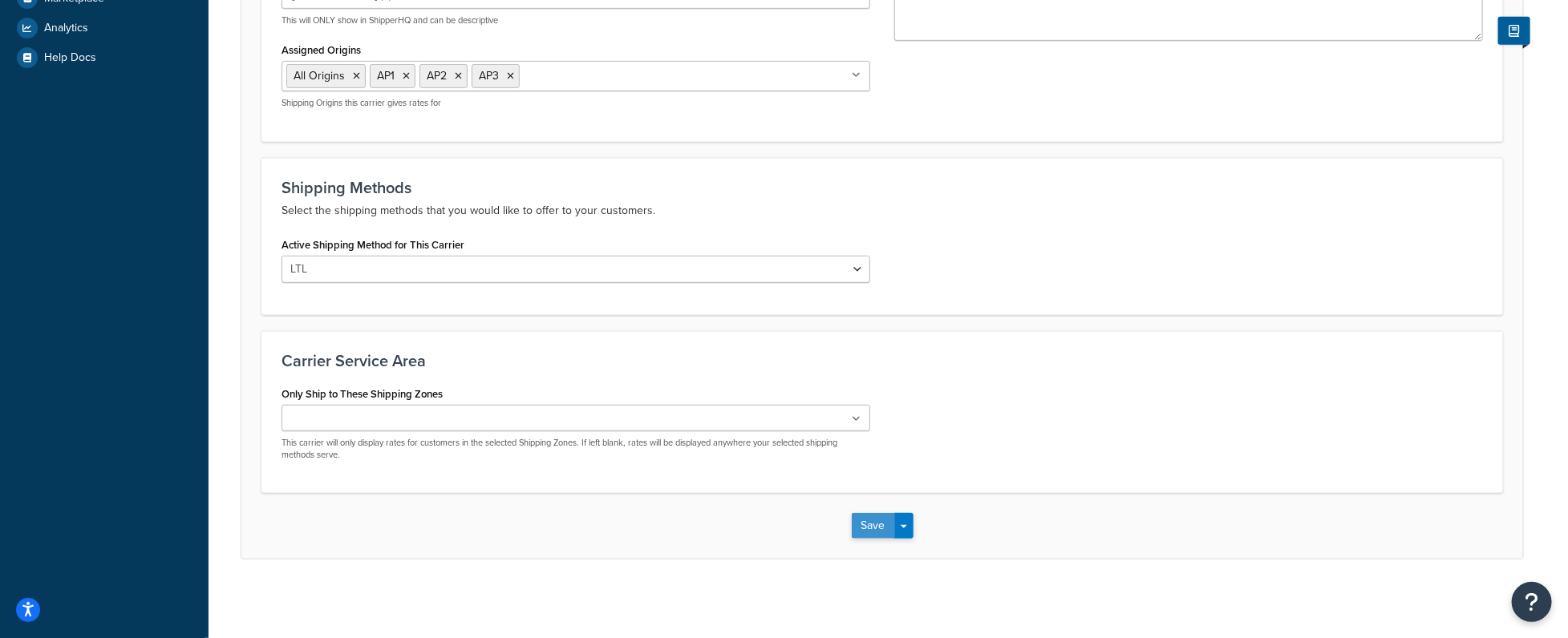
click at [853, 522] on button "Save" at bounding box center [873, 526] width 44 height 26
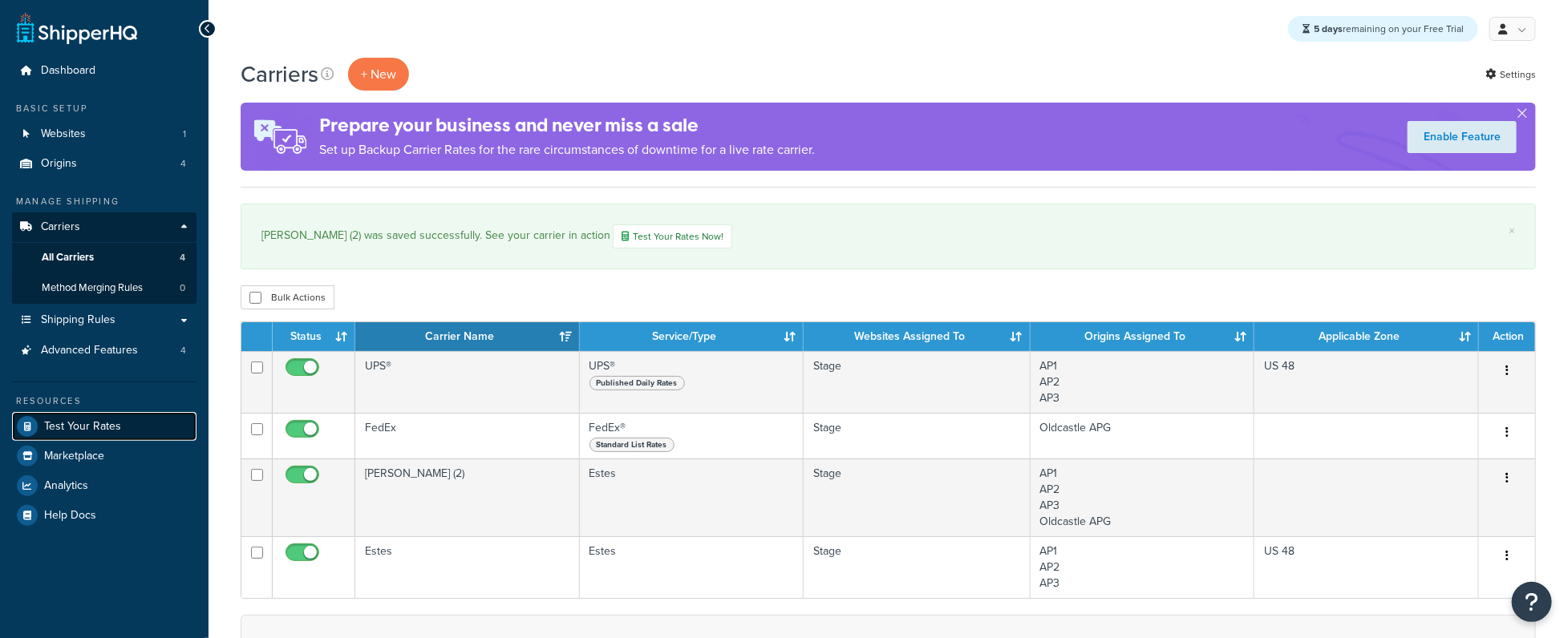
click at [138, 423] on link "Test Your Rates" at bounding box center [104, 426] width 184 height 29
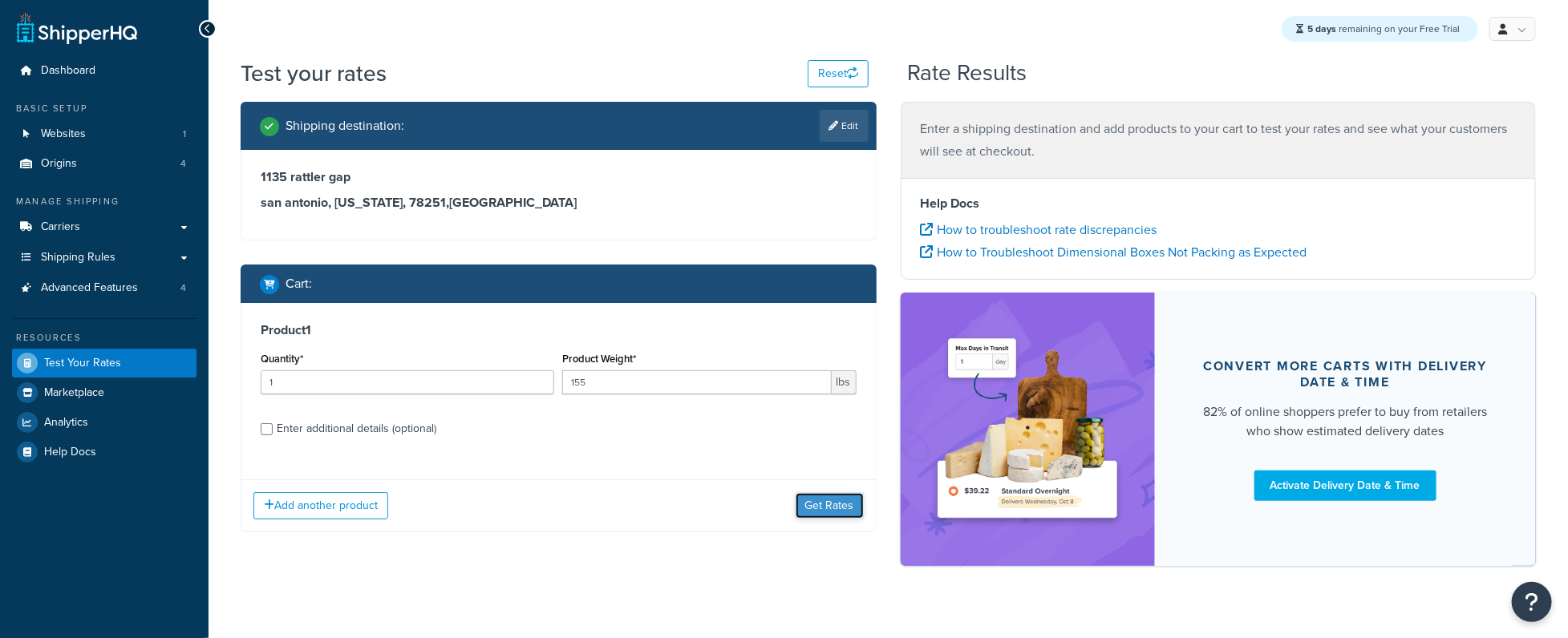
click at [838, 503] on button "Get Rates" at bounding box center [830, 506] width 69 height 26
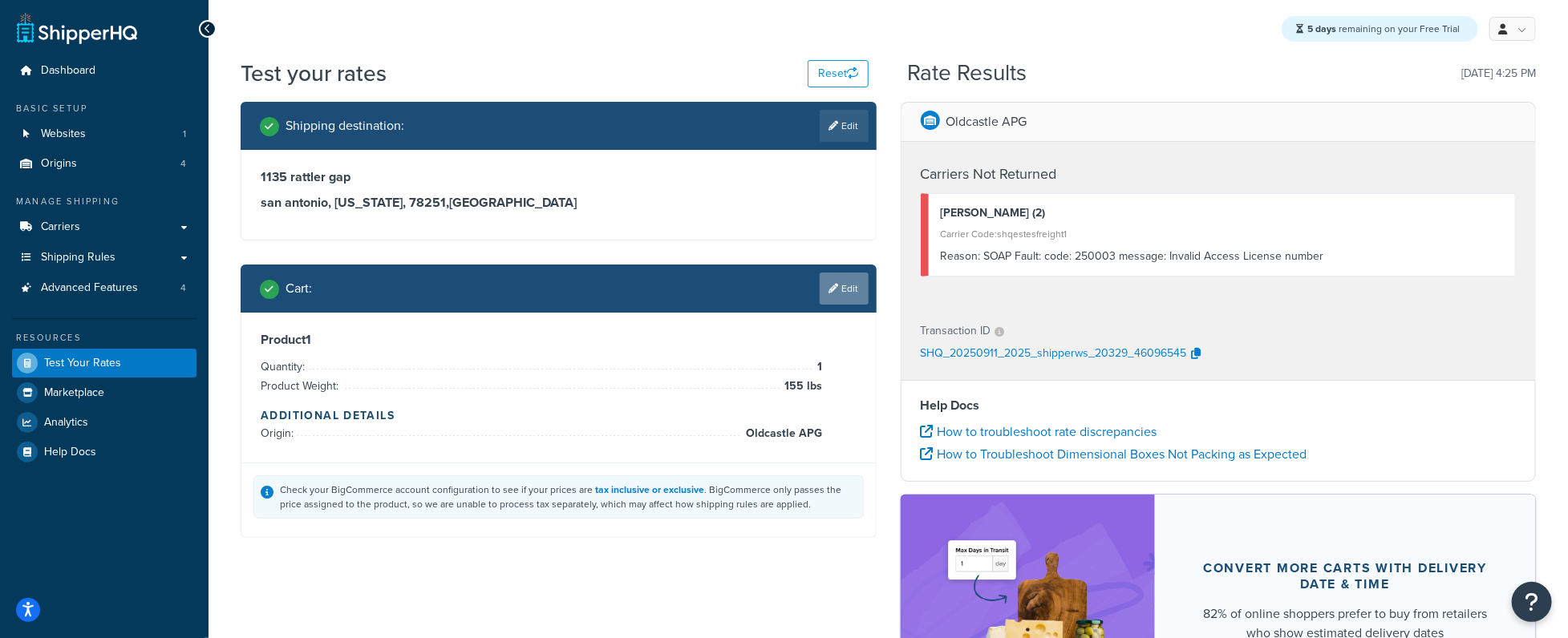
click at [828, 296] on link "Edit" at bounding box center [844, 288] width 49 height 32
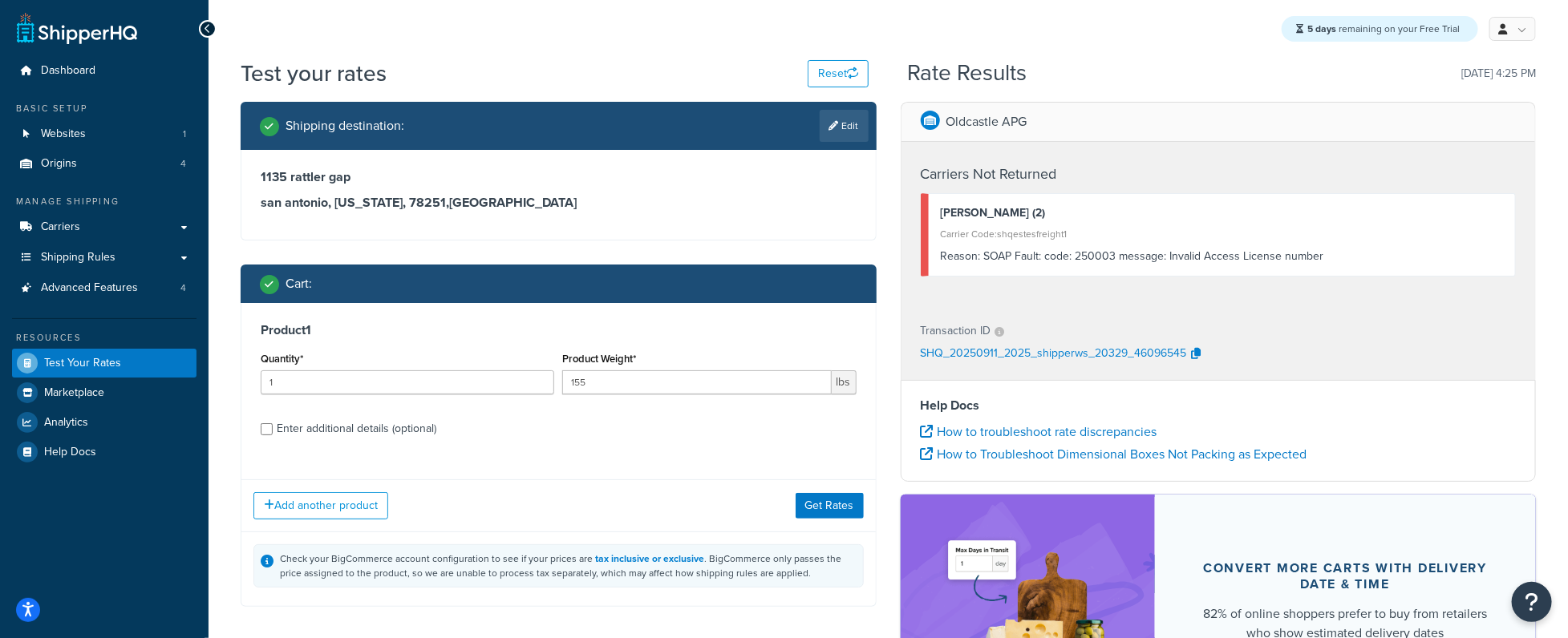
drag, startPoint x: 812, startPoint y: 115, endPoint x: 873, endPoint y: 120, distance: 61.2
click at [813, 115] on div "Shipping destination : Edit" at bounding box center [563, 125] width 609 height 32
click at [873, 120] on div "Shipping destination : Edit" at bounding box center [558, 126] width 636 height 48
click at [830, 118] on link "Edit" at bounding box center [844, 125] width 49 height 32
select select "[GEOGRAPHIC_DATA]"
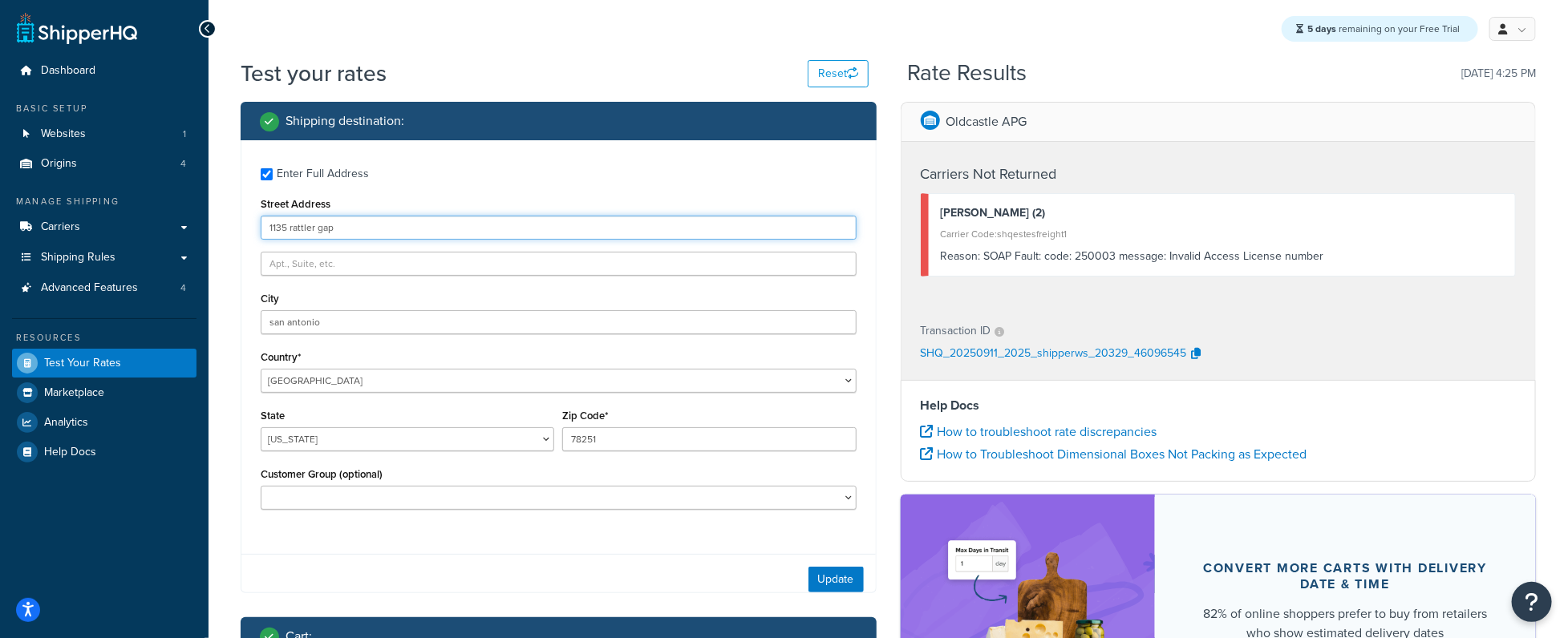
click at [332, 226] on input "1135 rattler gap" at bounding box center [558, 228] width 596 height 24
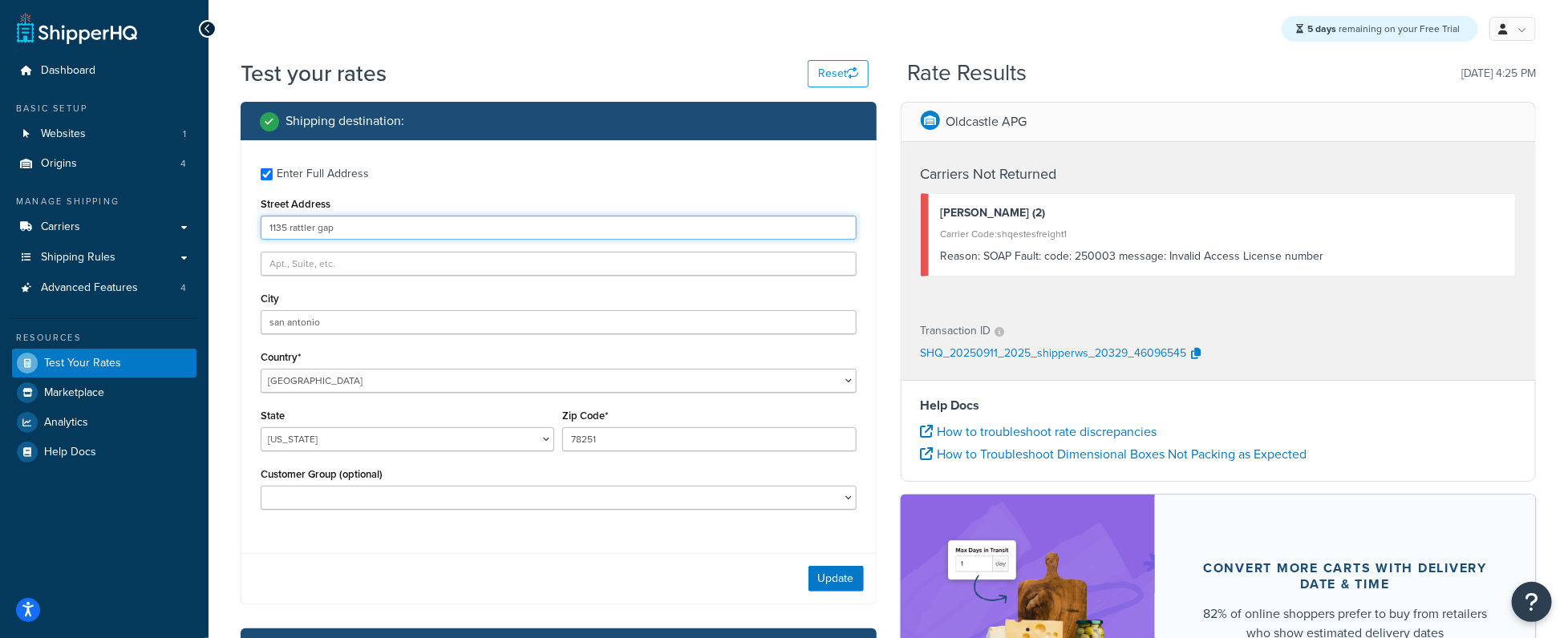
click at [332, 226] on input "1135 rattler gap" at bounding box center [558, 228] width 596 height 24
type input "[STREET_ADDRESS]"
click at [378, 428] on select "[US_STATE] [US_STATE] [US_STATE] [US_STATE] [US_STATE] Armed Forces Americas Ar…" at bounding box center [407, 439] width 294 height 24
drag, startPoint x: 378, startPoint y: 428, endPoint x: 623, endPoint y: 426, distance: 245.0
click at [623, 426] on div "Zip Code* 78251" at bounding box center [708, 428] width 294 height 46
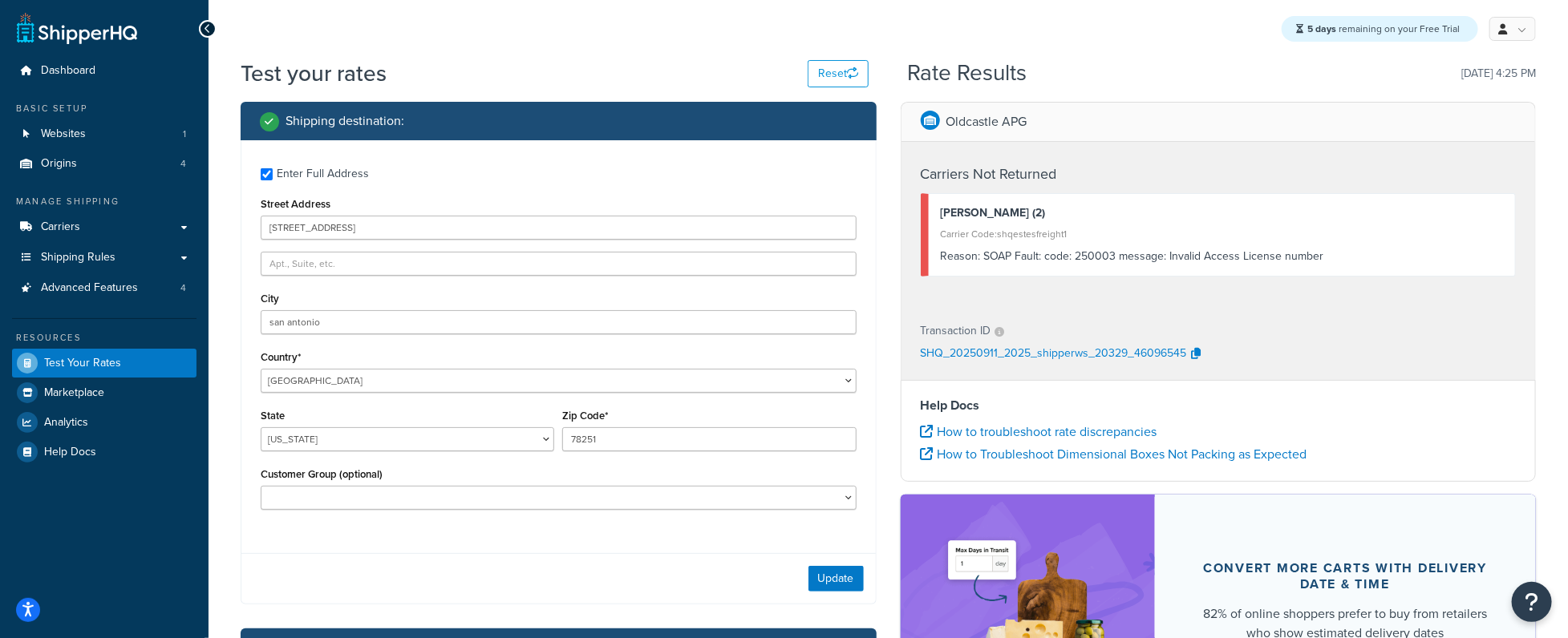
click at [623, 426] on div "Zip Code* 78251" at bounding box center [708, 428] width 294 height 46
click at [616, 436] on input "78251" at bounding box center [708, 439] width 294 height 24
type input "78009"
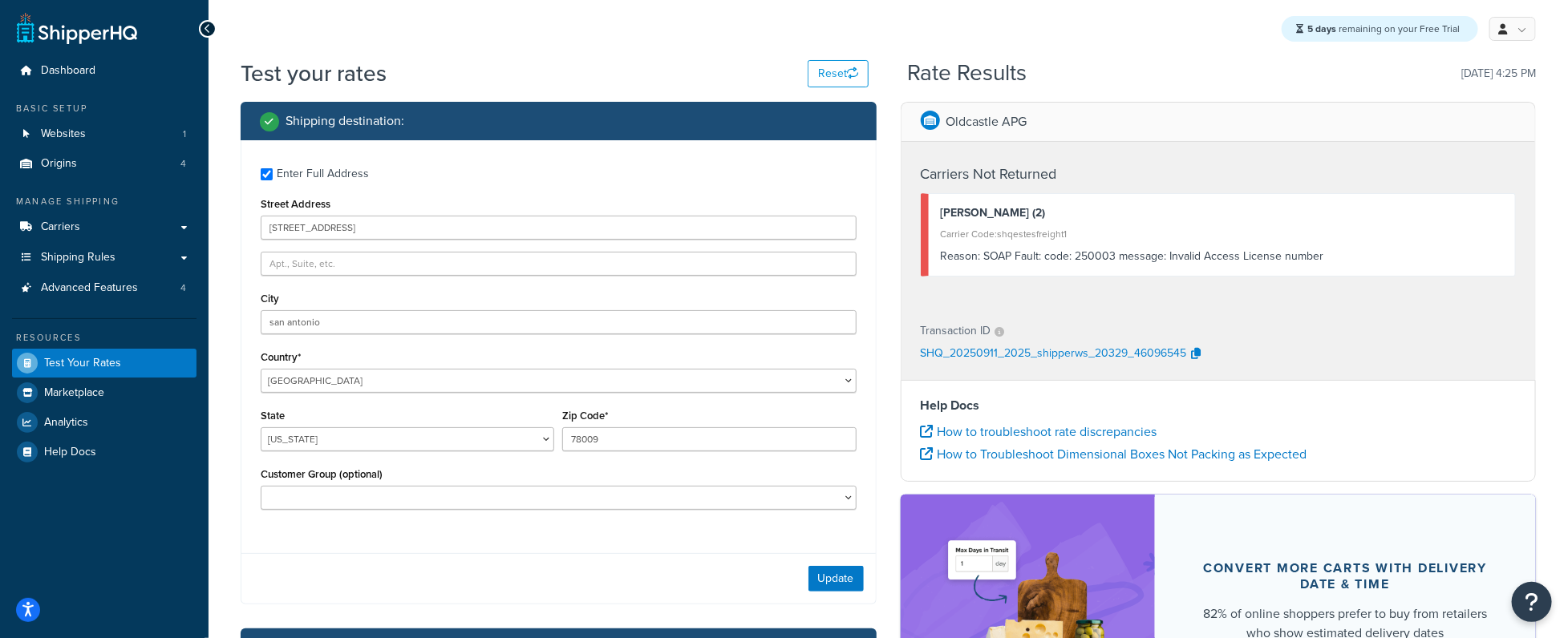
click at [420, 335] on div "Enter Full Address Street Address [STREET_ADDRESS] [GEOGRAPHIC_DATA] [GEOGRAPHI…" at bounding box center [558, 341] width 635 height 401
click at [426, 322] on input "san antonio" at bounding box center [558, 322] width 596 height 24
type input "[GEOGRAPHIC_DATA]"
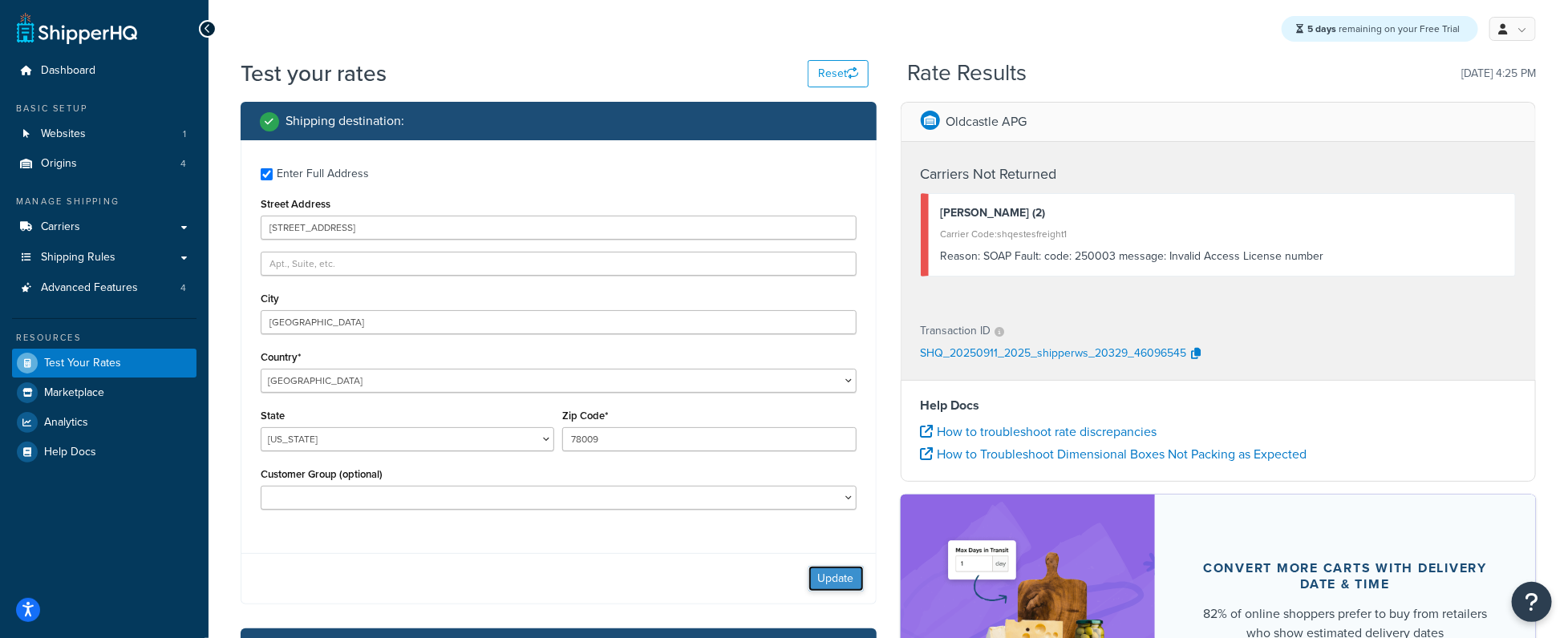
click at [820, 571] on button "Update" at bounding box center [836, 579] width 56 height 26
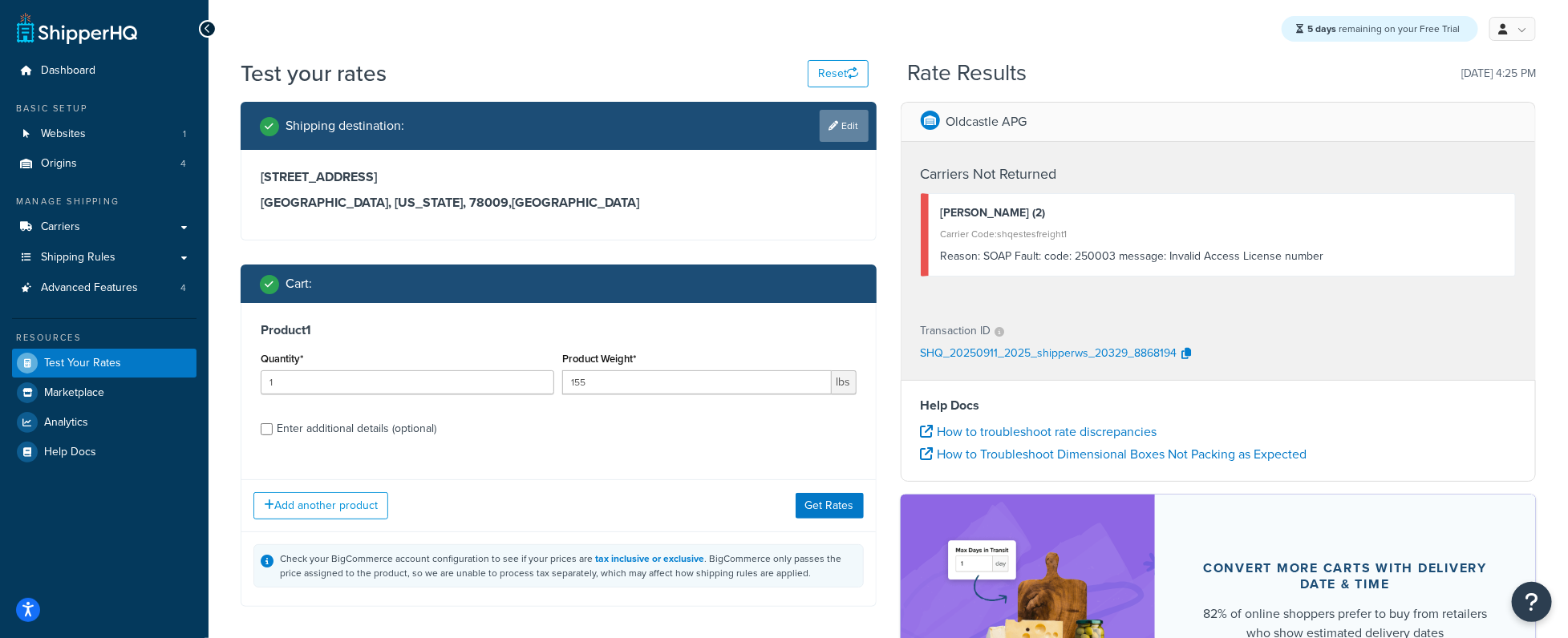
click at [860, 125] on link "Edit" at bounding box center [844, 125] width 49 height 32
select select "[GEOGRAPHIC_DATA]"
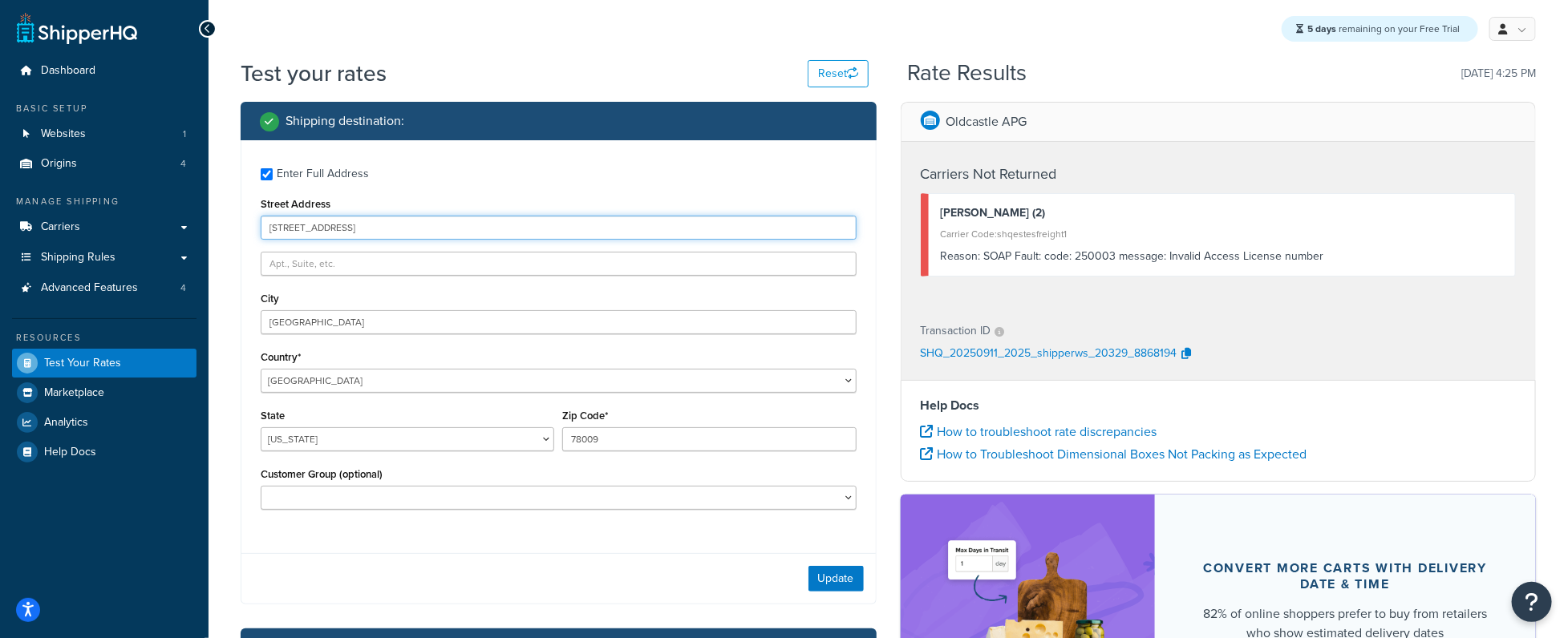
click at [273, 227] on input "[STREET_ADDRESS]" at bounding box center [558, 228] width 596 height 24
type input "[STREET_ADDRESS]"
click at [826, 566] on div "Update" at bounding box center [558, 578] width 635 height 51
click at [830, 574] on button "Update" at bounding box center [836, 579] width 56 height 26
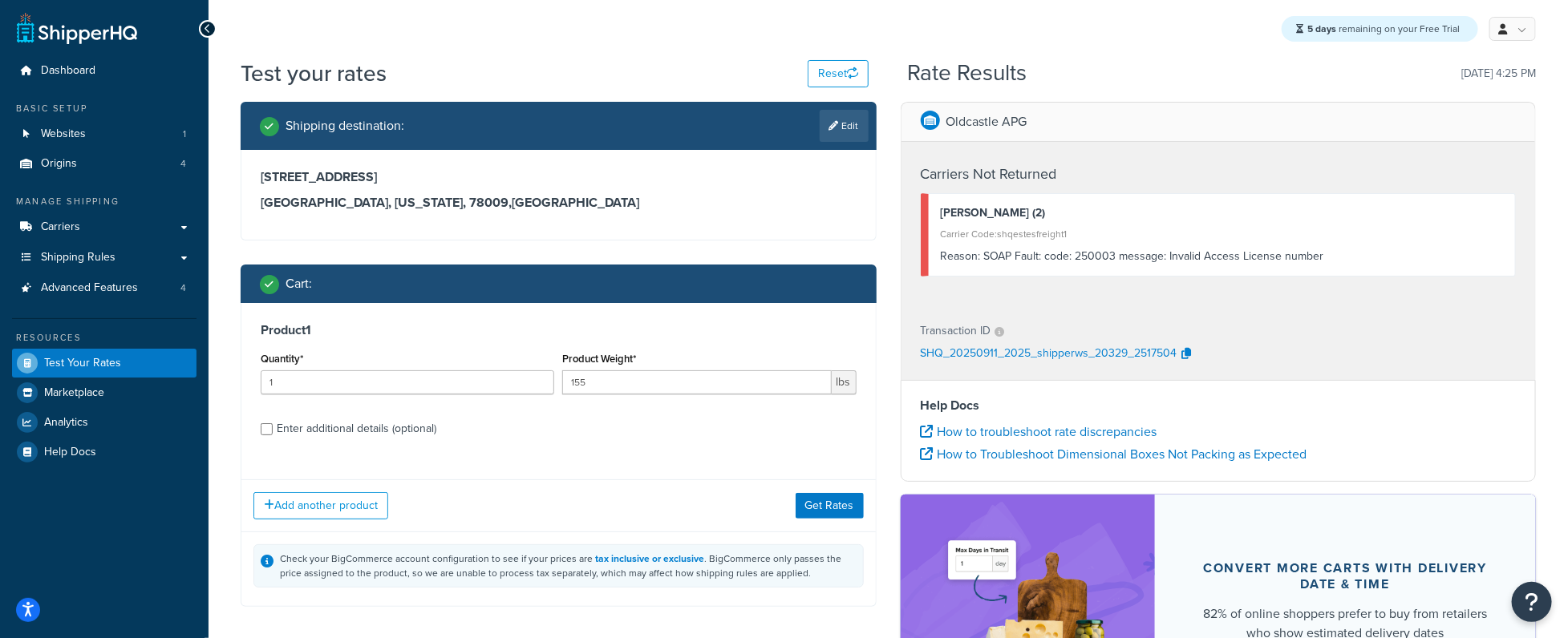
click at [366, 434] on div "Enter additional details (optional)" at bounding box center [356, 429] width 159 height 22
click at [272, 434] on input "Enter additional details (optional)" at bounding box center [266, 429] width 12 height 12
checkbox input "true"
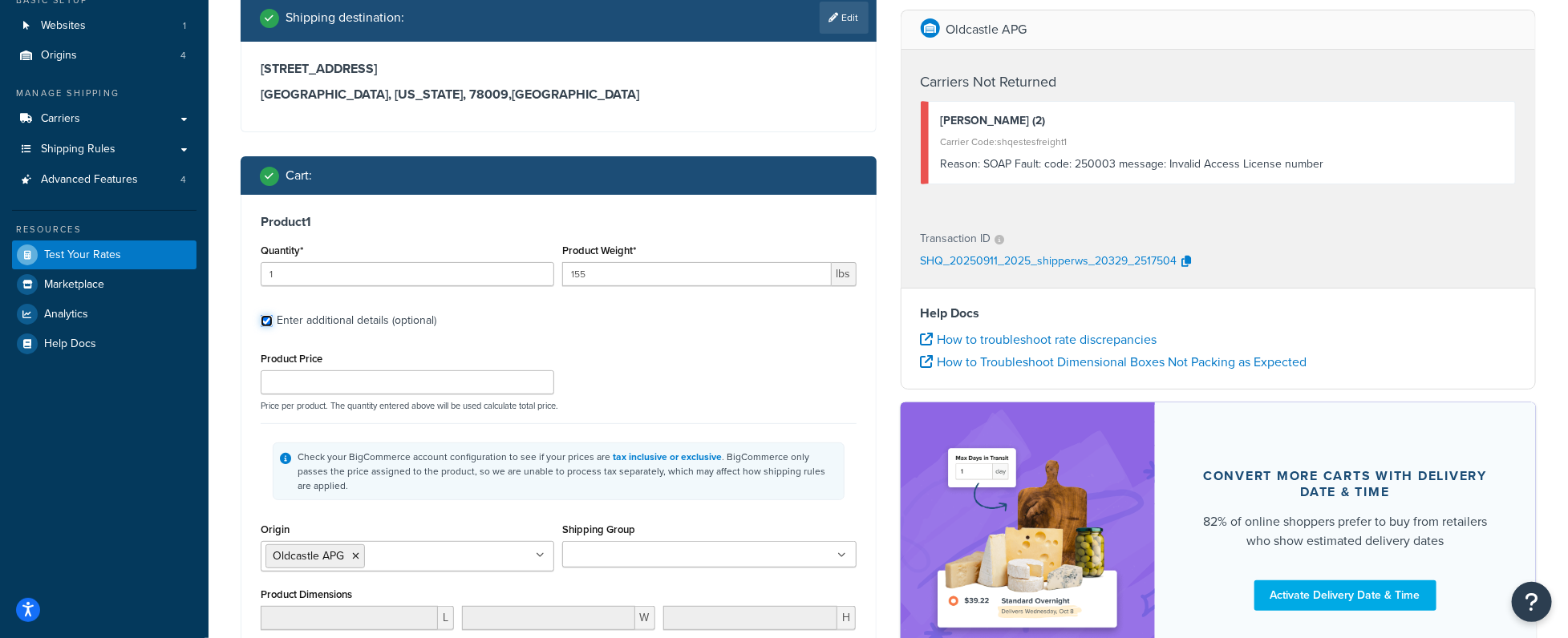
scroll to position [139, 0]
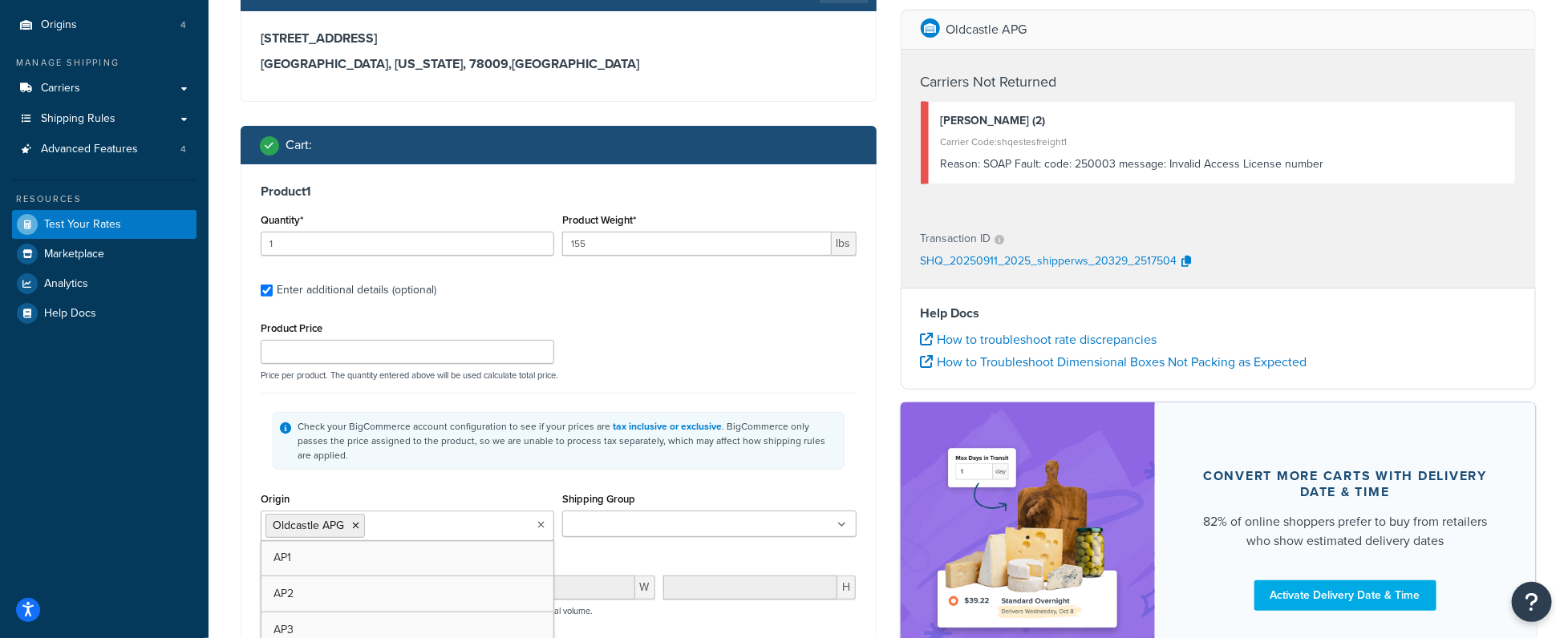
click at [434, 516] on input "Origin" at bounding box center [440, 525] width 142 height 18
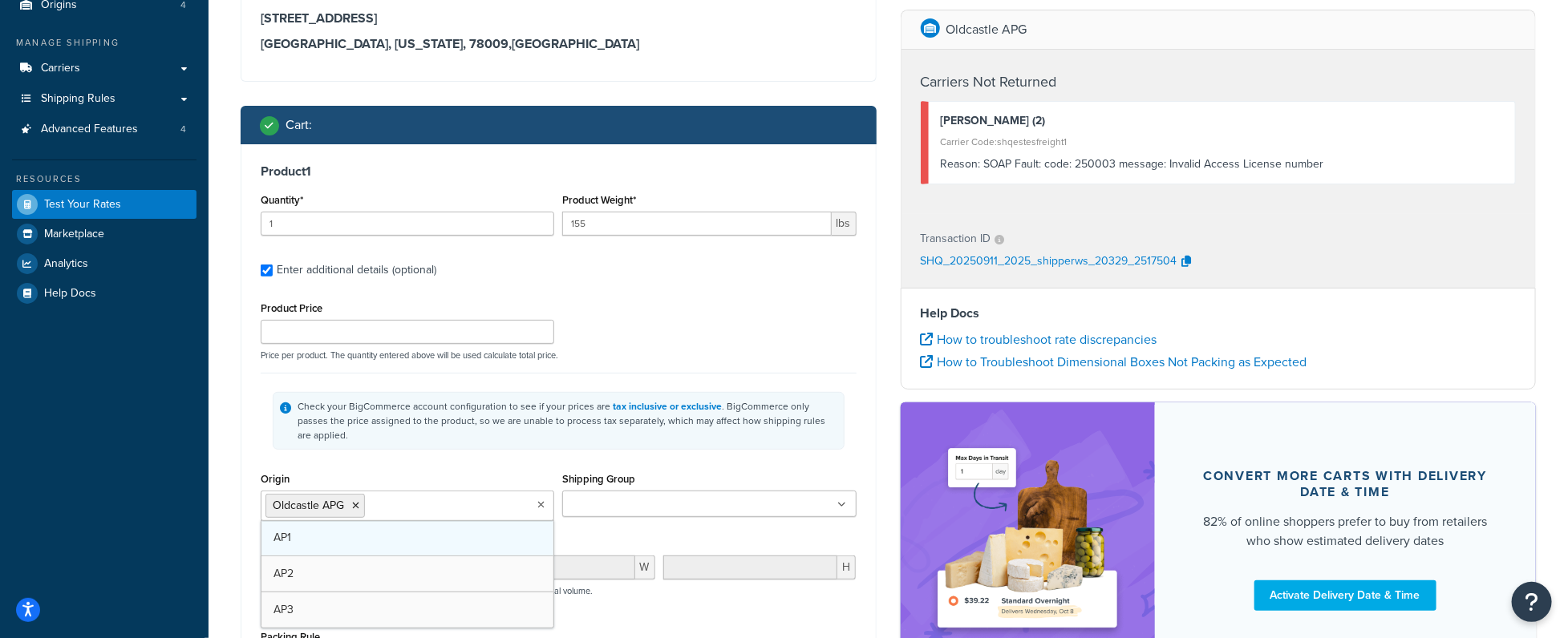
scroll to position [169, 0]
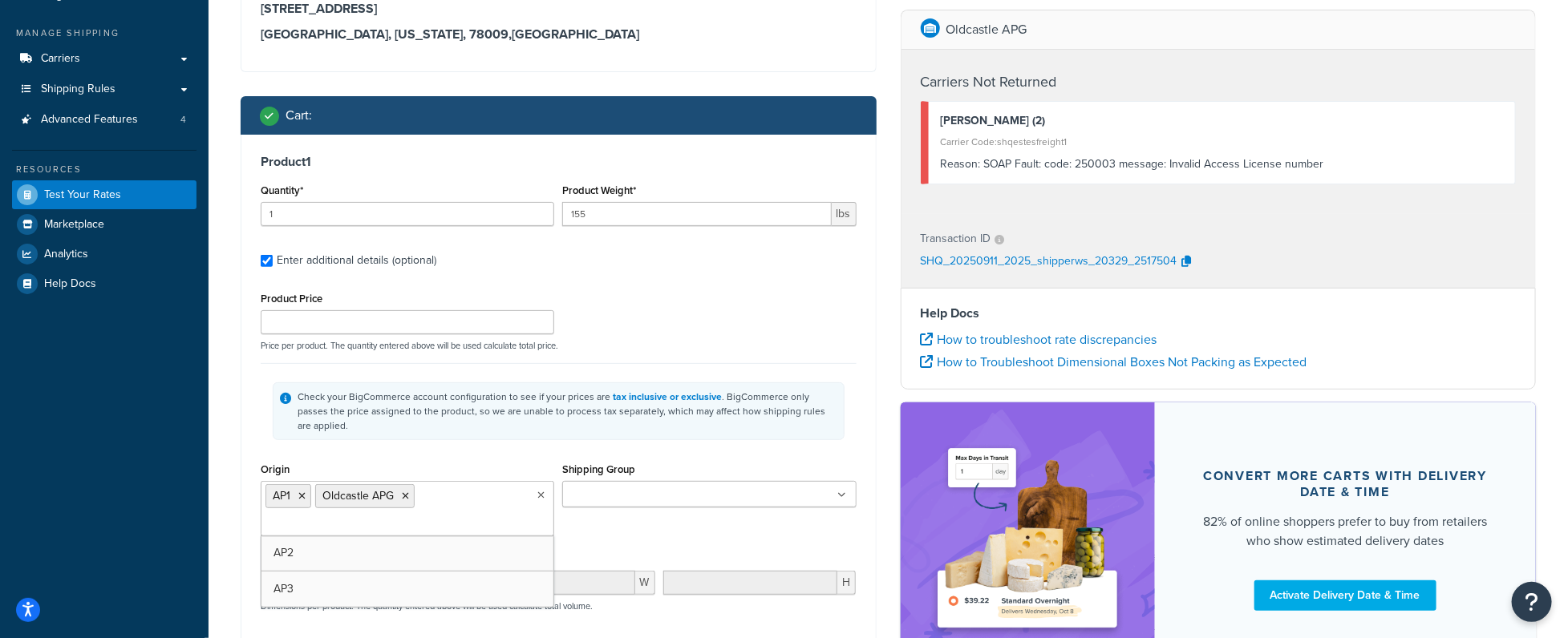
drag, startPoint x: 351, startPoint y: 512, endPoint x: 343, endPoint y: 510, distance: 8.2
click at [410, 485] on li "Oldcastle APG" at bounding box center [365, 497] width 99 height 24
click at [408, 485] on li "Oldcastle APG" at bounding box center [365, 497] width 99 height 24
click at [402, 492] on icon at bounding box center [405, 496] width 7 height 9
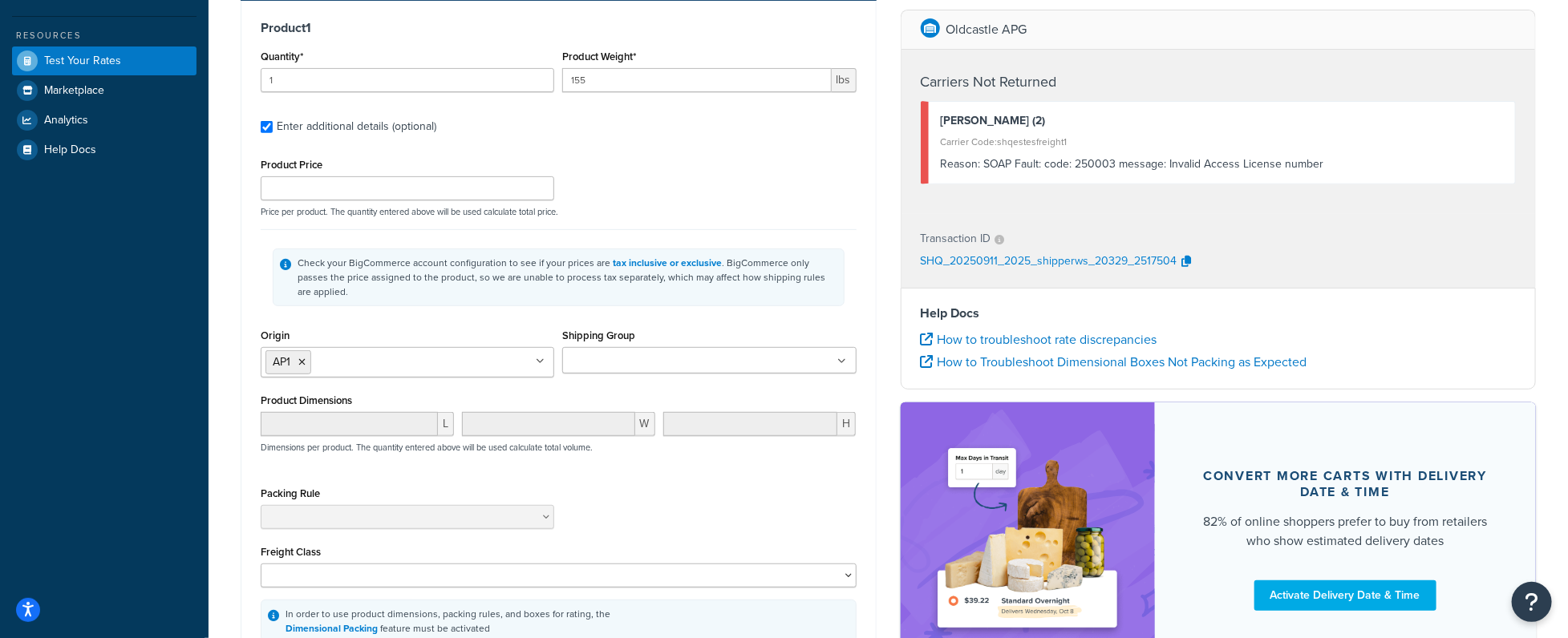
click at [856, 424] on div "Product 1 Quantity* 1 Product Weight* 155 lbs Enter additional details (optiona…" at bounding box center [558, 331] width 635 height 662
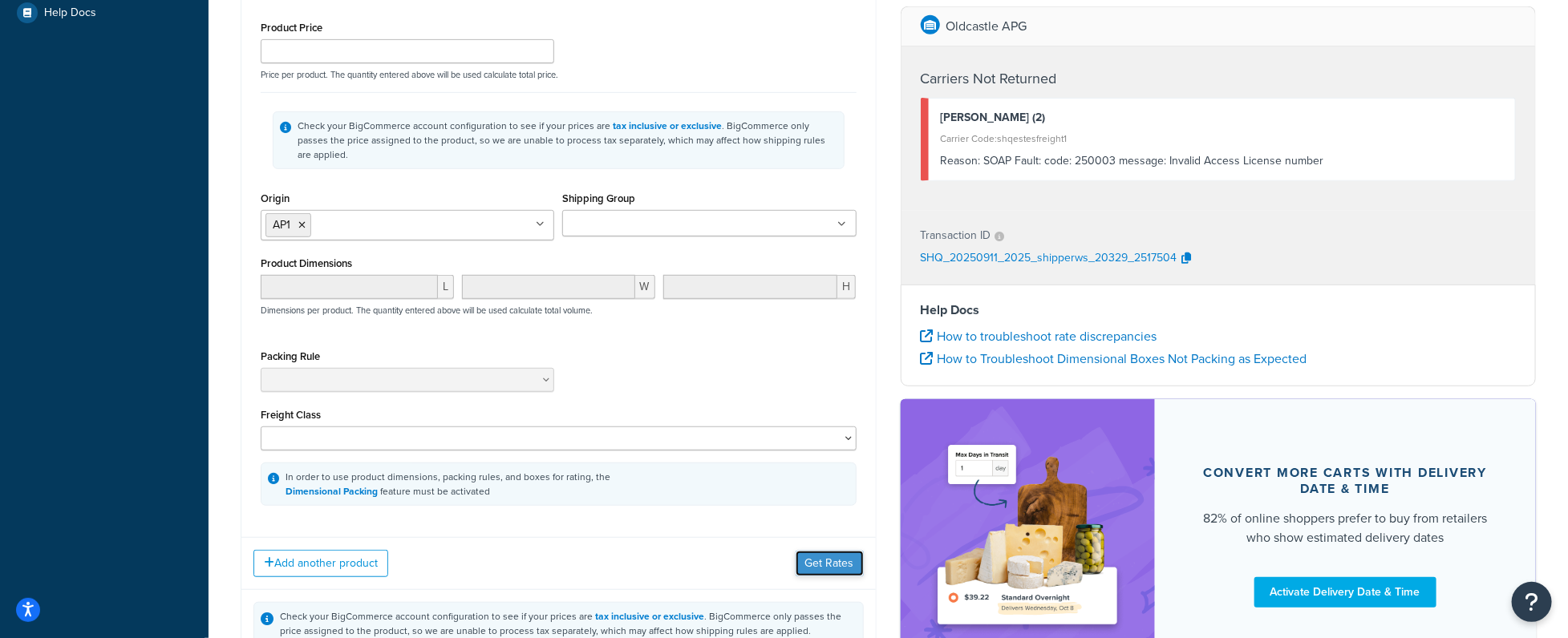
click at [812, 551] on button "Get Rates" at bounding box center [830, 563] width 69 height 26
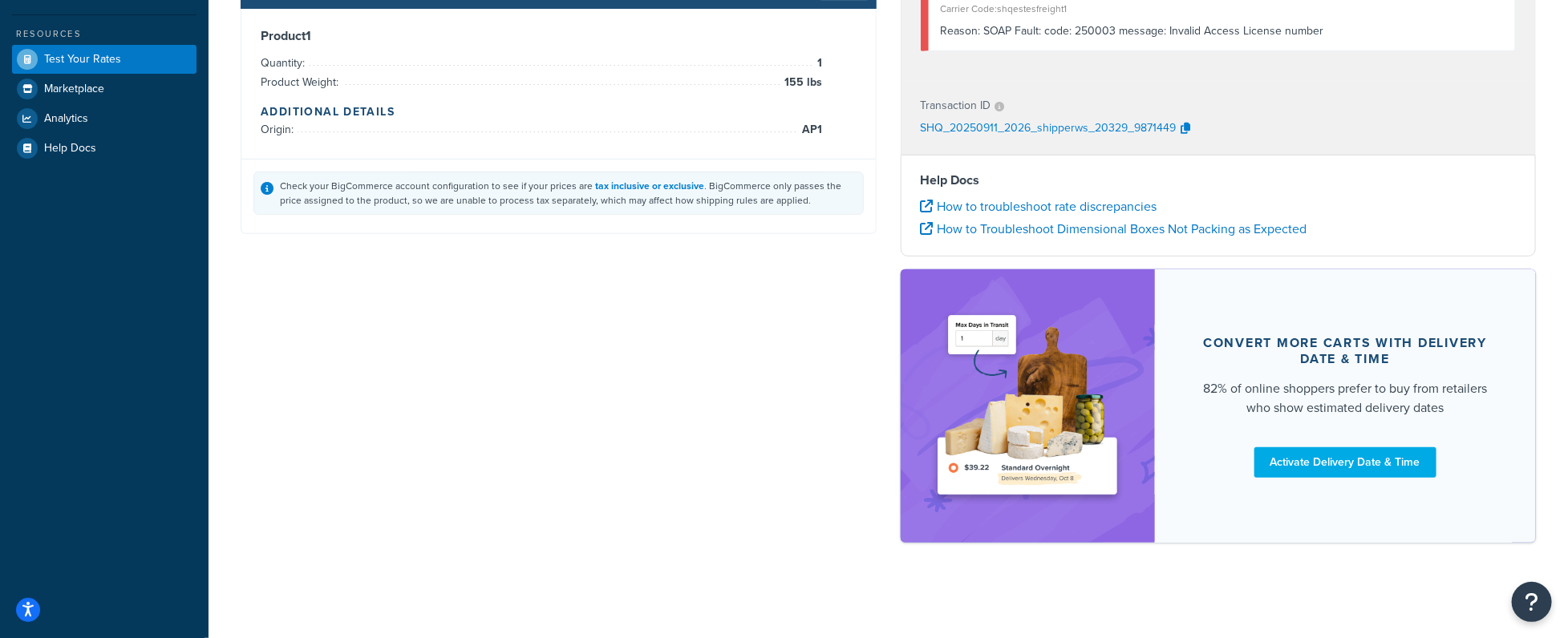
scroll to position [1, 0]
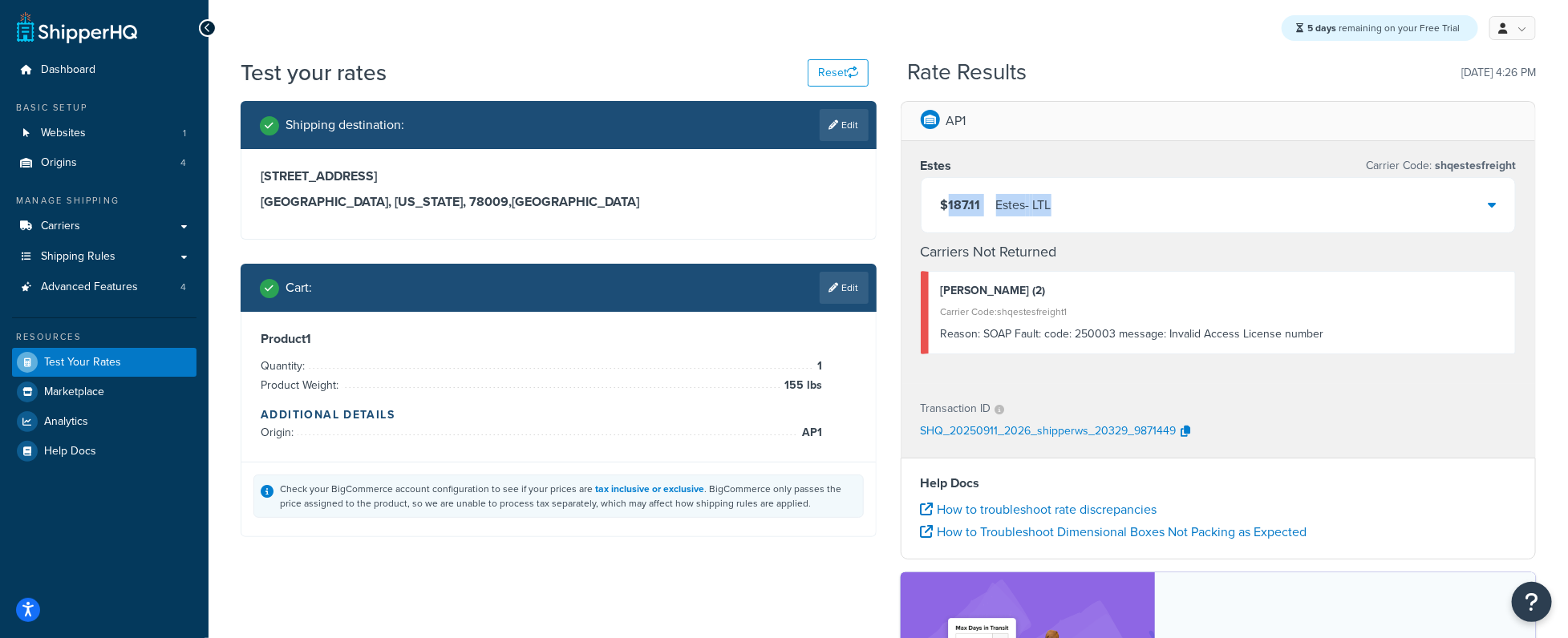
drag, startPoint x: 947, startPoint y: 197, endPoint x: 1139, endPoint y: 206, distance: 192.2
click at [1139, 206] on div "$187.11 [PERSON_NAME] - LTL" at bounding box center [1219, 206] width 594 height 55
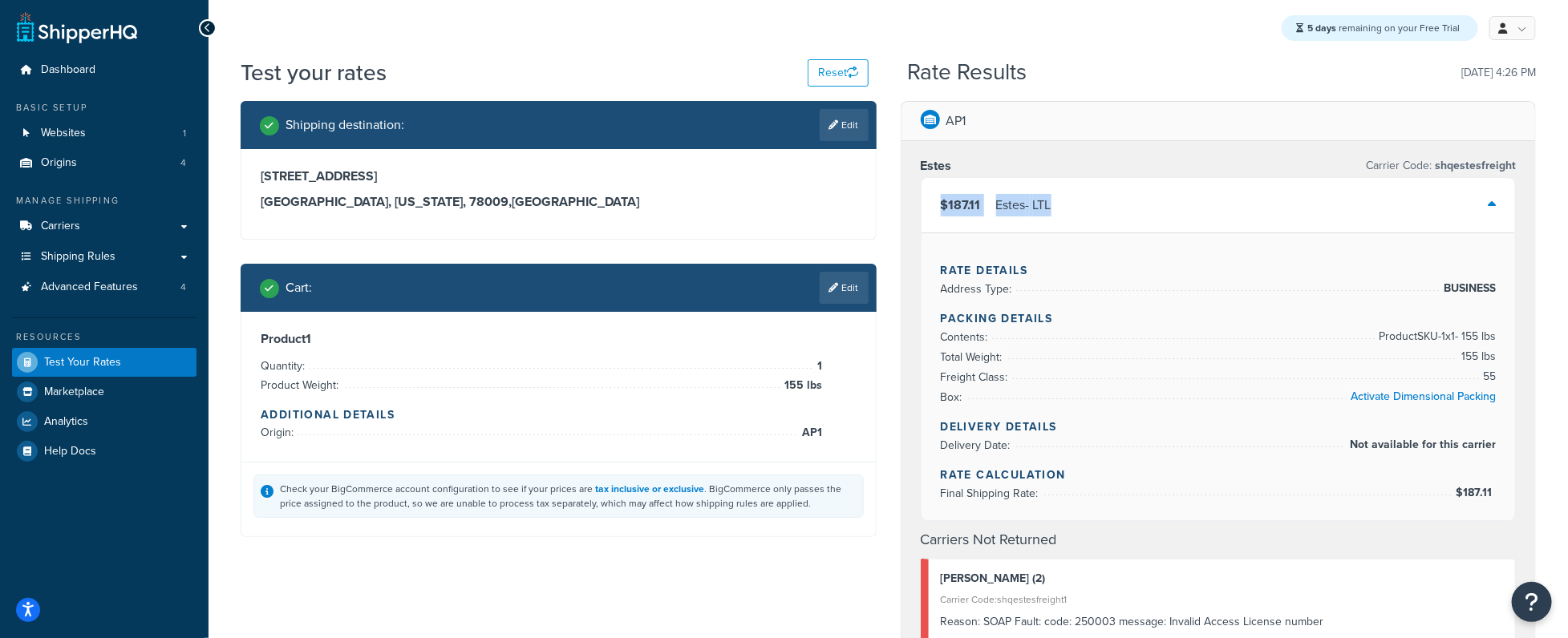
click at [892, 186] on div "AP1 [PERSON_NAME] Carrier Code: shqestesfreight $187.11 [PERSON_NAME] - LTL Rat…" at bounding box center [1219, 625] width 660 height 1049
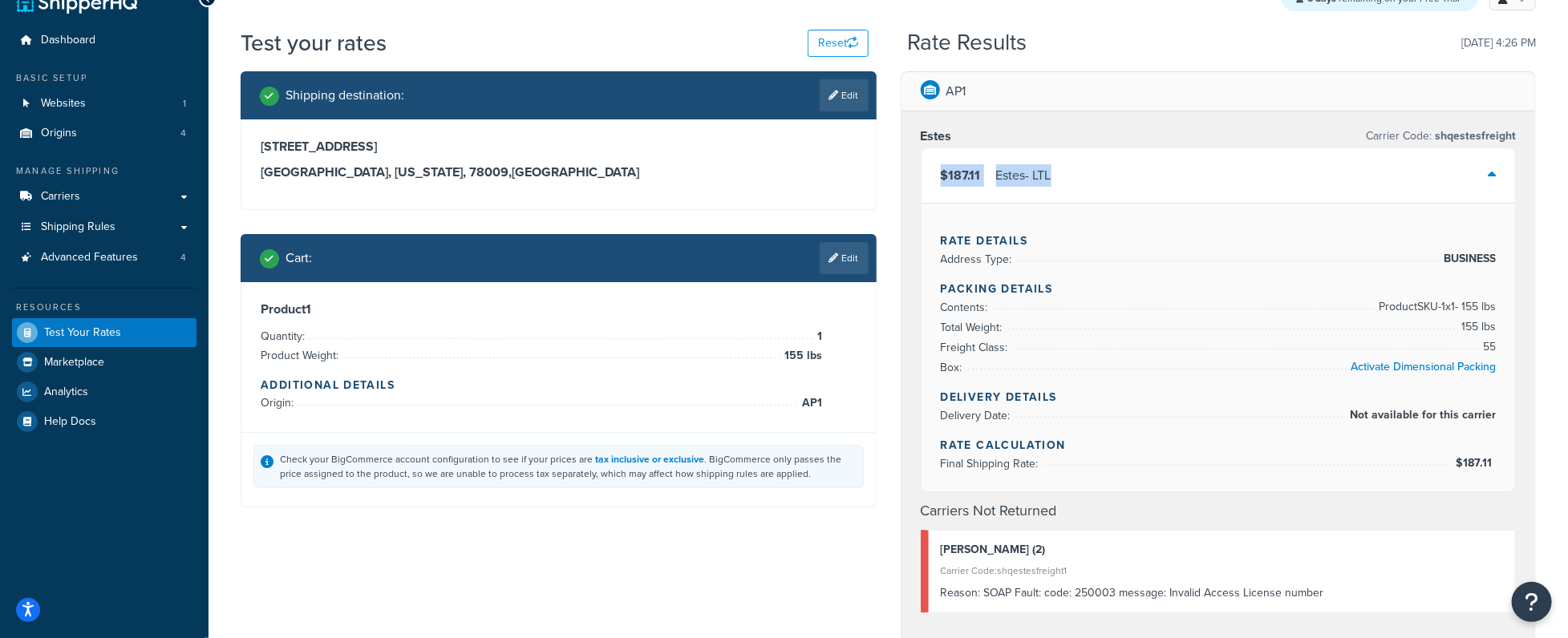
scroll to position [0, 0]
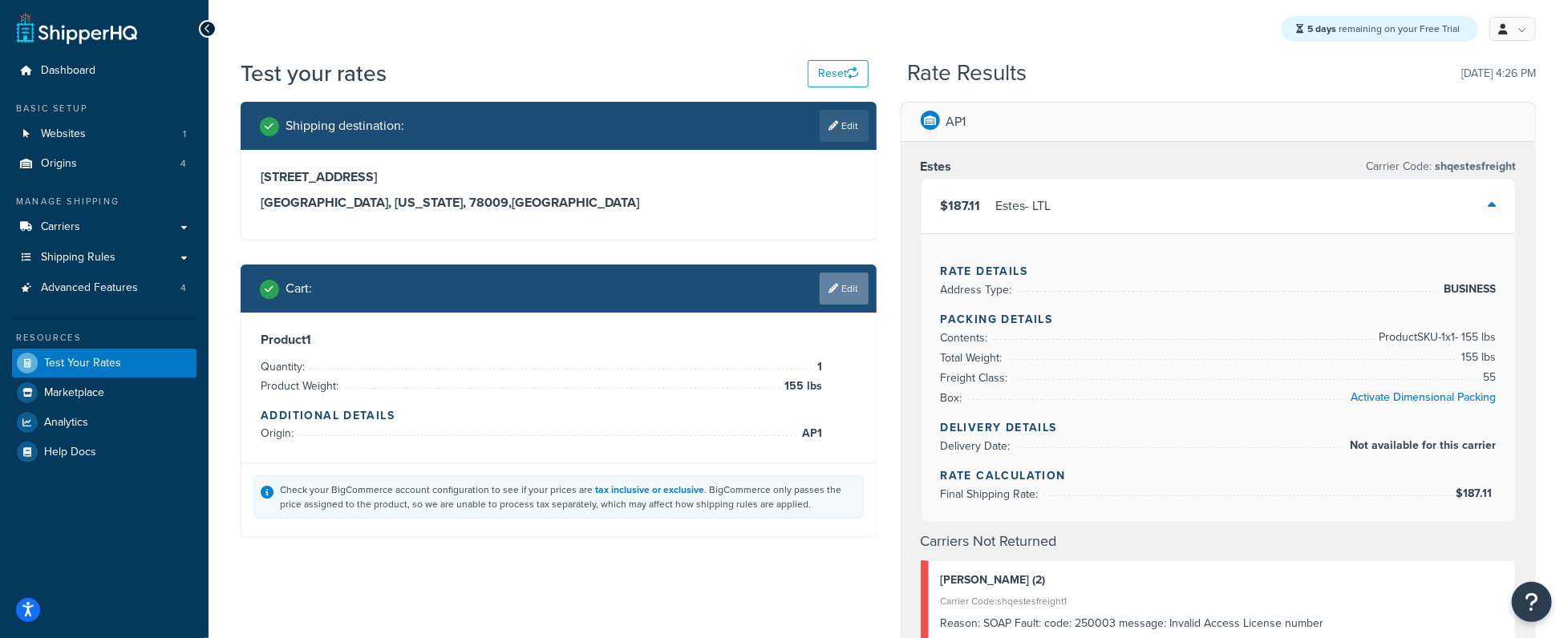
click at [837, 295] on link "Edit" at bounding box center [844, 288] width 49 height 32
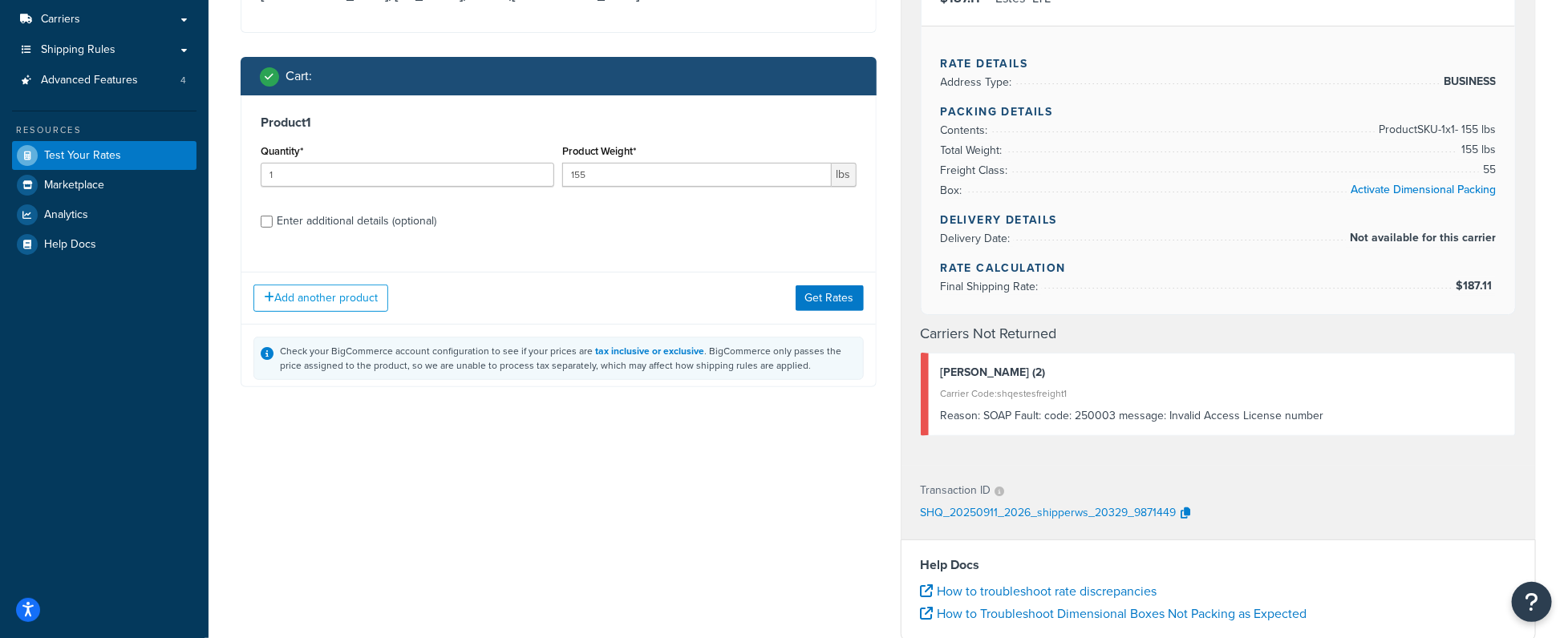
scroll to position [293, 0]
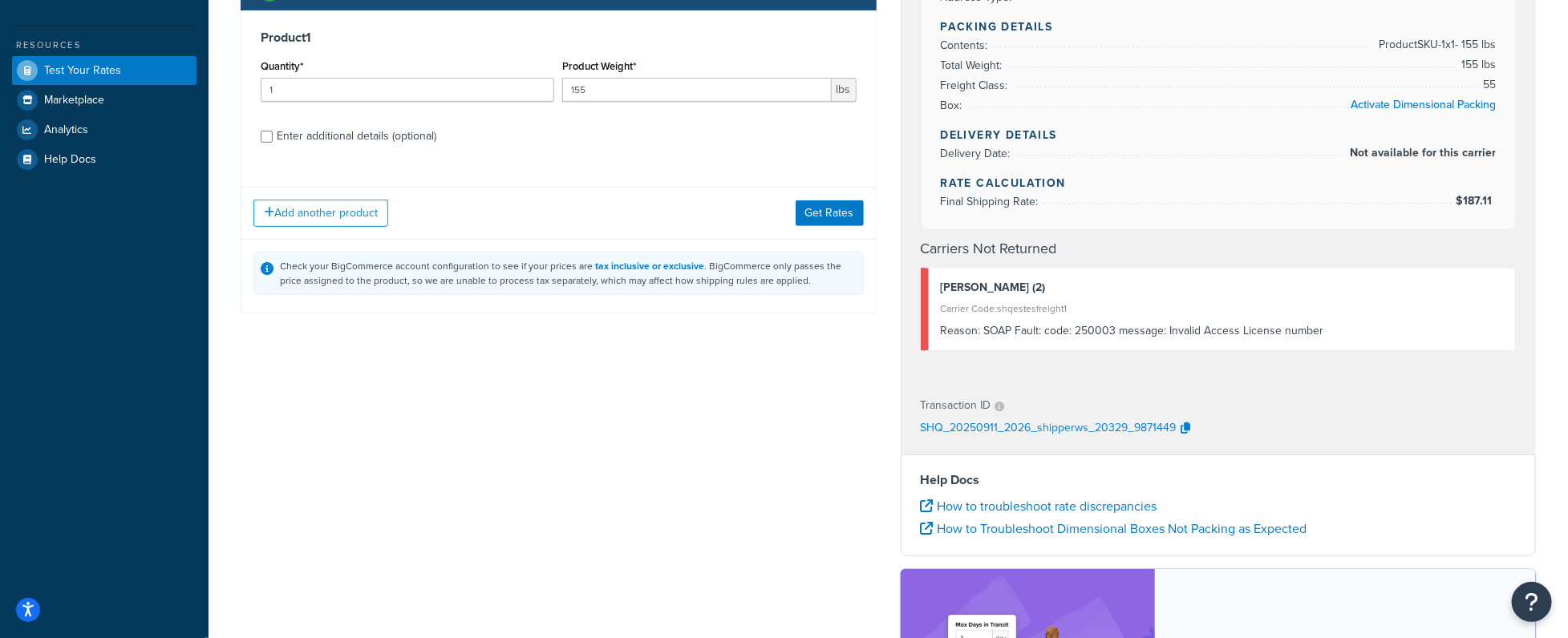
click at [311, 151] on div "Product 1 Quantity* 1 Product Weight* 155 lbs Enter additional details (optiona…" at bounding box center [558, 92] width 635 height 164
click at [318, 136] on div "Enter additional details (optional)" at bounding box center [356, 136] width 159 height 22
click at [272, 136] on input "Enter additional details (optional)" at bounding box center [266, 137] width 12 height 12
checkbox input "true"
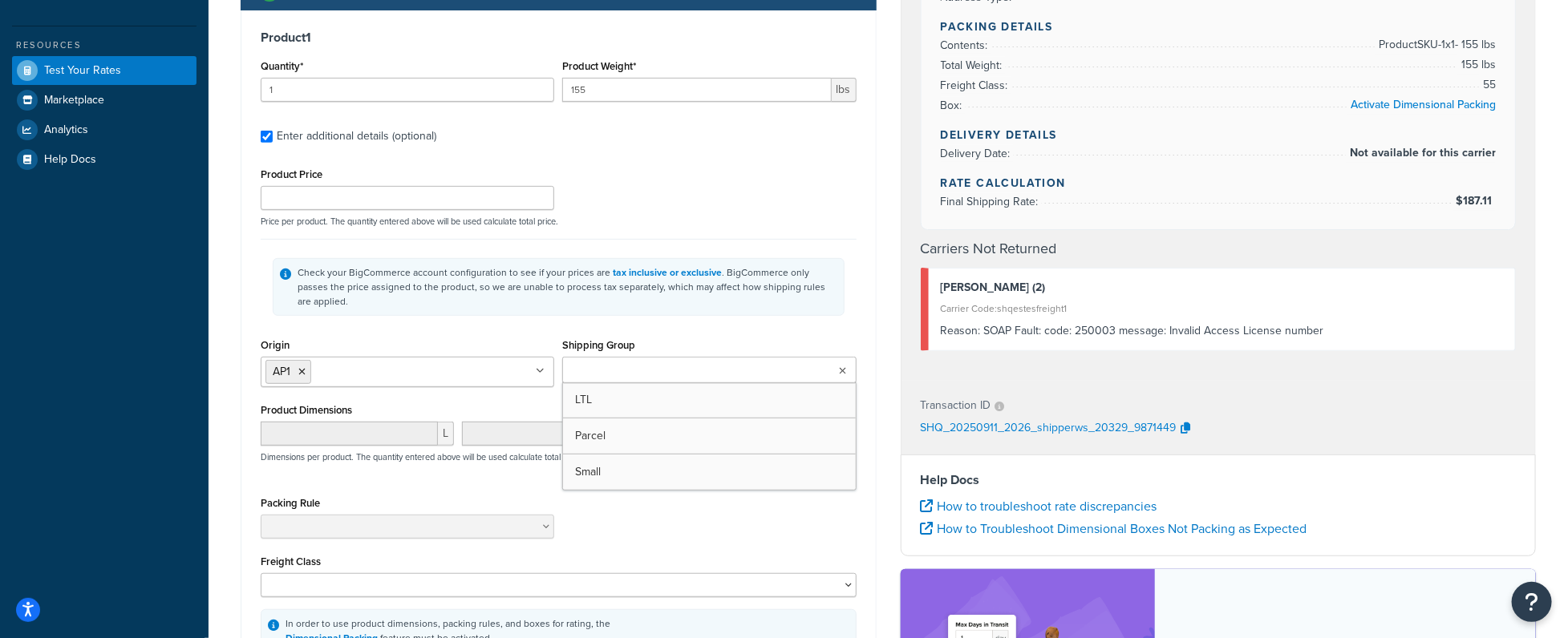
click at [696, 361] on ul at bounding box center [708, 370] width 294 height 27
click at [725, 300] on div "Check your BigCommerce account configuration to see if your prices are tax incl…" at bounding box center [558, 287] width 572 height 57
click at [618, 362] on input "Shipping Group" at bounding box center [638, 371] width 142 height 18
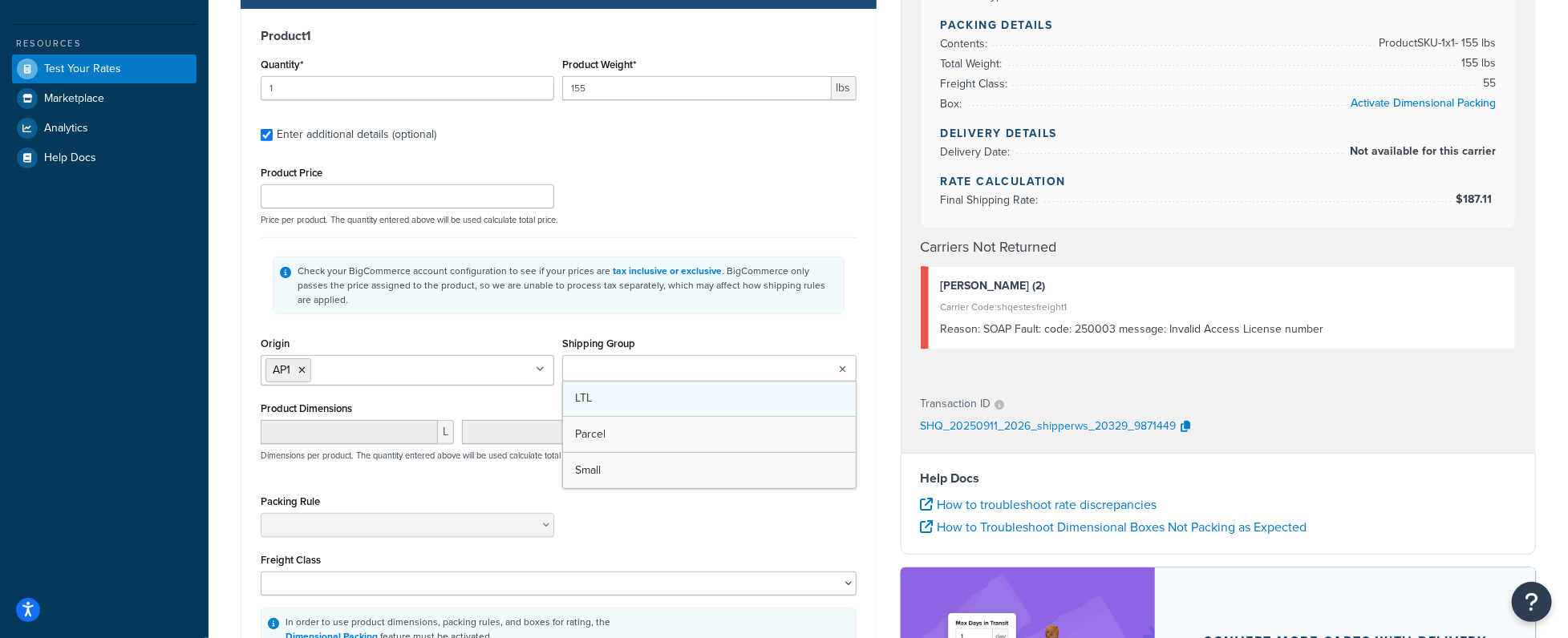
scroll to position [425, 0]
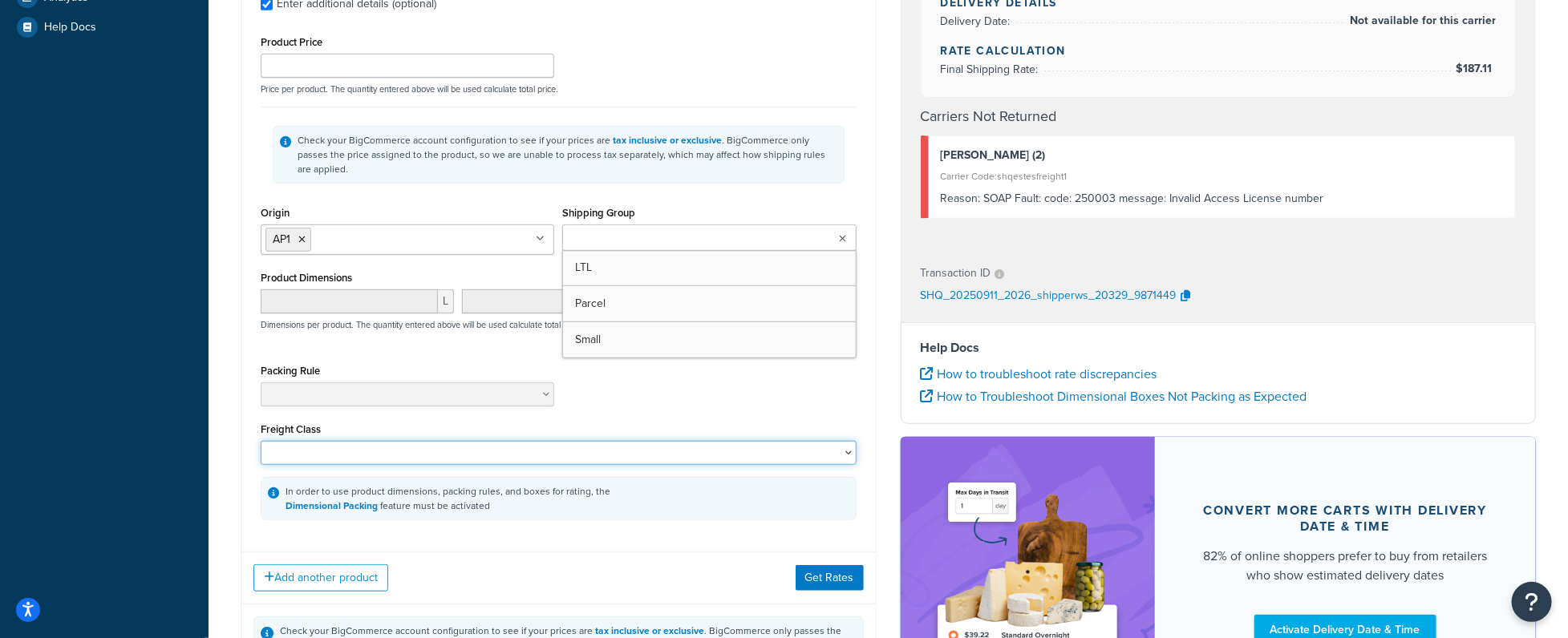
click at [683, 441] on select "50 55 60 65 70 77.5 85 92.5 100 110 125 150 175 200 250 300 400 500" at bounding box center [558, 453] width 596 height 24
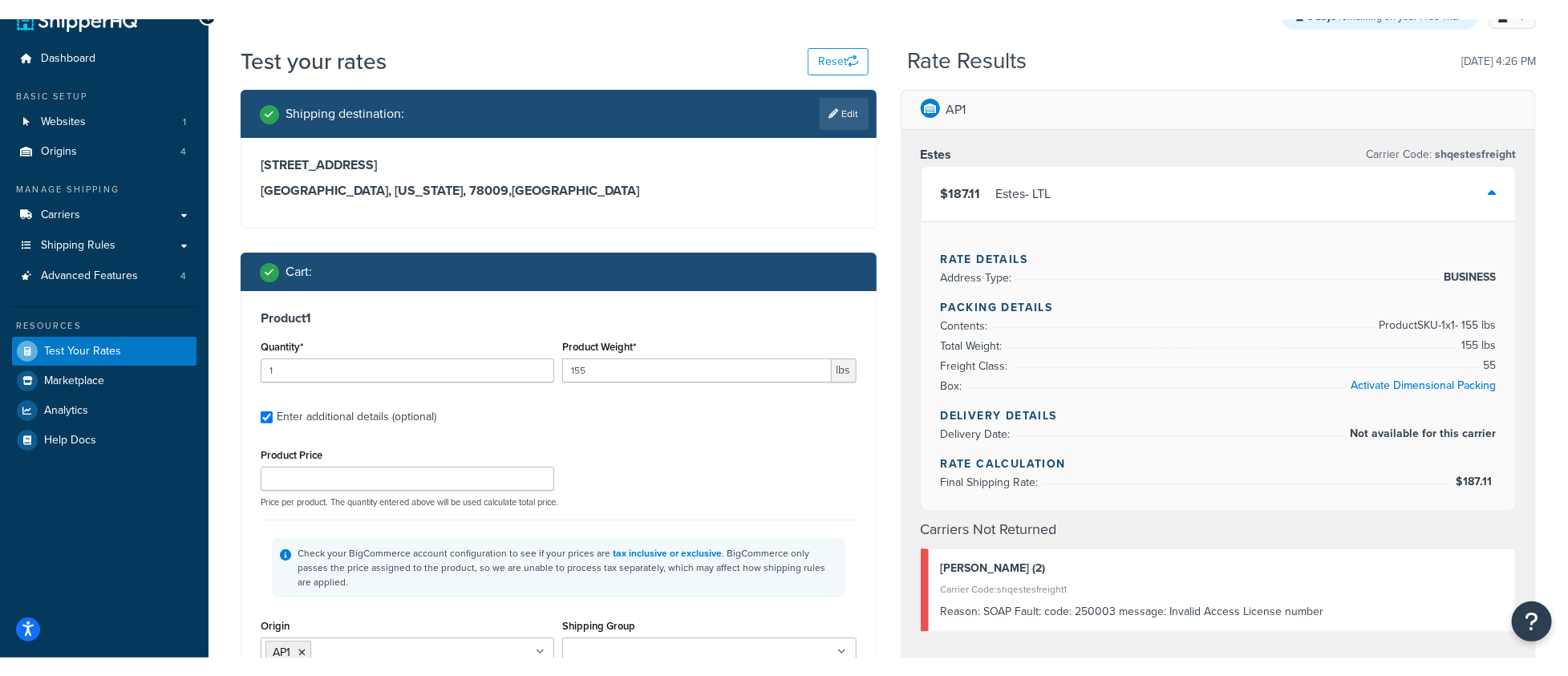
scroll to position [0, 0]
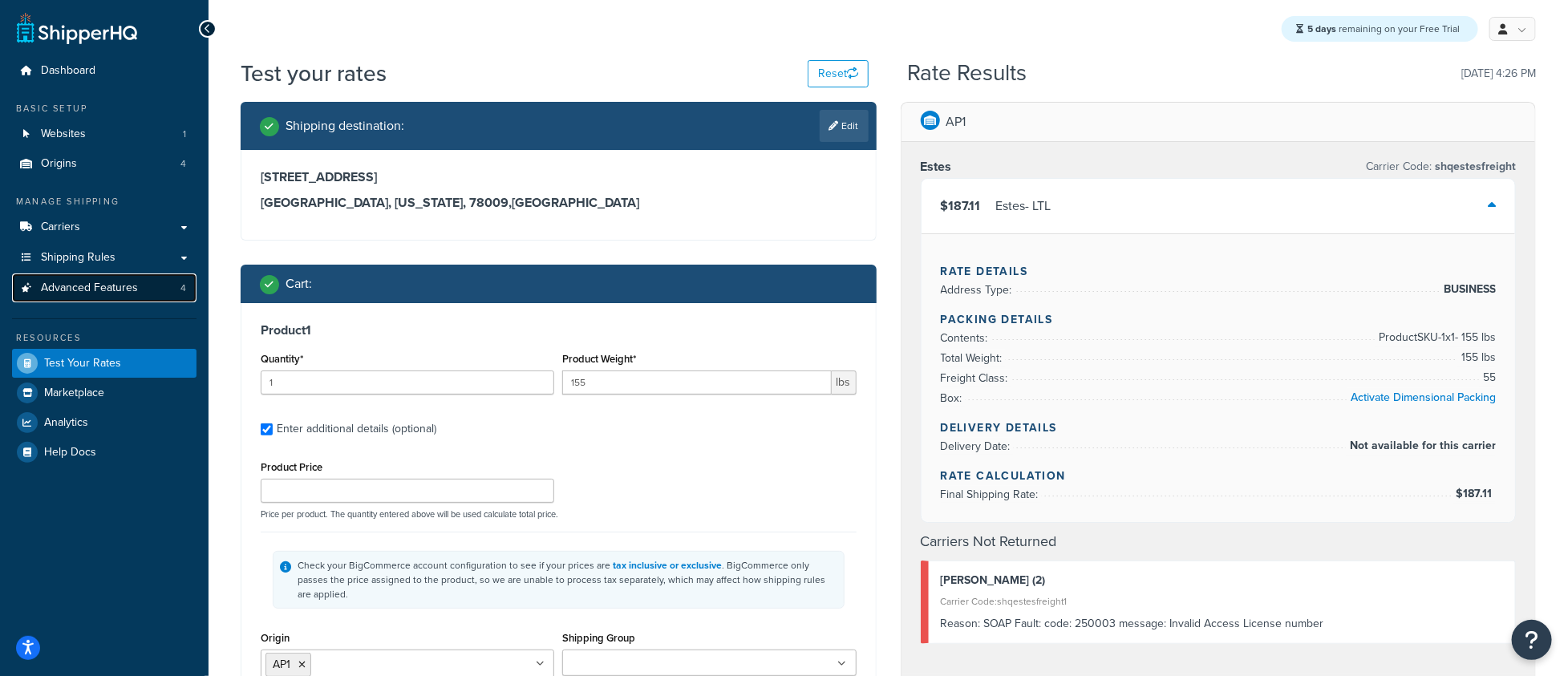
click at [115, 285] on span "Advanced Features" at bounding box center [89, 289] width 97 height 14
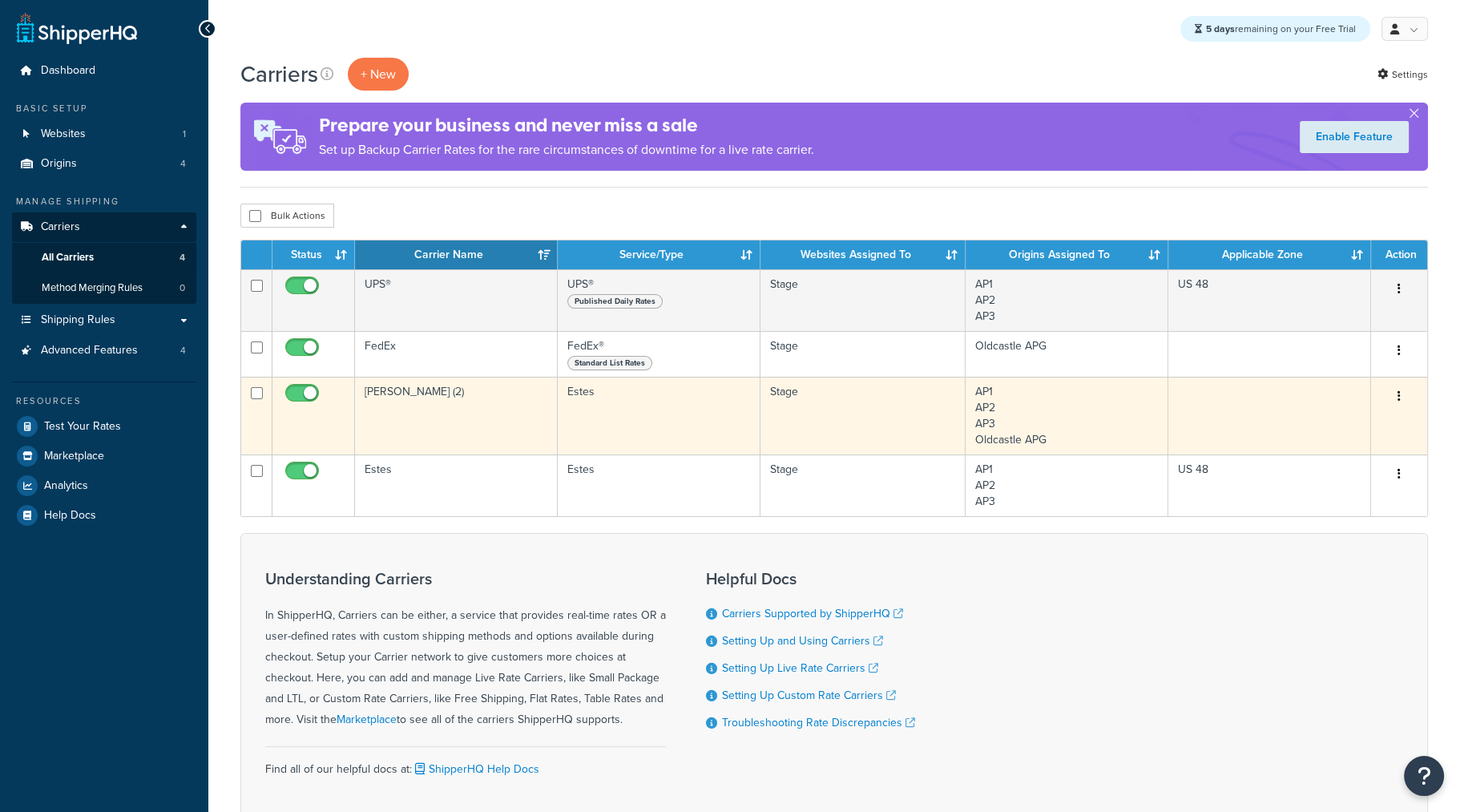
click at [1398, 407] on button "button" at bounding box center [1399, 397] width 22 height 26
click at [1342, 481] on link "Delete" at bounding box center [1334, 494] width 127 height 33
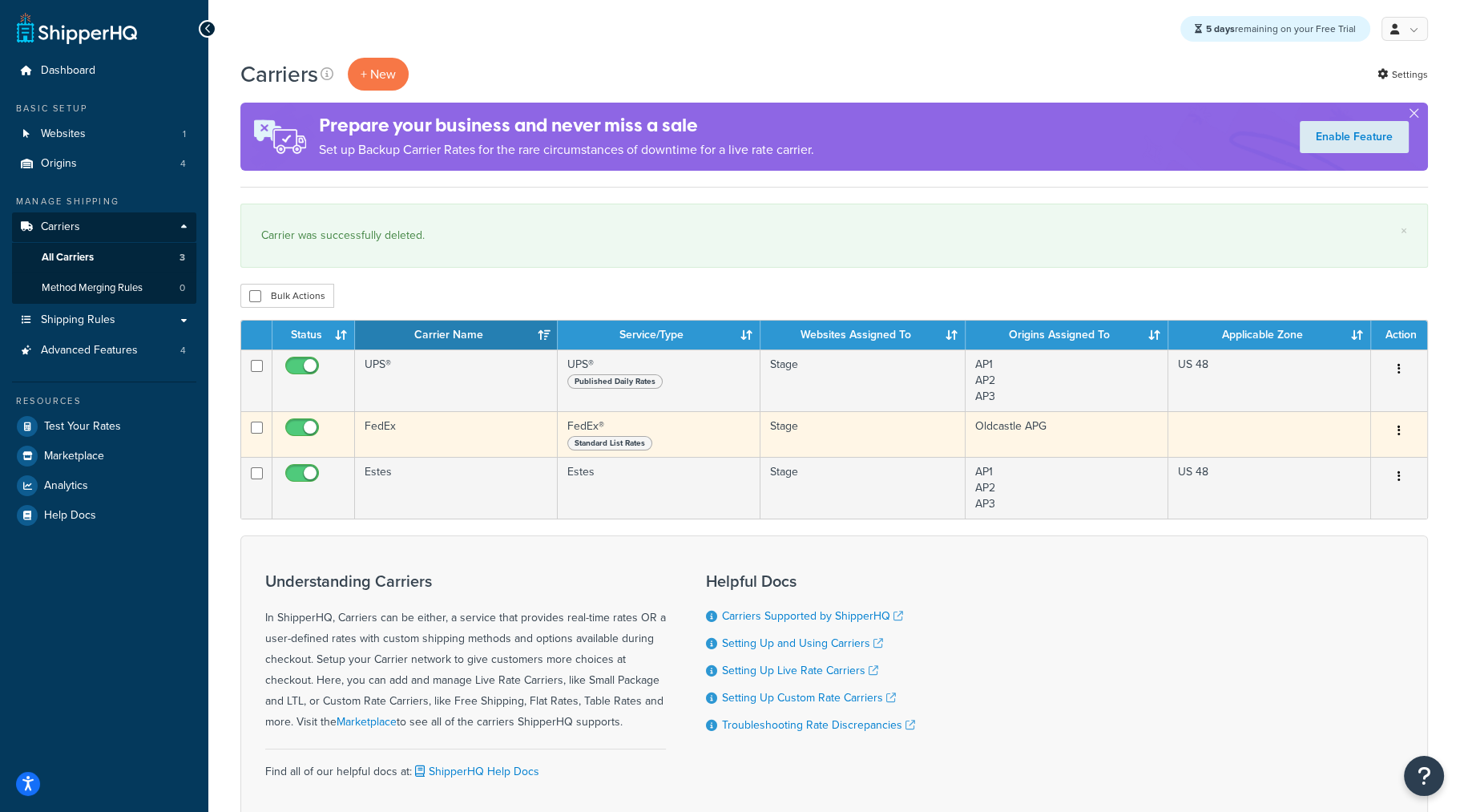
click at [1396, 429] on button "button" at bounding box center [1399, 431] width 22 height 26
click at [1330, 525] on link "Delete" at bounding box center [1334, 528] width 127 height 33
